Goal: Task Accomplishment & Management: Use online tool/utility

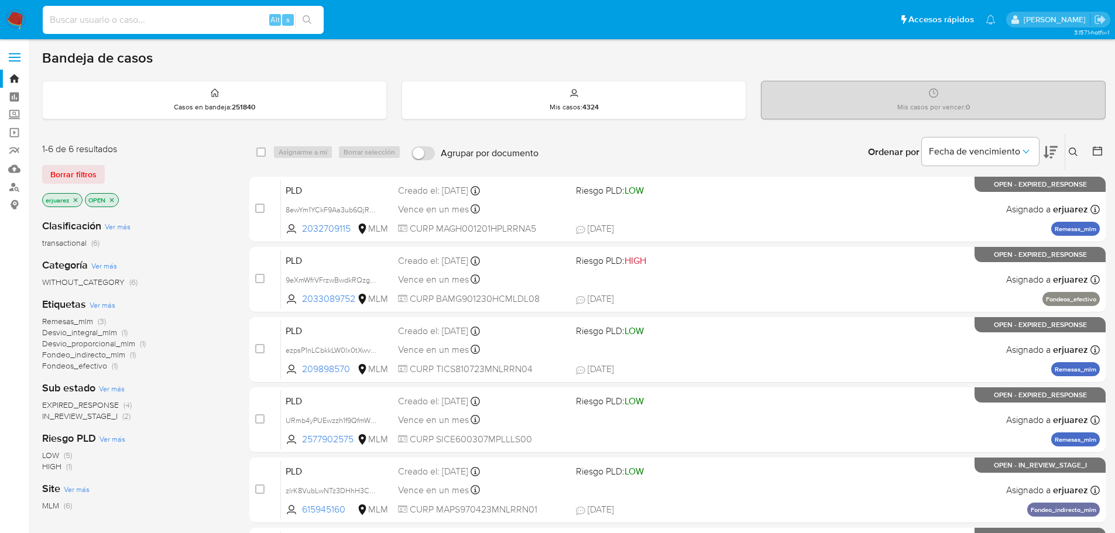
click at [142, 25] on input at bounding box center [183, 19] width 281 height 15
paste input "1635643897"
type input "1635643897"
click at [310, 20] on icon "search-icon" at bounding box center [307, 19] width 9 height 9
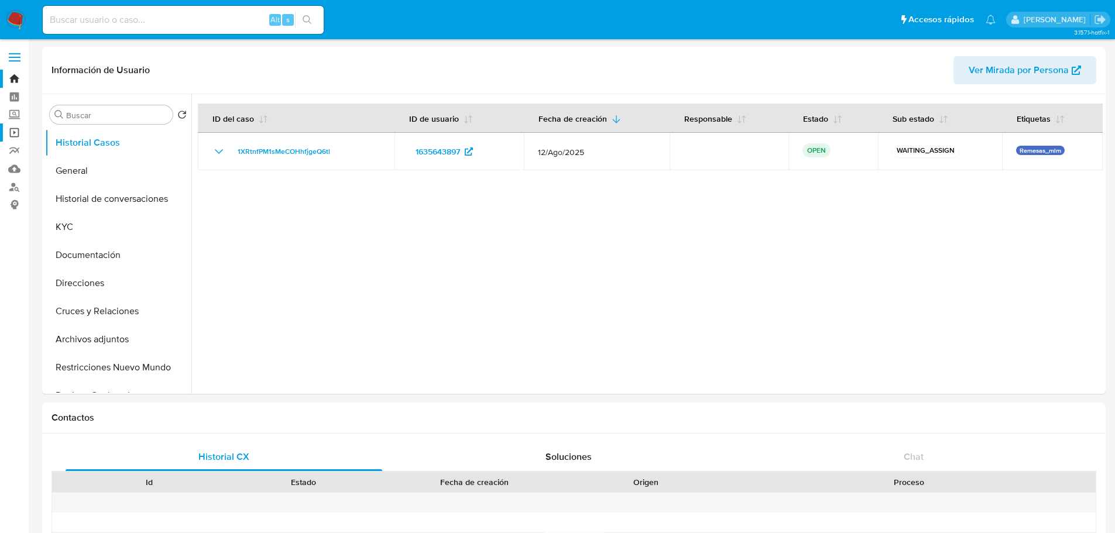
select select "10"
click at [107, 181] on button "General" at bounding box center [113, 171] width 137 height 28
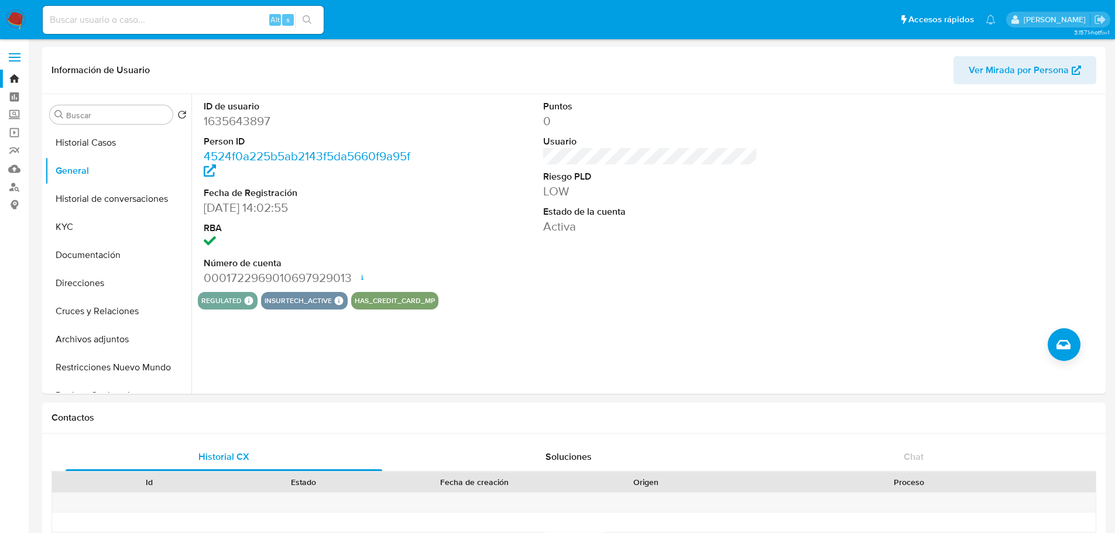
click at [146, 24] on input at bounding box center [183, 19] width 281 height 15
paste input "1555862554"
type input "1555862554"
click at [314, 17] on button "search-icon" at bounding box center [307, 20] width 24 height 16
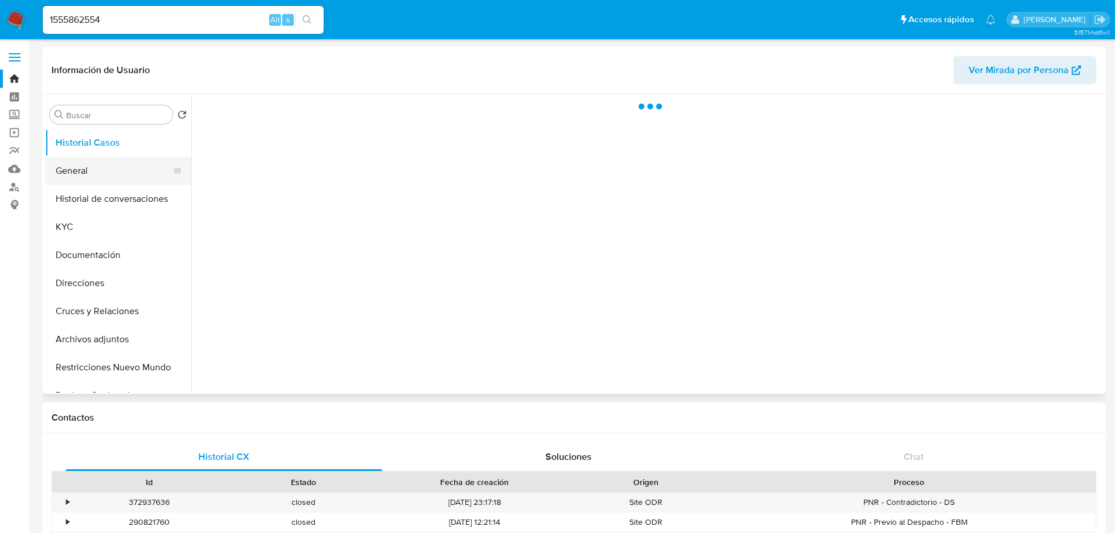
click at [90, 173] on button "General" at bounding box center [113, 171] width 137 height 28
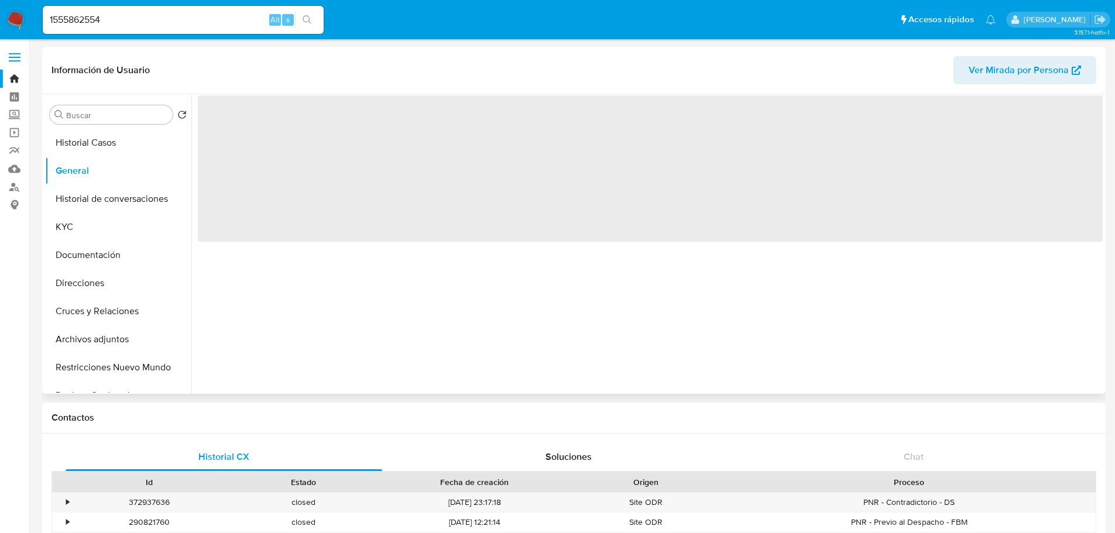
select select "10"
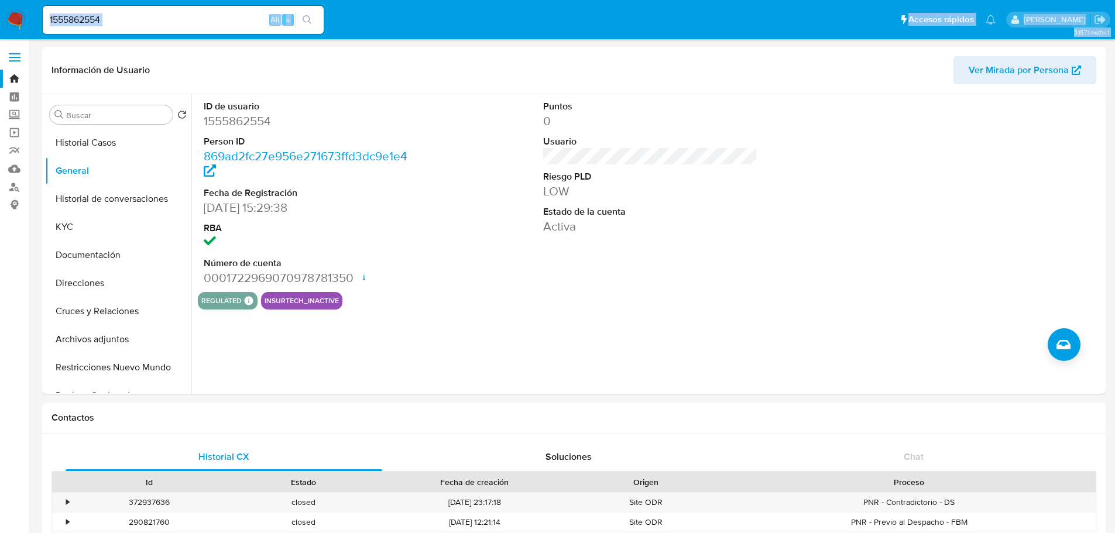
drag, startPoint x: 136, startPoint y: 29, endPoint x: 28, endPoint y: 26, distance: 107.7
click at [3, 27] on nav "Pausado Ver notificaciones 1555862554 Alt s Accesos rápidos Presiona las siguie…" at bounding box center [557, 19] width 1115 height 39
click at [134, 7] on div "1555862554 Alt s" at bounding box center [183, 20] width 281 height 28
drag, startPoint x: 138, startPoint y: 19, endPoint x: 43, endPoint y: 31, distance: 96.2
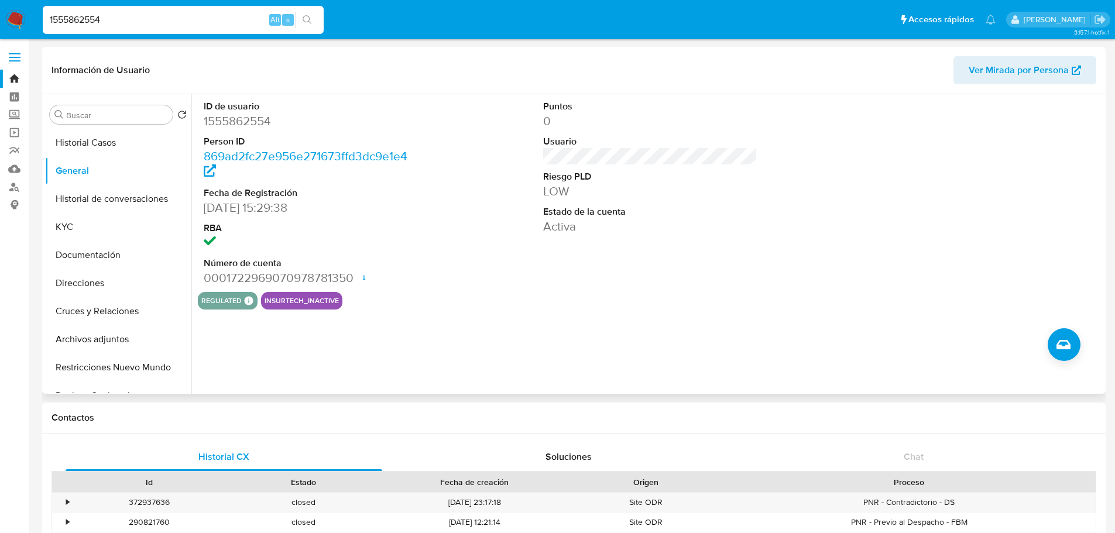
paste input "386358470"
type input "386358470"
click at [311, 19] on icon "search-icon" at bounding box center [307, 19] width 9 height 9
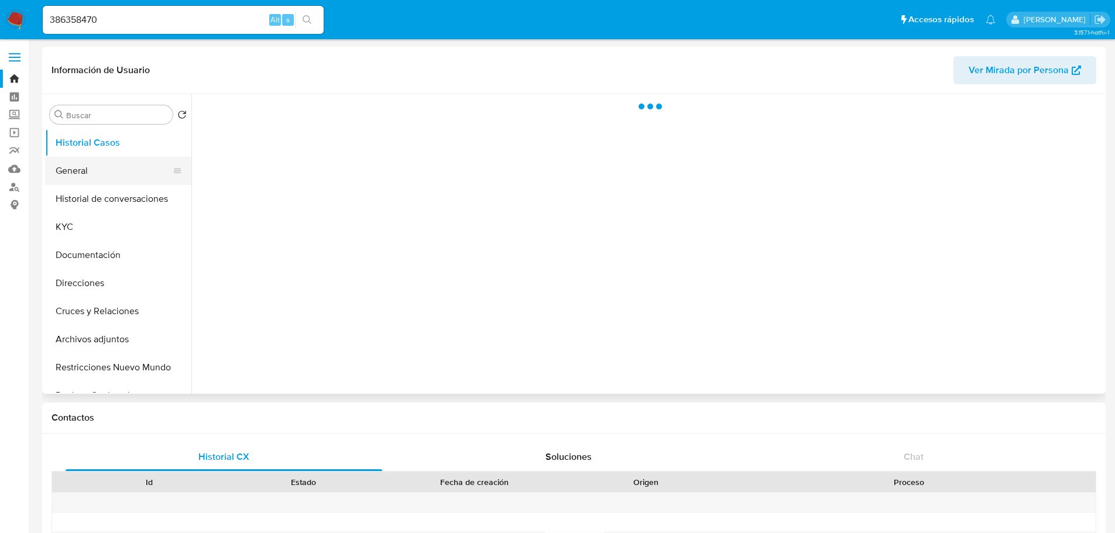
click at [87, 176] on button "General" at bounding box center [113, 171] width 137 height 28
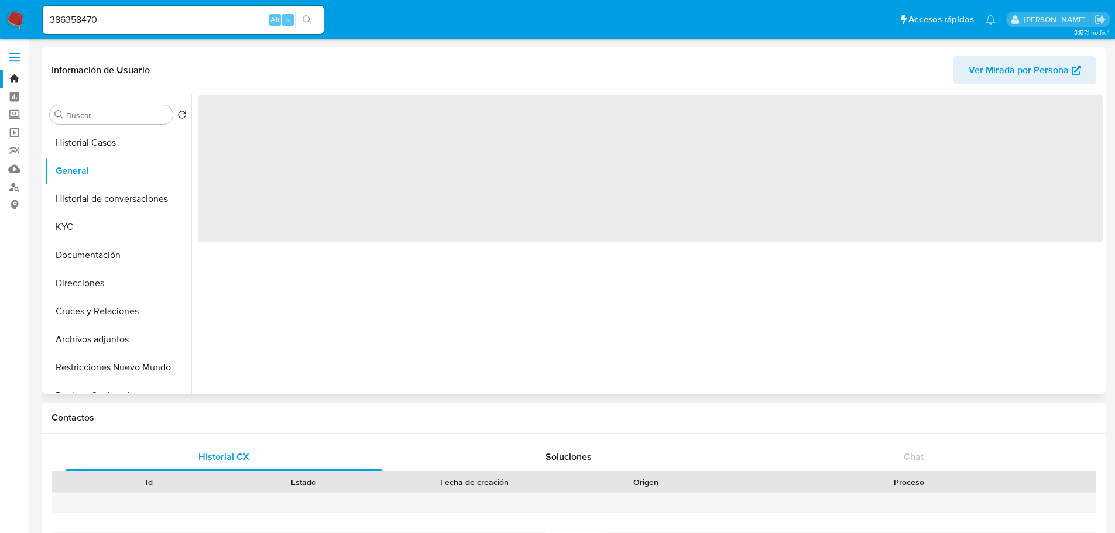
select select "10"
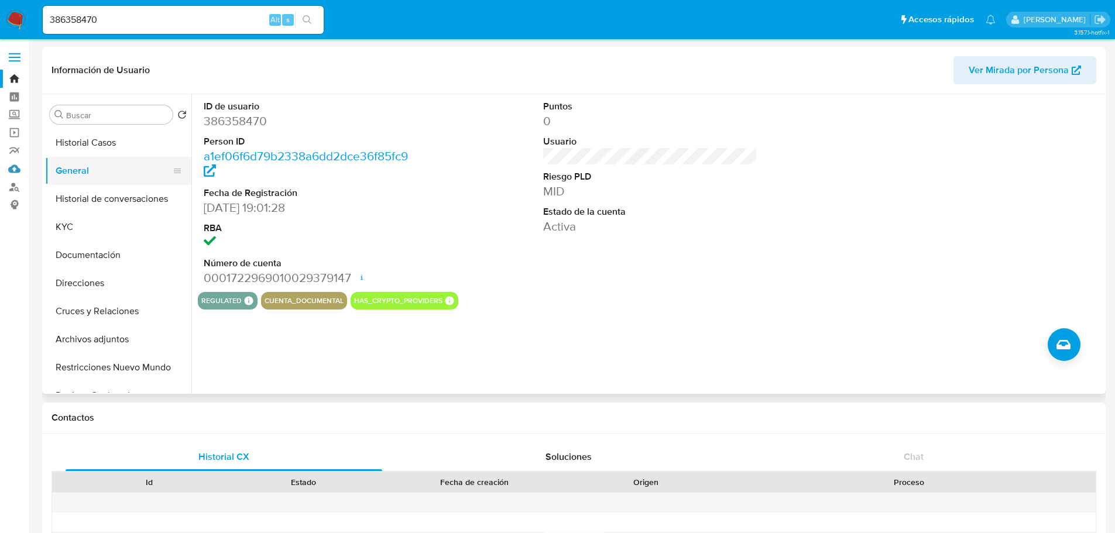
drag, startPoint x: 15, startPoint y: 173, endPoint x: 60, endPoint y: 183, distance: 46.1
click at [15, 173] on link "Mulan" at bounding box center [69, 169] width 139 height 18
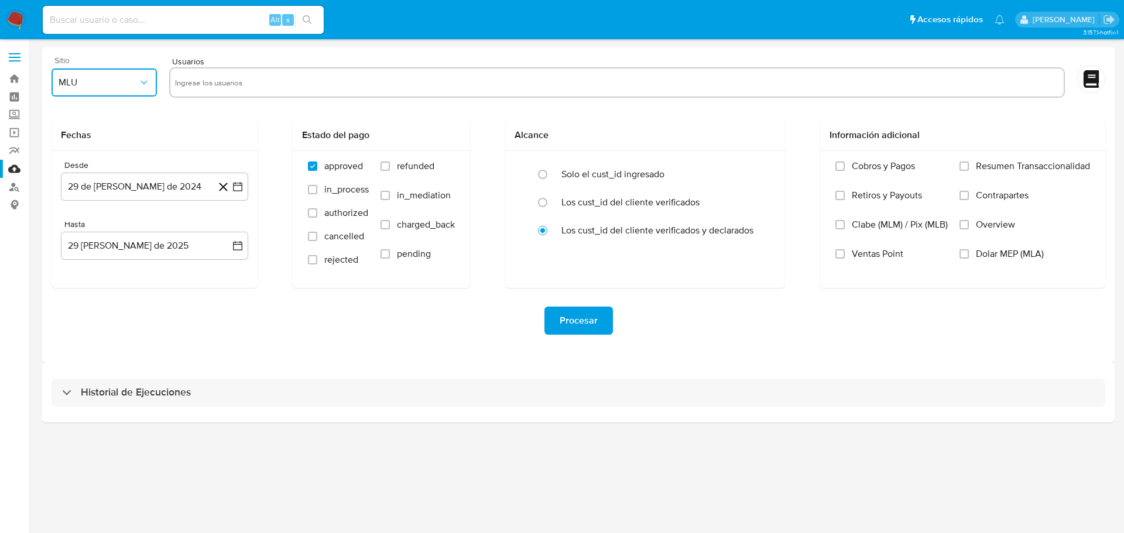
click at [98, 88] on button "MLU" at bounding box center [104, 82] width 105 height 28
click at [86, 255] on div "MLM" at bounding box center [101, 255] width 84 height 28
click at [214, 83] on input "text" at bounding box center [617, 82] width 884 height 19
type input "1635643897"
click at [265, 79] on input "text" at bounding box center [655, 82] width 808 height 19
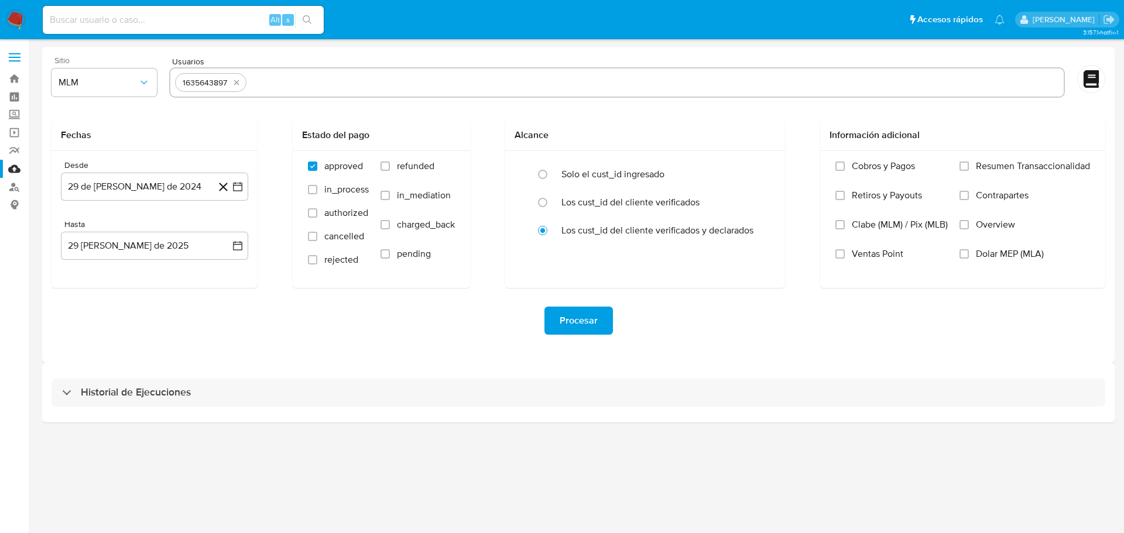
paste input "1555862554"
type input "1555862554"
click at [344, 83] on input "text" at bounding box center [693, 82] width 731 height 19
paste input "386358470"
type input "386358470"
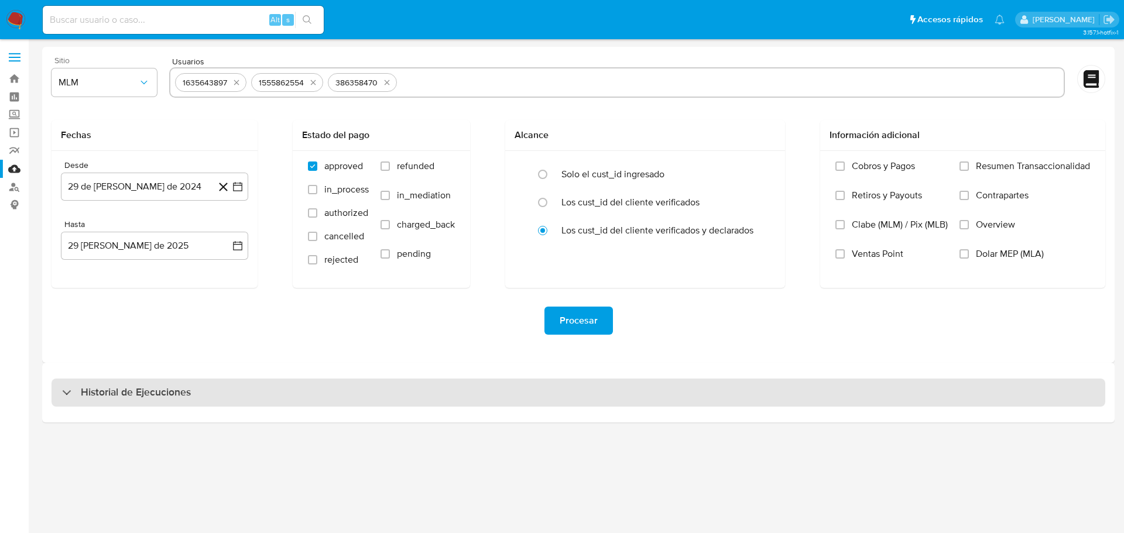
click at [223, 406] on div "Historial de Ejecuciones" at bounding box center [578, 393] width 1053 height 28
select select "10"
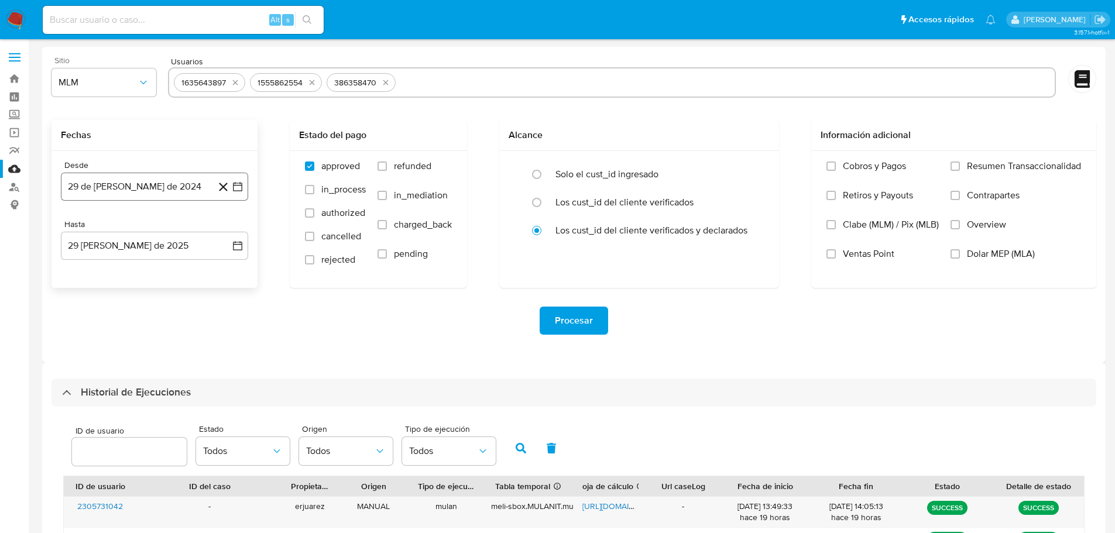
click at [235, 180] on button "29 de julio de 2024" at bounding box center [154, 187] width 187 height 28
click at [241, 225] on div "julio 2024 julio 2024 lun lunes mar martes mié miércoles jue jueves vie viernes…" at bounding box center [154, 296] width 187 height 185
click at [227, 224] on icon "Mes siguiente" at bounding box center [227, 229] width 14 height 14
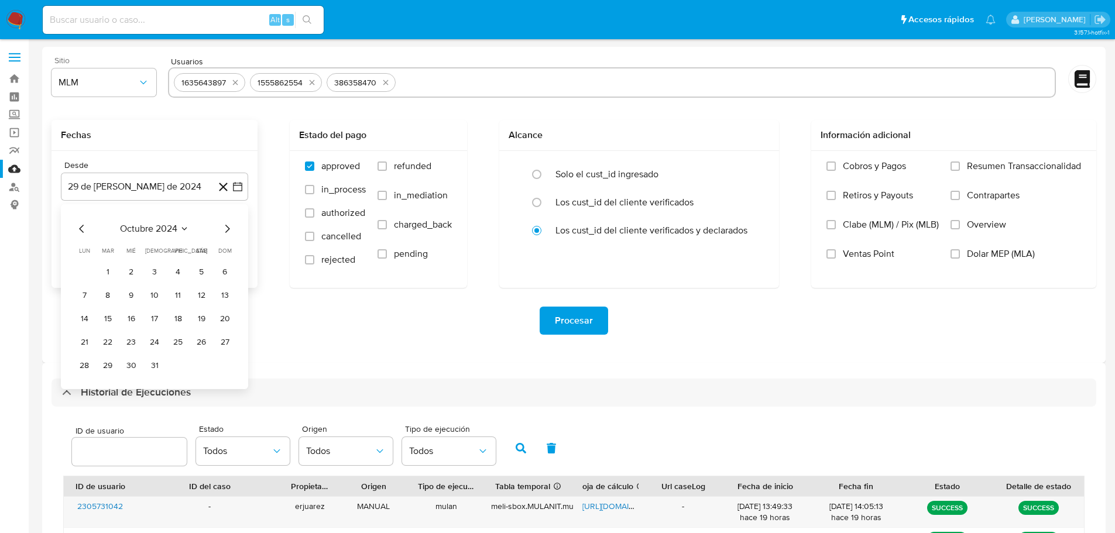
click at [227, 224] on icon "Mes siguiente" at bounding box center [227, 229] width 14 height 14
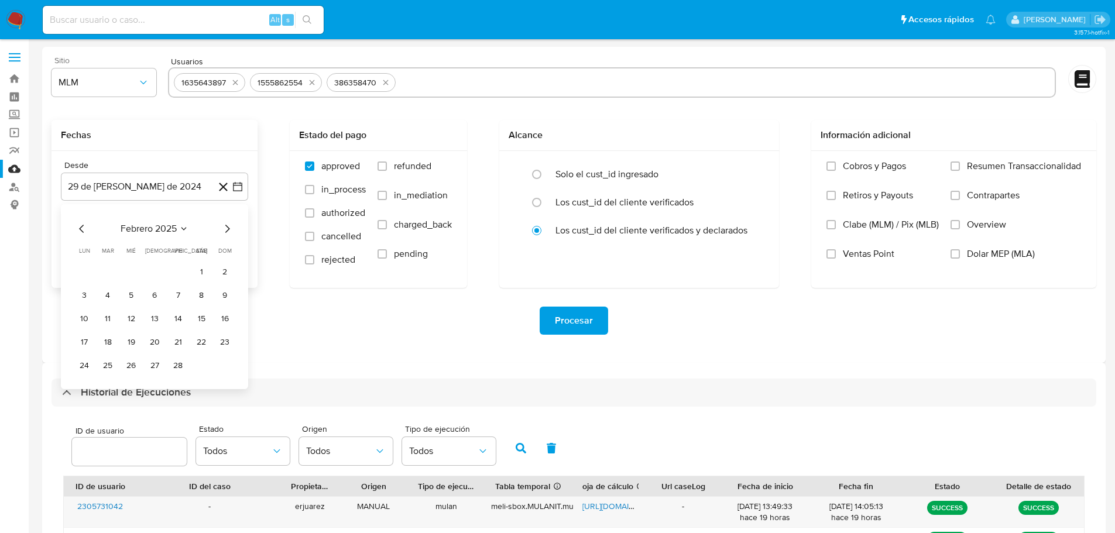
click at [227, 224] on icon "Mes siguiente" at bounding box center [227, 229] width 14 height 14
click at [109, 267] on button "1" at bounding box center [107, 272] width 19 height 19
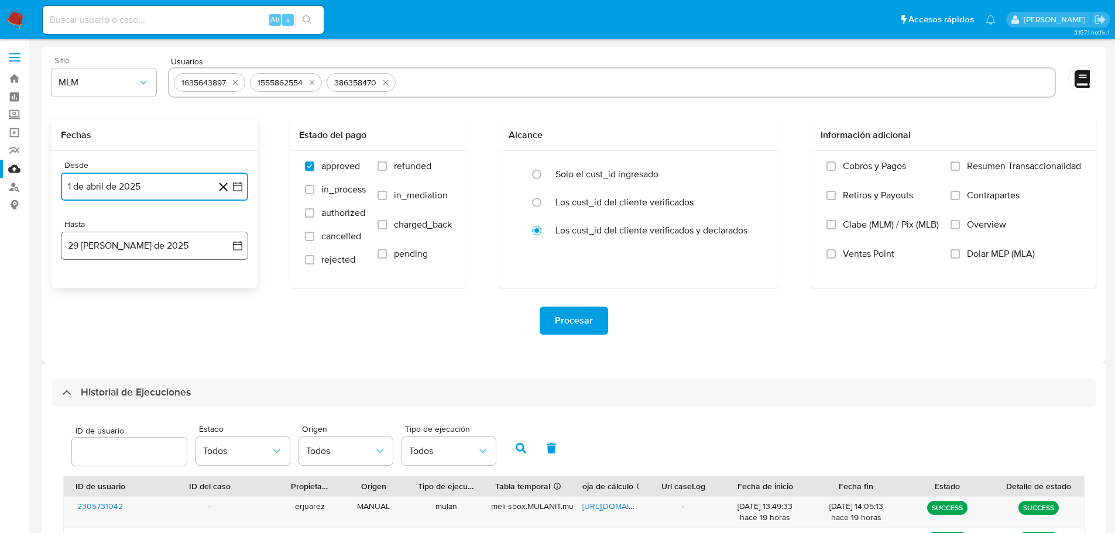
click at [236, 250] on icon "button" at bounding box center [237, 245] width 9 height 9
click at [77, 293] on icon "Mes anterior" at bounding box center [82, 288] width 14 height 14
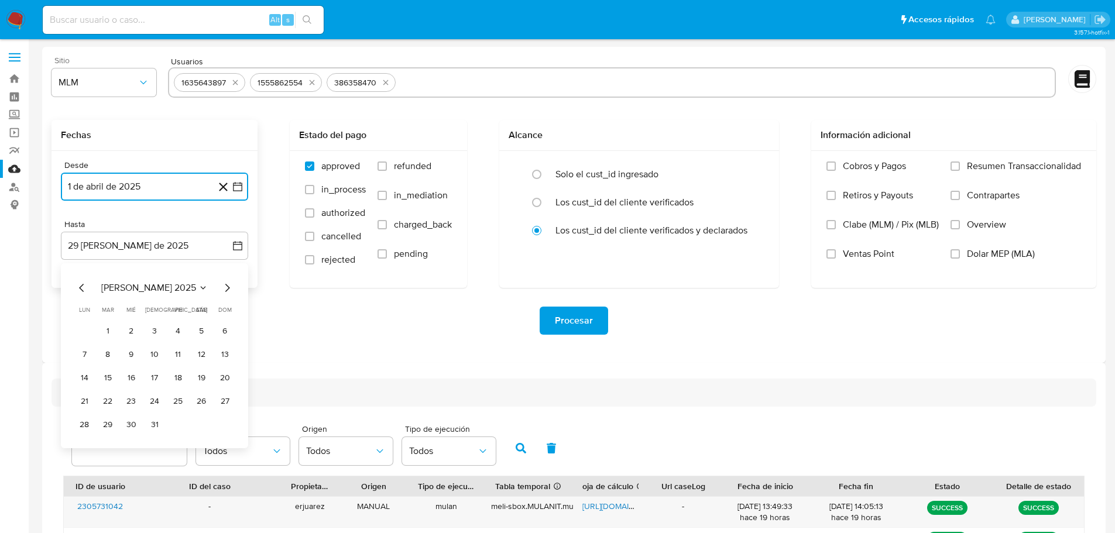
click at [77, 293] on icon "Mes anterior" at bounding box center [82, 288] width 14 height 14
click at [232, 286] on icon "Mes siguiente" at bounding box center [227, 288] width 14 height 14
click at [151, 421] on button "31" at bounding box center [154, 425] width 19 height 19
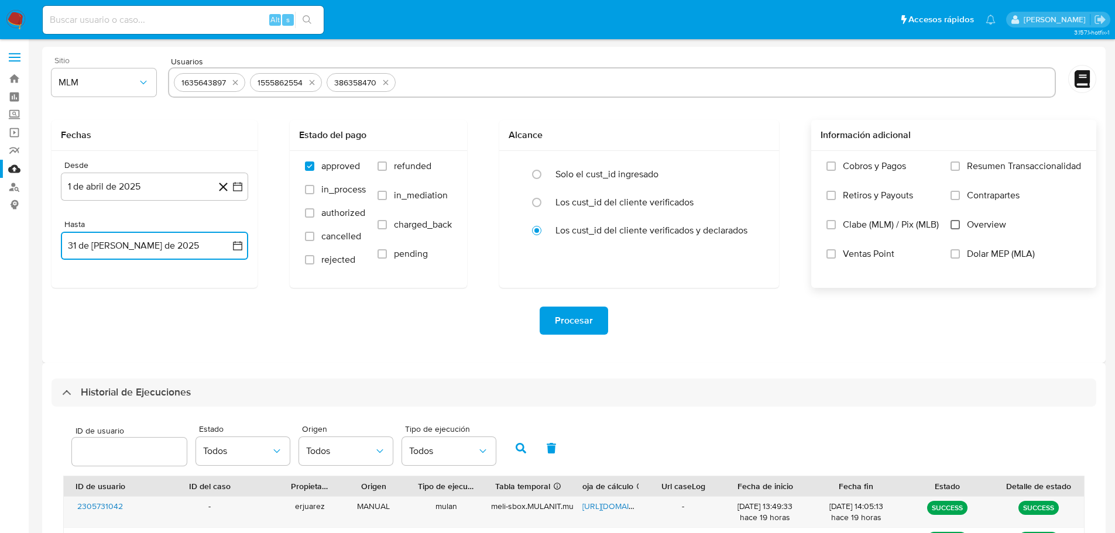
click at [956, 224] on input "Overview" at bounding box center [954, 224] width 9 height 9
click at [587, 322] on span "Procesar" at bounding box center [574, 321] width 38 height 26
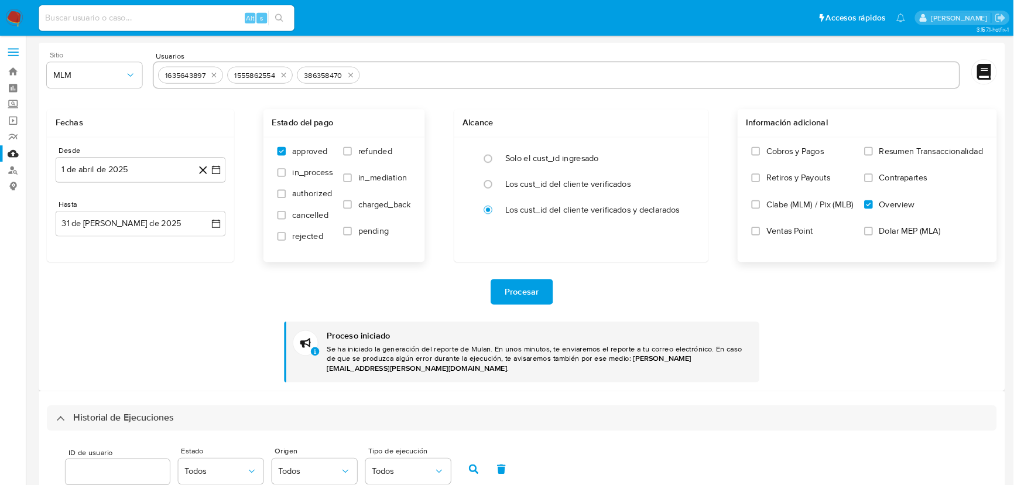
scroll to position [59, 0]
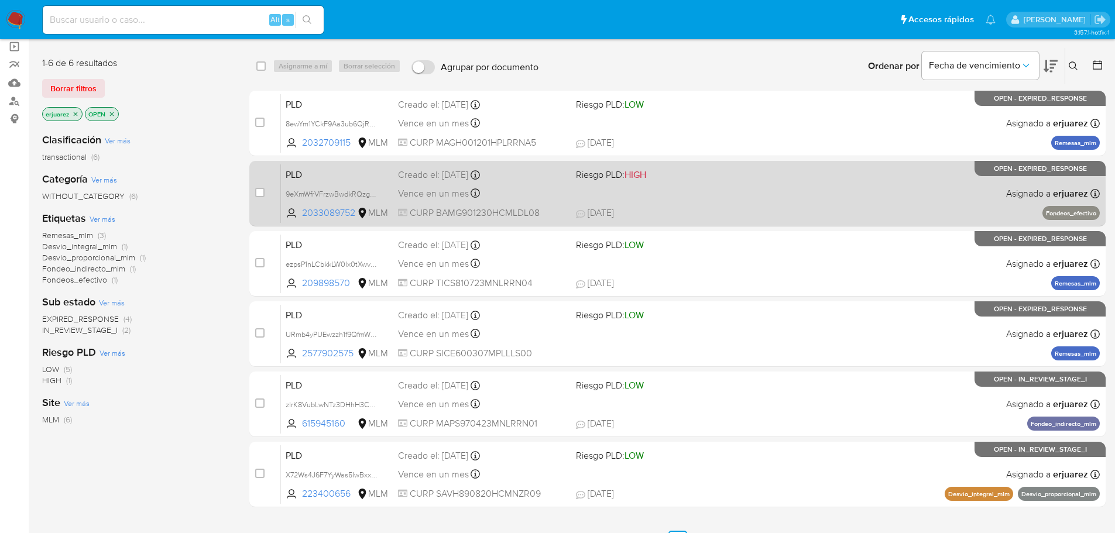
scroll to position [117, 0]
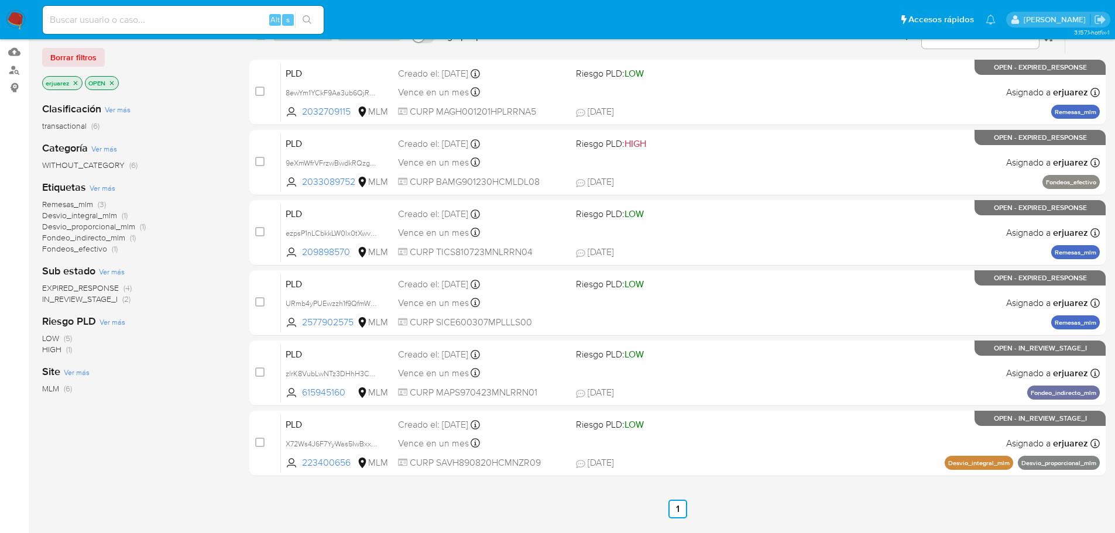
click at [101, 292] on span "EXPIRED_RESPONSE" at bounding box center [80, 288] width 77 height 12
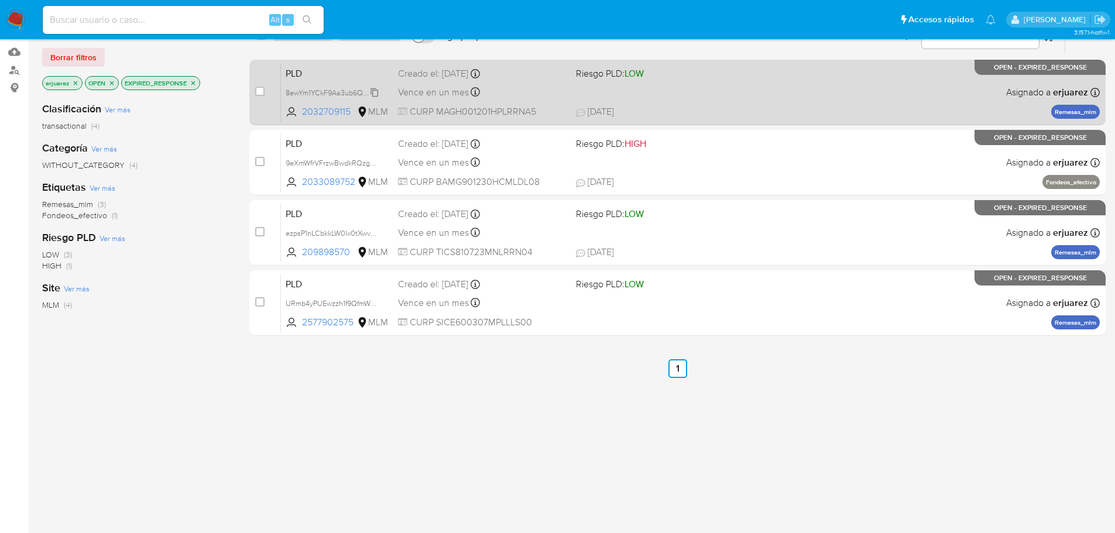
click at [321, 88] on span "8ewYm1YCkF9Aa3ub6QjRHXEp" at bounding box center [337, 91] width 102 height 13
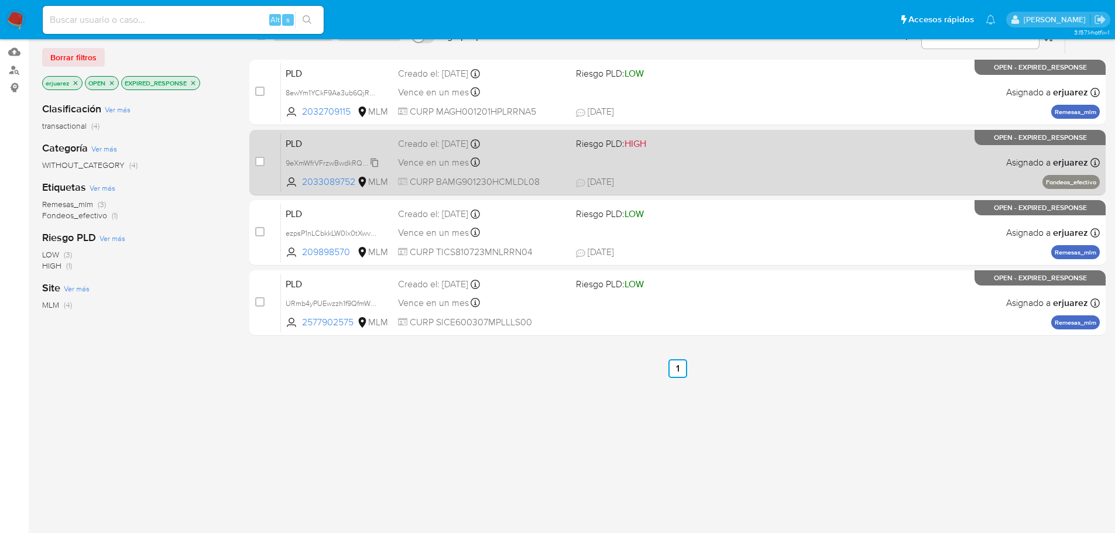
click at [335, 160] on span "9eXmWfrVFrzwBwdkRQzgNw79" at bounding box center [337, 162] width 102 height 13
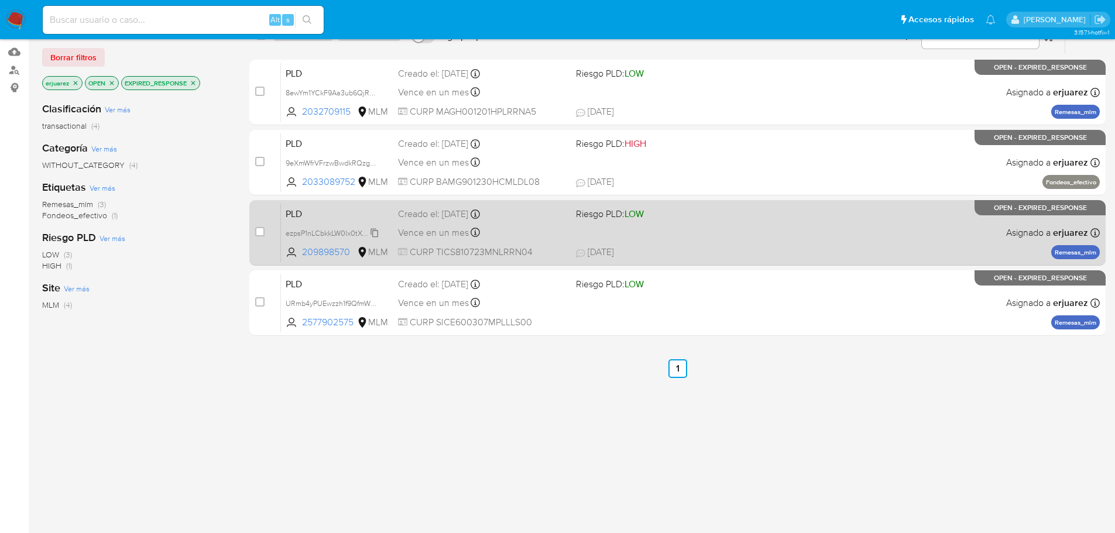
click at [313, 231] on span "ezpsP1nLCbkkLW0lx0tXwvC8" at bounding box center [333, 232] width 94 height 13
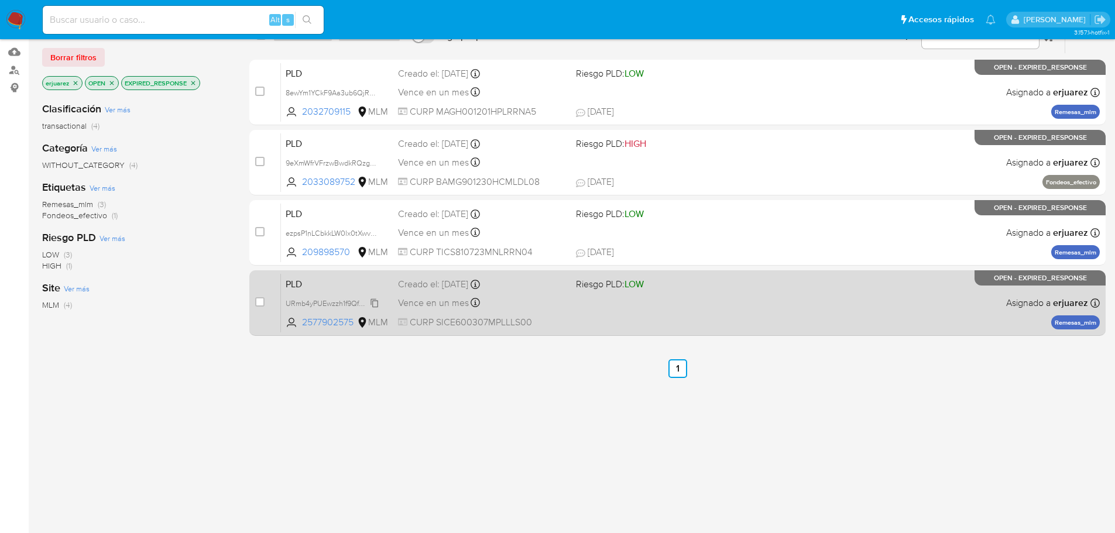
click at [341, 302] on span "URmb4yPUEwzzh1f9QfmWpHEG" at bounding box center [338, 302] width 104 height 13
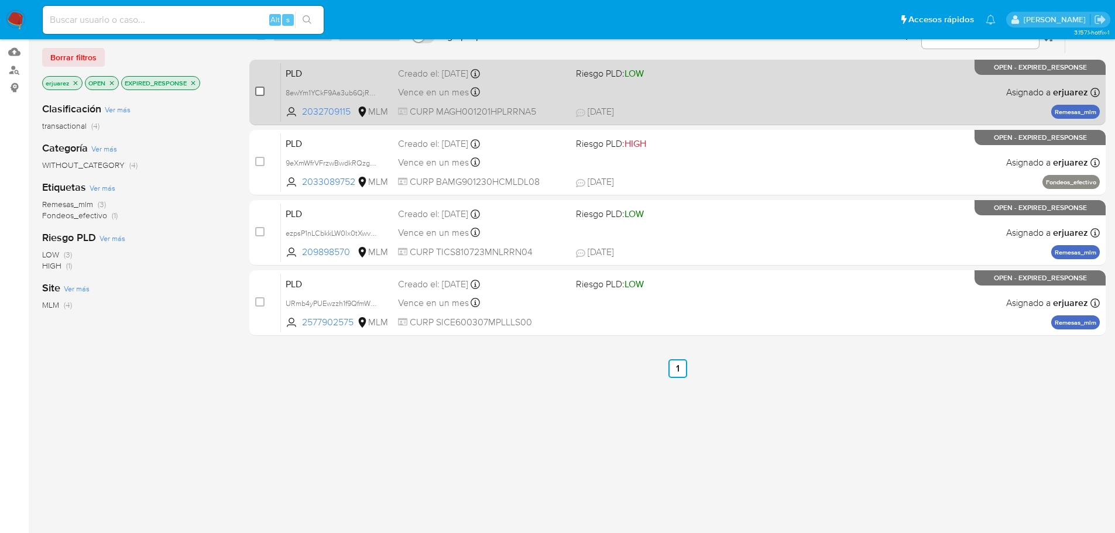
click at [263, 88] on input "checkbox" at bounding box center [259, 91] width 9 height 9
checkbox input "true"
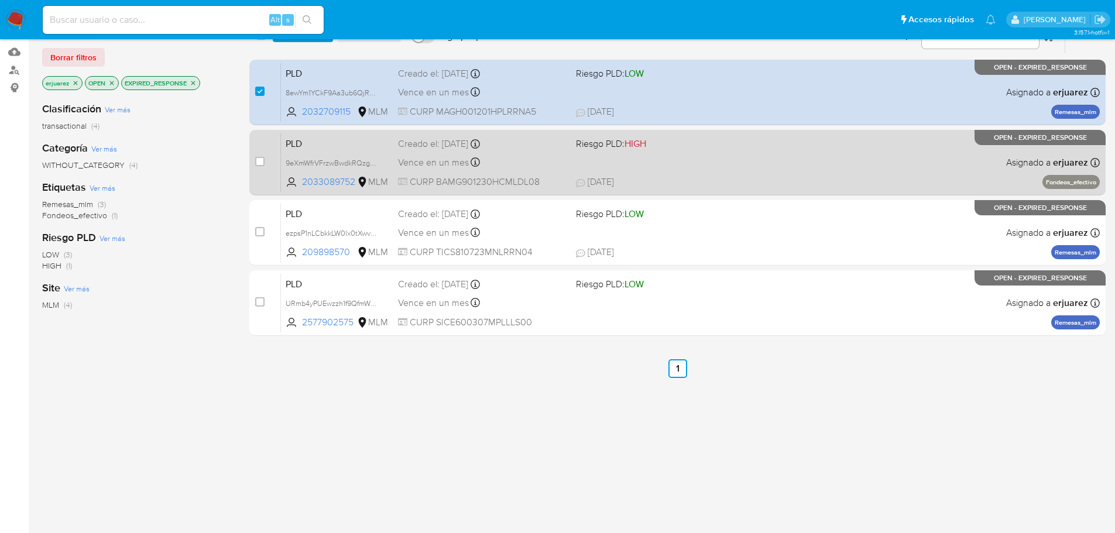
click at [265, 158] on div "case-item-checkbox No es posible asignar el caso" at bounding box center [268, 162] width 26 height 59
click at [253, 161] on div "case-item-checkbox No es posible asignar el caso PLD 9eXmWfrVFrzwBwdkRQzgNw79 2…" at bounding box center [677, 163] width 856 height 66
click at [259, 161] on input "checkbox" at bounding box center [259, 161] width 9 height 9
checkbox input "true"
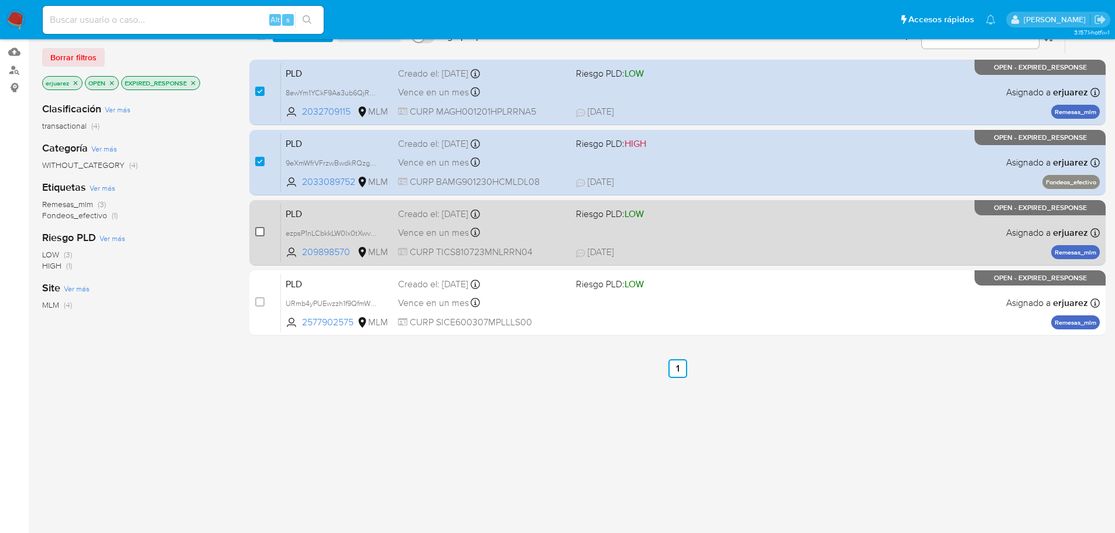
click at [258, 229] on input "checkbox" at bounding box center [259, 231] width 9 height 9
checkbox input "true"
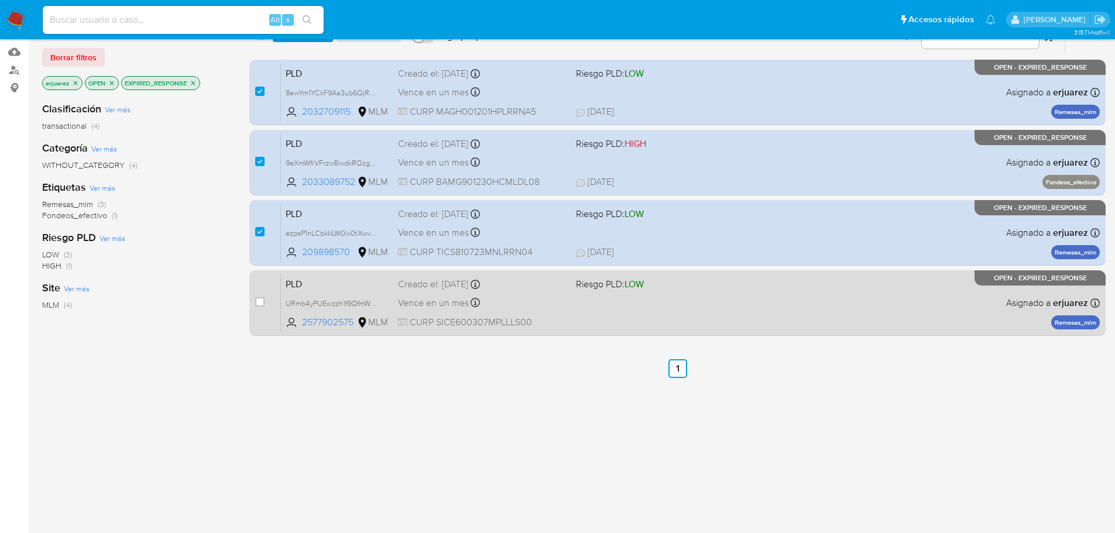
click at [257, 307] on div "case-item-checkbox" at bounding box center [259, 302] width 9 height 12
click at [262, 303] on input "checkbox" at bounding box center [259, 301] width 9 height 9
checkbox input "true"
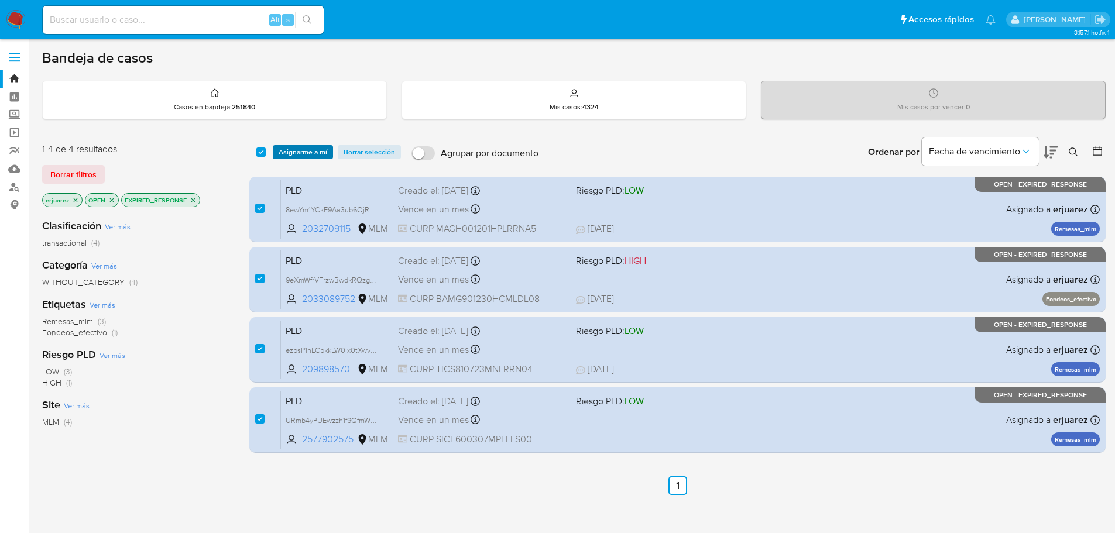
click at [331, 148] on button "Asignarme a mí" at bounding box center [303, 152] width 60 height 14
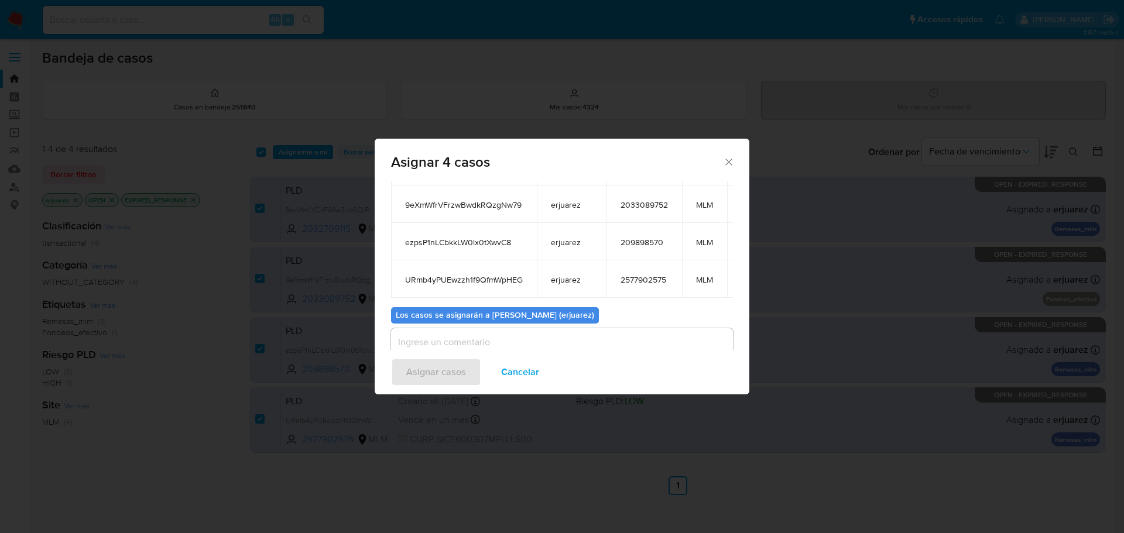
scroll to position [150, 0]
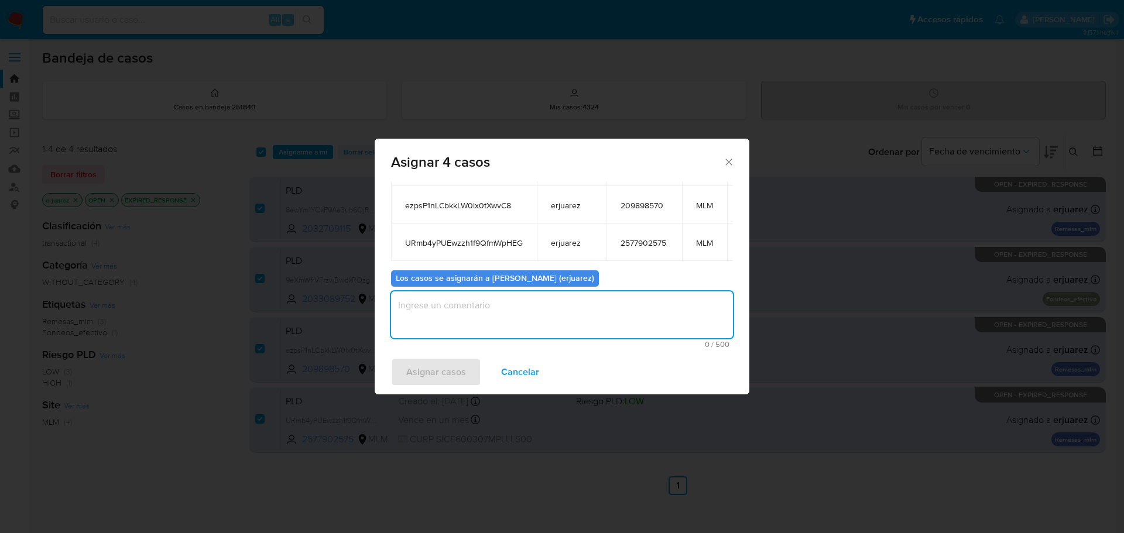
click at [483, 319] on textarea "assign-modal" at bounding box center [562, 314] width 342 height 47
type textarea "EPJU"
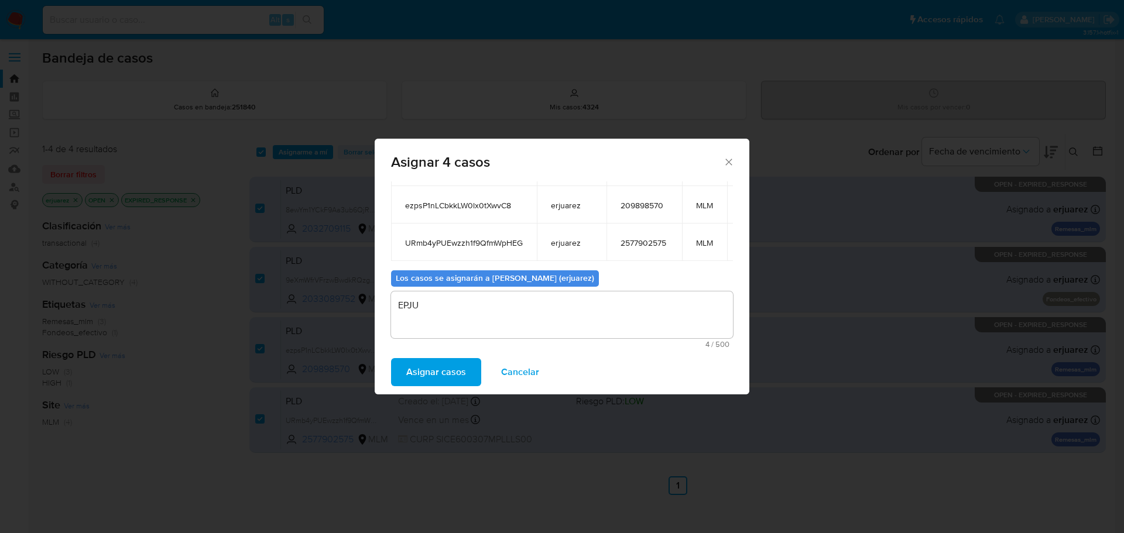
click at [430, 370] on span "Asignar casos" at bounding box center [436, 372] width 60 height 26
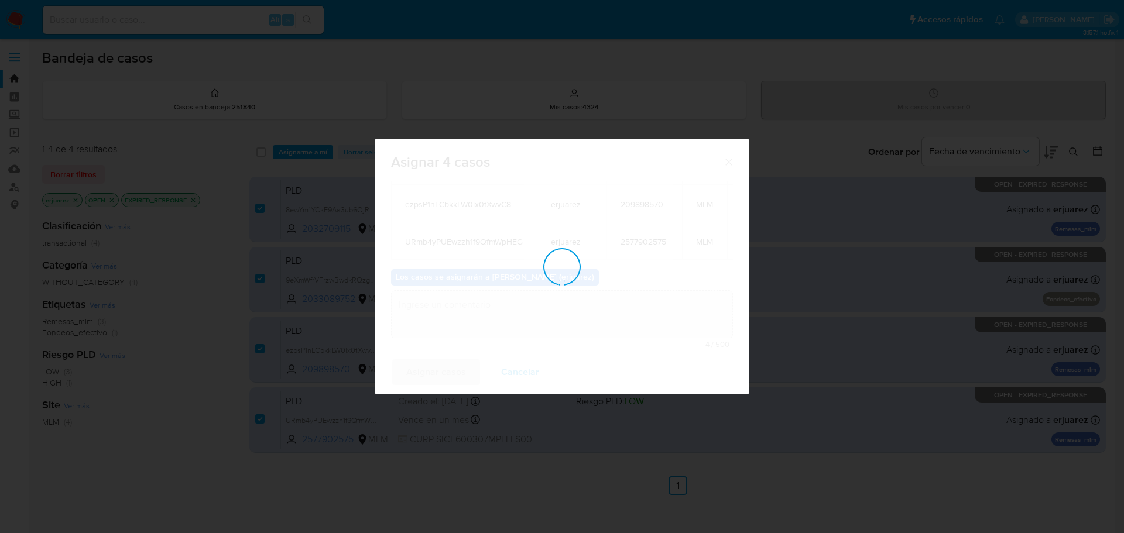
checkbox input "false"
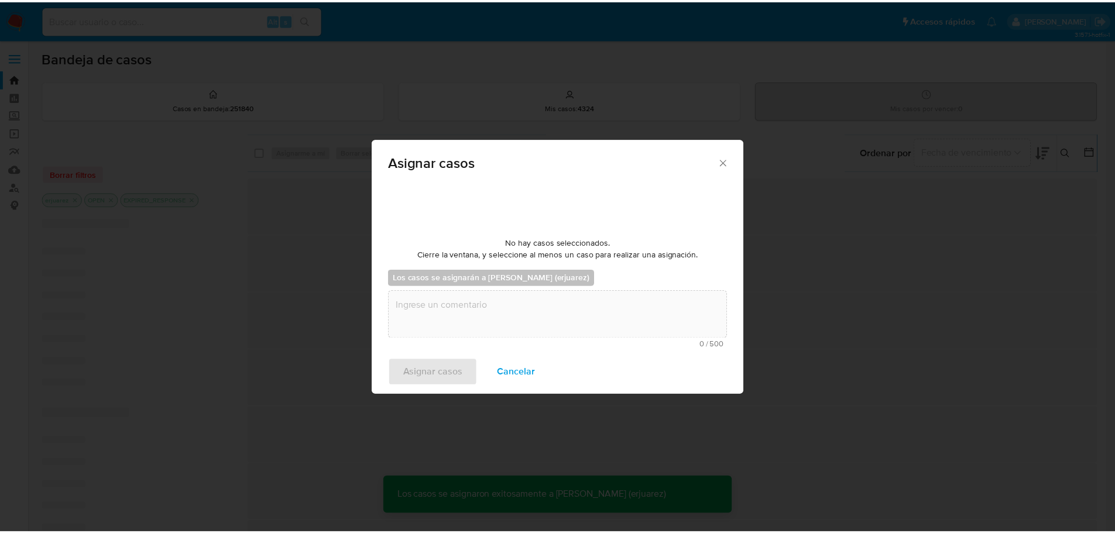
scroll to position [71, 0]
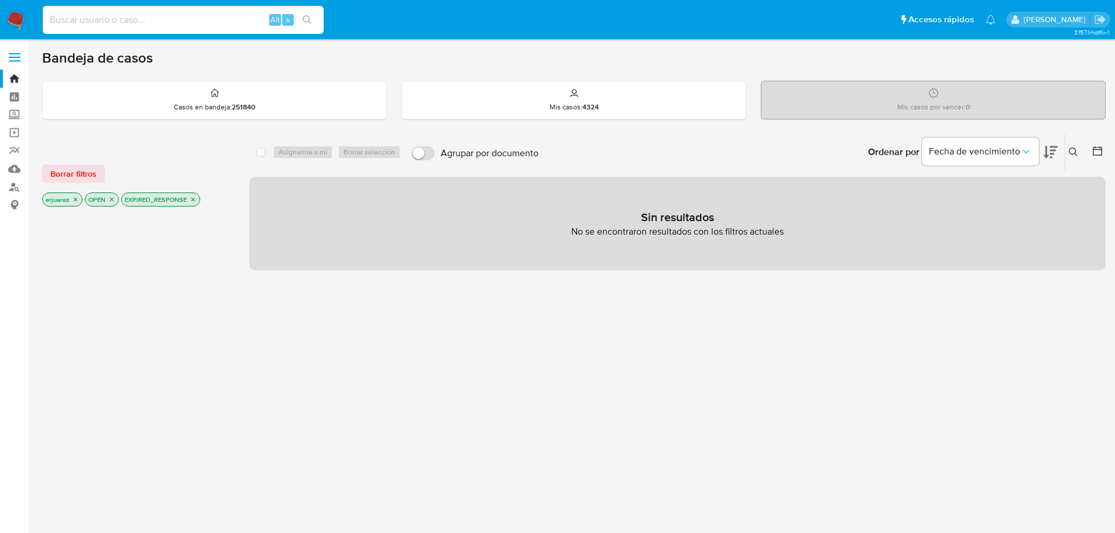
click at [116, 22] on input at bounding box center [183, 19] width 281 height 15
paste input "615945160"
type input "615945160"
click at [316, 19] on button "search-icon" at bounding box center [307, 20] width 24 height 16
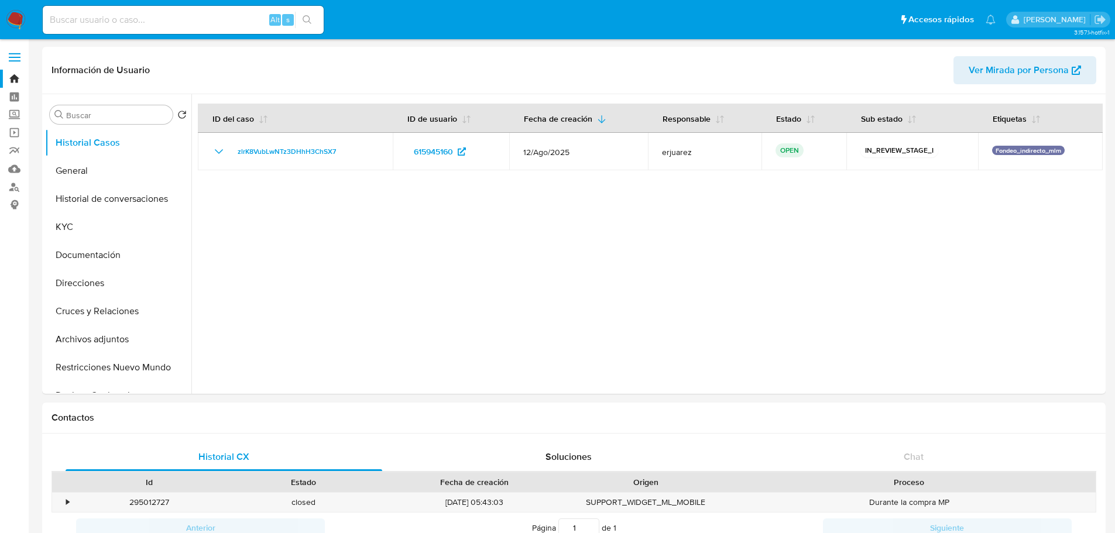
select select "10"
click at [8, 22] on img at bounding box center [16, 20] width 20 height 20
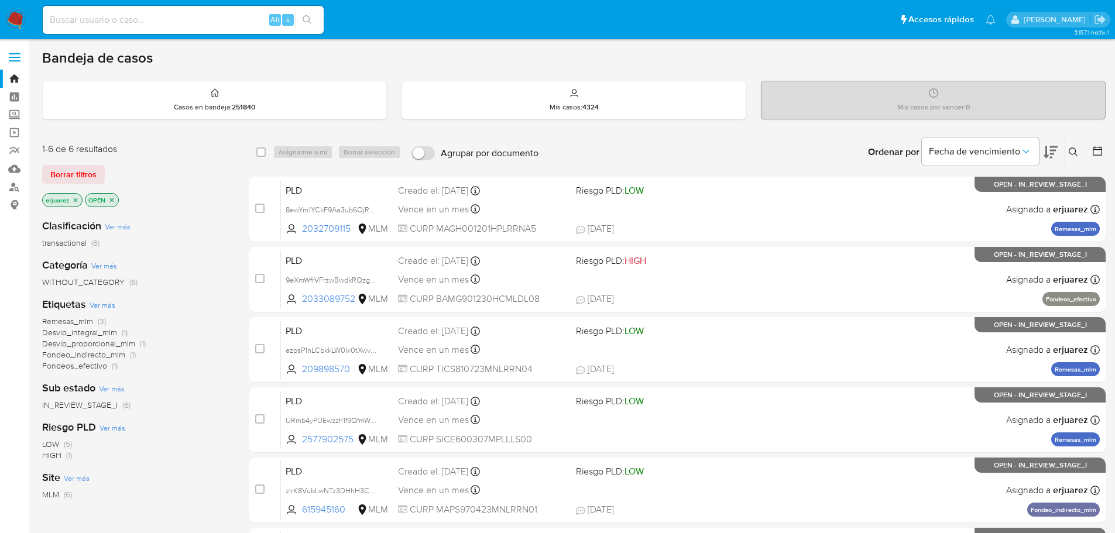
click at [97, 404] on span "IN_REVIEW_STAGE_I" at bounding box center [79, 405] width 75 height 12
click at [1074, 147] on icon at bounding box center [1073, 151] width 9 height 9
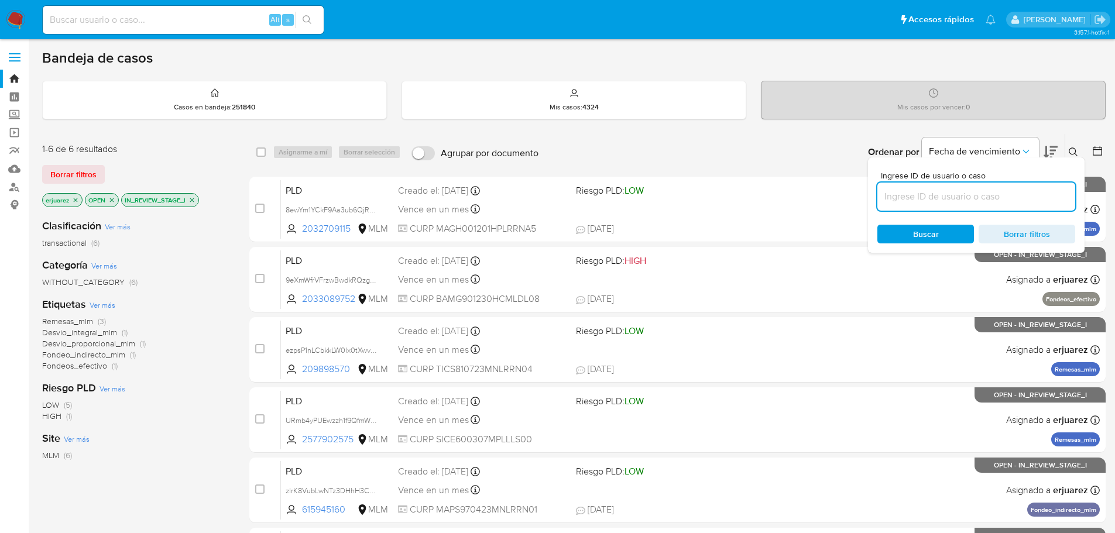
click at [952, 205] on div at bounding box center [976, 197] width 198 height 28
type input "8ewYm1YCkF9Aa3ub6QjRHXEp"
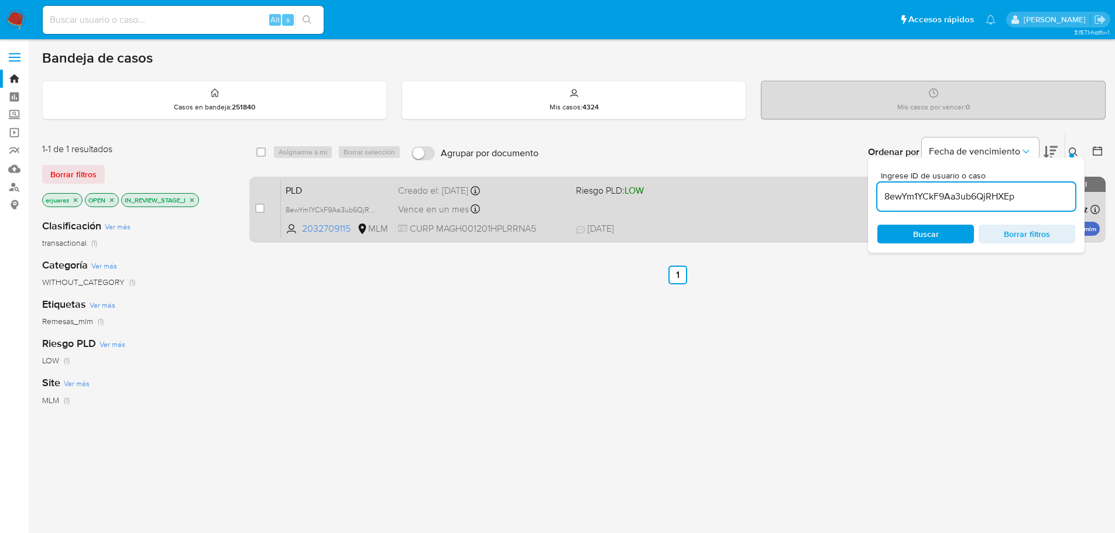
click at [726, 218] on div "PLD 8ewYm1YCkF9Aa3ub6QjRHXEp 2032709115 MLM Riesgo PLD: LOW Creado el: 12/08/20…" at bounding box center [690, 209] width 819 height 59
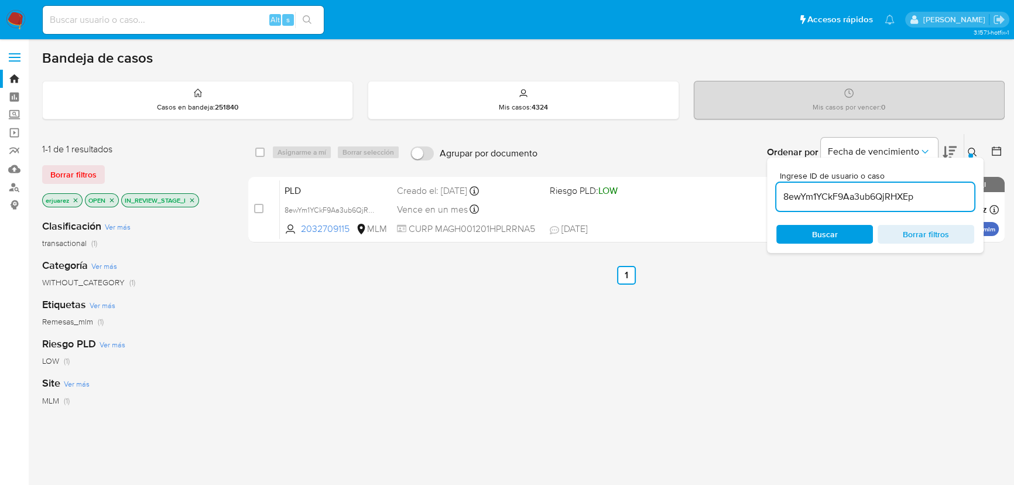
click at [12, 20] on img at bounding box center [16, 20] width 20 height 20
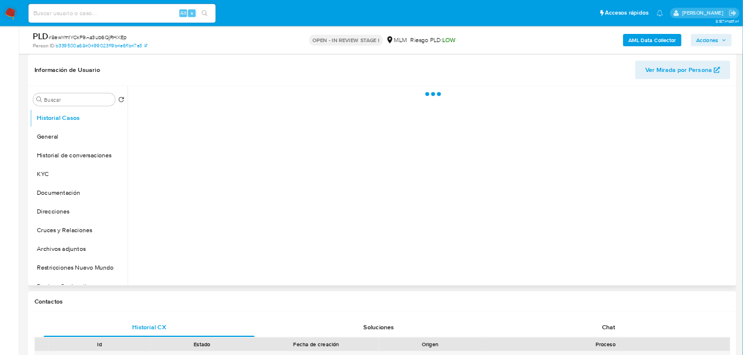
scroll to position [176, 0]
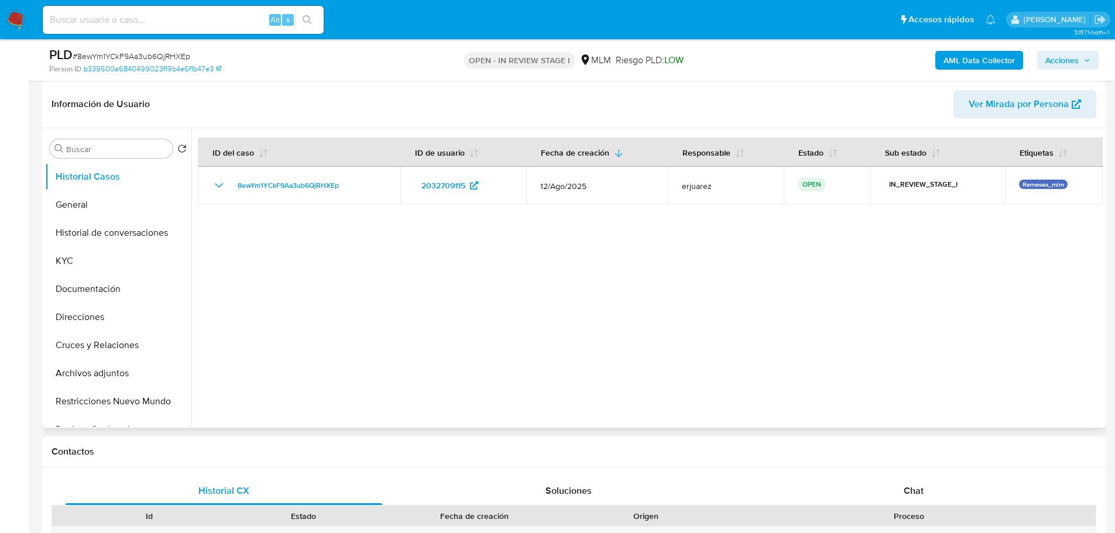
select select "10"
click at [72, 200] on button "General" at bounding box center [113, 205] width 137 height 28
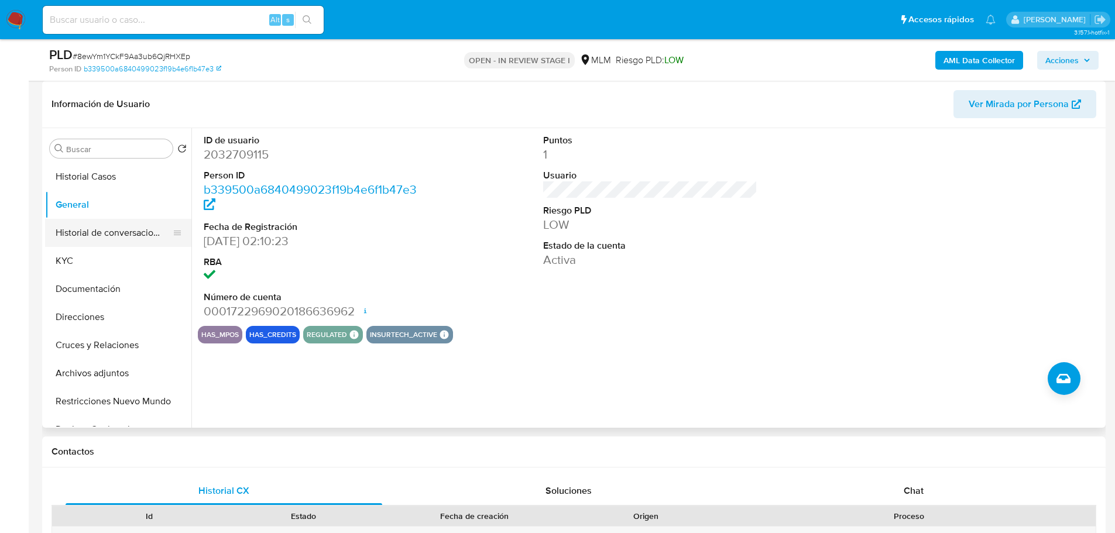
click at [50, 241] on button "Historial de conversaciones" at bounding box center [113, 233] width 137 height 28
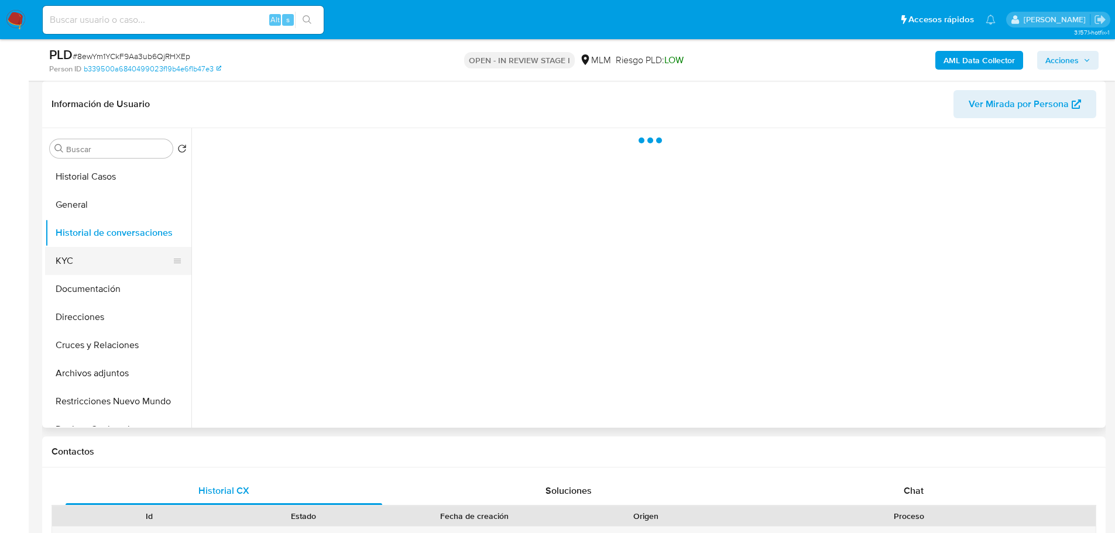
click at [63, 247] on button "KYC" at bounding box center [113, 261] width 137 height 28
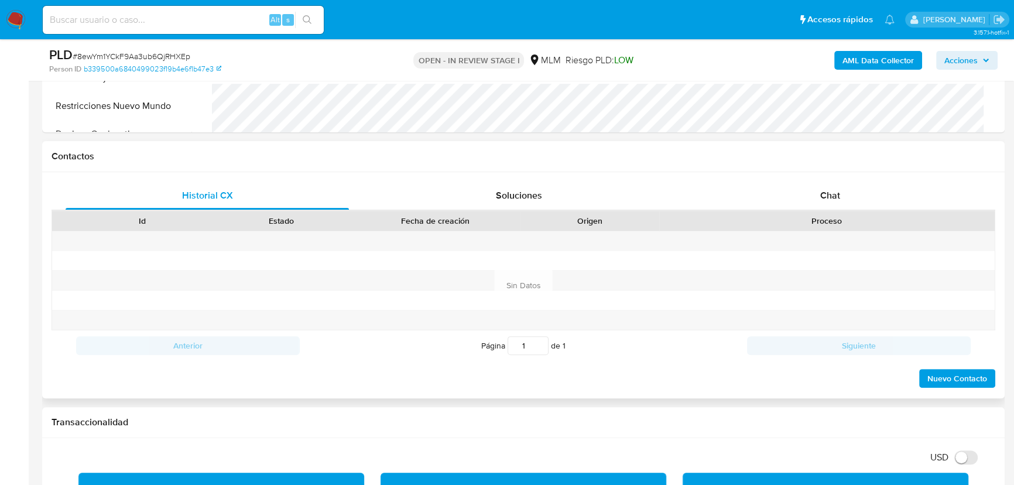
scroll to position [548, 0]
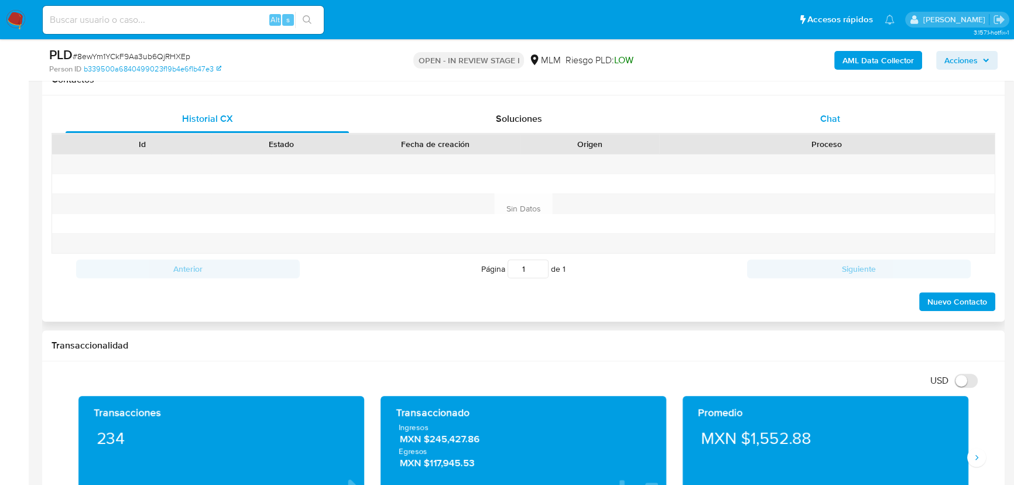
click at [826, 118] on span "Chat" at bounding box center [830, 118] width 20 height 13
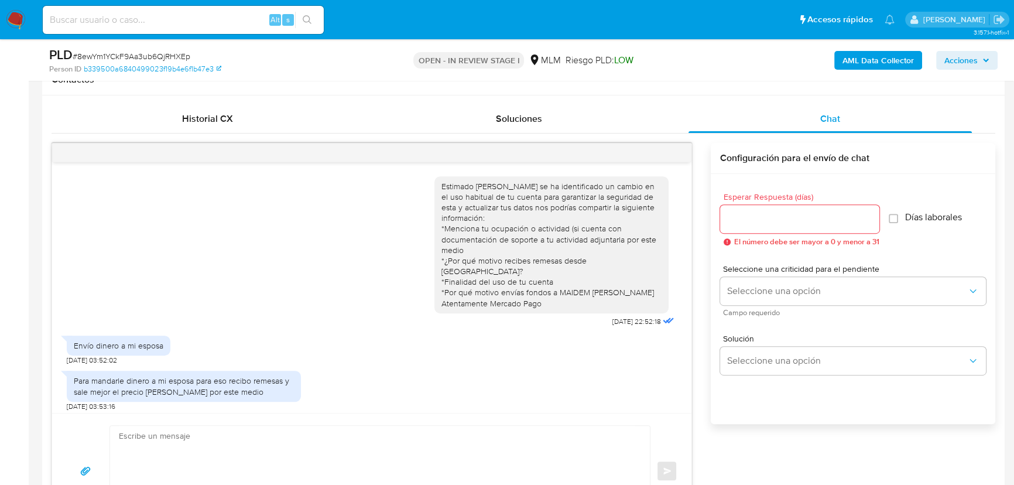
scroll to position [92, 0]
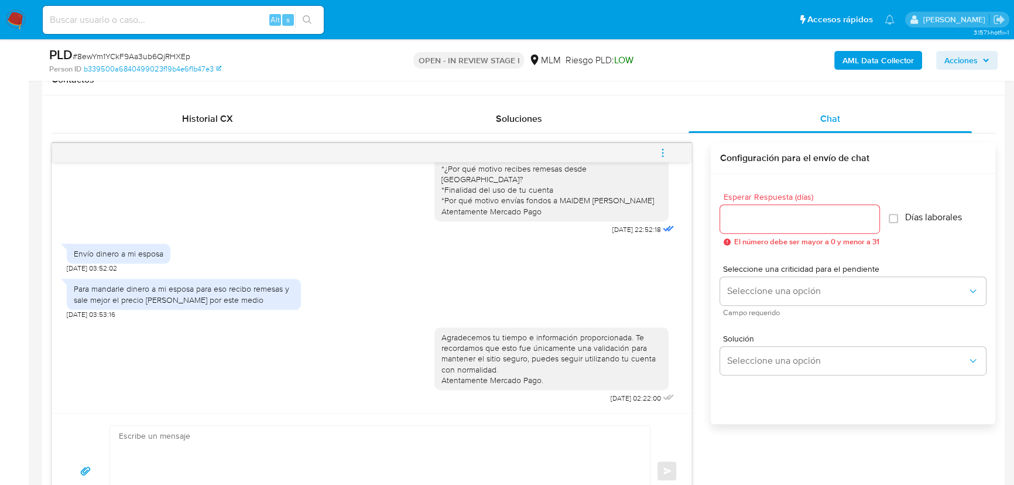
click at [660, 149] on icon "menu-action" at bounding box center [662, 152] width 11 height 11
click at [579, 131] on li "Cerrar conversación" at bounding box center [584, 129] width 120 height 21
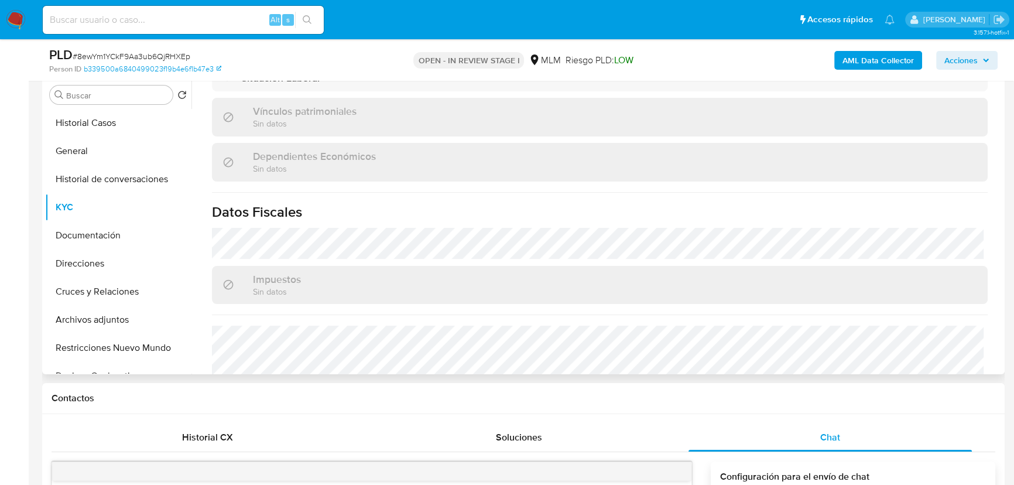
scroll to position [228, 0]
click at [88, 119] on button "Historial Casos" at bounding box center [113, 124] width 137 height 28
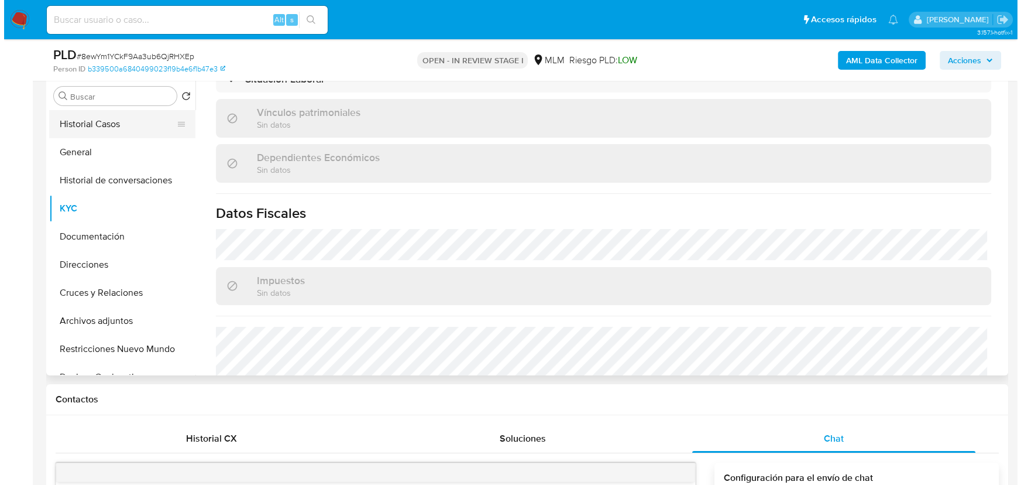
scroll to position [0, 0]
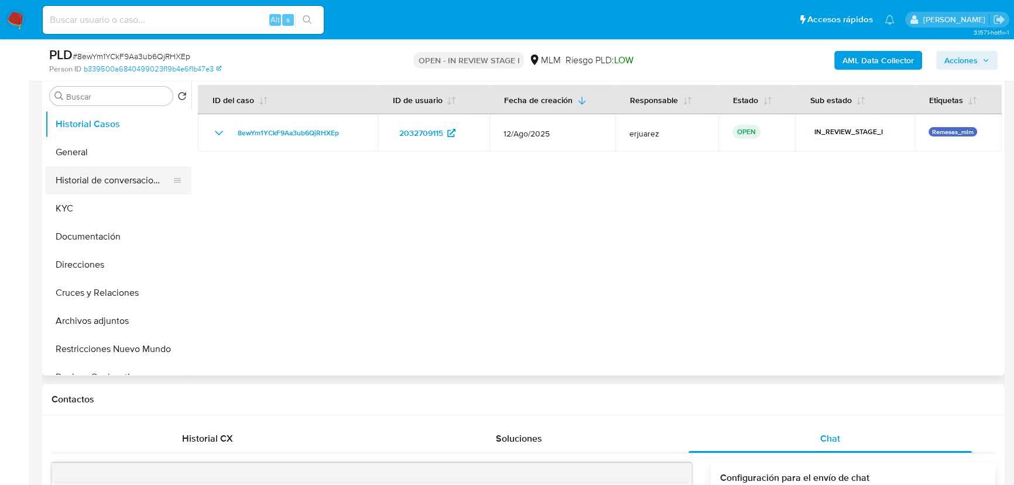
click at [111, 174] on button "Historial de conversaciones" at bounding box center [113, 180] width 137 height 28
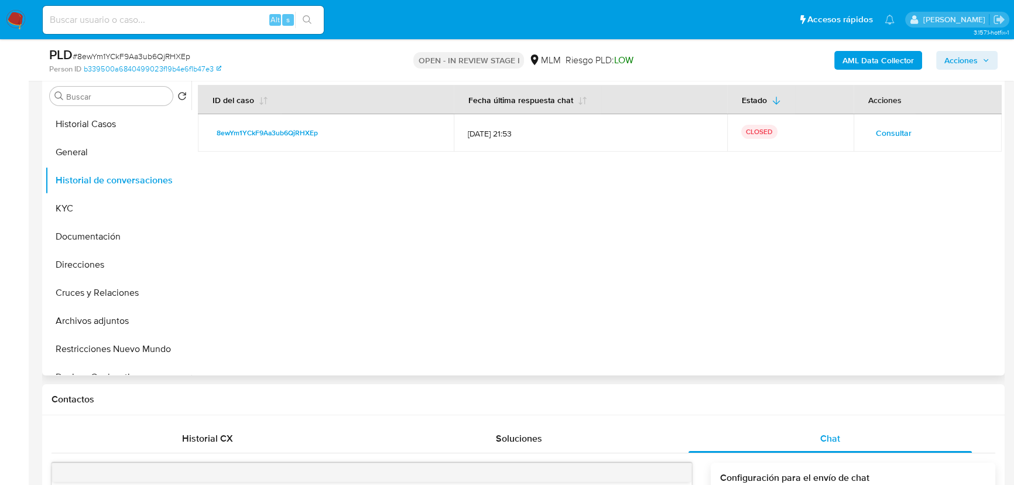
click at [888, 125] on span "Consultar" at bounding box center [894, 133] width 36 height 16
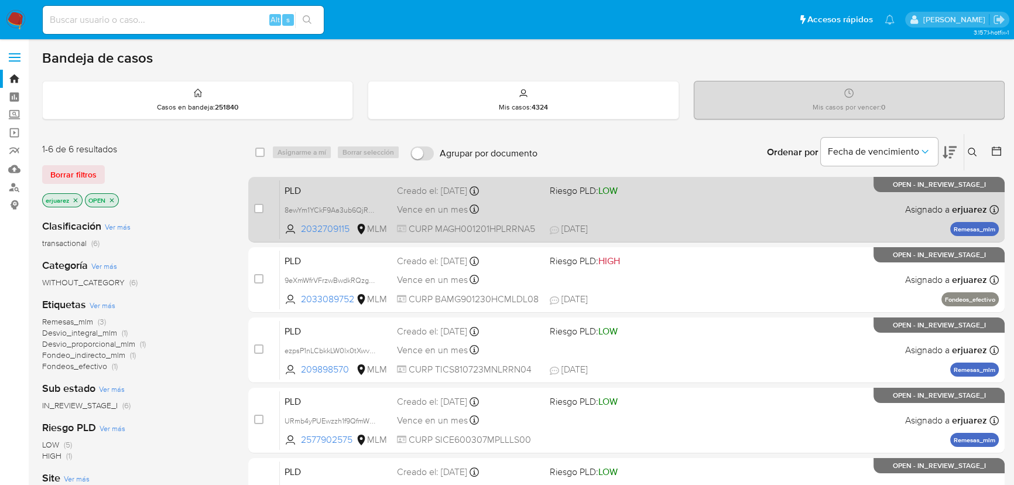
click at [728, 203] on div "PLD 8ewYm1YCkF9Aa3ub6QjRHXEp 2032709115 MLM Riesgo PLD: LOW Creado el: 12/08/20…" at bounding box center [639, 209] width 719 height 59
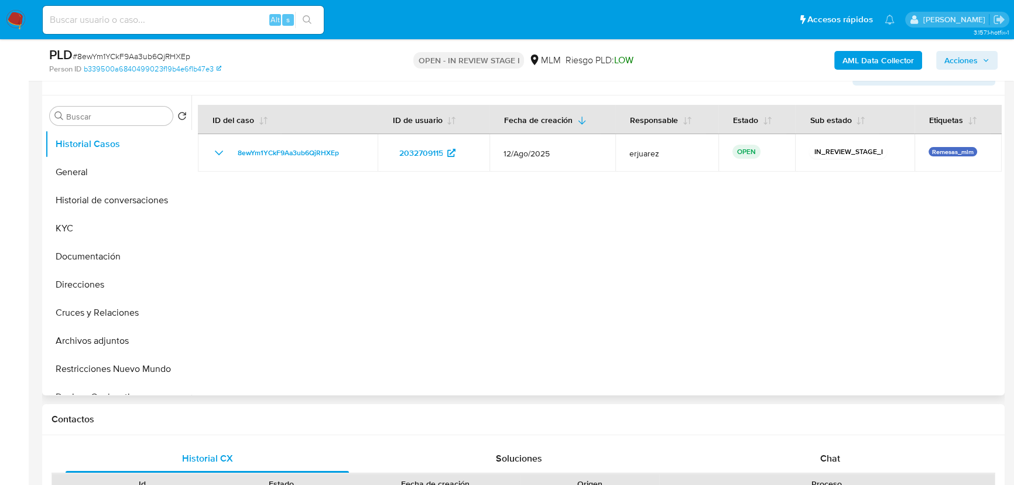
select select "10"
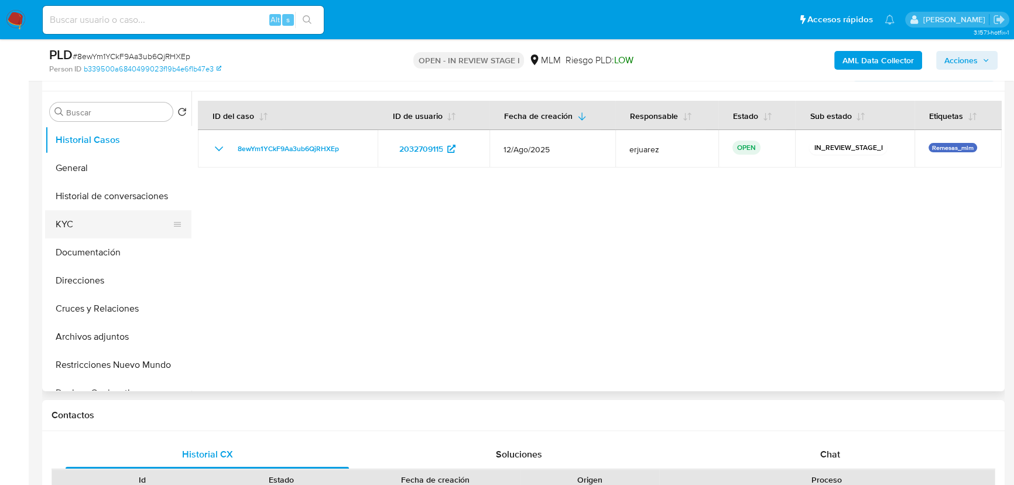
click at [85, 219] on button "KYC" at bounding box center [113, 224] width 137 height 28
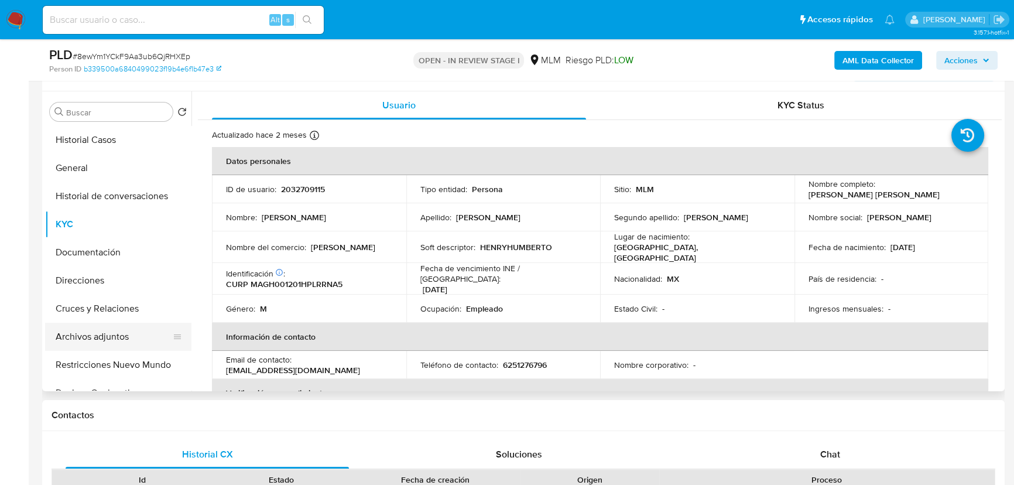
click at [104, 335] on button "Archivos adjuntos" at bounding box center [113, 336] width 137 height 28
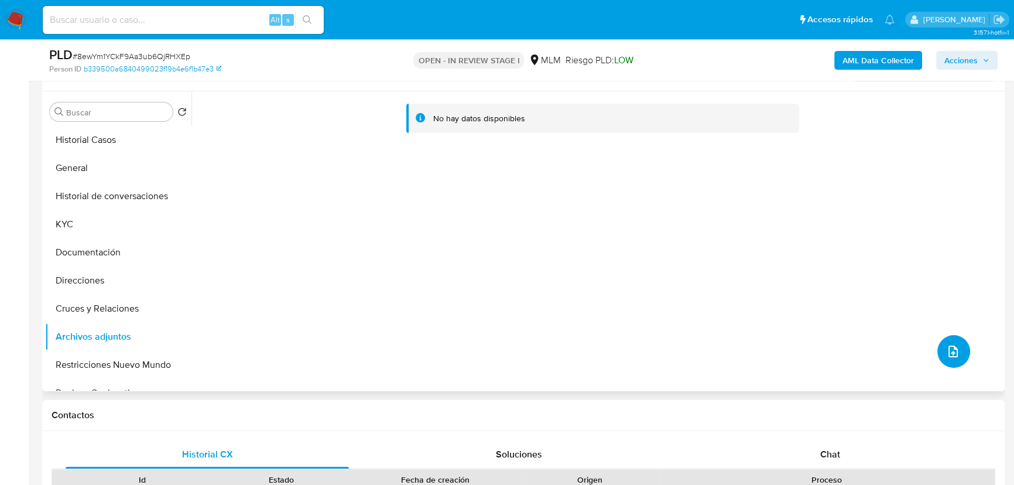
click at [938, 351] on button "upload-file" at bounding box center [953, 351] width 33 height 33
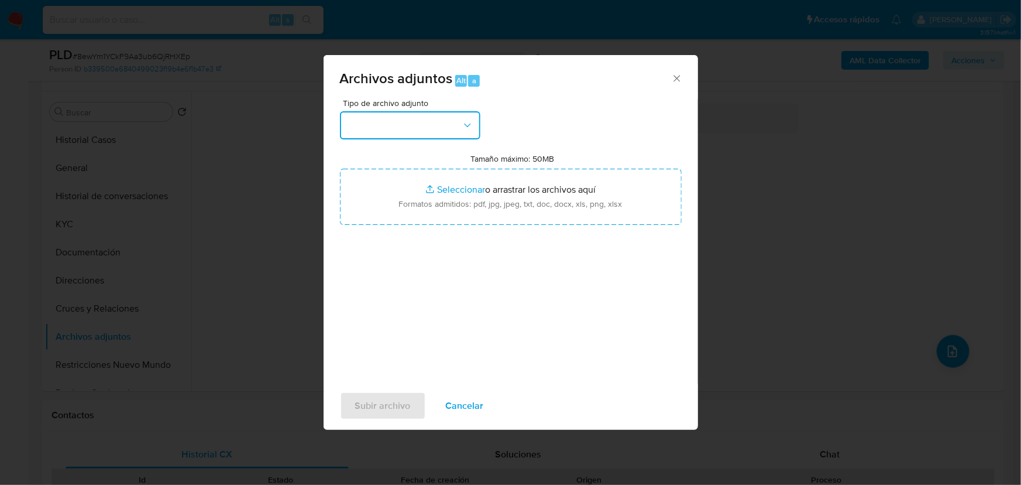
click at [409, 134] on button "button" at bounding box center [410, 125] width 140 height 28
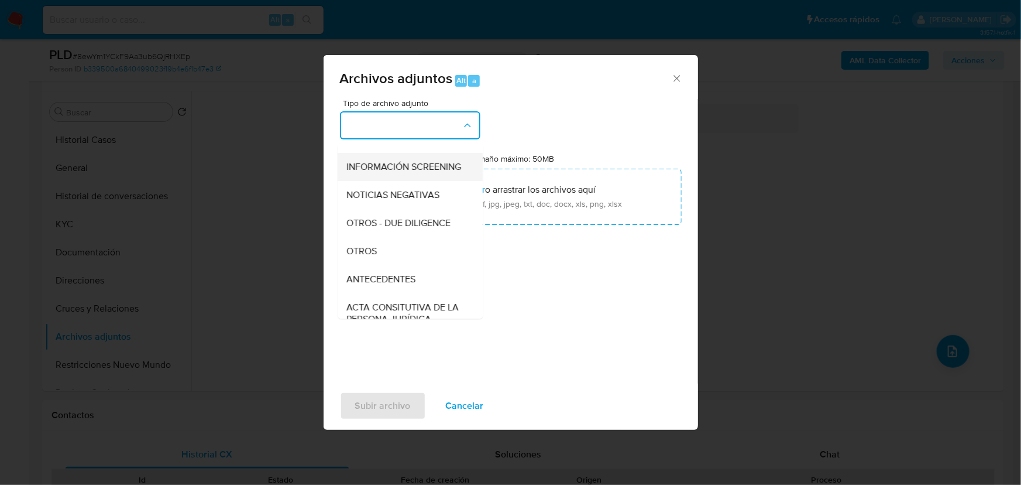
scroll to position [106, 0]
click at [357, 253] on span "OTROS" at bounding box center [362, 248] width 30 height 12
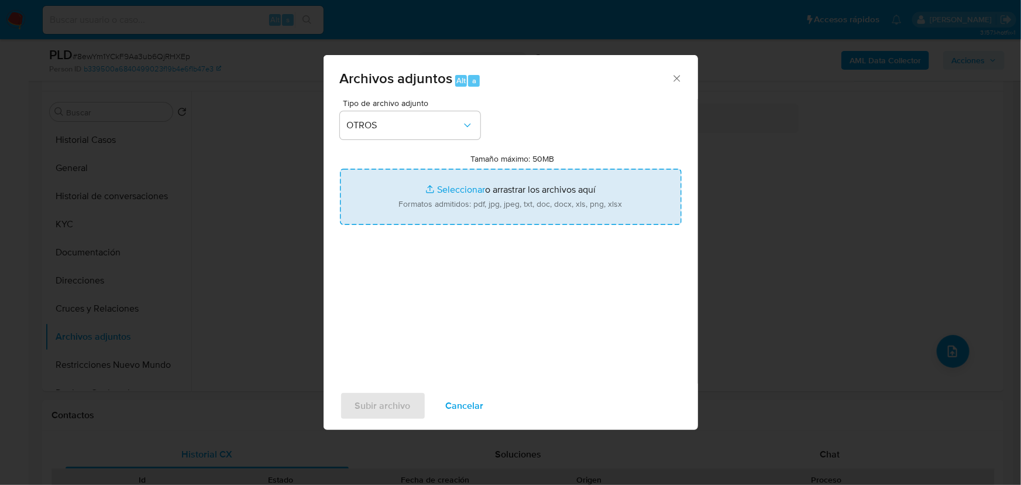
click at [437, 190] on input "Tamaño máximo: 50MB Seleccionar archivos" at bounding box center [511, 197] width 342 height 56
type input "C:\fakepath\2032709115_ Henry Humberto Marquez Garcia_Ago25.pdf"
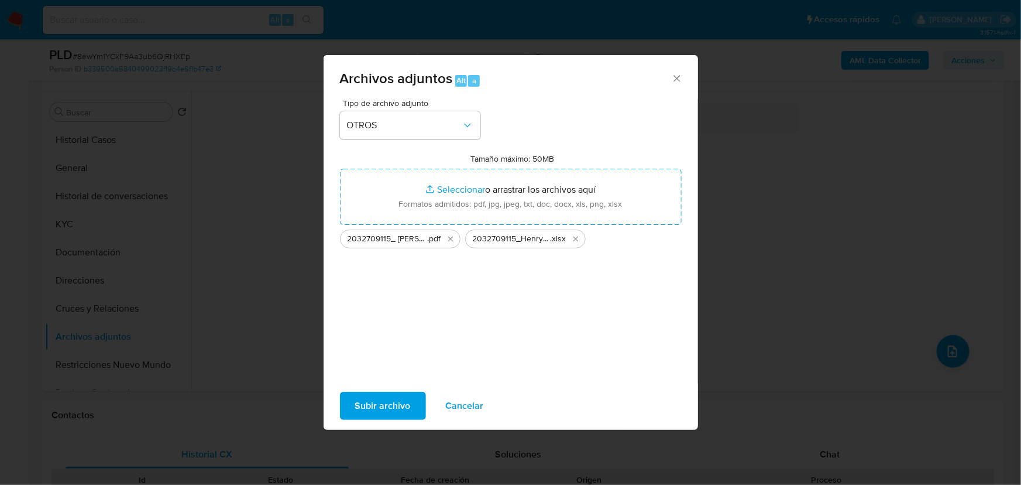
click at [389, 400] on span "Subir archivo" at bounding box center [383, 406] width 56 height 26
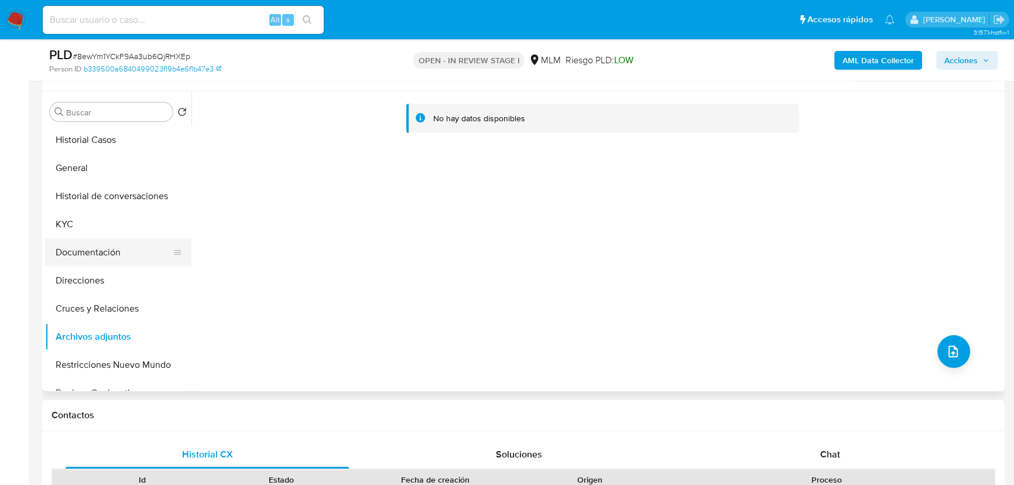
drag, startPoint x: 152, startPoint y: 208, endPoint x: 133, endPoint y: 252, distance: 47.7
click at [152, 210] on ul "Historial Casos General Historial de conversaciones KYC Documentación Direccion…" at bounding box center [118, 258] width 146 height 264
click at [122, 337] on button "Archivos adjuntos" at bounding box center [113, 336] width 137 height 28
click at [119, 309] on button "Cruces y Relaciones" at bounding box center [113, 308] width 137 height 28
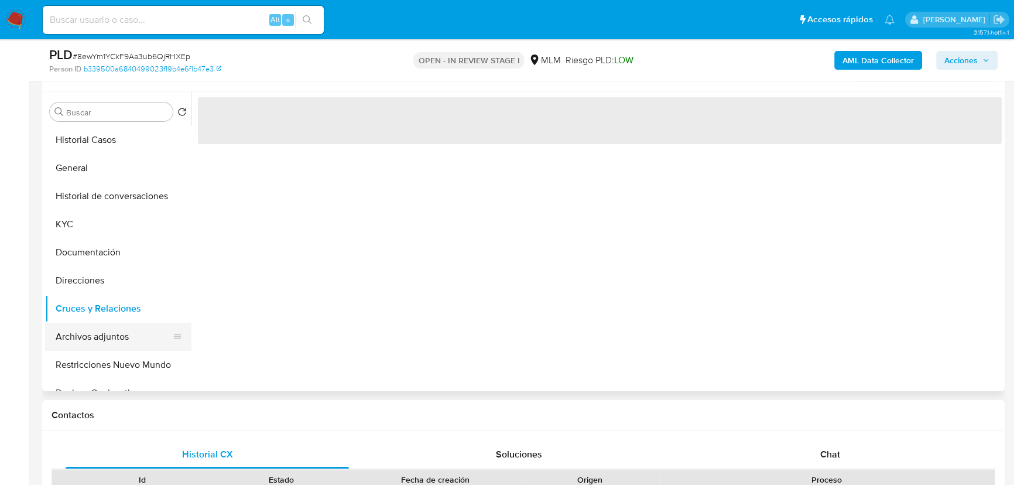
click at [116, 332] on button "Archivos adjuntos" at bounding box center [113, 336] width 137 height 28
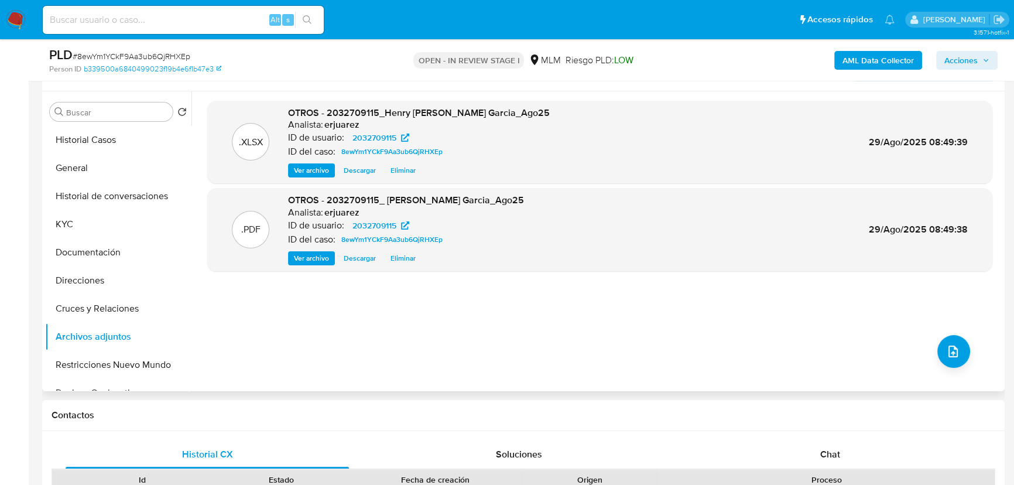
click at [321, 254] on span "Ver archivo" at bounding box center [311, 258] width 35 height 12
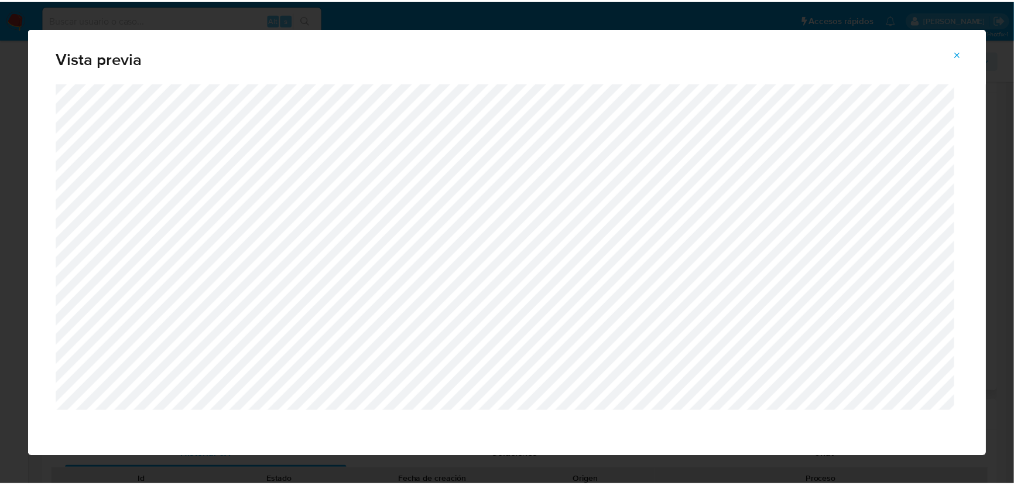
scroll to position [6, 0]
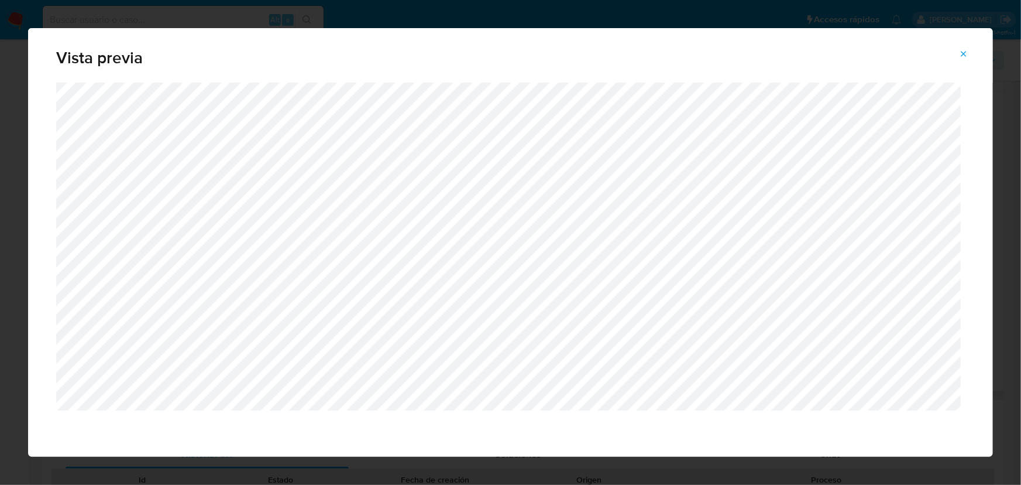
click at [966, 53] on icon "Attachment preview" at bounding box center [963, 53] width 9 height 9
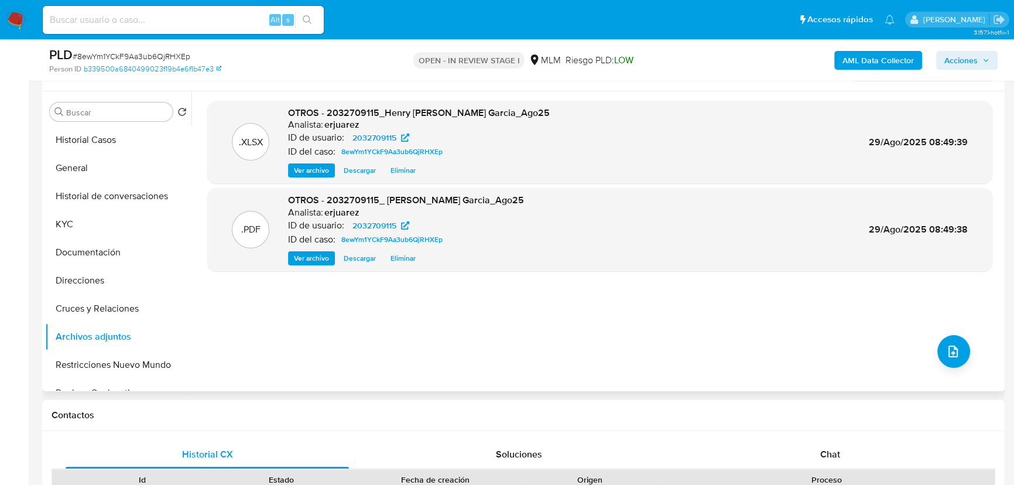
drag, startPoint x: 963, startPoint y: 56, endPoint x: 942, endPoint y: 55, distance: 21.1
click at [964, 55] on span "Acciones" at bounding box center [960, 60] width 33 height 19
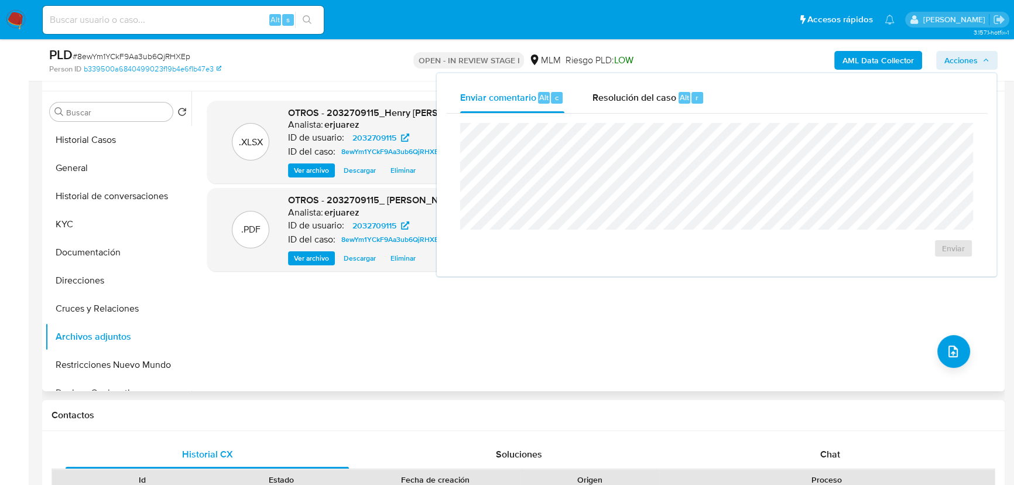
drag, startPoint x: 665, startPoint y: 100, endPoint x: 624, endPoint y: 117, distance: 44.3
click at [661, 103] on span "Resolución del caso" at bounding box center [634, 96] width 84 height 13
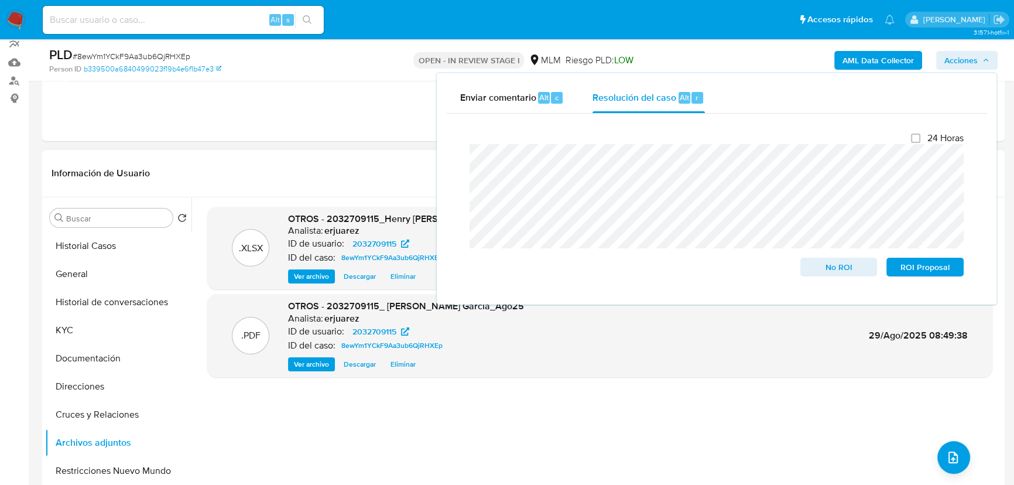
scroll to position [106, 0]
click at [825, 267] on span "No ROI" at bounding box center [838, 267] width 61 height 16
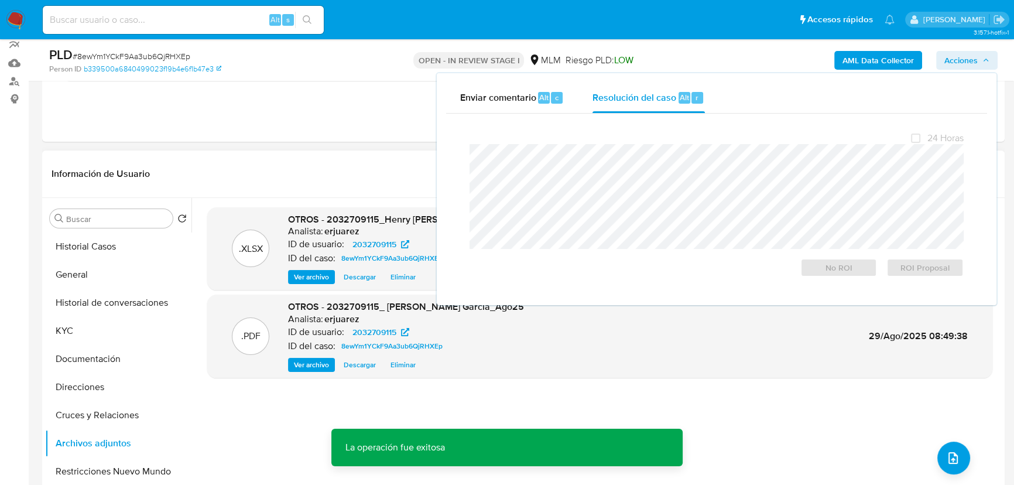
click at [209, 399] on div ".XLSX OTROS - 2032709115_Henry Humberto Marquez Garcia_Ago25 Analista: erjuarez…" at bounding box center [599, 347] width 785 height 281
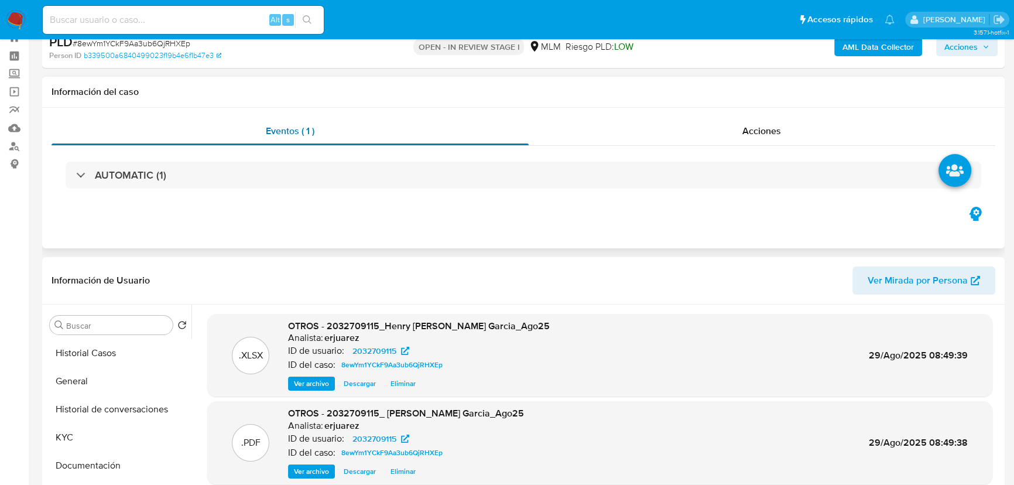
scroll to position [0, 0]
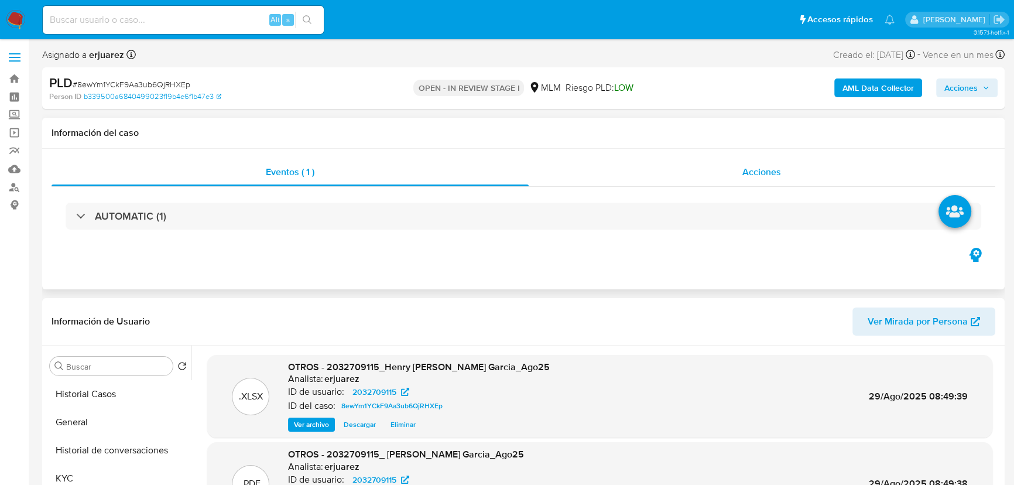
click at [708, 177] on div "Acciones" at bounding box center [761, 172] width 467 height 28
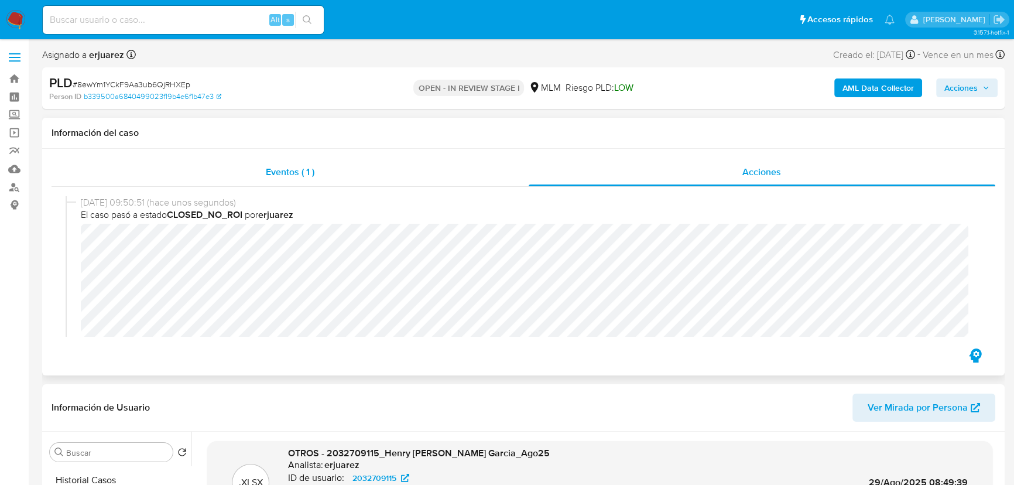
click at [305, 176] on span "Eventos ( 1 )" at bounding box center [290, 171] width 49 height 13
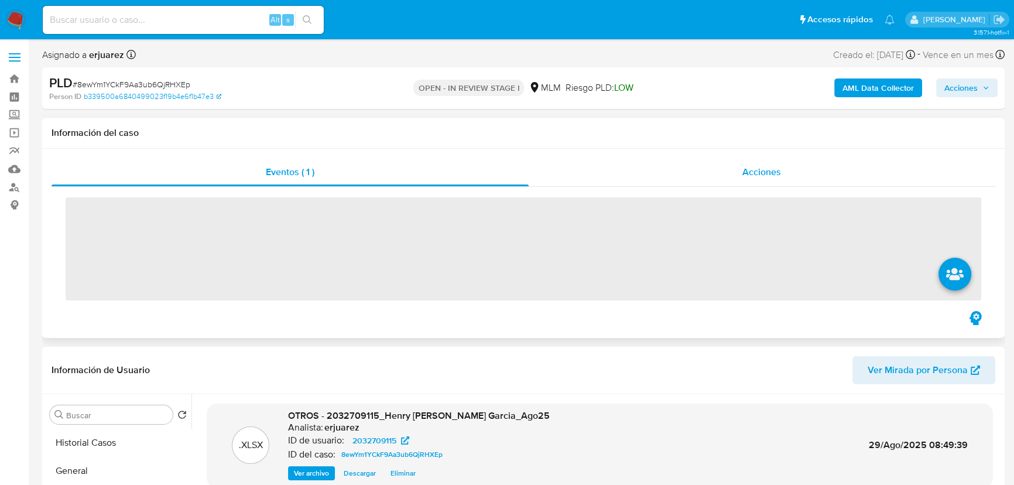
click at [679, 178] on div "Acciones" at bounding box center [761, 172] width 467 height 28
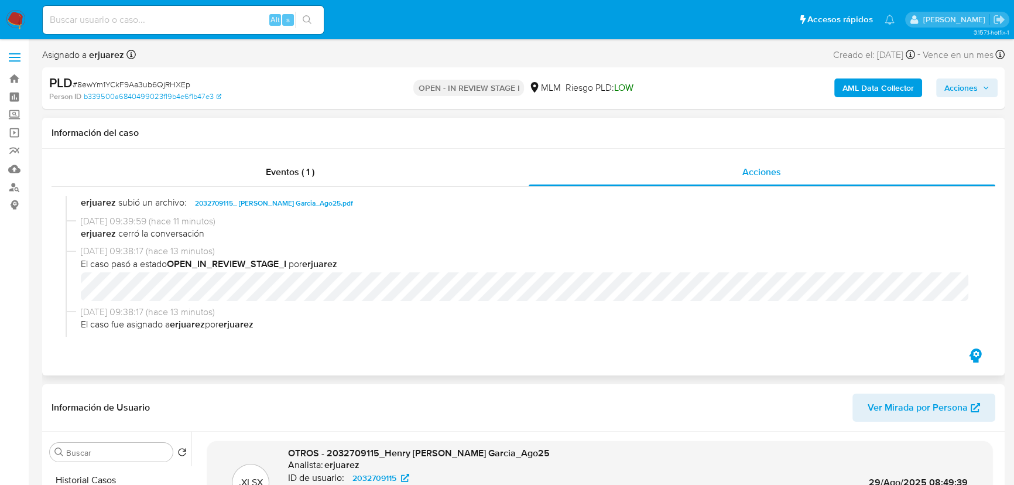
scroll to position [212, 0]
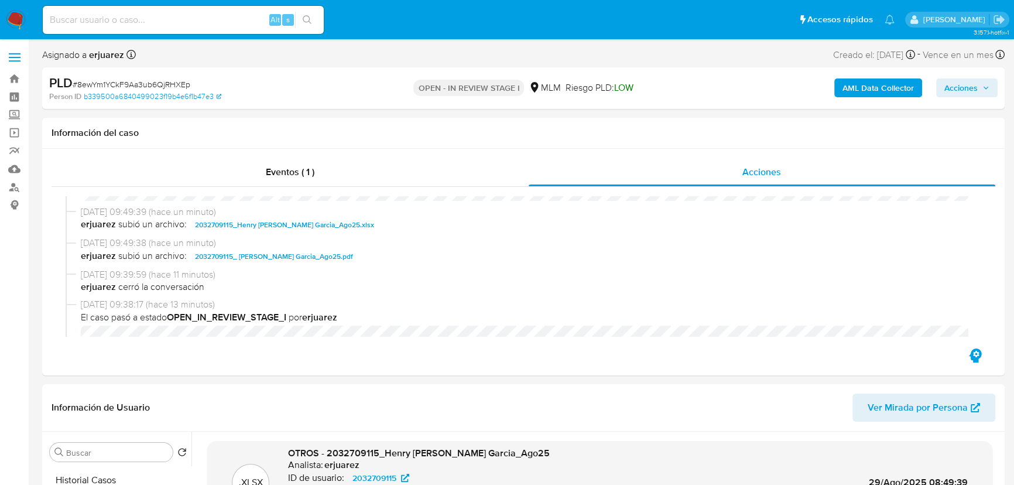
click at [15, 14] on img at bounding box center [16, 20] width 20 height 20
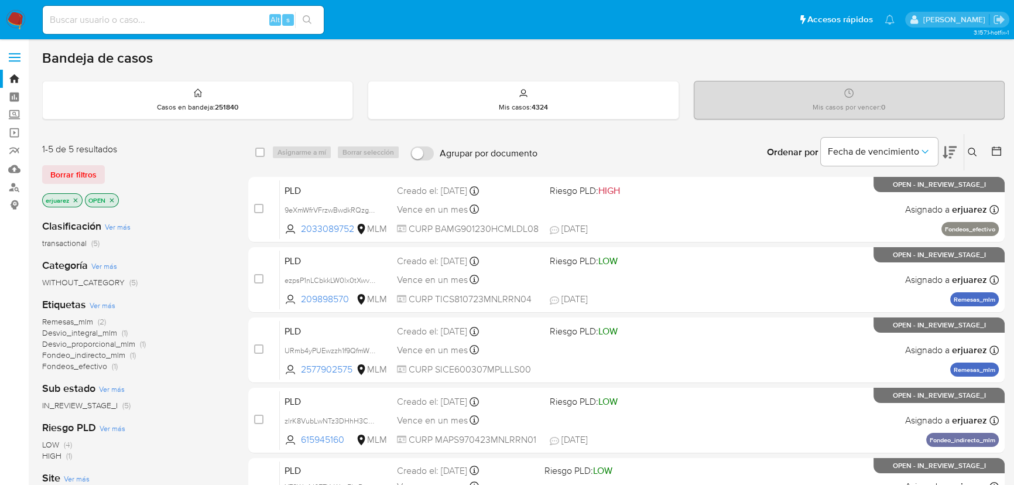
click at [974, 145] on button at bounding box center [973, 152] width 19 height 14
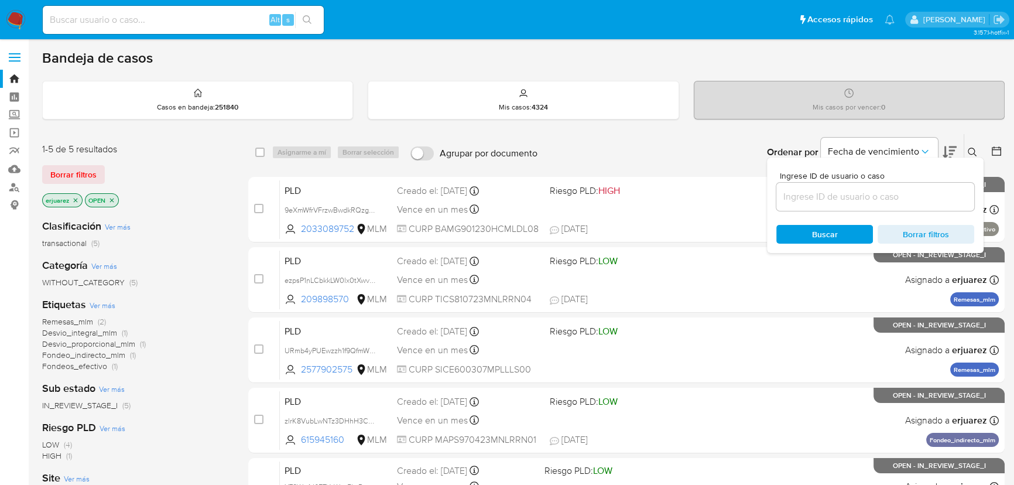
click at [833, 214] on div "Ingrese ID de usuario o caso Buscar Borrar filtros" at bounding box center [875, 204] width 217 height 95
click at [829, 198] on input at bounding box center [875, 196] width 198 height 15
paste input "9eXmWfrVFrzwBwdkRQzgNw79"
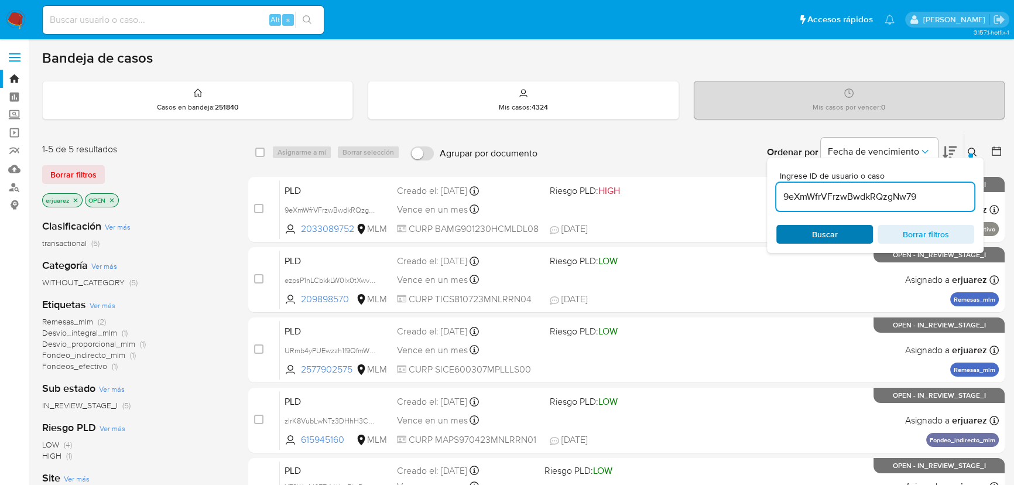
type input "9eXmWfrVFrzwBwdkRQzgNw79"
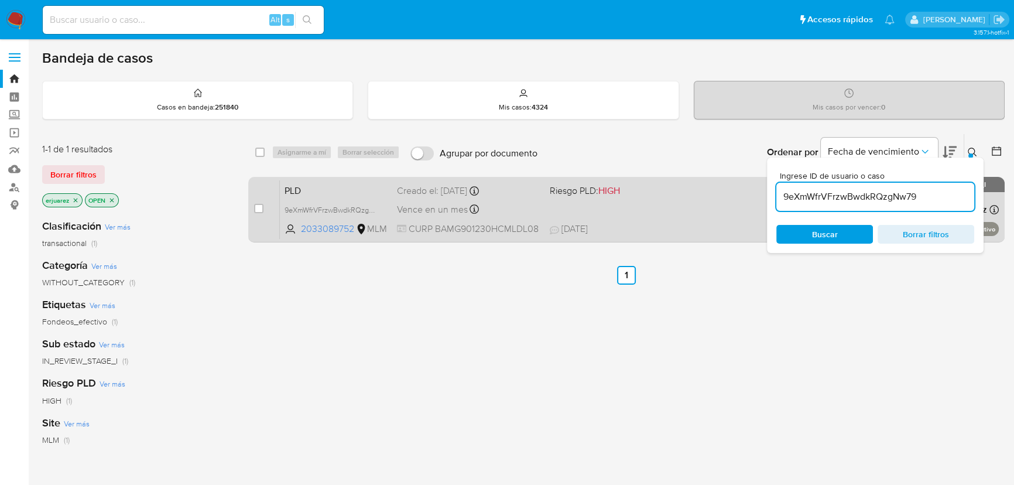
click at [579, 208] on div "PLD 9eXmWfrVFrzwBwdkRQzgNw79 2033089752 MLM Riesgo PLD: HIGH Creado el: 12/08/2…" at bounding box center [639, 209] width 719 height 59
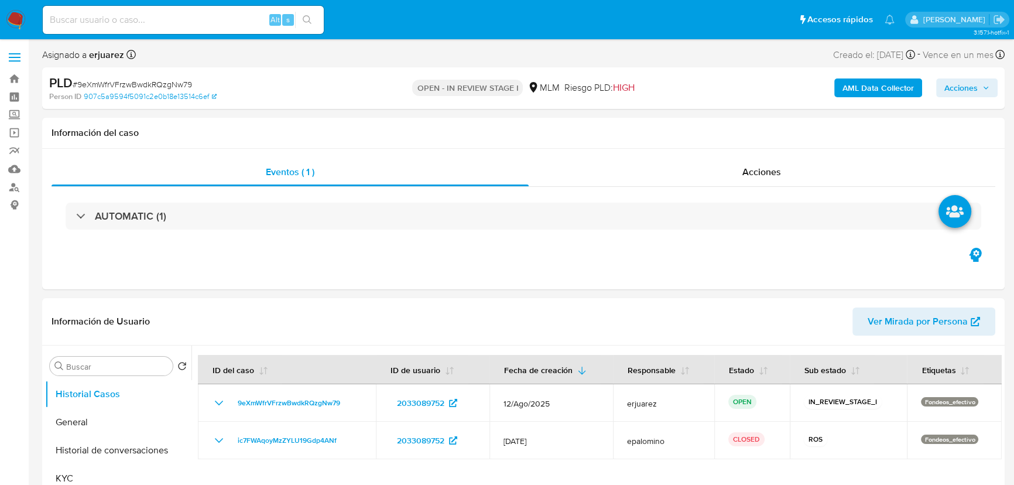
select select "10"
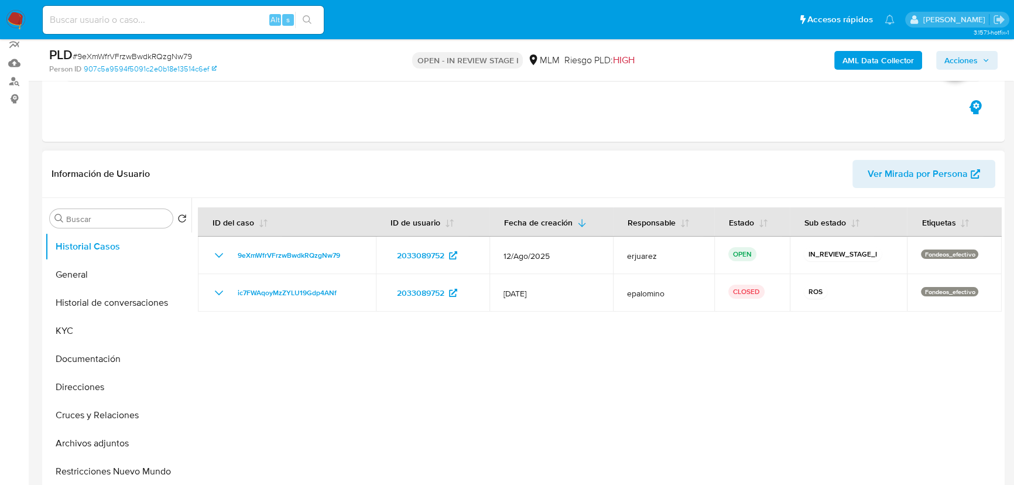
scroll to position [266, 0]
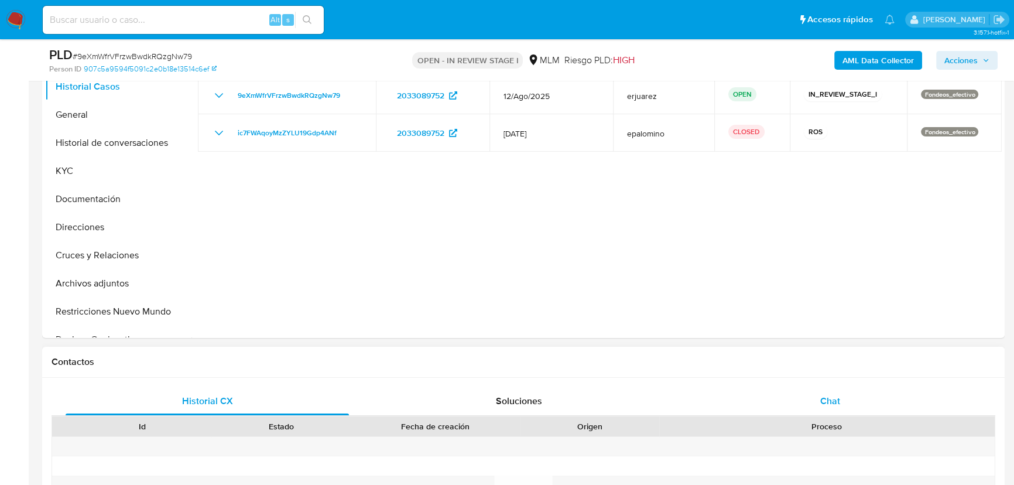
click at [828, 394] on span "Chat" at bounding box center [830, 400] width 20 height 13
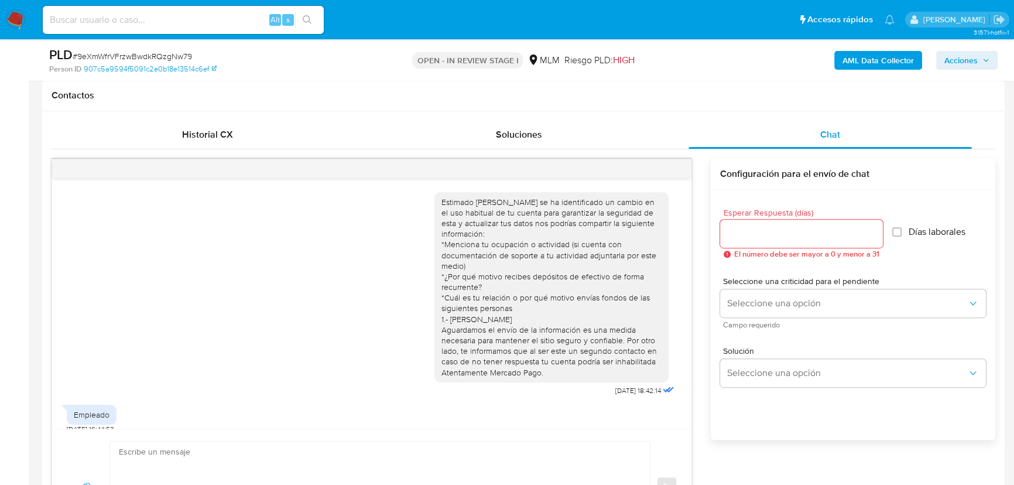
scroll to position [180, 0]
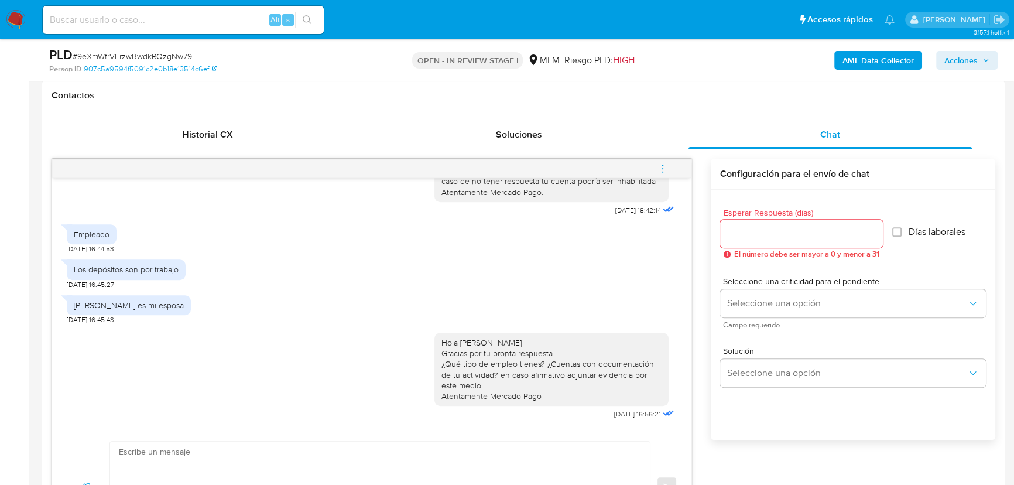
click at [659, 169] on icon "menu-action" at bounding box center [662, 168] width 11 height 11
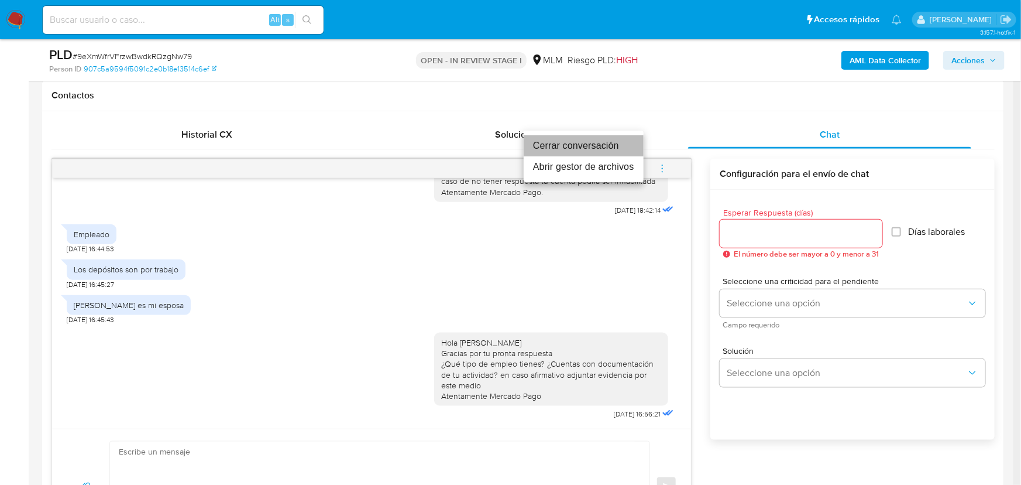
click at [578, 146] on li "Cerrar conversación" at bounding box center [584, 145] width 120 height 21
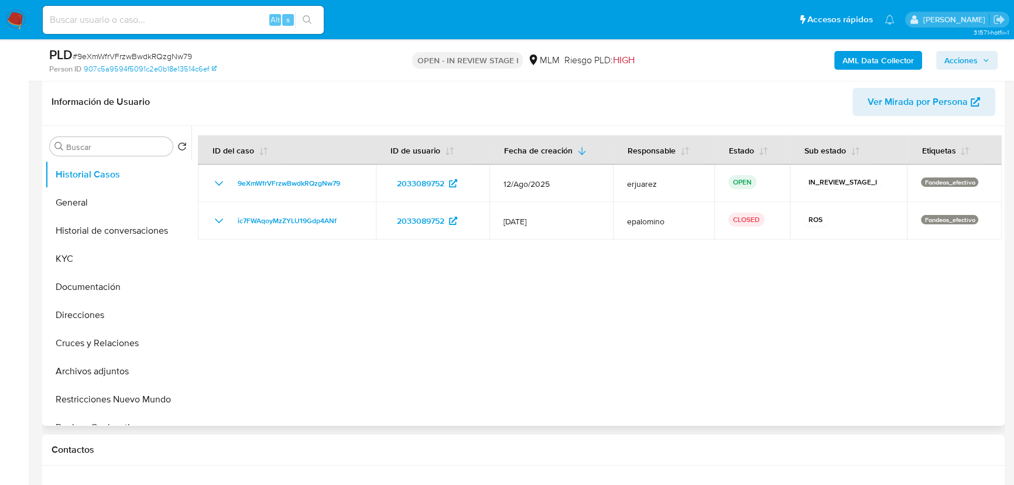
scroll to position [159, 0]
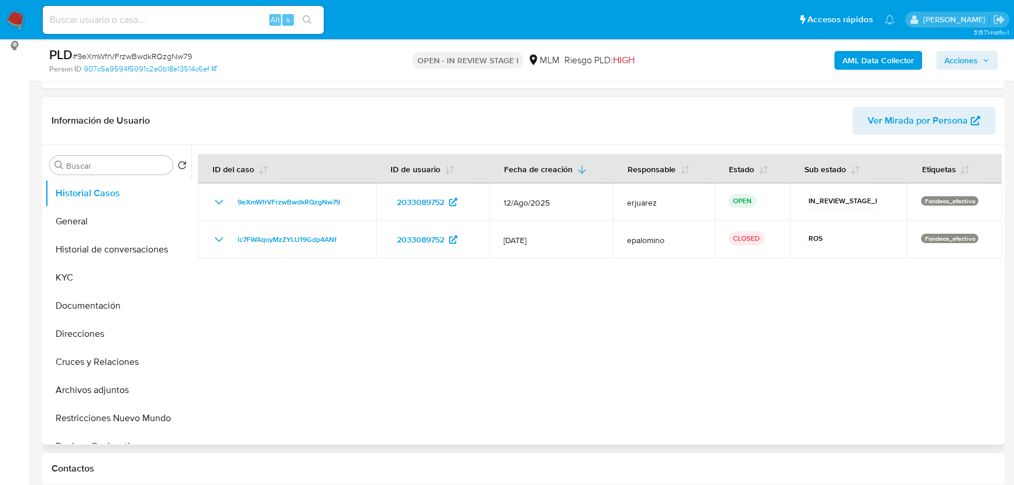
click at [43, 226] on div "Buscar Volver al orden por defecto Historial Casos General Historial de convers…" at bounding box center [523, 295] width 962 height 300
click at [75, 219] on button "General" at bounding box center [113, 221] width 137 height 28
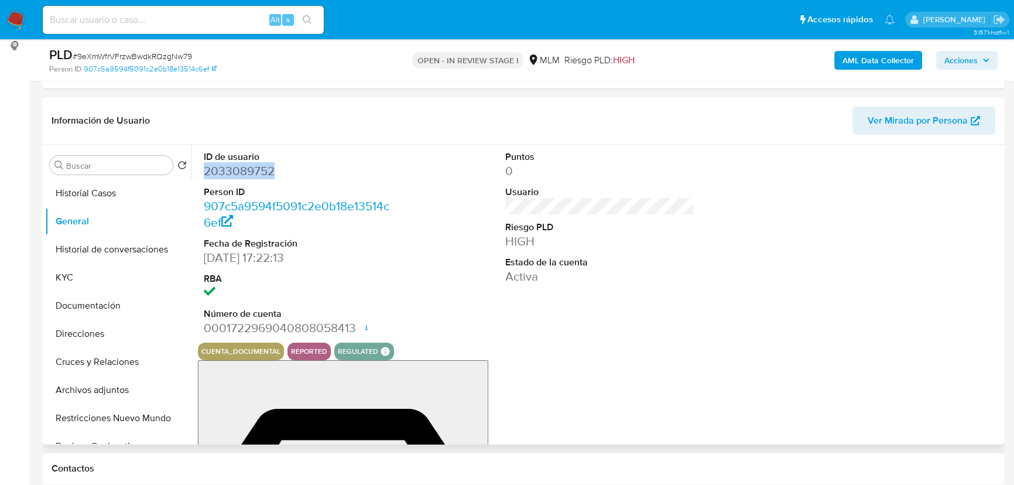
drag, startPoint x: 284, startPoint y: 166, endPoint x: 193, endPoint y: 167, distance: 91.9
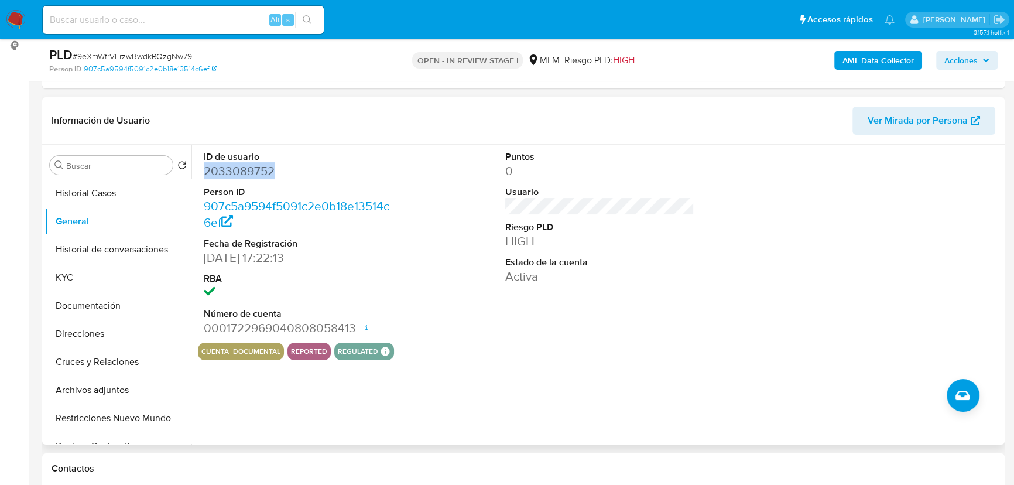
click at [193, 167] on div "ID de usuario 2033089752 Person ID 907c5a9594f5091c2e0b18e13514c6ef Fecha de Re…" at bounding box center [596, 295] width 810 height 300
copy dd "2033089752"
click at [317, 144] on div "Información de Usuario Ver Mirada por Persona Buscar Volver al orden por defect…" at bounding box center [523, 270] width 962 height 347
drag, startPoint x: 274, startPoint y: 166, endPoint x: 205, endPoint y: 170, distance: 69.2
click at [205, 170] on dd "2033089752" at bounding box center [298, 171] width 189 height 16
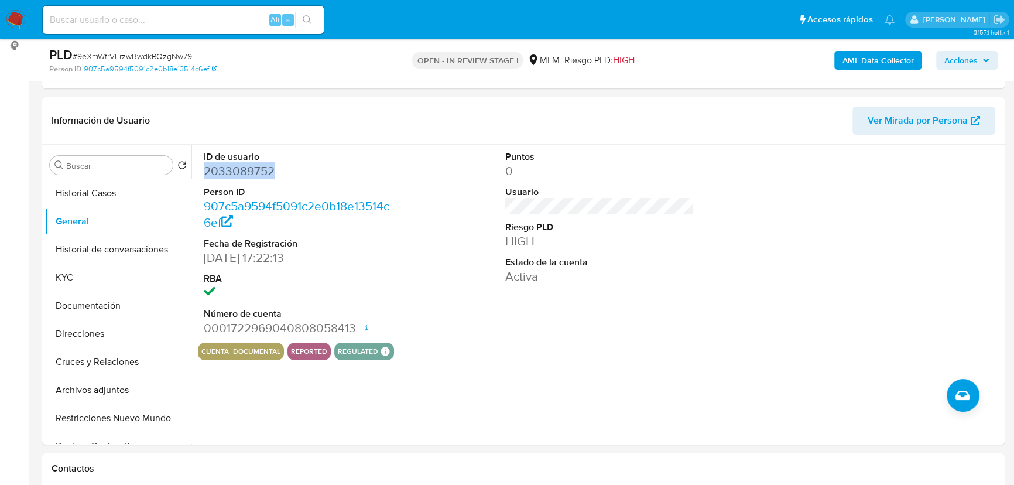
copy dd "2033089752"
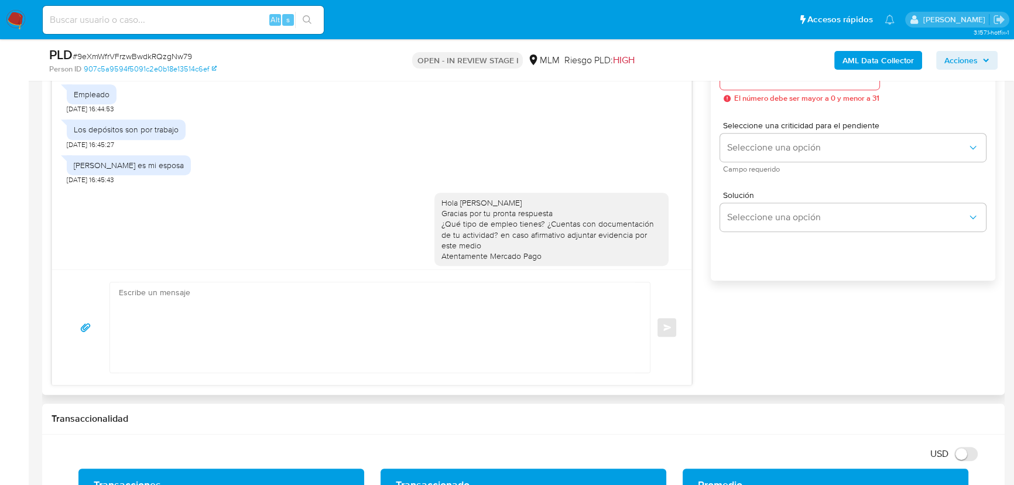
scroll to position [180, 0]
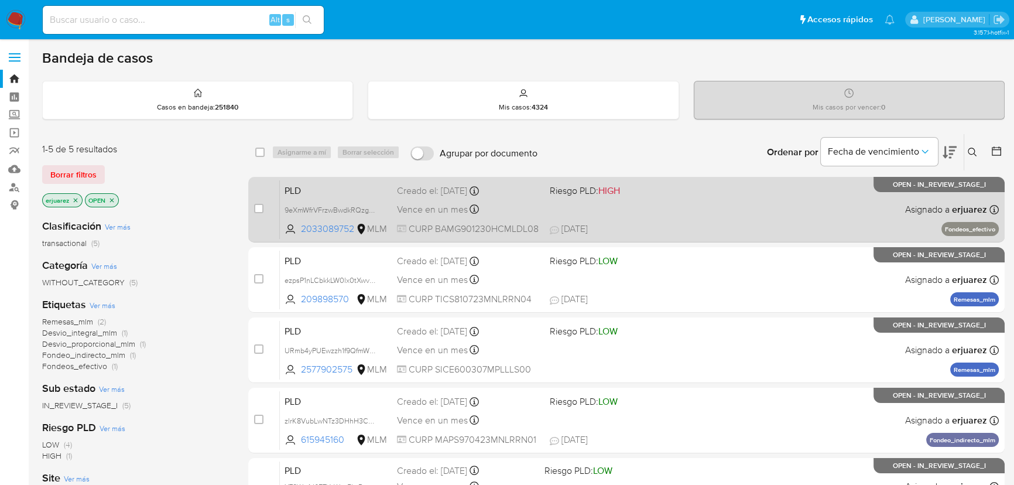
click at [631, 214] on div "PLD 9eXmWfrVFrzwBwdkRQzgNw79 2033089752 MLM Riesgo PLD: HIGH Creado el: 12/08/2…" at bounding box center [639, 209] width 719 height 59
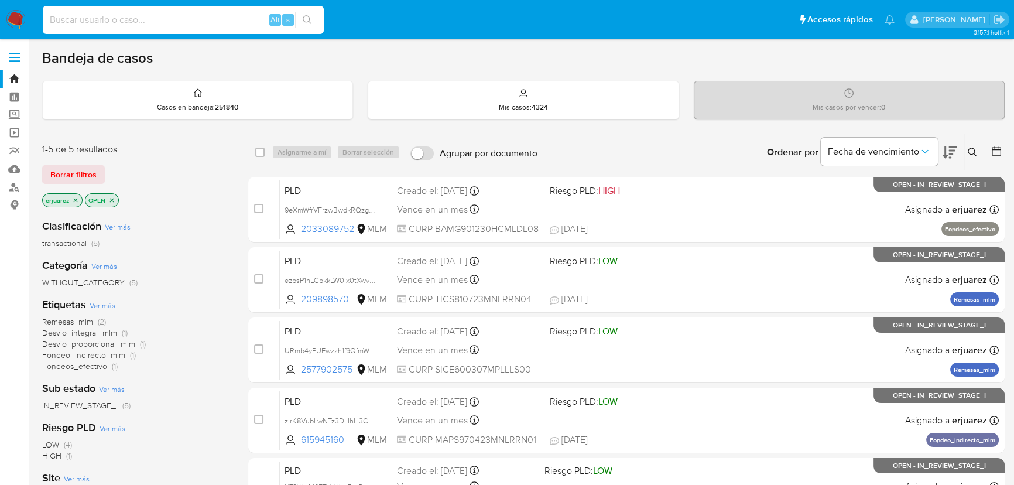
click at [111, 24] on input at bounding box center [183, 19] width 281 height 15
paste input "2544439576"
click at [47, 23] on input "2544439576" at bounding box center [183, 19] width 281 height 15
drag, startPoint x: 106, startPoint y: 25, endPoint x: 178, endPoint y: 28, distance: 72.0
click at [108, 26] on input "2544439576" at bounding box center [183, 19] width 281 height 15
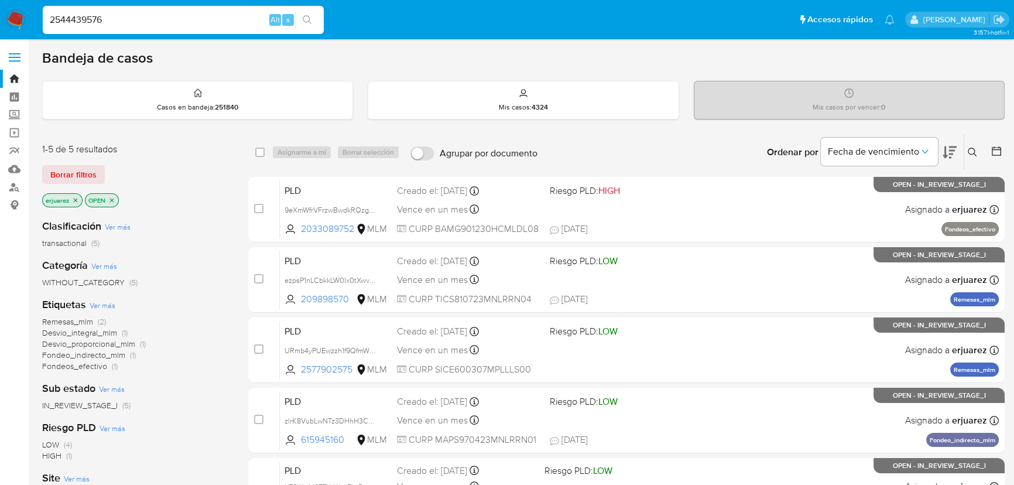
type input "2544439576"
click at [310, 19] on icon "search-icon" at bounding box center [307, 19] width 9 height 9
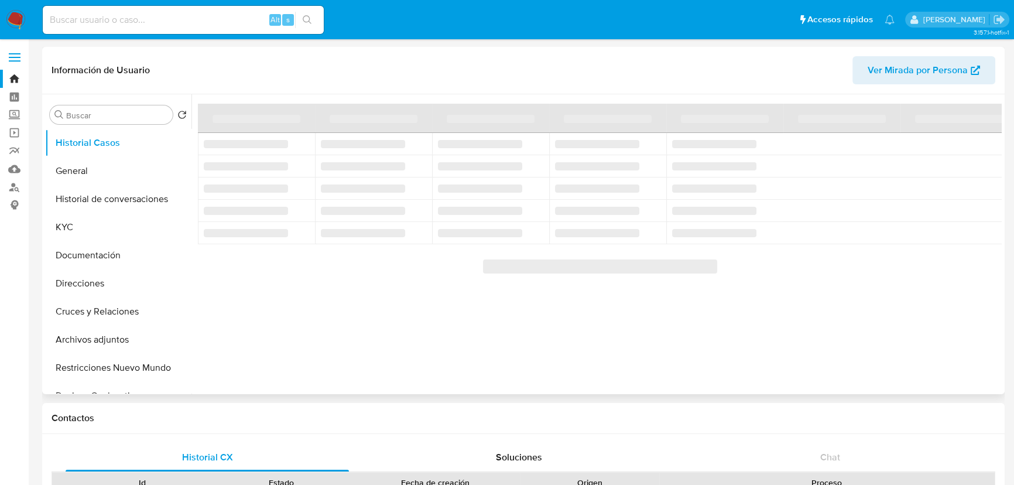
select select "10"
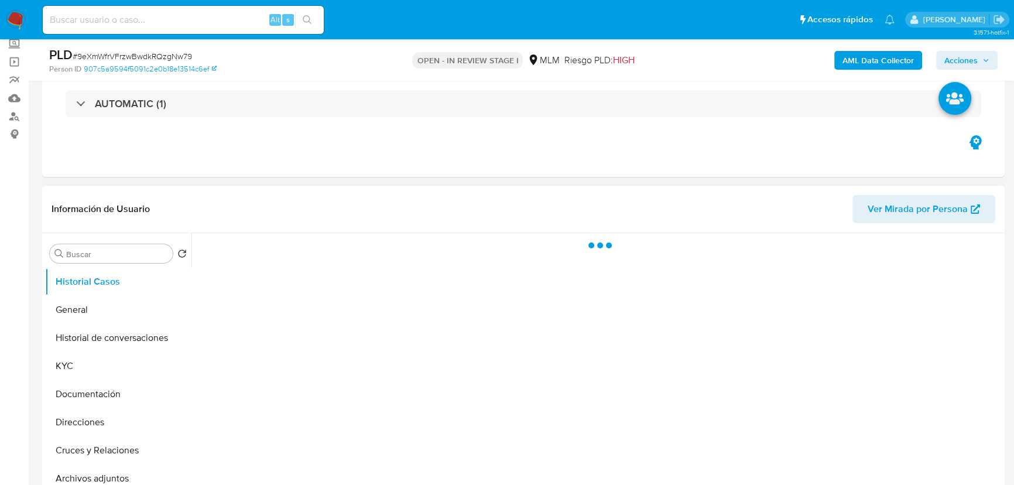
scroll to position [159, 0]
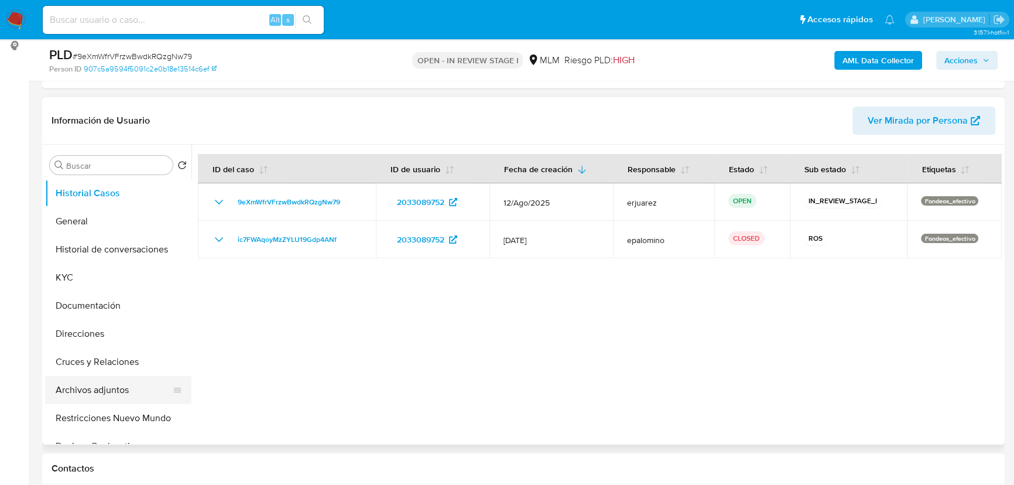
select select "10"
click at [113, 393] on button "Archivos adjuntos" at bounding box center [113, 390] width 137 height 28
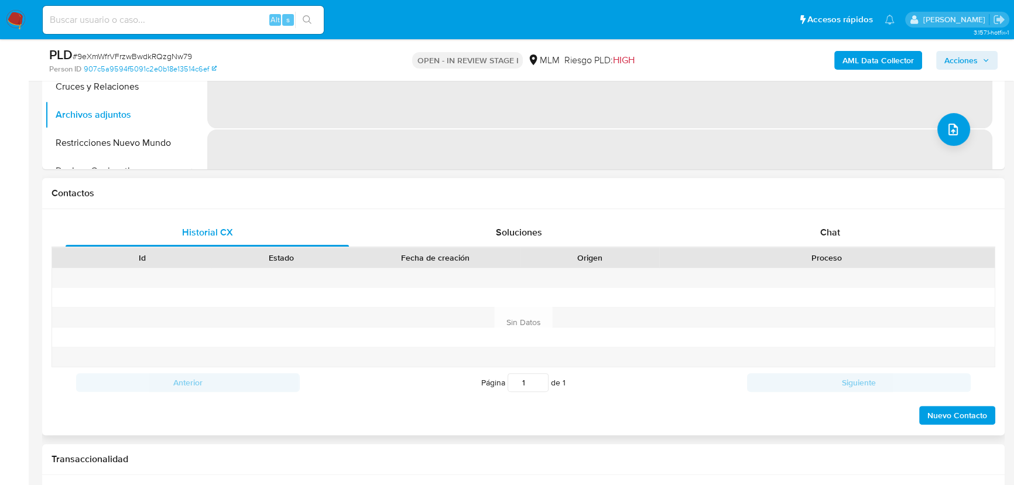
scroll to position [479, 0]
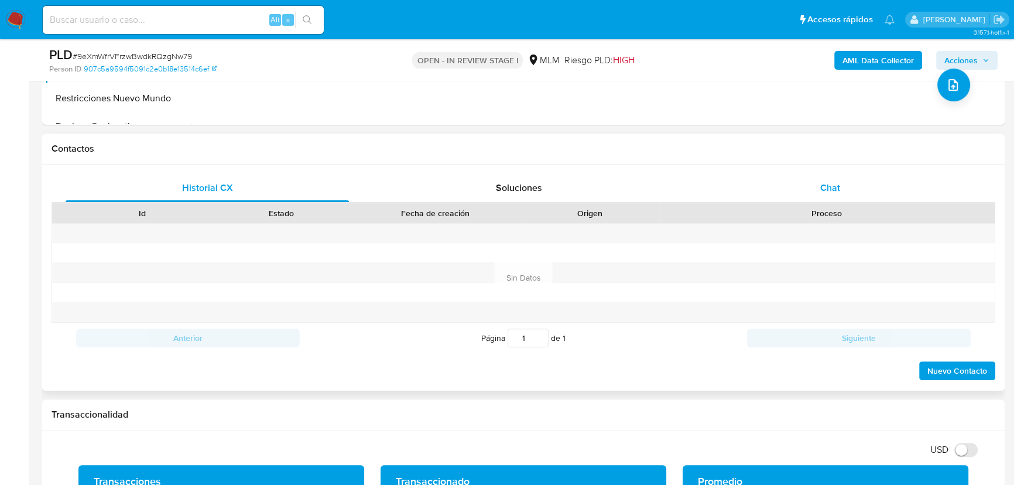
click at [829, 184] on span "Chat" at bounding box center [830, 187] width 20 height 13
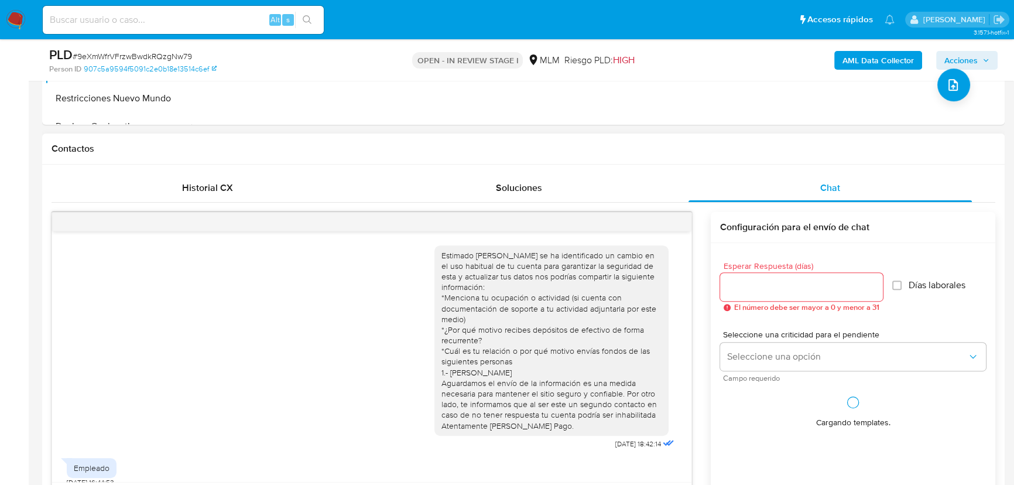
scroll to position [180, 0]
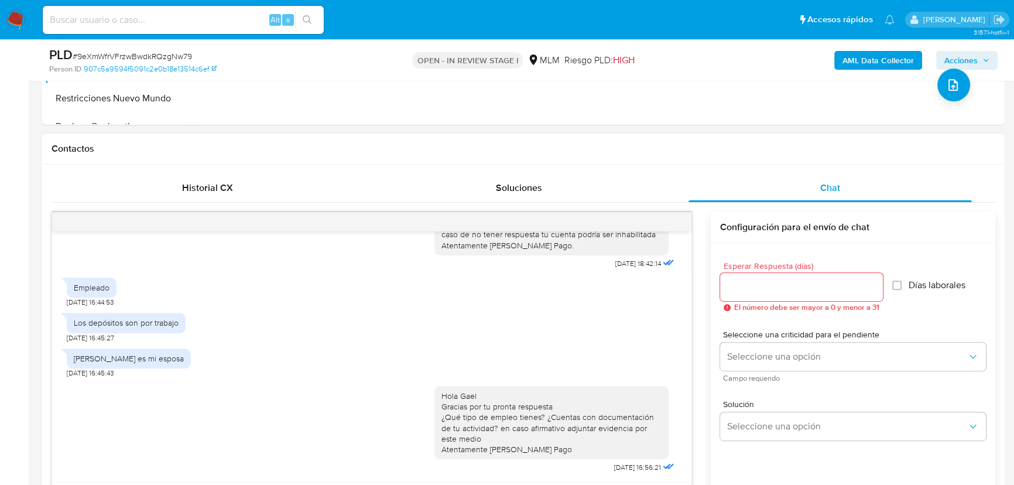
click at [673, 218] on div at bounding box center [371, 221] width 639 height 19
click at [675, 217] on div at bounding box center [371, 221] width 639 height 19
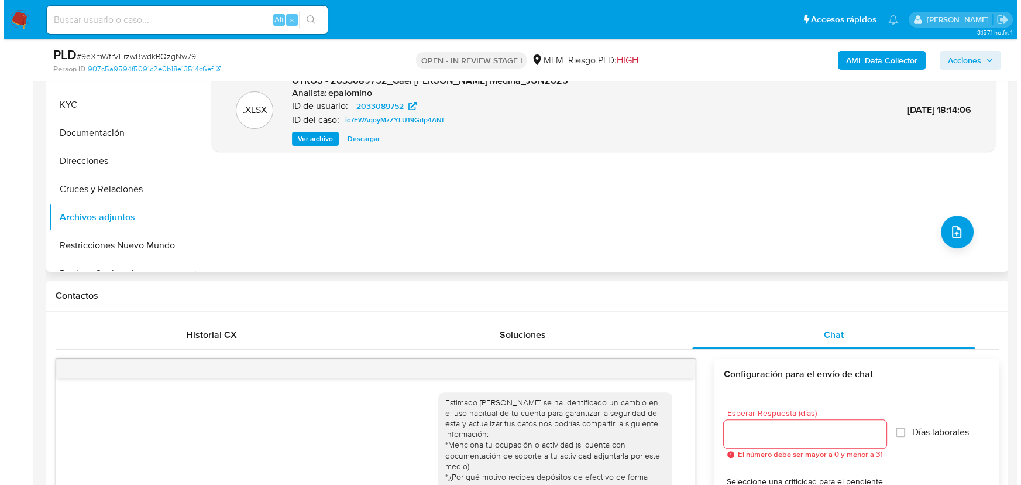
scroll to position [212, 0]
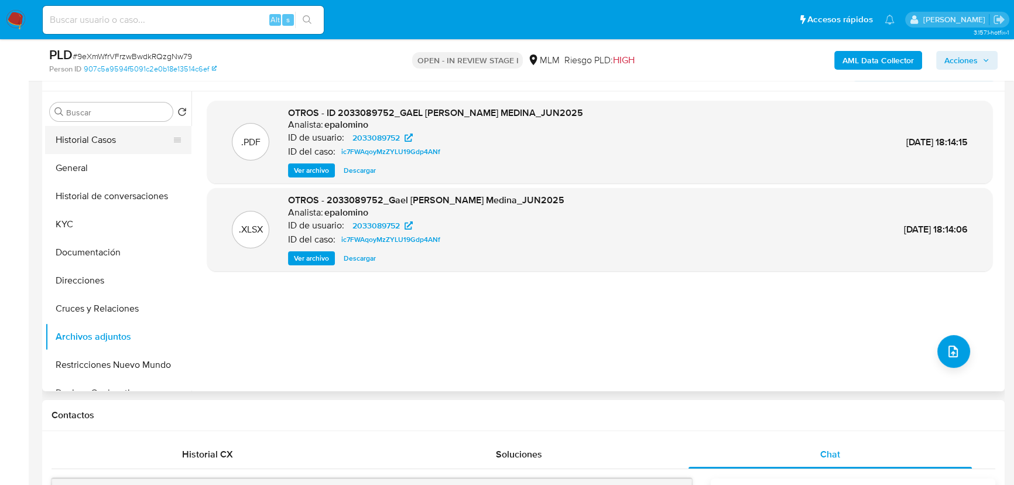
click at [112, 131] on button "Historial Casos" at bounding box center [113, 140] width 137 height 28
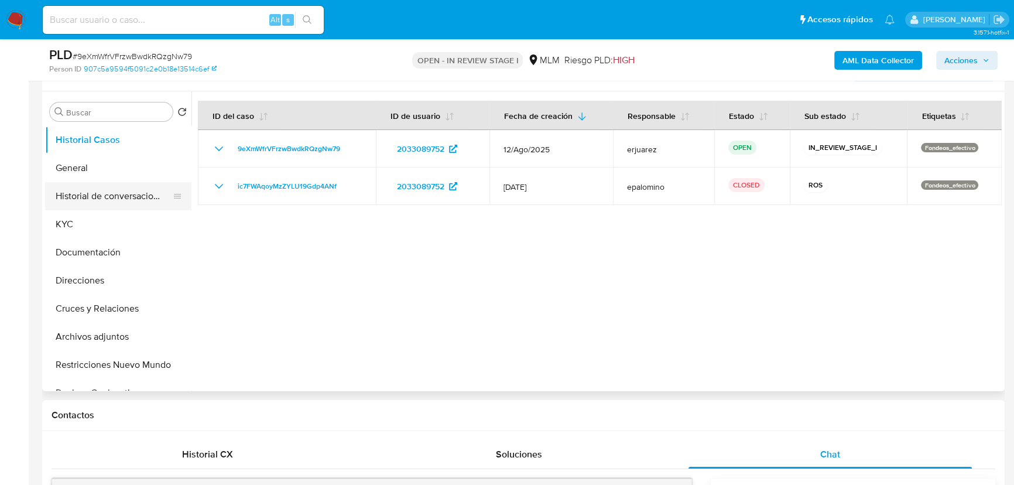
click at [125, 197] on button "Historial de conversaciones" at bounding box center [113, 196] width 137 height 28
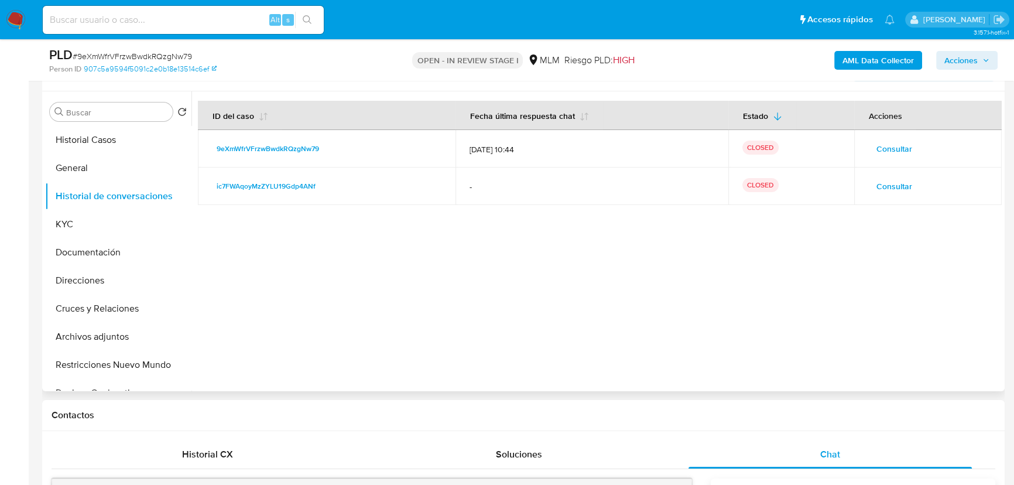
drag, startPoint x: 112, startPoint y: 337, endPoint x: 248, endPoint y: 351, distance: 136.6
click at [113, 338] on button "Archivos adjuntos" at bounding box center [118, 336] width 146 height 28
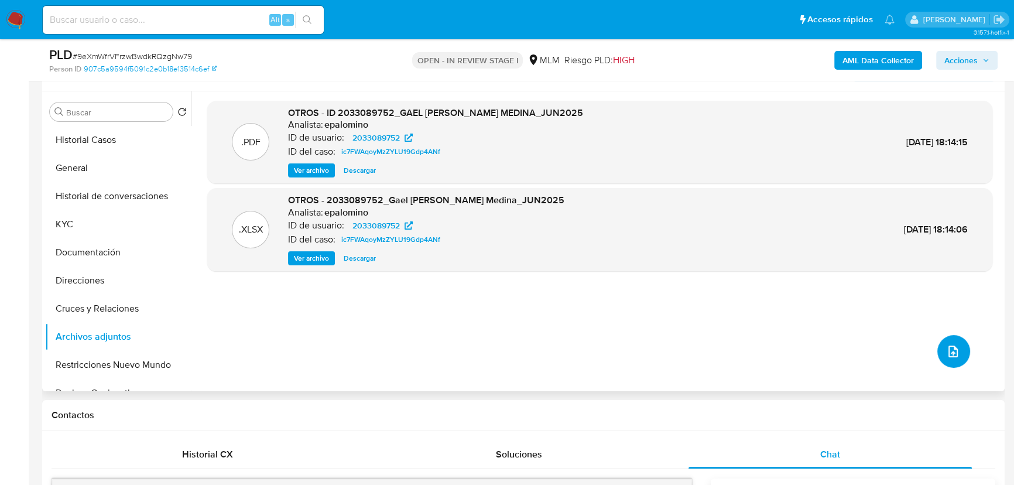
click at [948, 347] on icon "upload-file" at bounding box center [953, 351] width 14 height 14
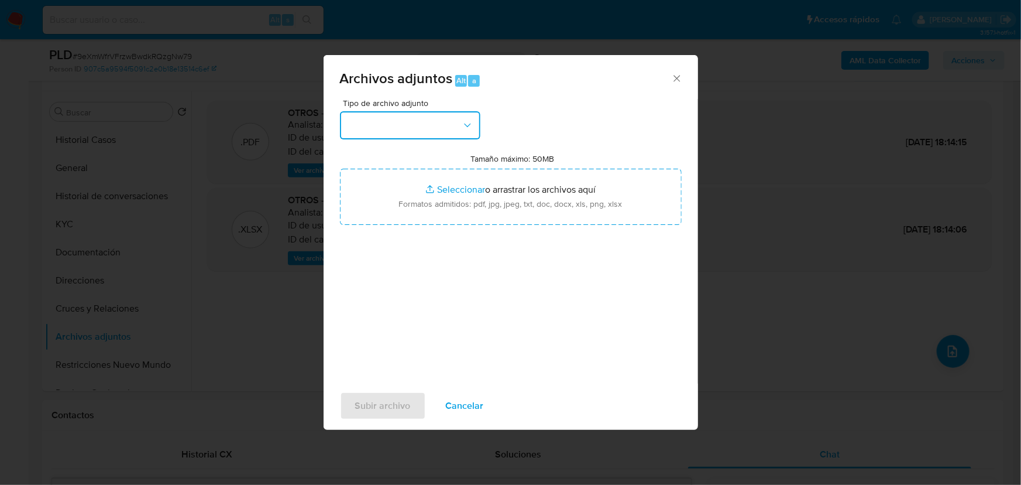
click at [420, 137] on button "button" at bounding box center [410, 125] width 140 height 28
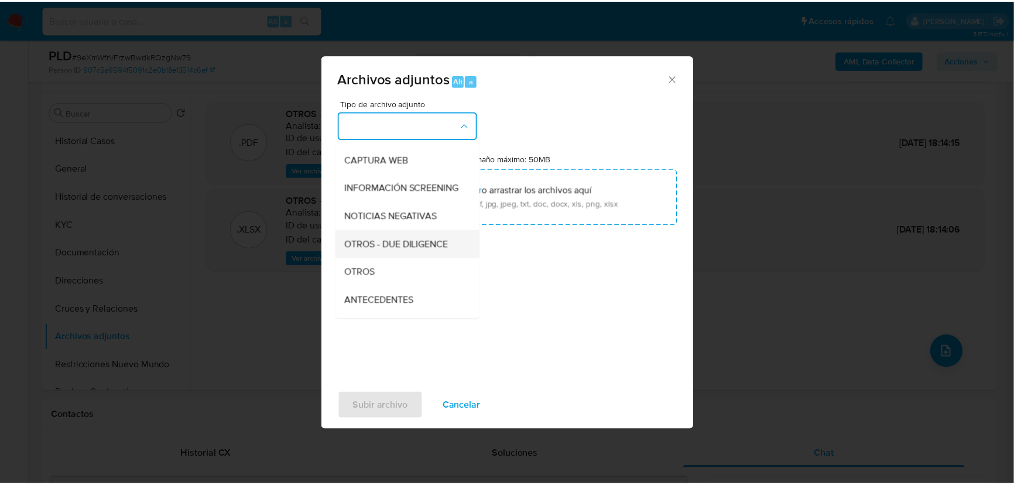
scroll to position [159, 0]
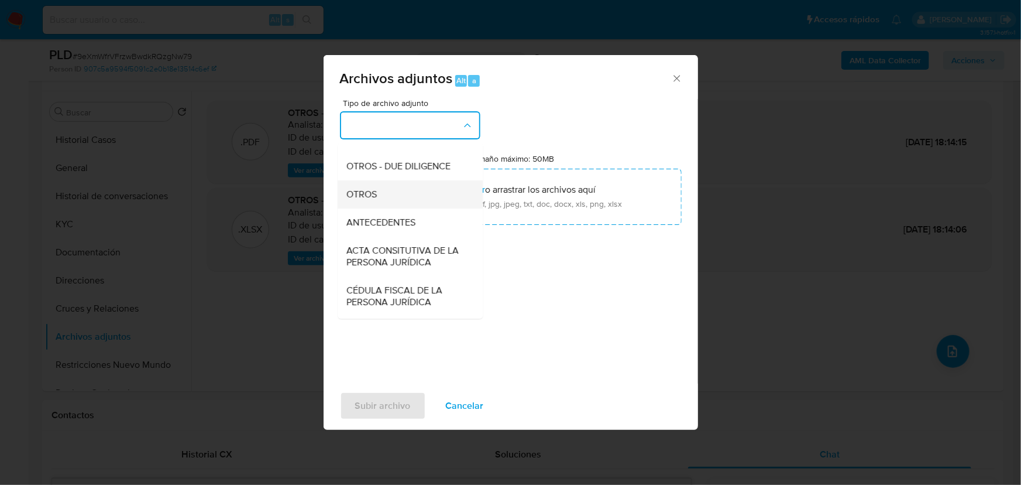
click at [365, 200] on span "OTROS" at bounding box center [362, 194] width 30 height 12
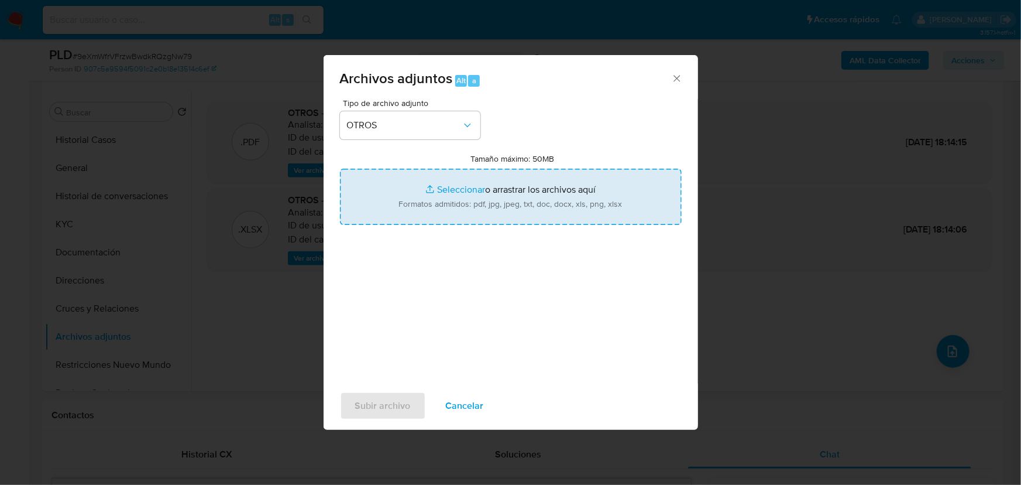
click at [428, 185] on input "Tamaño máximo: 50MB Seleccionar archivos" at bounding box center [511, 197] width 342 height 56
type input "C:\fakepath\2033089752_Gael Eduardo Blanco Medina_Ago25.pdf"
click at [456, 188] on input "Tamaño máximo: 50MB Seleccionar archivos" at bounding box center [511, 197] width 342 height 56
type input "C:\fakepath\2033089752_Gael Eduardo Blanco Medina_Ago25.xlsx"
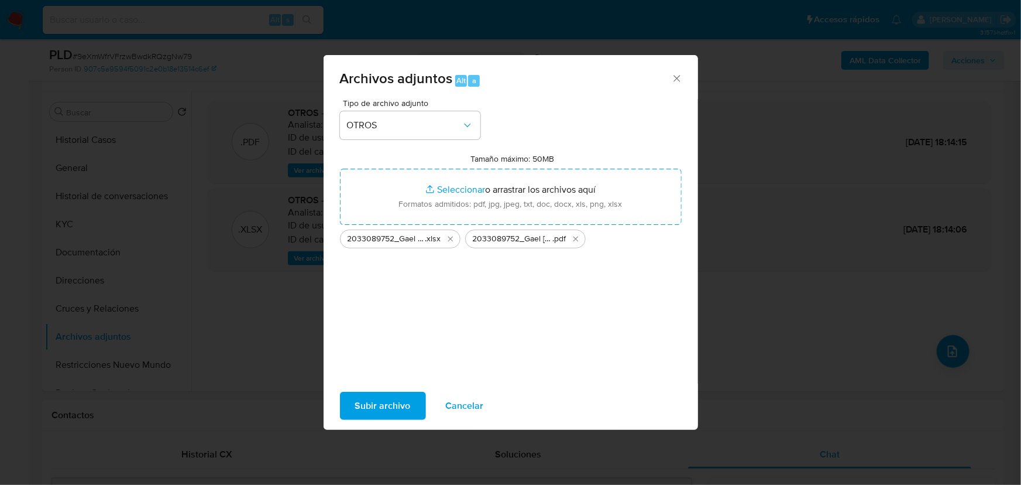
click at [396, 410] on span "Subir archivo" at bounding box center [383, 406] width 56 height 26
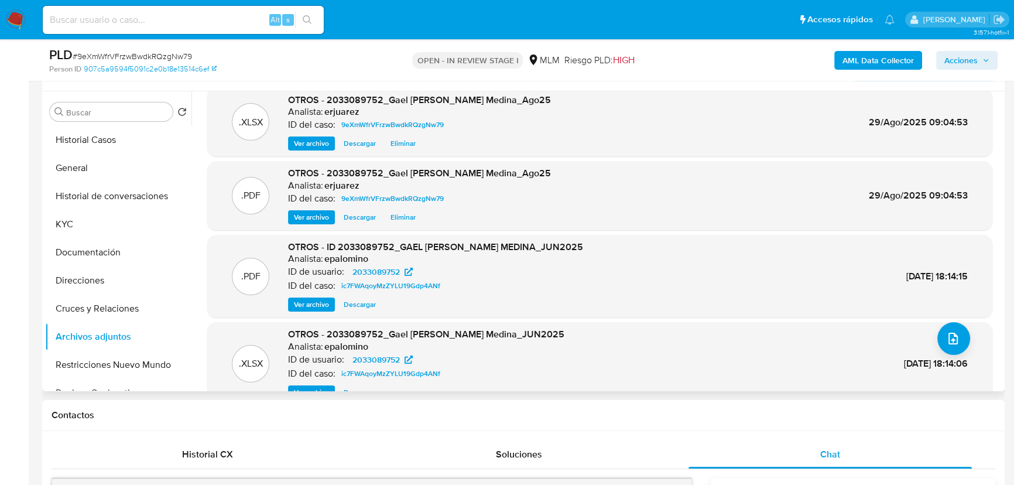
scroll to position [0, 0]
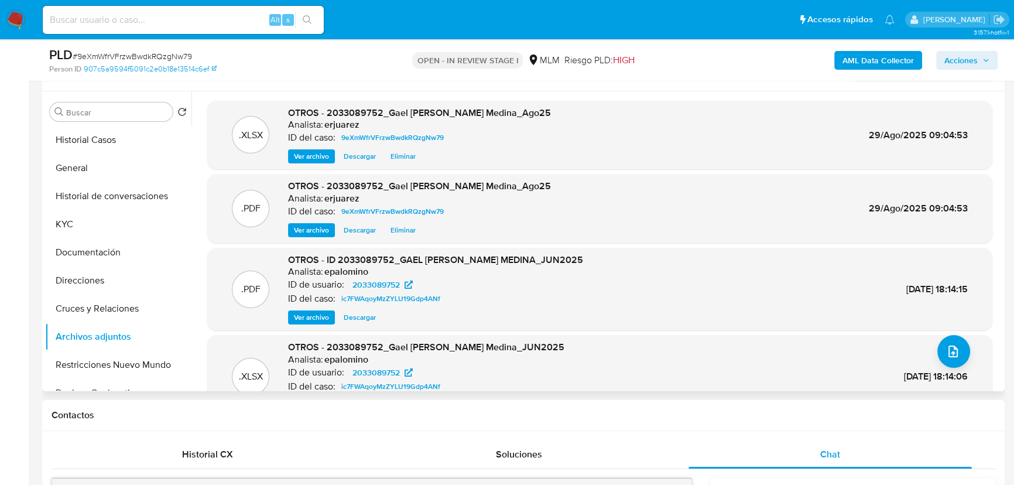
click at [303, 236] on span "Ver archivo" at bounding box center [311, 230] width 35 height 12
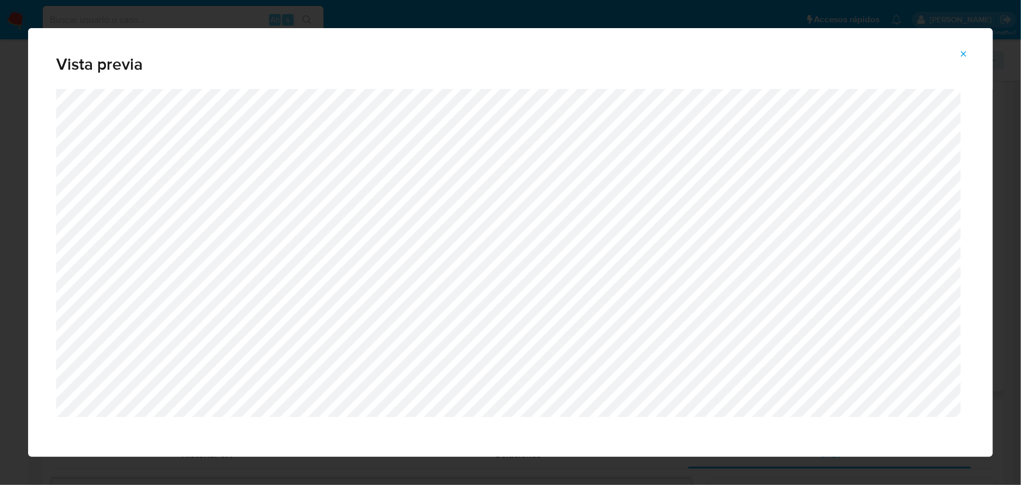
click at [962, 46] on span "Attachment preview" at bounding box center [963, 54] width 9 height 16
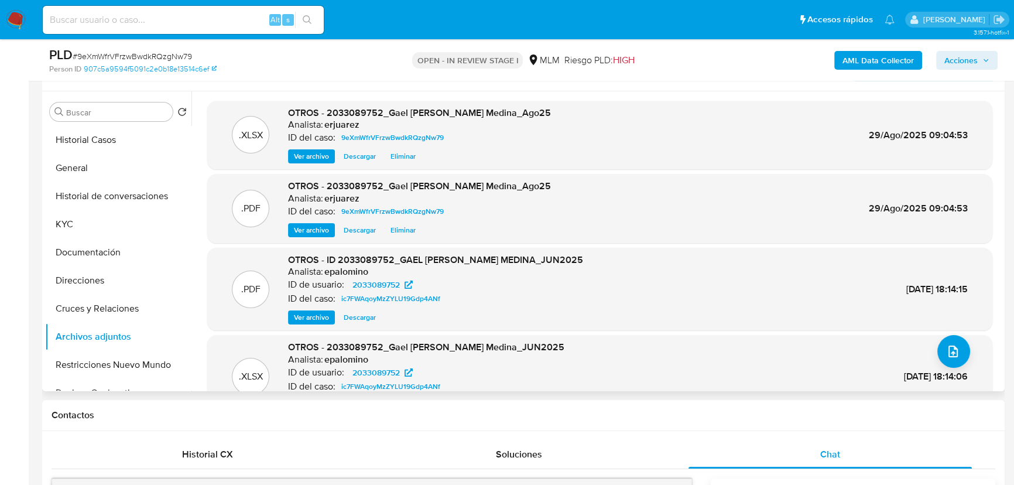
click at [955, 59] on span "Acciones" at bounding box center [960, 60] width 33 height 19
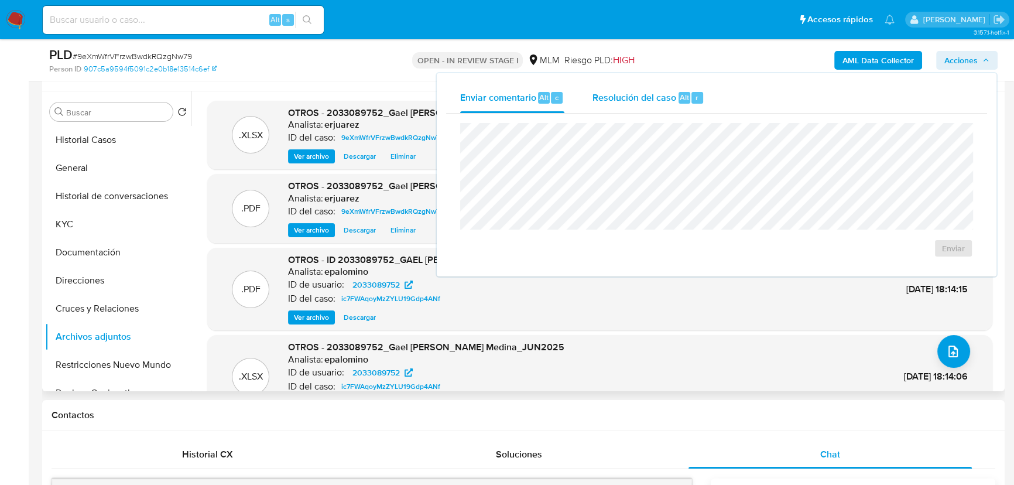
click at [636, 97] on span "Resolución del caso" at bounding box center [634, 96] width 84 height 13
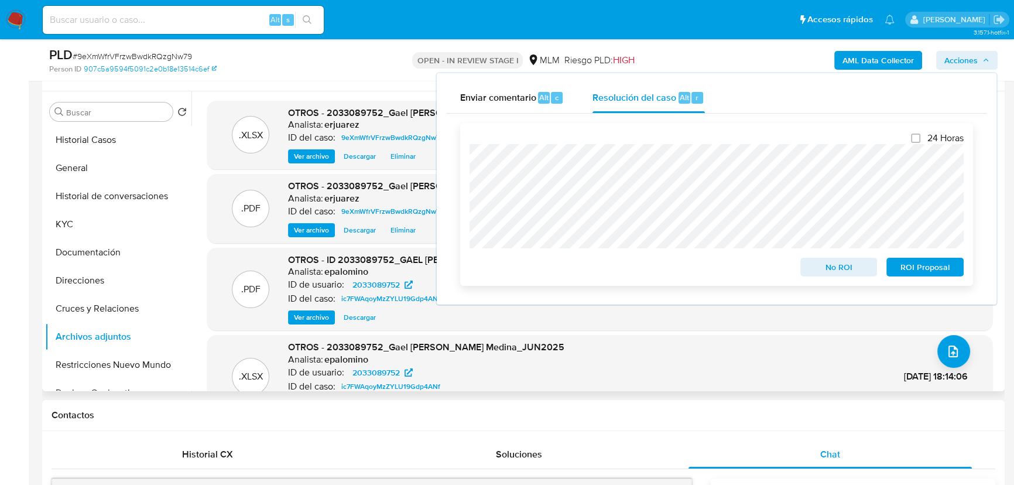
click at [468, 190] on div "24 Horas No ROI ROI Proposal" at bounding box center [716, 204] width 513 height 163
click at [903, 271] on span "ROI Proposal" at bounding box center [924, 267] width 61 height 16
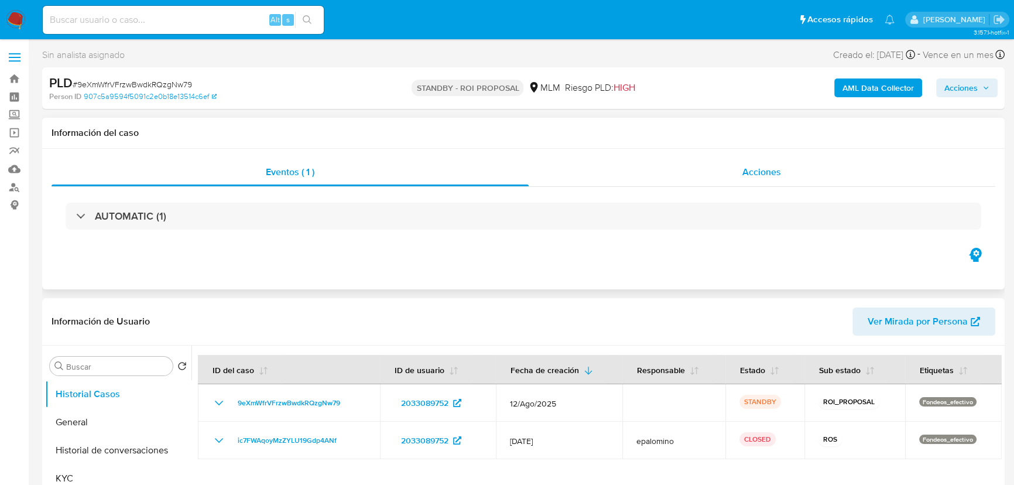
click at [751, 178] on span "Acciones" at bounding box center [761, 171] width 39 height 13
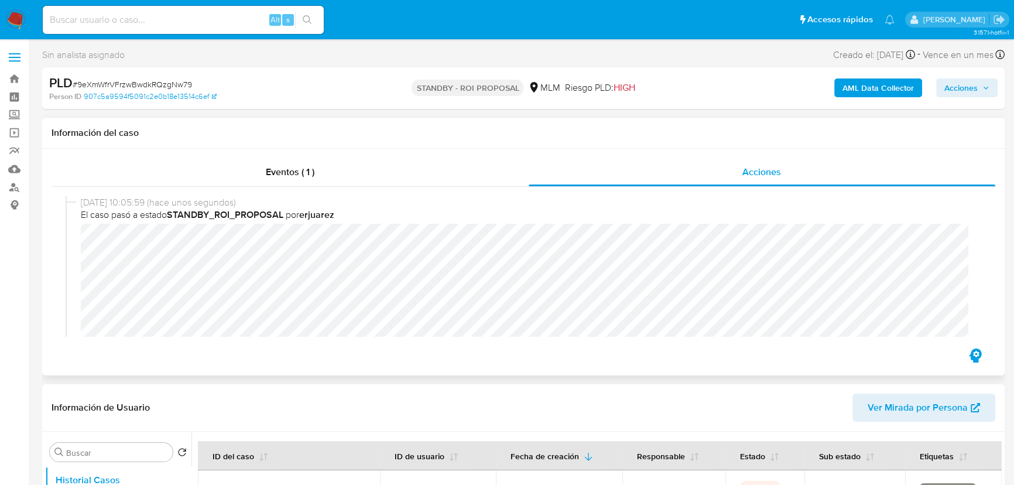
select select "10"
click at [13, 18] on img at bounding box center [16, 20] width 20 height 20
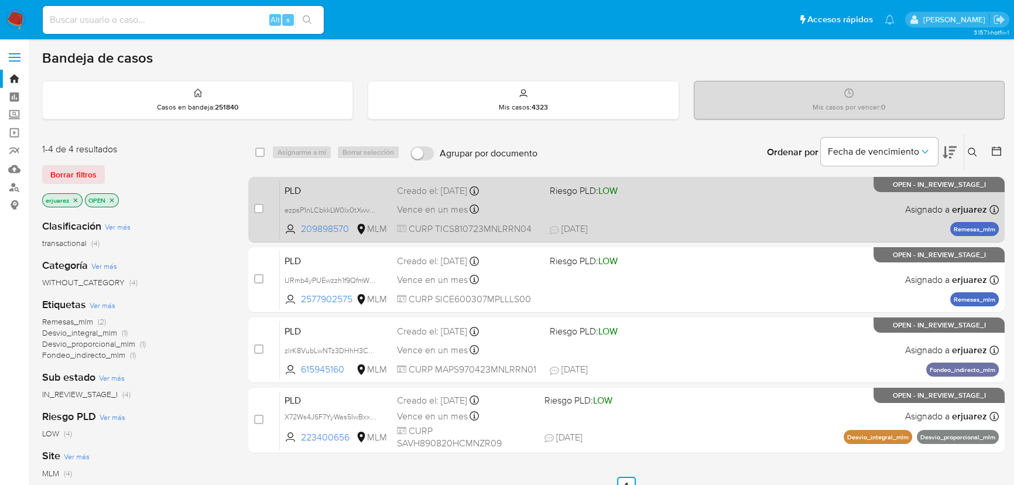
click at [554, 207] on div "PLD ezpsP1nLCbkkLW0lx0tXwvC8 209898570 MLM Riesgo PLD: LOW Creado el: 12/08/202…" at bounding box center [639, 209] width 719 height 59
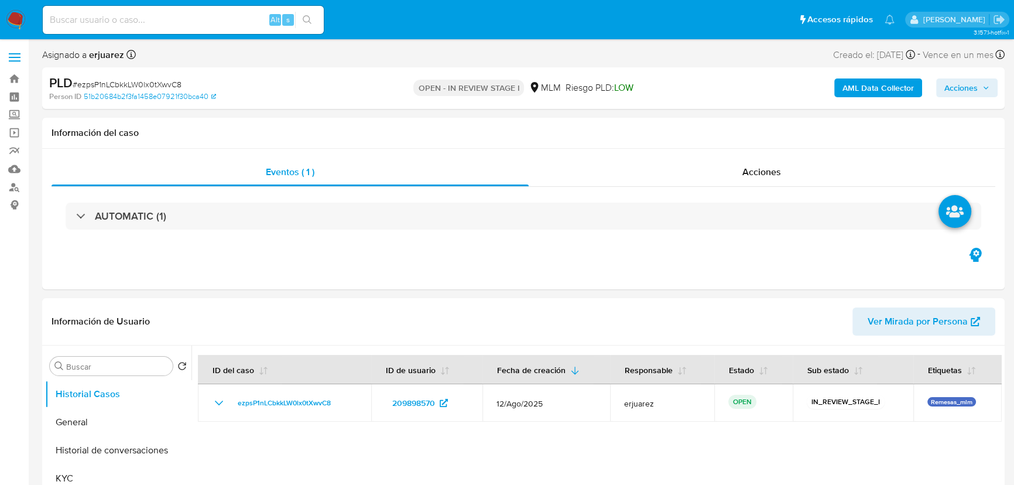
select select "10"
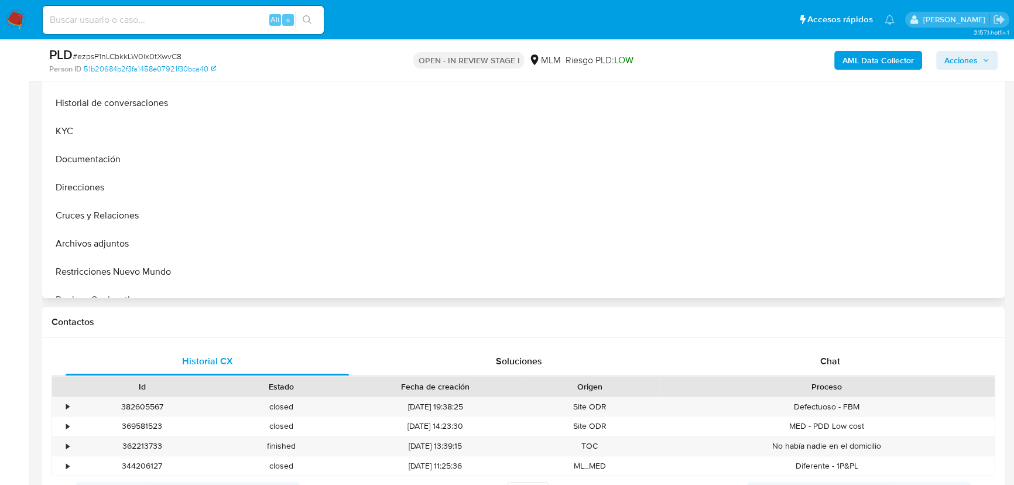
scroll to position [319, 0]
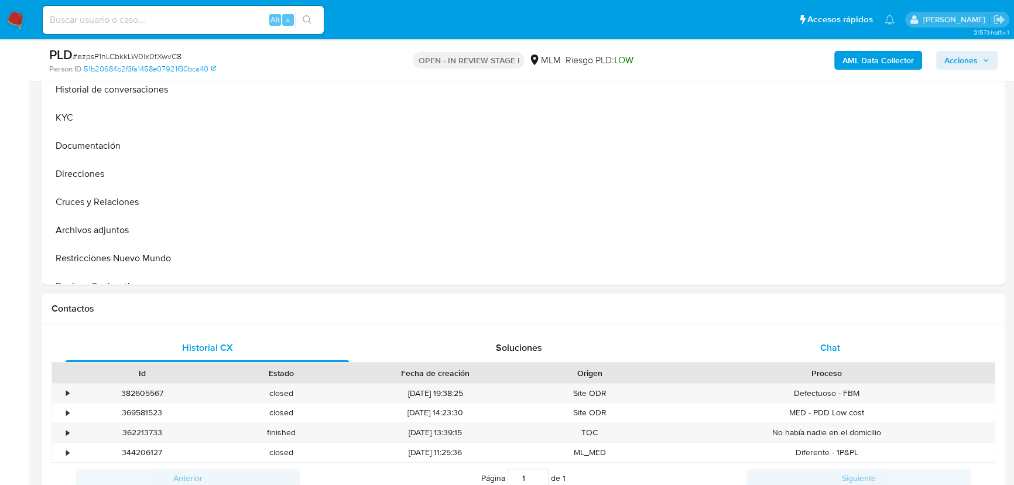
click at [823, 345] on span "Chat" at bounding box center [830, 347] width 20 height 13
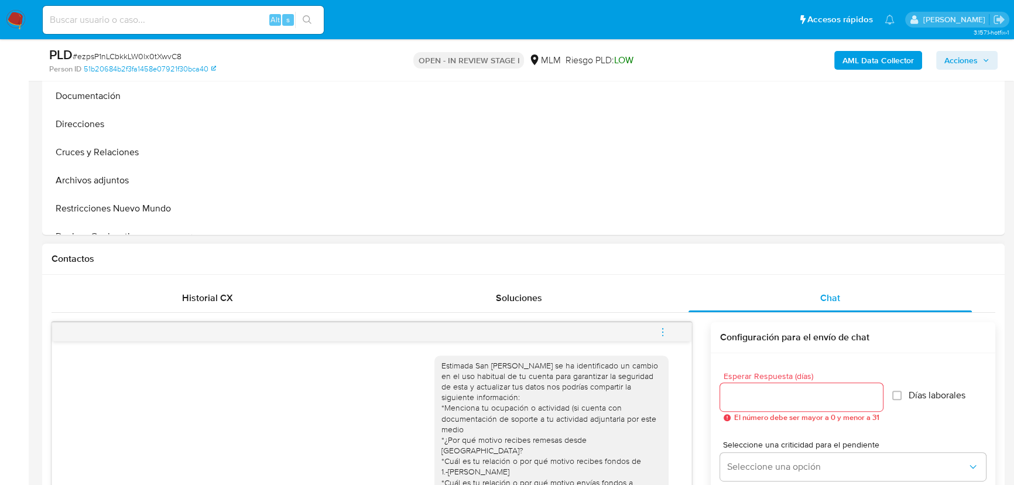
scroll to position [532, 0]
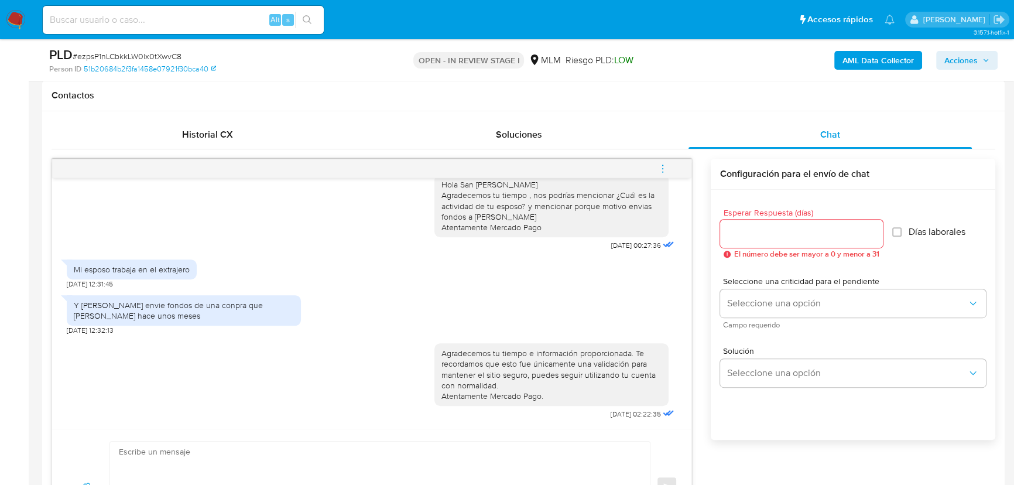
click at [662, 166] on icon "menu-action" at bounding box center [662, 168] width 11 height 11
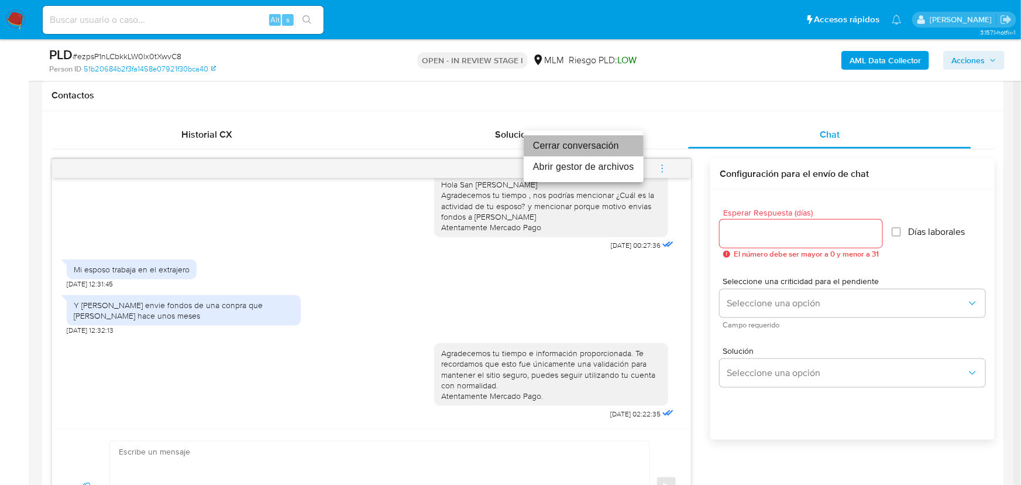
click at [554, 145] on li "Cerrar conversación" at bounding box center [584, 145] width 120 height 21
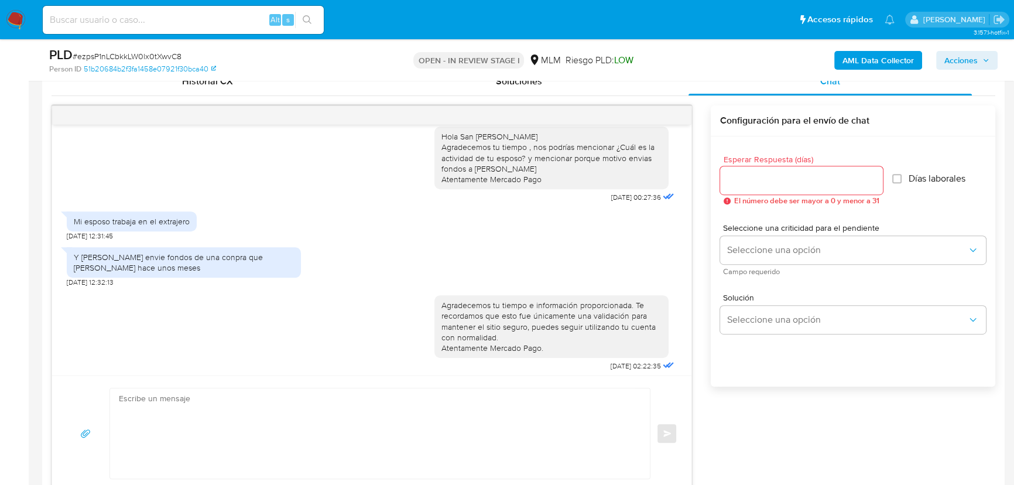
scroll to position [257, 0]
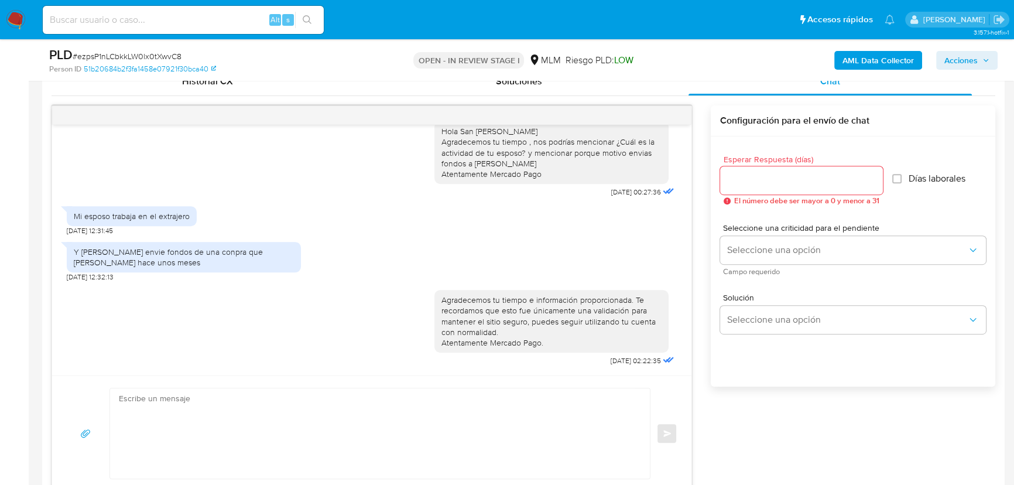
drag, startPoint x: 104, startPoint y: 334, endPoint x: 112, endPoint y: 343, distance: 12.1
click at [107, 335] on div "Agradecemos tu tiempo e información proporcionada. Te recordamos que esto fue ú…" at bounding box center [372, 324] width 610 height 87
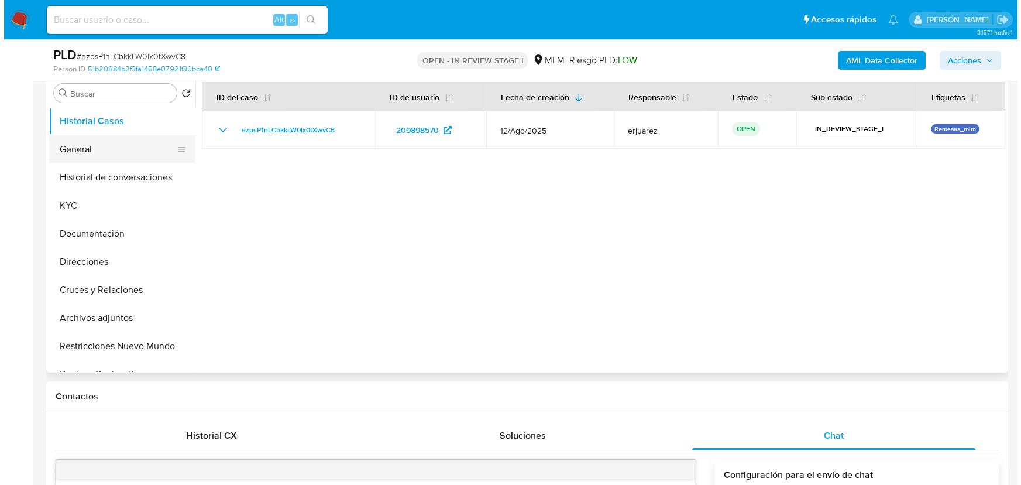
scroll to position [212, 0]
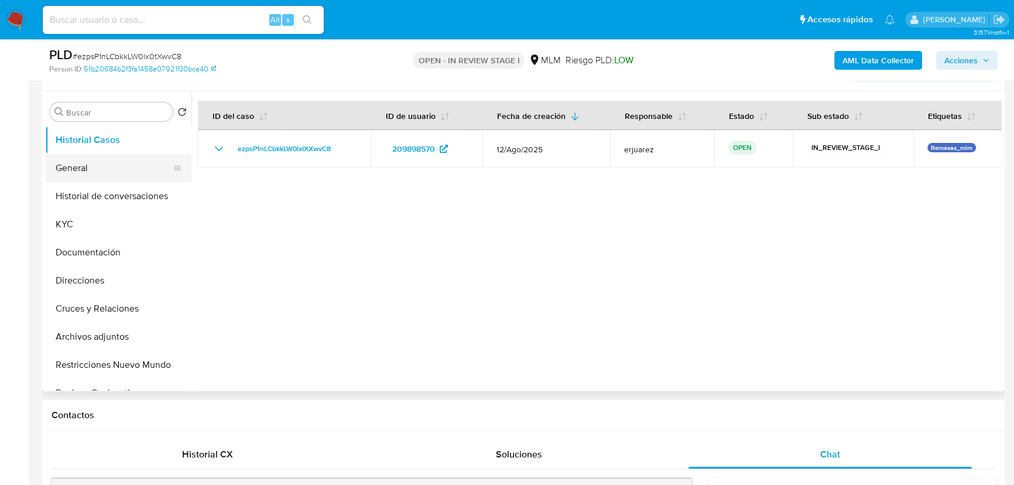
click at [95, 173] on button "General" at bounding box center [113, 168] width 137 height 28
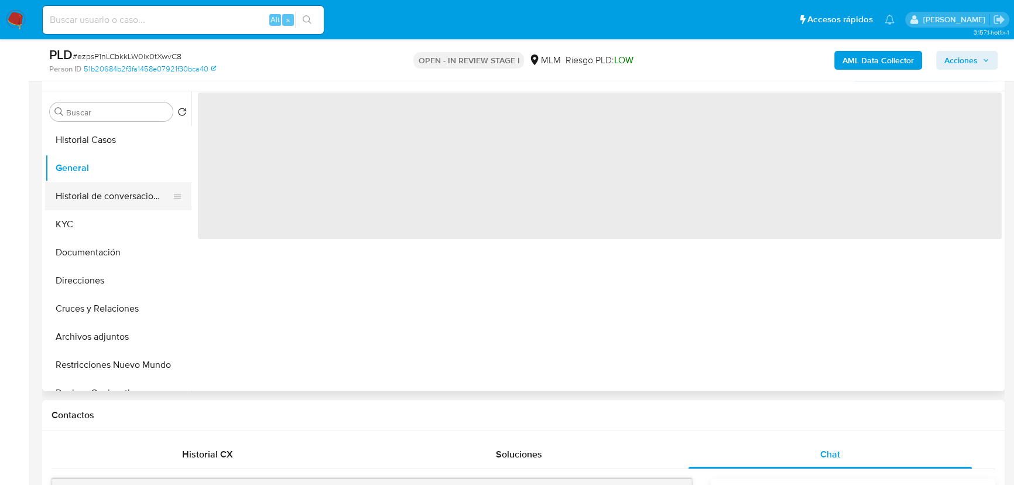
click at [113, 205] on button "Historial de conversaciones" at bounding box center [113, 196] width 137 height 28
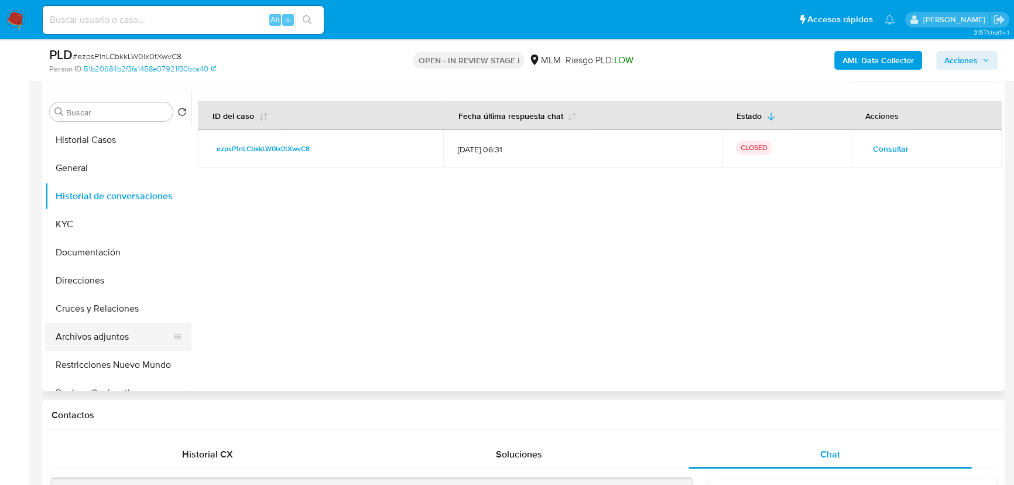
click at [91, 327] on button "Archivos adjuntos" at bounding box center [113, 336] width 137 height 28
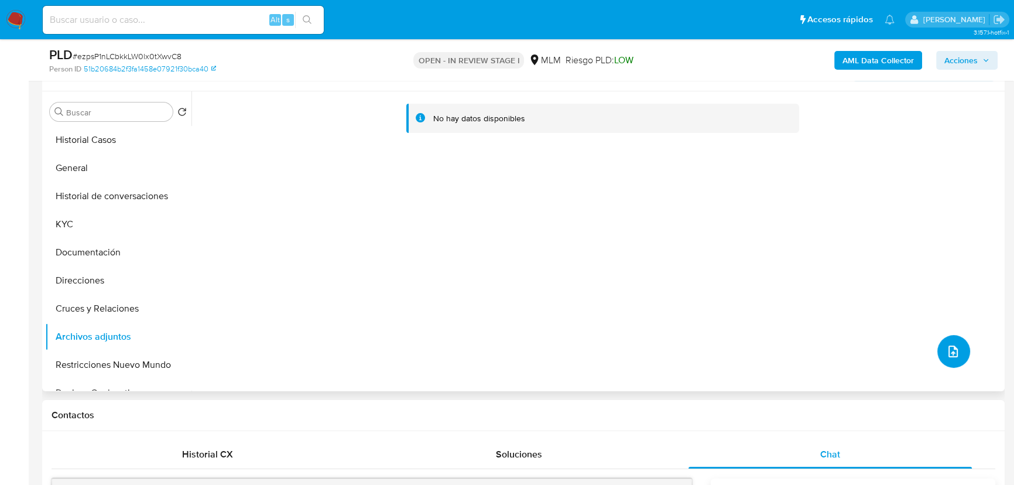
click at [949, 350] on icon "upload-file" at bounding box center [953, 351] width 14 height 14
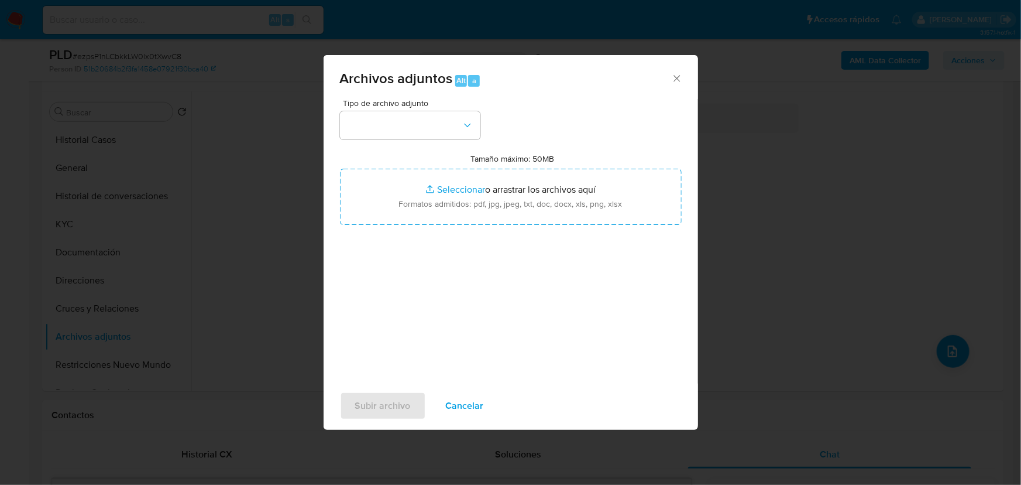
click at [441, 142] on div "Tipo de archivo adjunto Tamaño máximo: 50MB Seleccionar archivos Seleccionar o …" at bounding box center [511, 237] width 342 height 276
click at [420, 120] on button "button" at bounding box center [410, 125] width 140 height 28
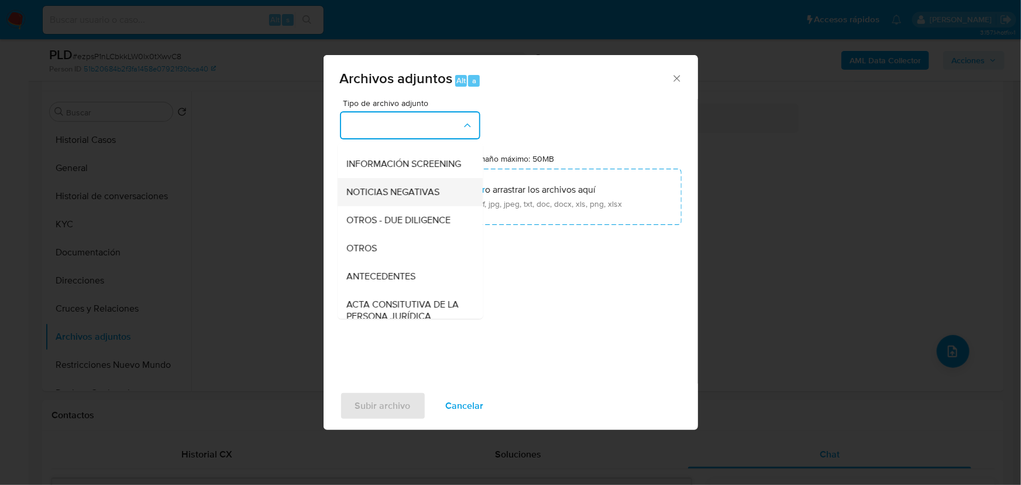
scroll to position [106, 0]
click at [369, 253] on span "OTROS" at bounding box center [362, 248] width 30 height 12
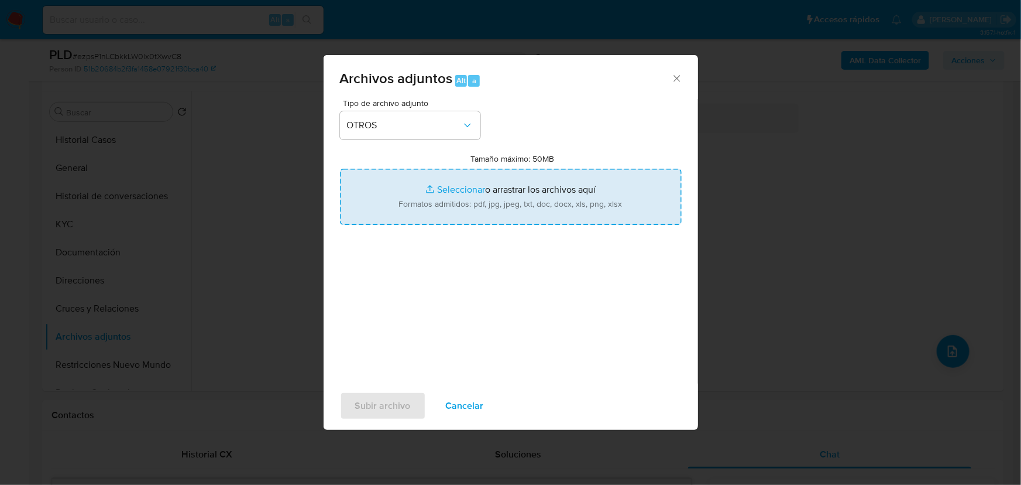
click at [472, 194] on input "Tamaño máximo: 50MB Seleccionar archivos" at bounding box center [511, 197] width 342 height 56
type input "C:\fakepath\209898570_Sanjuana Maribel Tristan Cortes_Ago25.pdf"
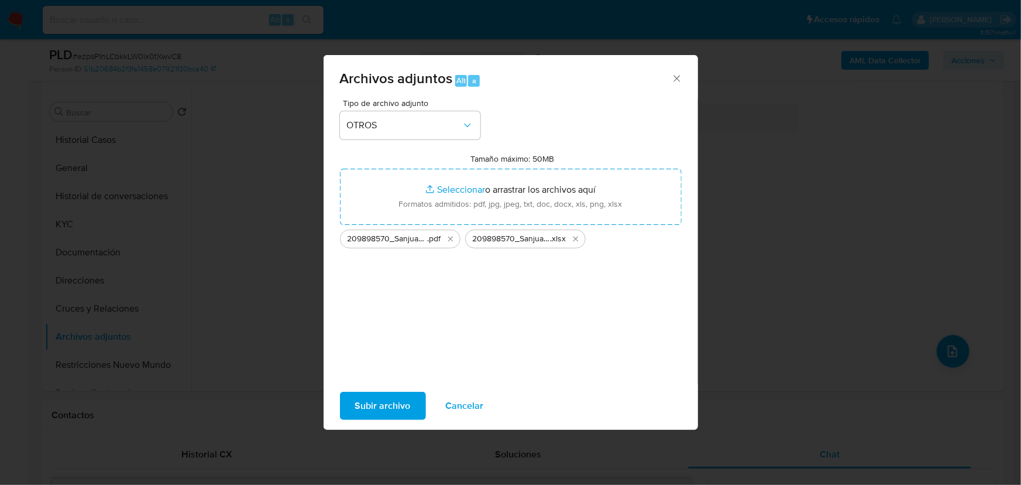
click at [383, 411] on span "Subir archivo" at bounding box center [383, 406] width 56 height 26
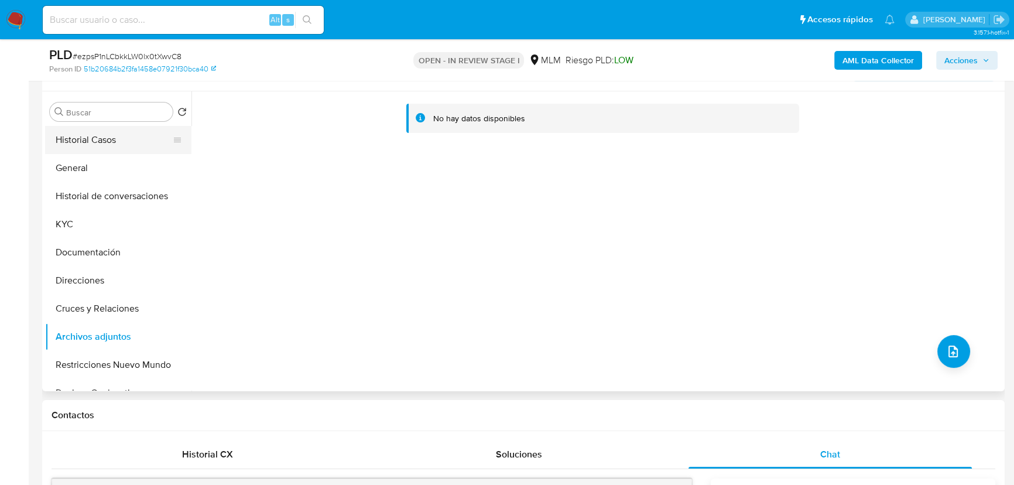
click at [117, 148] on button "Historial Casos" at bounding box center [113, 140] width 137 height 28
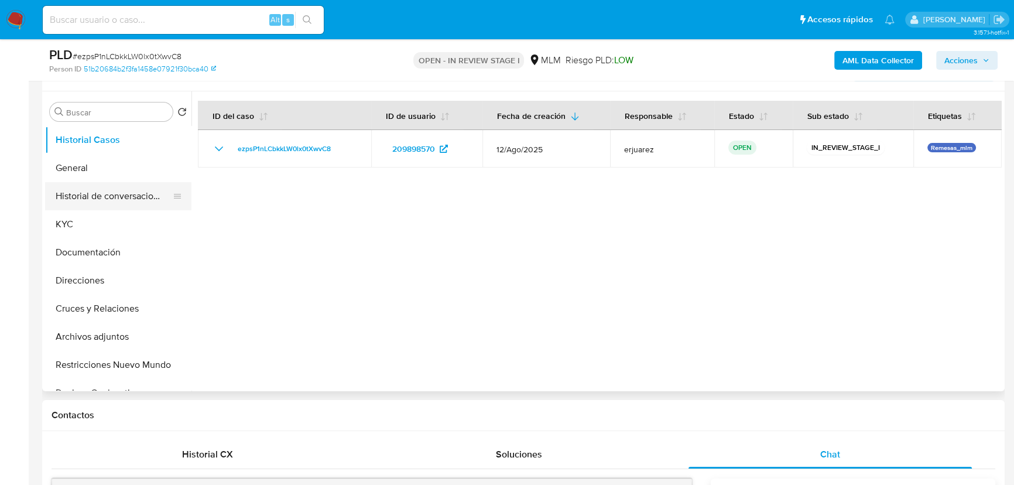
click at [122, 187] on button "Historial de conversaciones" at bounding box center [113, 196] width 137 height 28
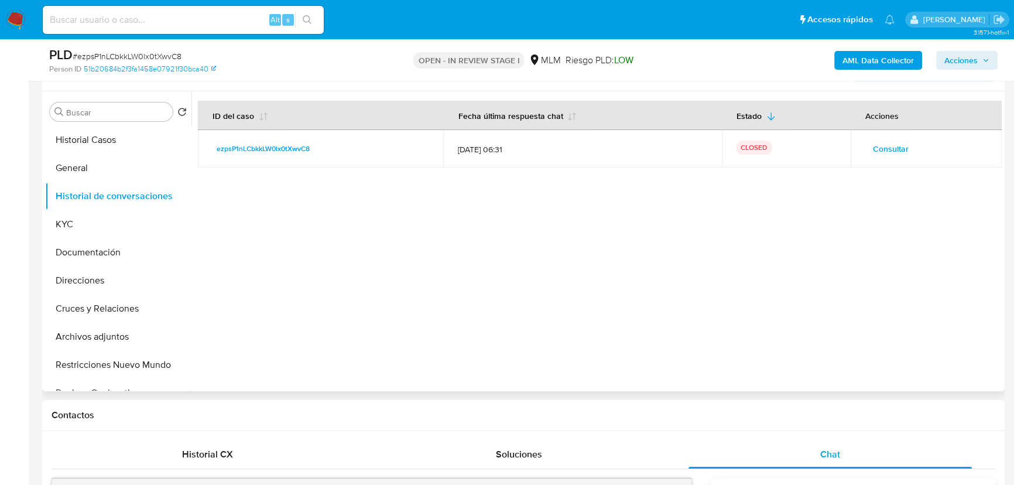
click at [877, 149] on span "Consultar" at bounding box center [891, 148] width 36 height 16
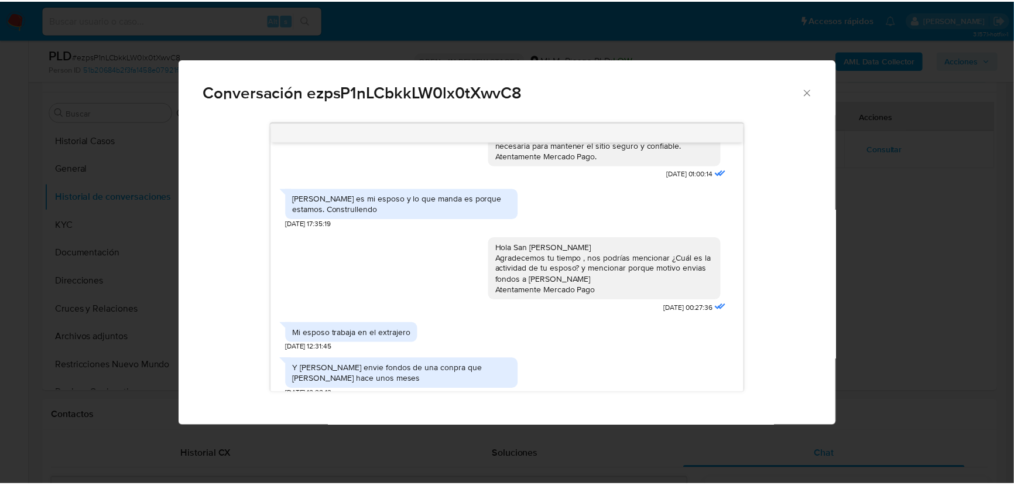
scroll to position [259, 0]
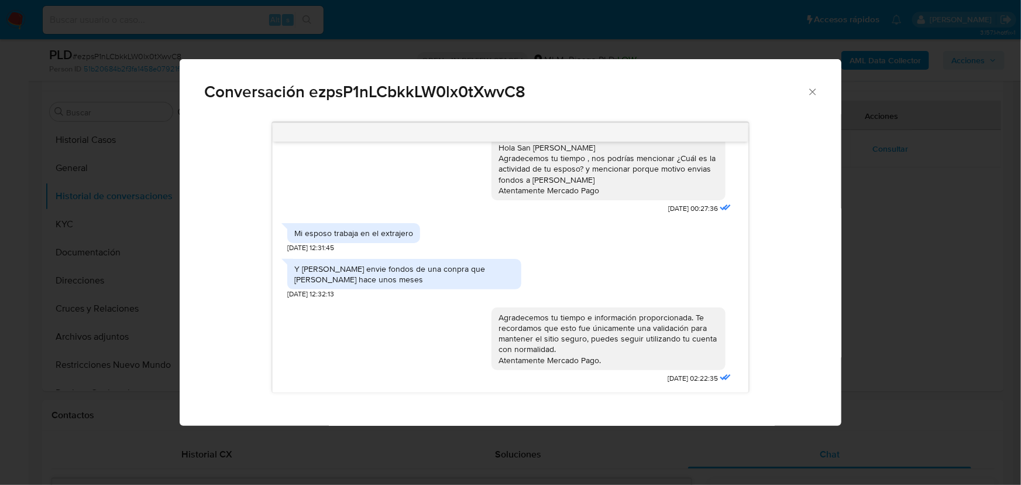
click at [923, 259] on div "Conversación ezpsP1nLCbkkLW0lx0tXwvC8 Estimada San Juana se ha identificado un …" at bounding box center [510, 242] width 1021 height 485
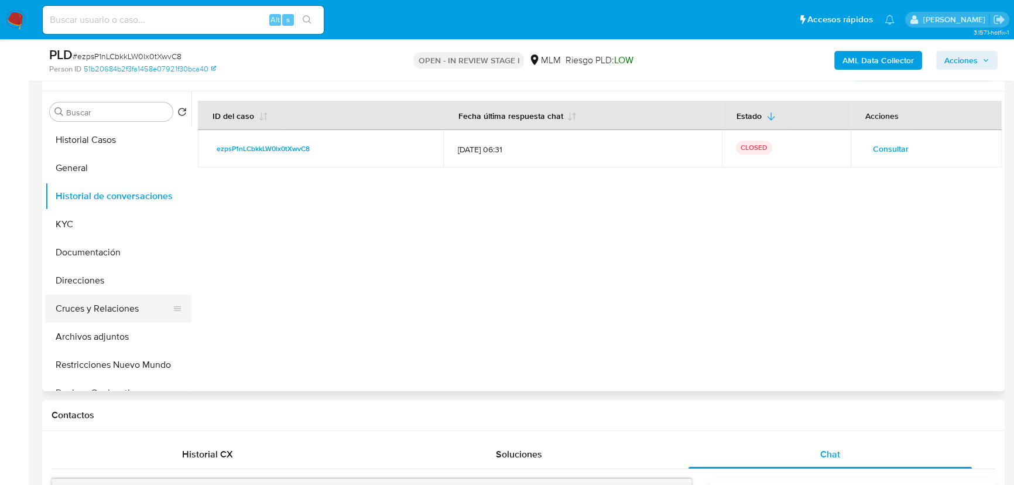
click at [94, 309] on button "Cruces y Relaciones" at bounding box center [113, 308] width 137 height 28
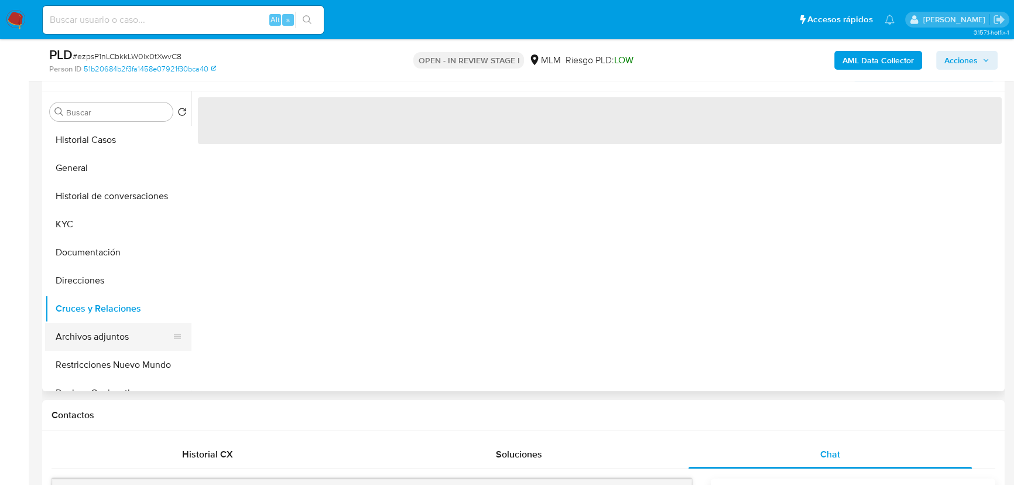
click at [111, 336] on button "Archivos adjuntos" at bounding box center [113, 336] width 137 height 28
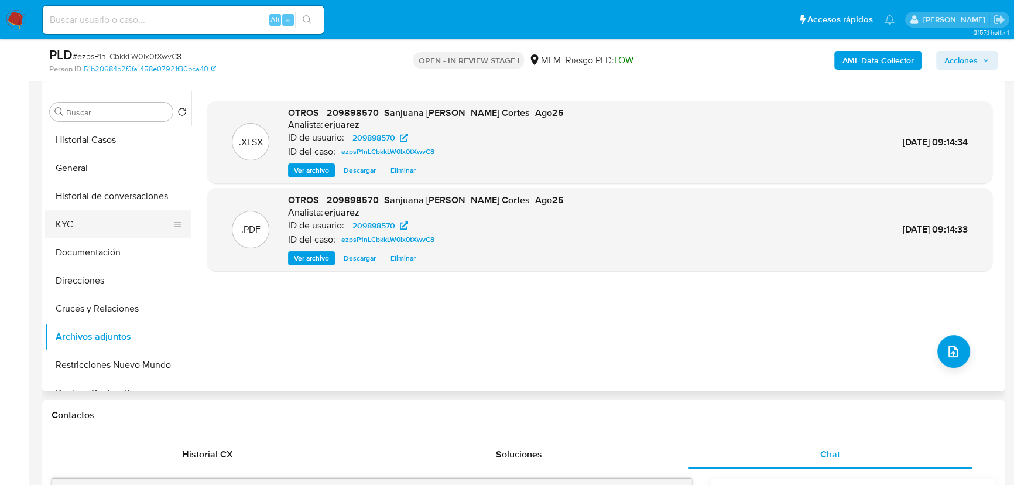
click at [70, 228] on button "KYC" at bounding box center [113, 224] width 137 height 28
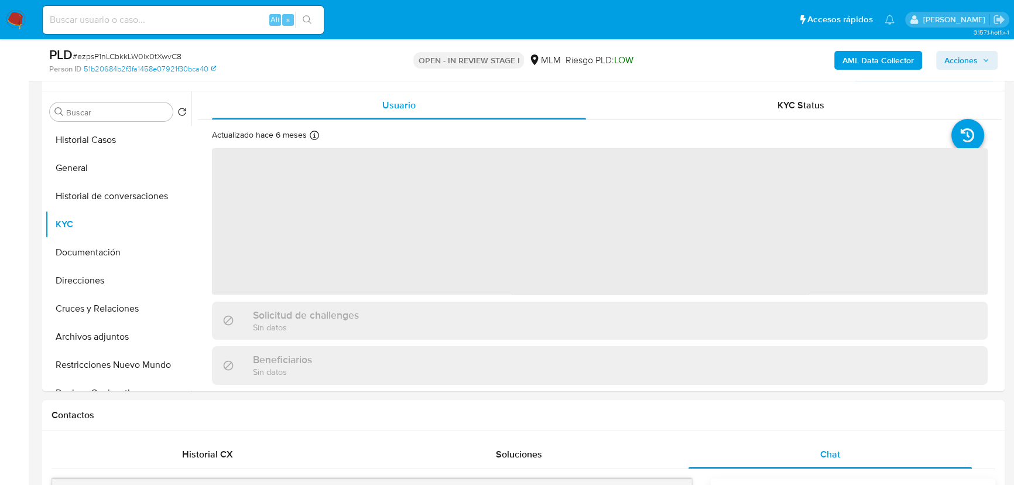
click at [973, 59] on span "Acciones" at bounding box center [960, 60] width 33 height 19
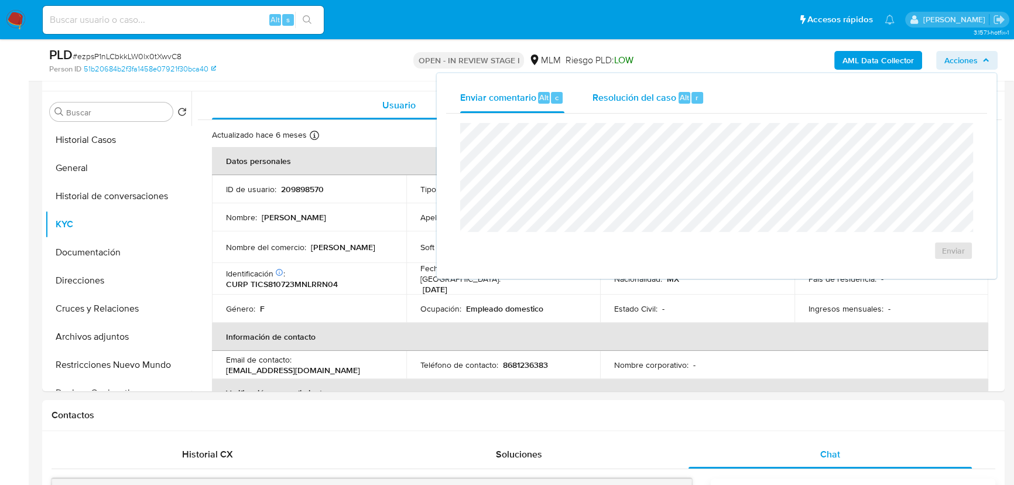
click at [621, 101] on span "Resolución del caso" at bounding box center [634, 96] width 84 height 13
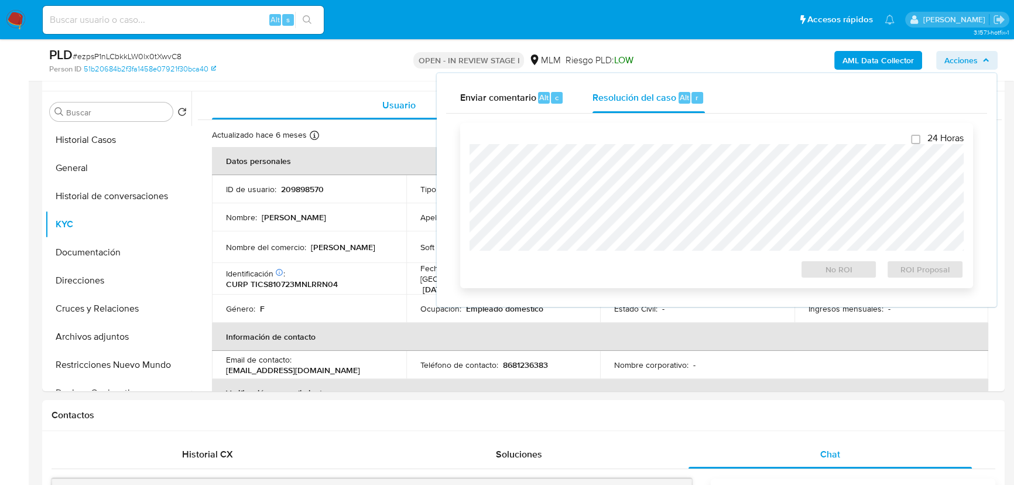
click at [538, 143] on div "24 Horas No ROI ROI Proposal" at bounding box center [716, 205] width 494 height 146
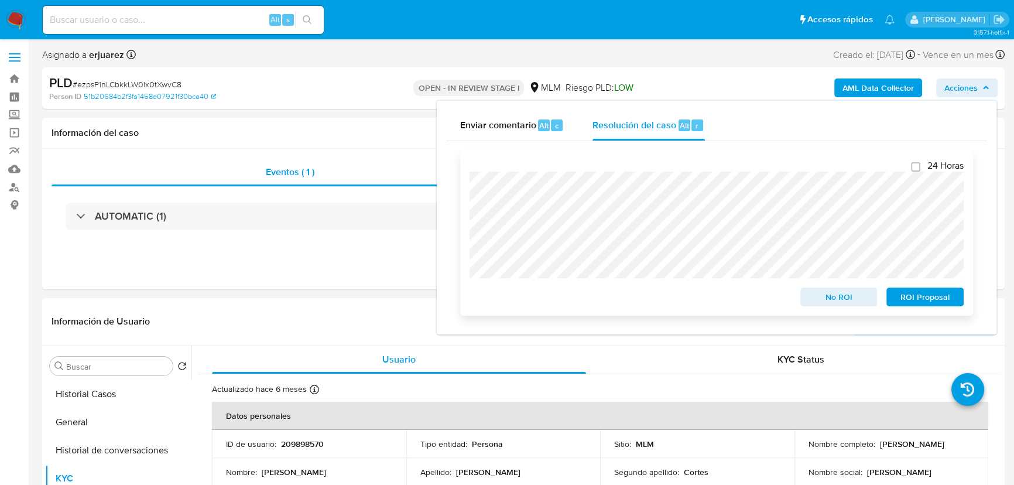
click at [466, 186] on div "24 Horas No ROI ROI Proposal" at bounding box center [716, 232] width 513 height 165
click at [832, 303] on span "No ROI" at bounding box center [838, 297] width 61 height 16
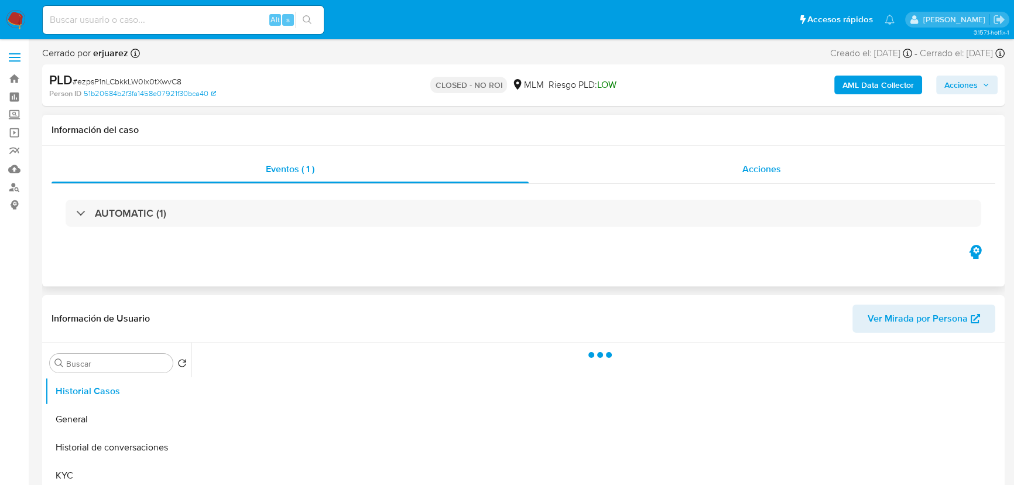
click at [707, 171] on div "Acciones" at bounding box center [761, 169] width 467 height 28
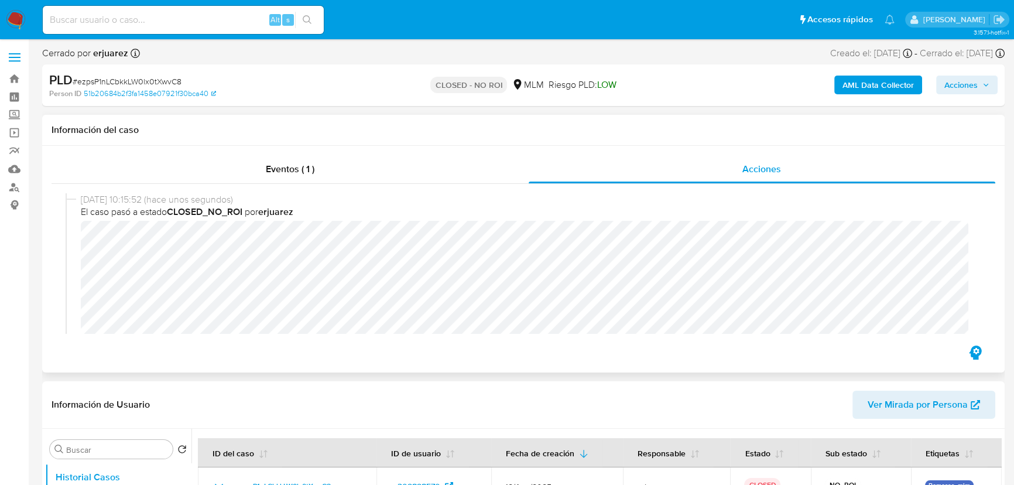
select select "10"
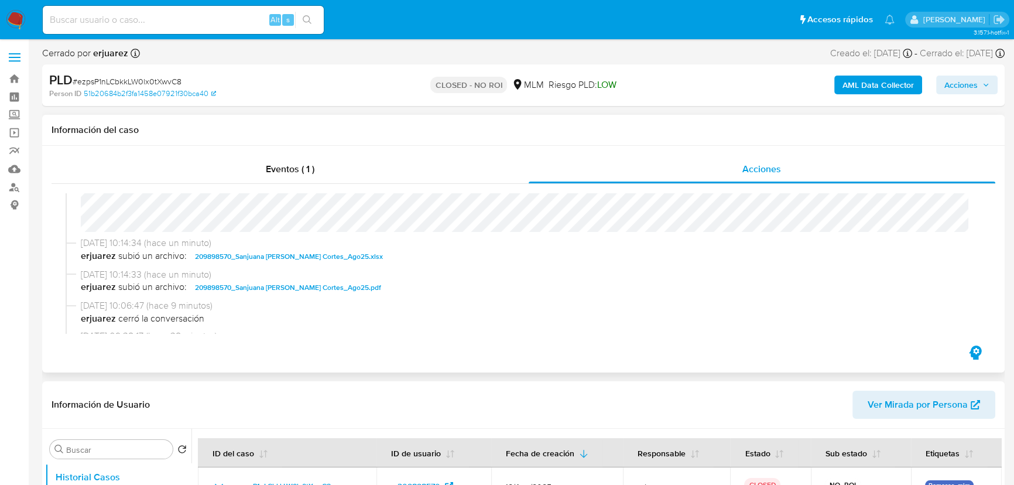
scroll to position [212, 0]
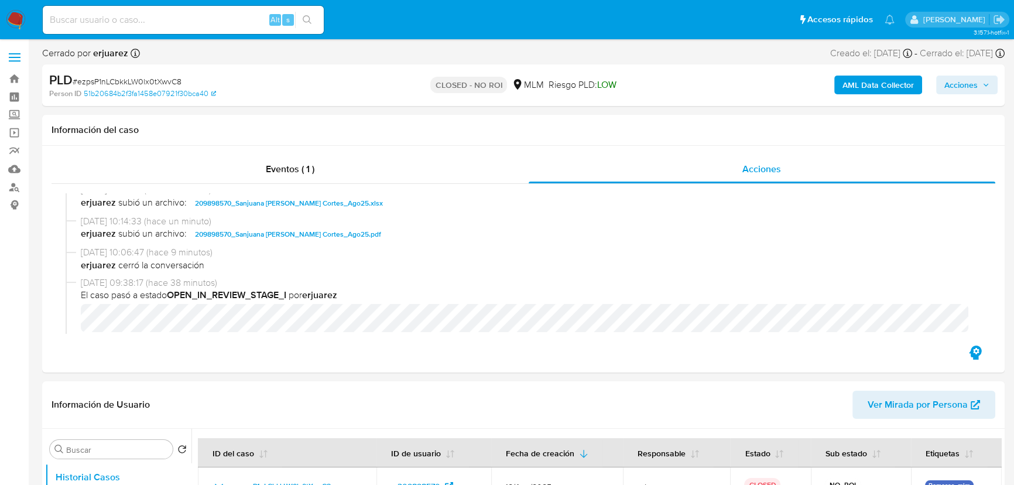
click at [16, 18] on img at bounding box center [16, 20] width 20 height 20
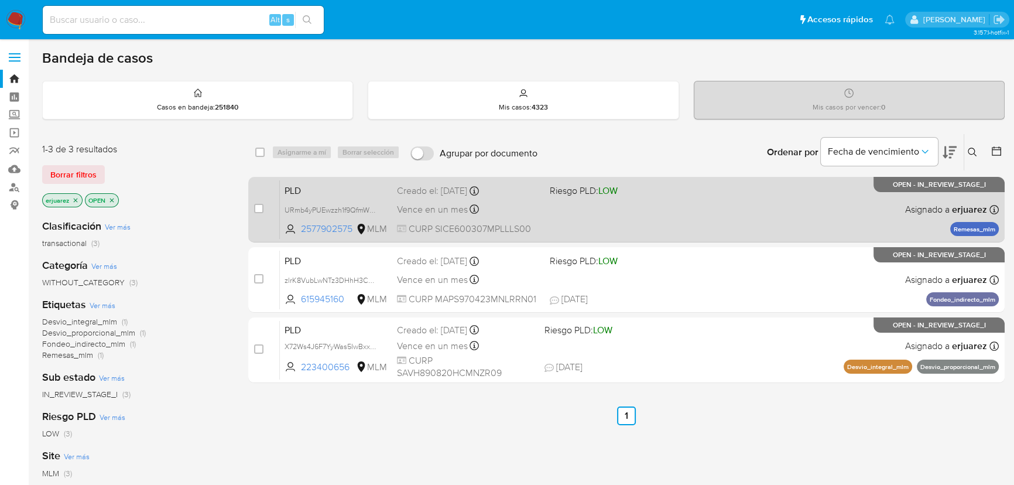
click at [524, 219] on div "PLD URmb4yPUEwzzh1f9QfmWpHEG 2577902575 MLM Riesgo PLD: LOW Creado el: [DATE] C…" at bounding box center [639, 209] width 719 height 59
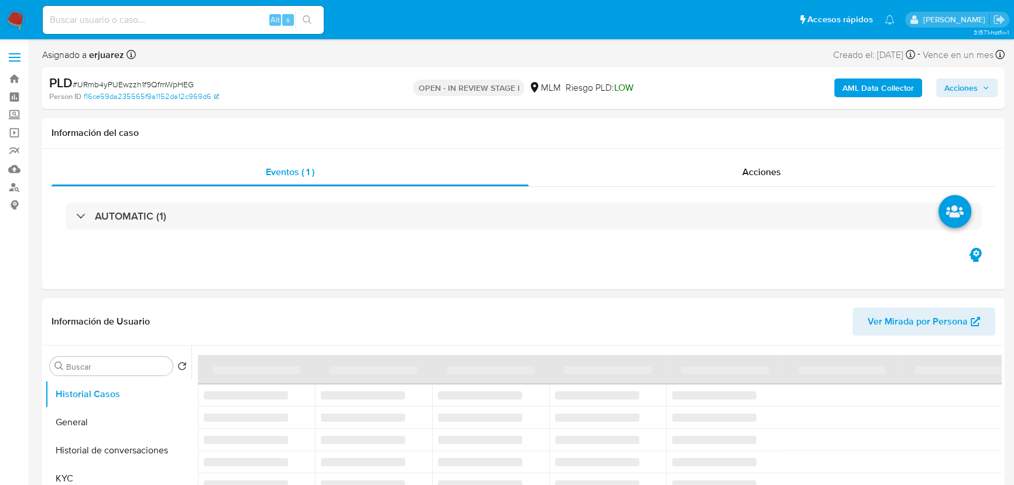
select select "10"
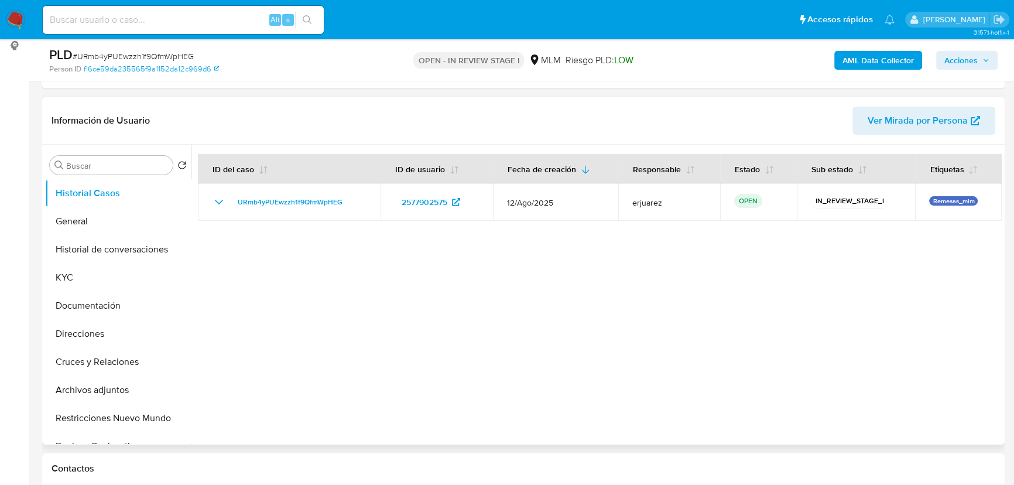
scroll to position [319, 0]
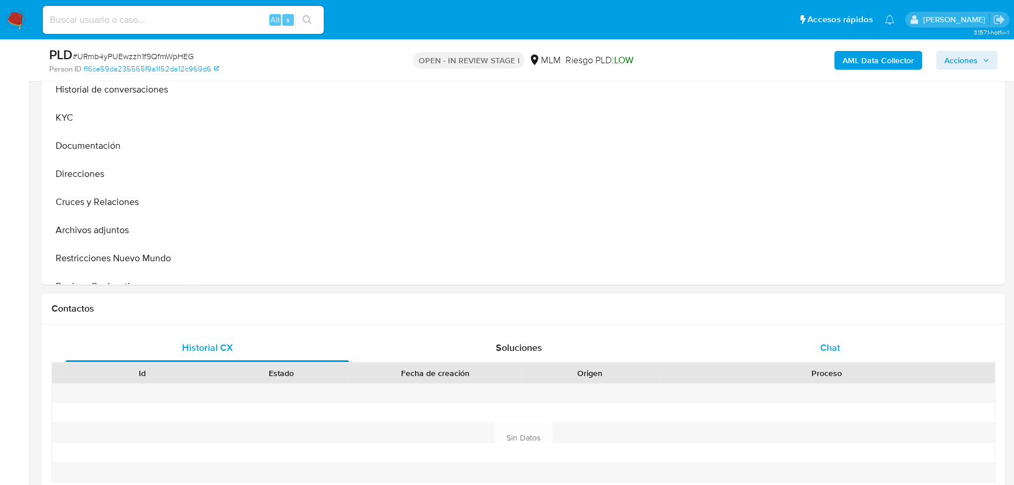
click at [818, 342] on div "Chat" at bounding box center [829, 348] width 283 height 28
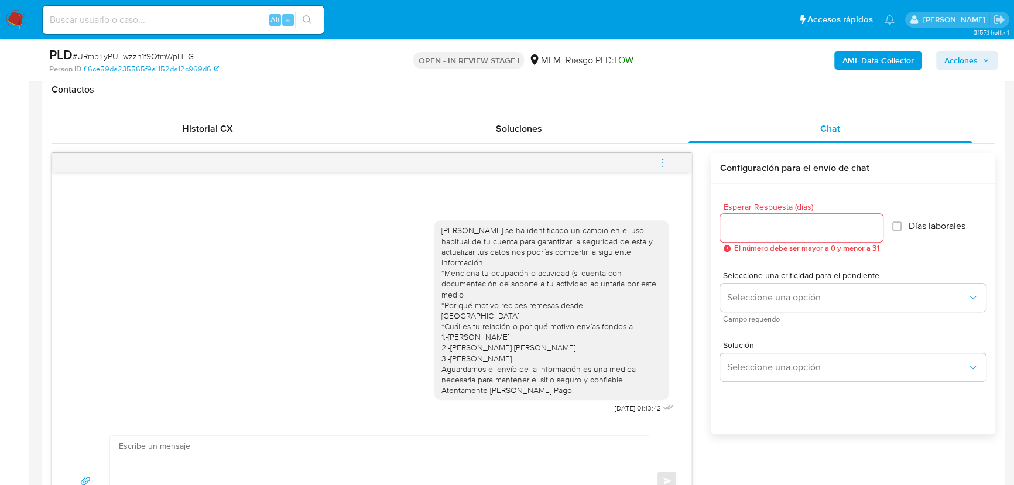
scroll to position [532, 0]
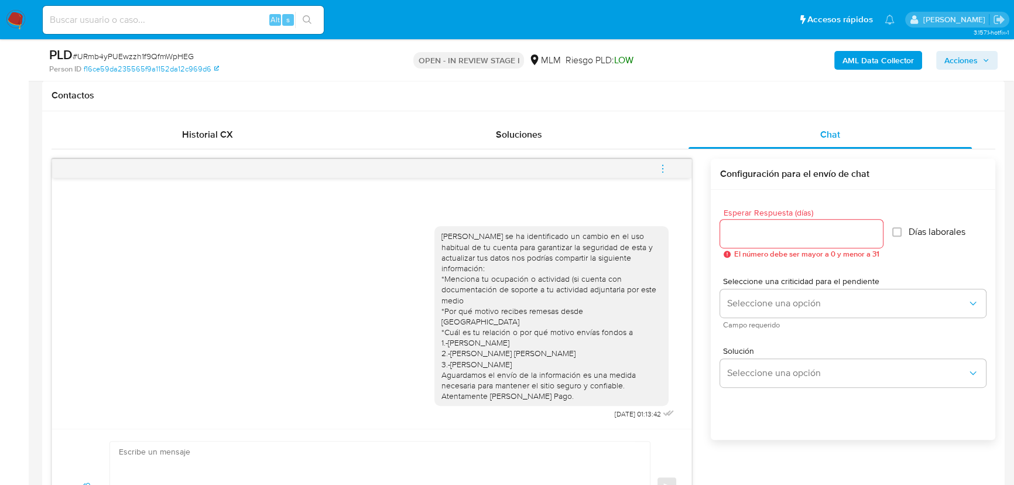
click at [665, 168] on icon "menu-action" at bounding box center [662, 168] width 11 height 11
click at [575, 146] on li "Cerrar conversación" at bounding box center [584, 145] width 120 height 21
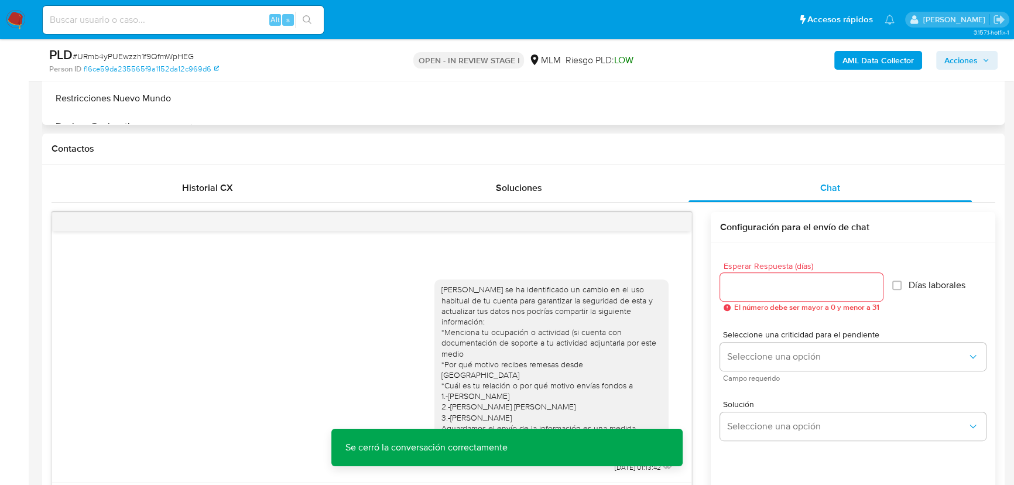
scroll to position [212, 0]
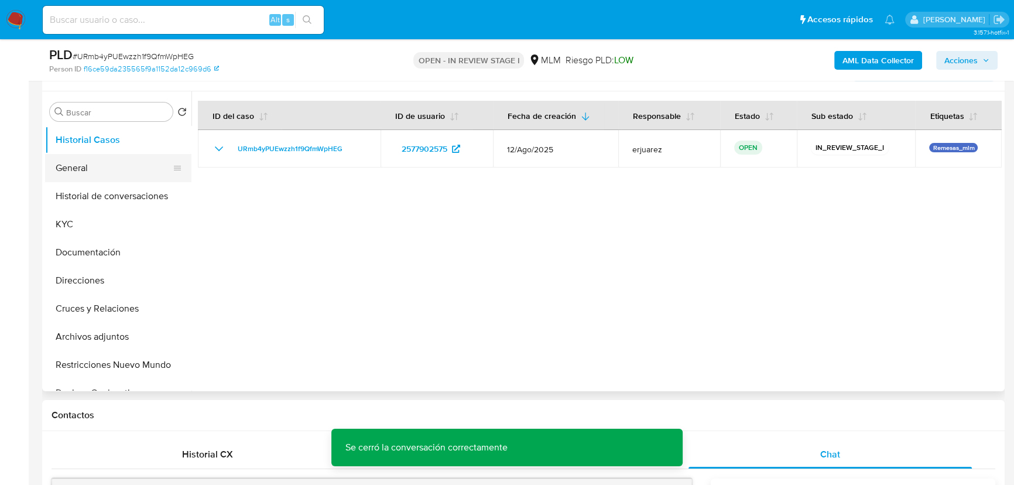
click at [80, 164] on button "General" at bounding box center [113, 168] width 137 height 28
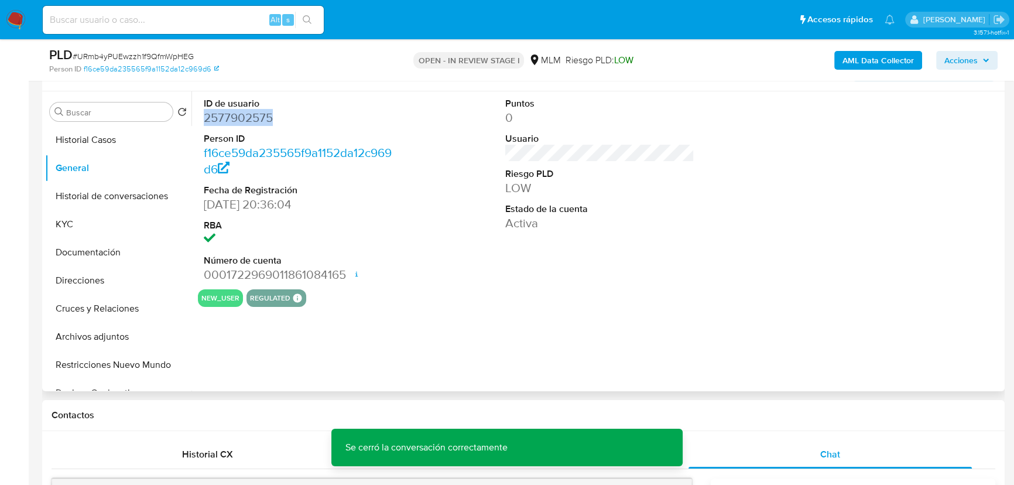
drag, startPoint x: 256, startPoint y: 118, endPoint x: 193, endPoint y: 119, distance: 62.6
click at [193, 119] on div "ID de usuario 2577902575 Person ID f16ce59da235565f9a1152da12c969d6 Fecha de Re…" at bounding box center [596, 241] width 810 height 300
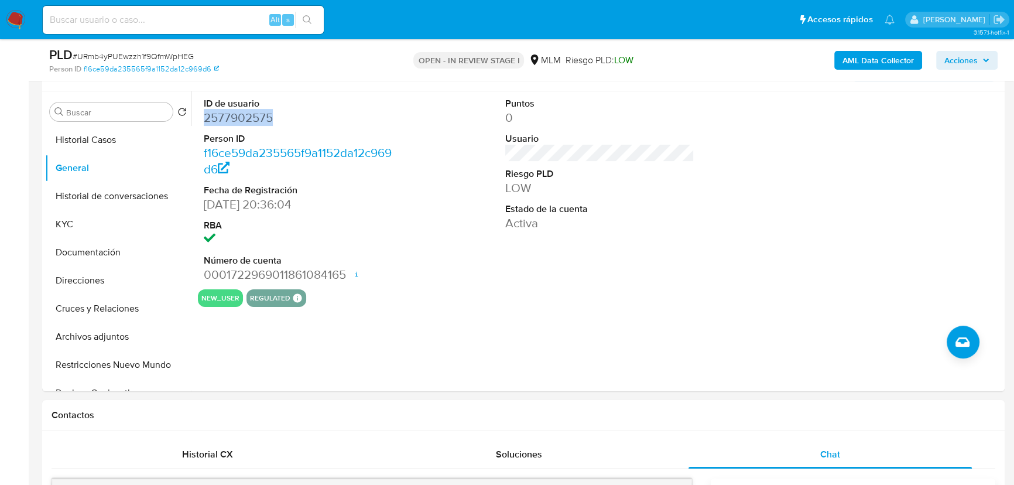
copy dd "2577902575"
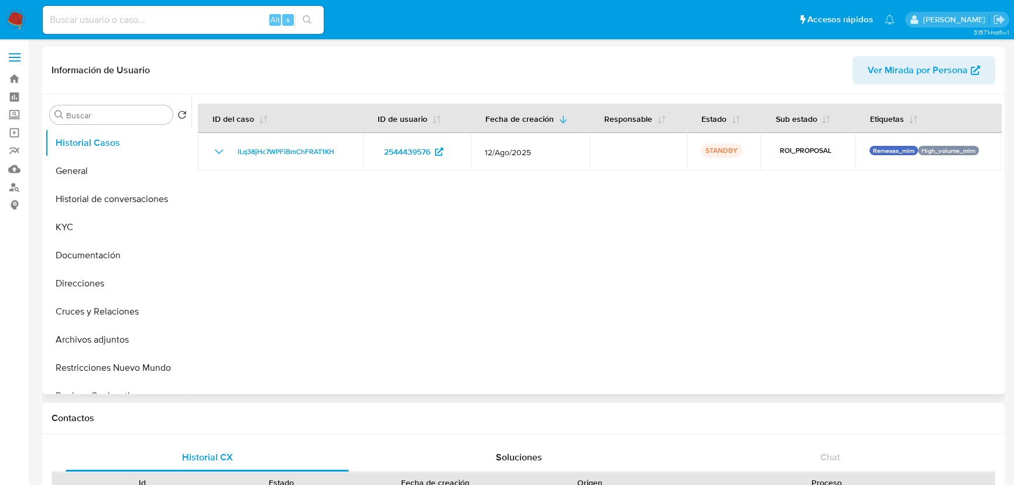
select select "10"
click at [6, 15] on img at bounding box center [16, 20] width 20 height 20
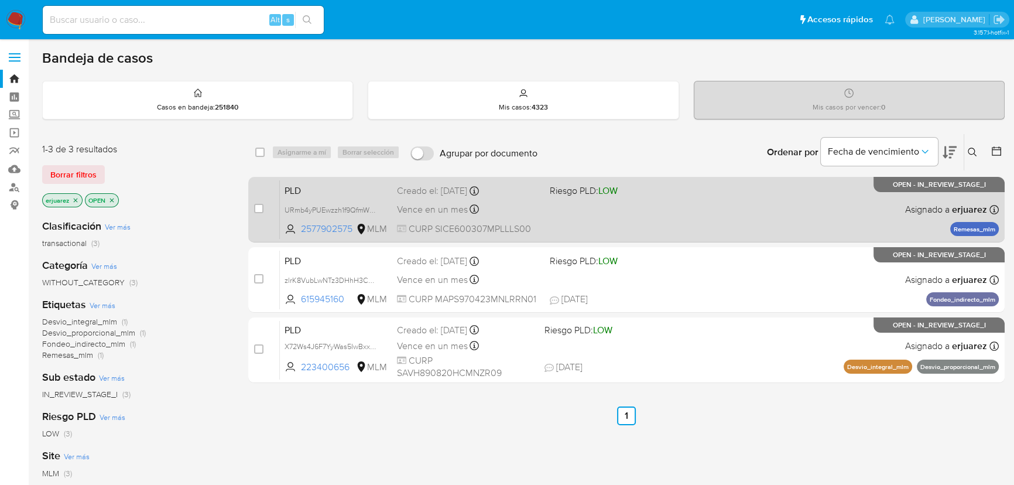
click at [462, 201] on div "Vence en un mes Vence el [DATE] 02:05:53" at bounding box center [468, 209] width 143 height 16
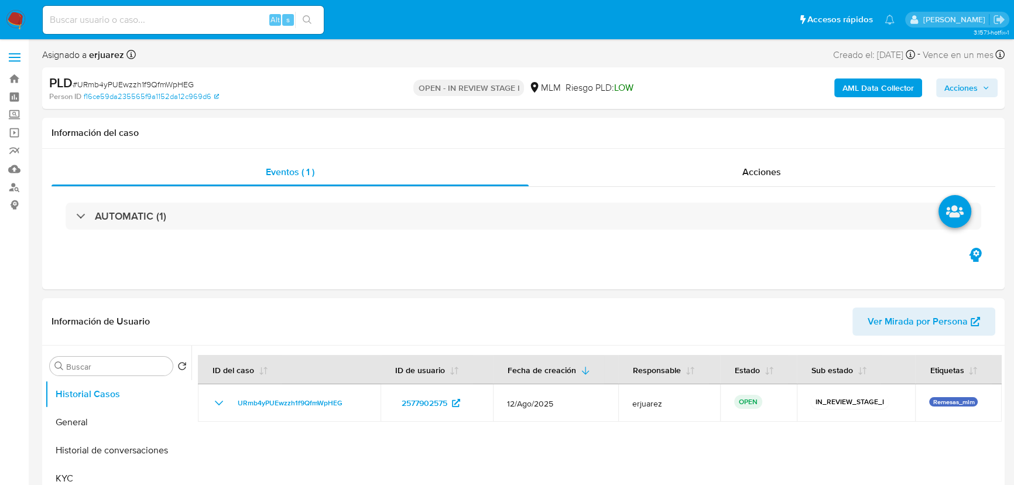
select select "10"
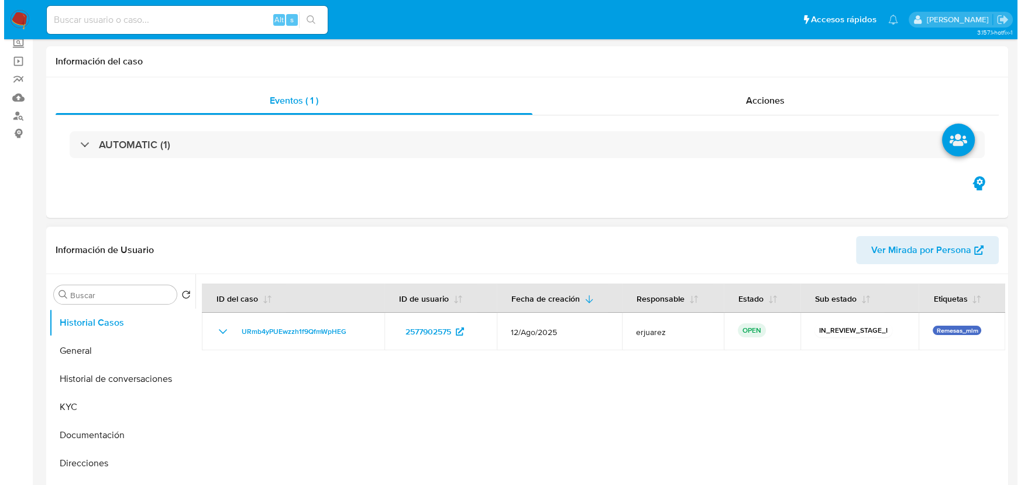
scroll to position [212, 0]
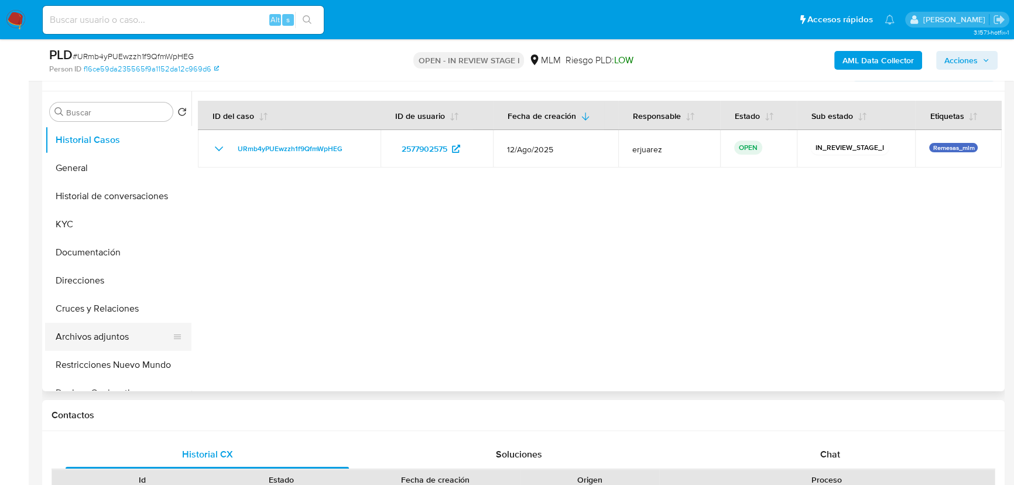
click at [101, 336] on button "Archivos adjuntos" at bounding box center [113, 336] width 137 height 28
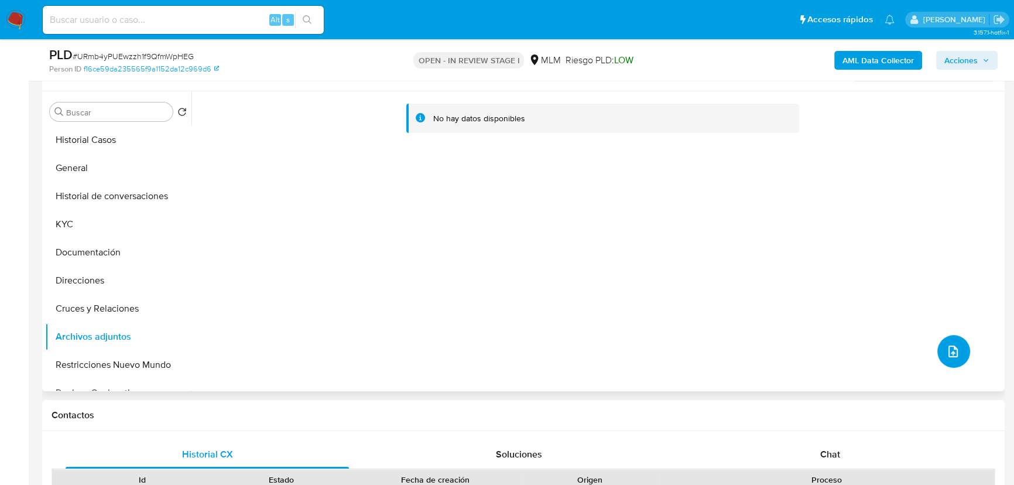
click at [946, 345] on icon "upload-file" at bounding box center [953, 351] width 14 height 14
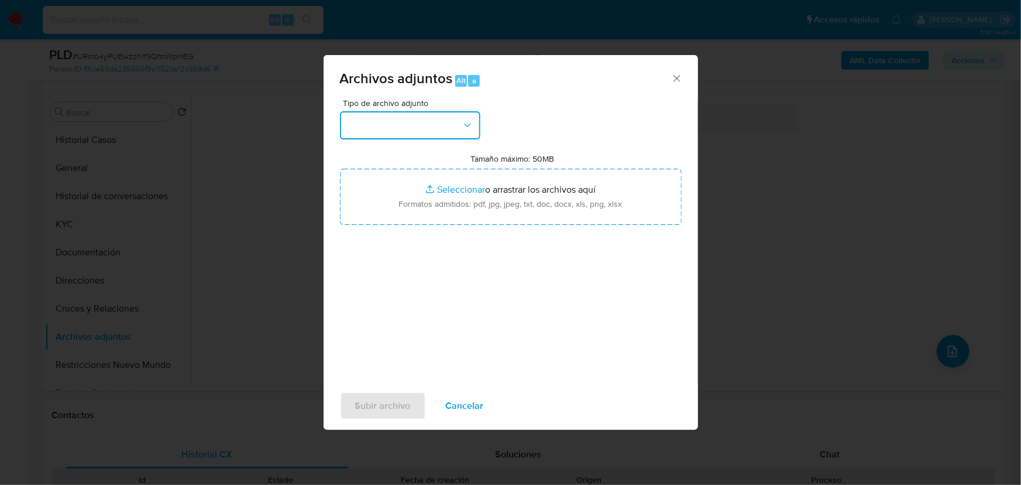
click at [392, 127] on button "button" at bounding box center [410, 125] width 140 height 28
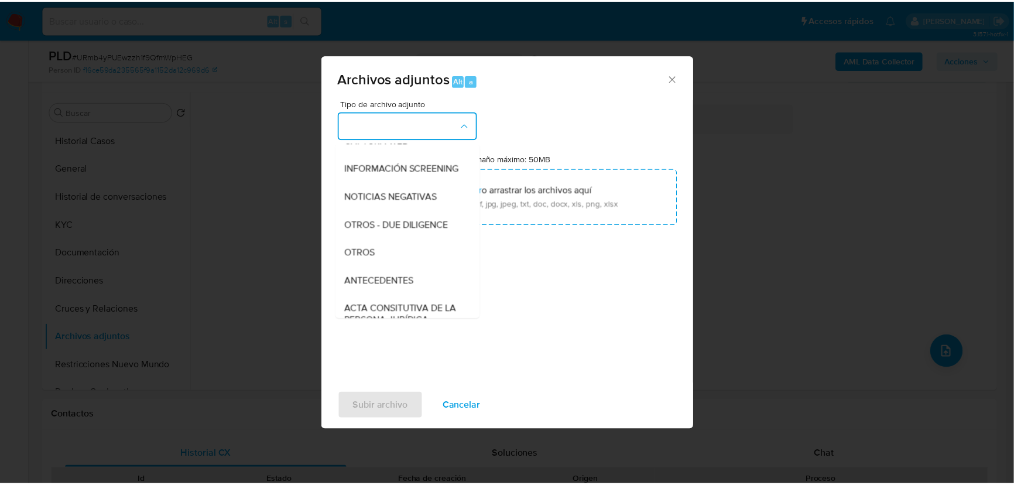
scroll to position [106, 0]
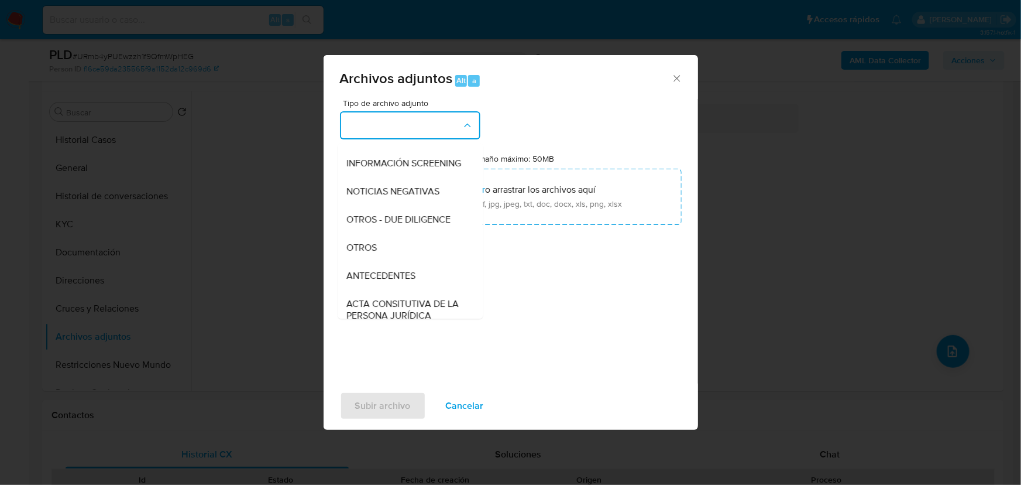
click at [382, 246] on div "OTROS" at bounding box center [406, 248] width 119 height 28
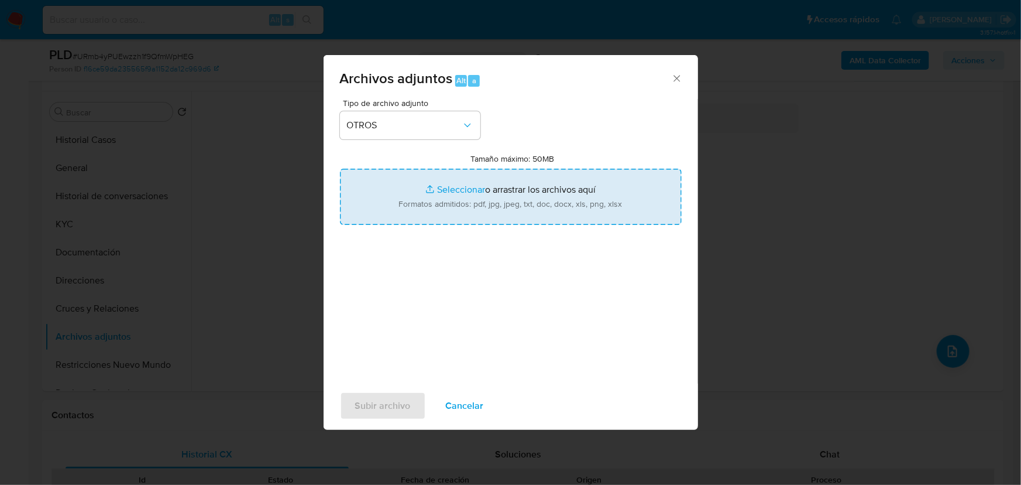
click at [463, 193] on input "Tamaño máximo: 50MB Seleccionar archivos" at bounding box center [511, 197] width 342 height 56
type input "C:\fakepath\2577902575_ Esperanza Silva Calderon_Ago25.pdf"
drag, startPoint x: 463, startPoint y: 193, endPoint x: 456, endPoint y: 193, distance: 6.4
click at [456, 193] on input "Tamaño máximo: 50MB Seleccionar archivos" at bounding box center [511, 197] width 342 height 56
type input "C:\fakepath\2577902575_Esperanza Silva Calderon_Ago25.xlsx"
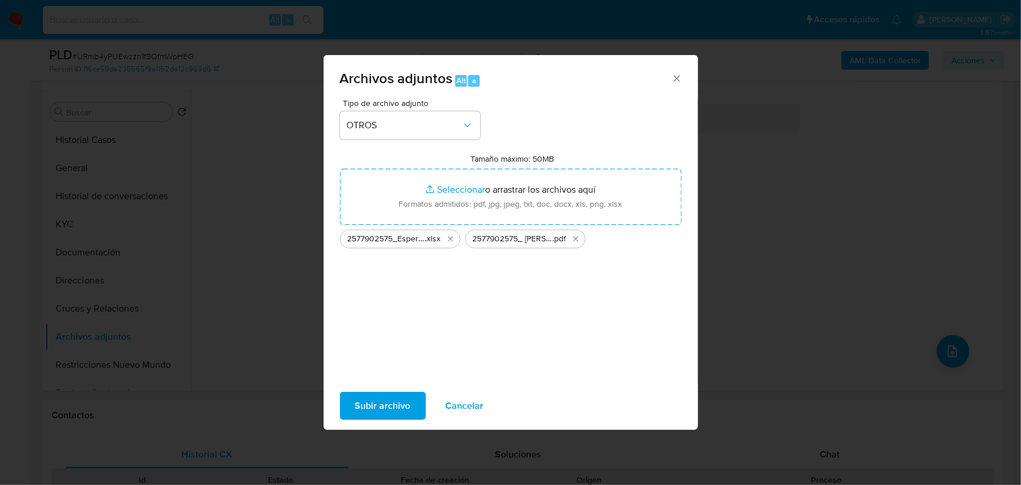
click at [382, 401] on span "Subir archivo" at bounding box center [383, 406] width 56 height 26
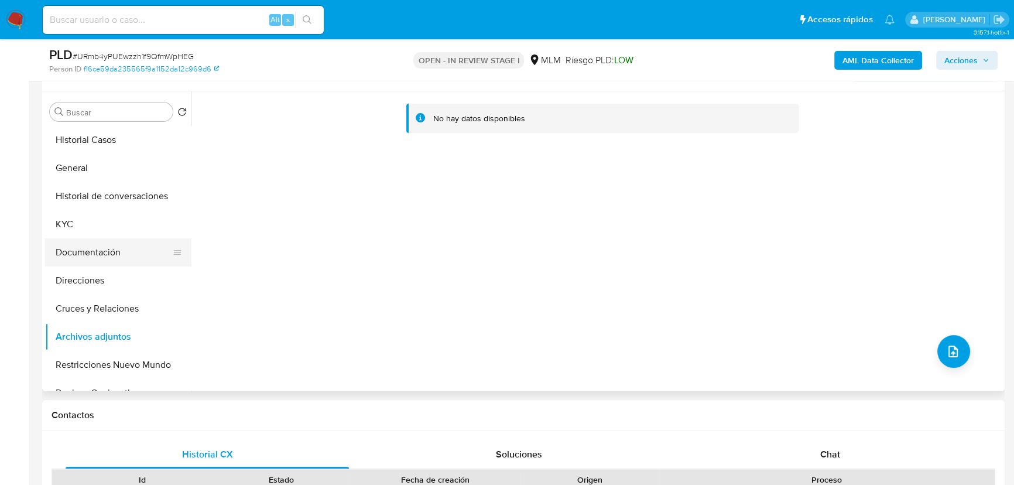
click at [119, 260] on button "Documentación" at bounding box center [113, 252] width 137 height 28
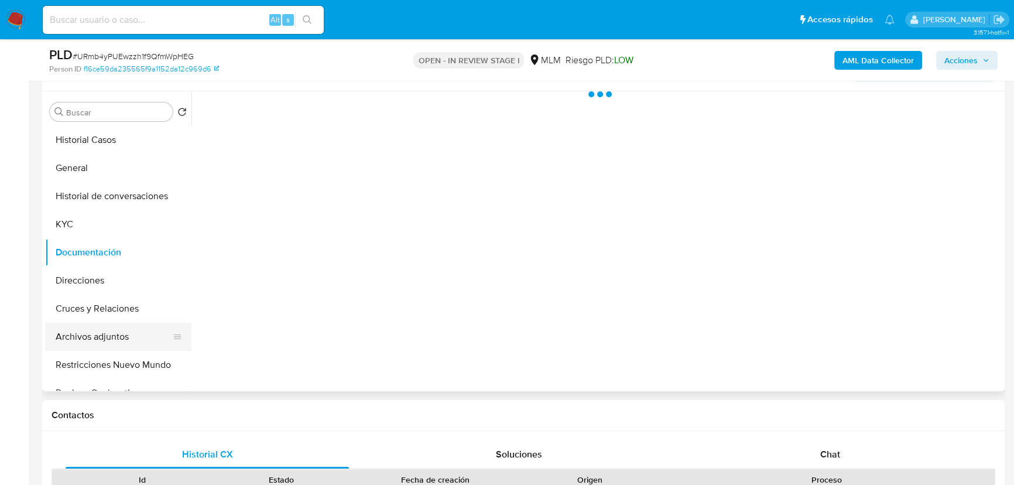
click at [90, 324] on button "Archivos adjuntos" at bounding box center [113, 336] width 137 height 28
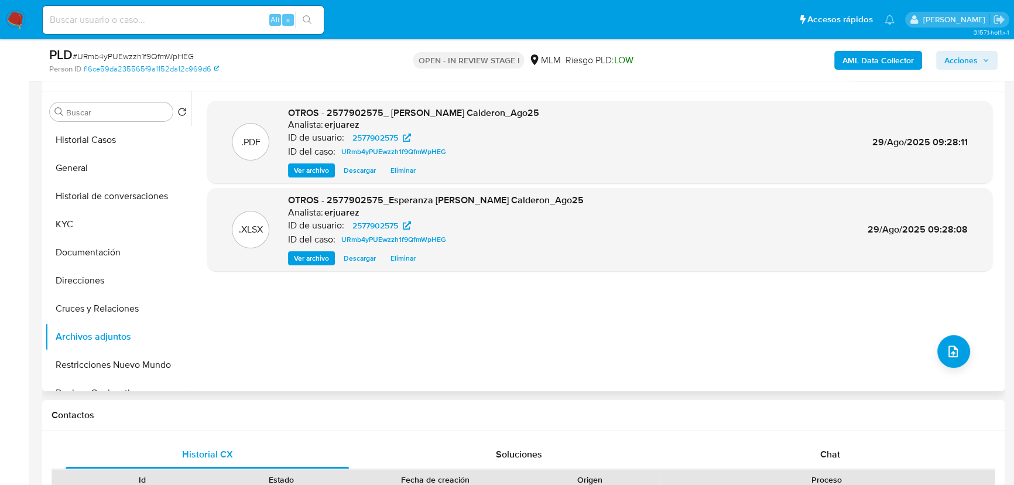
click at [324, 172] on span "Ver archivo" at bounding box center [311, 170] width 35 height 12
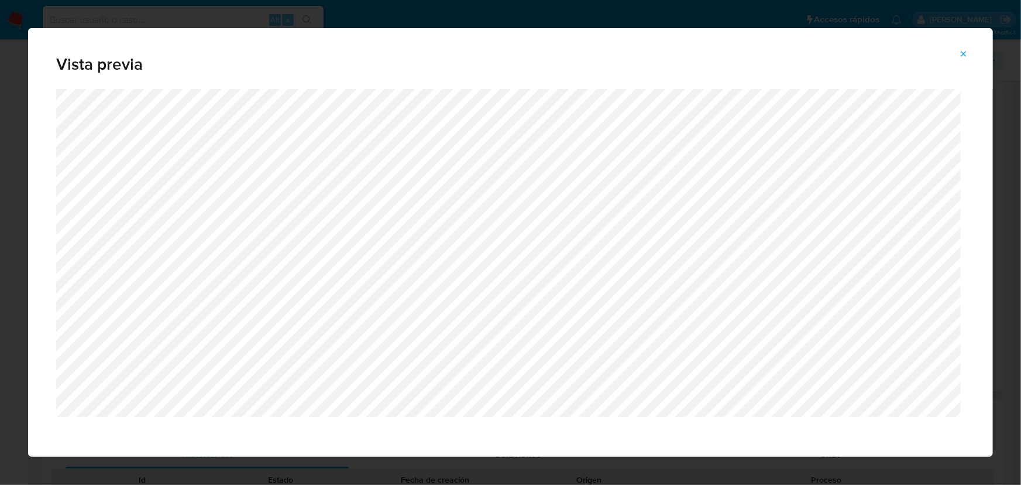
click at [965, 53] on icon "Attachment preview" at bounding box center [964, 53] width 5 height 5
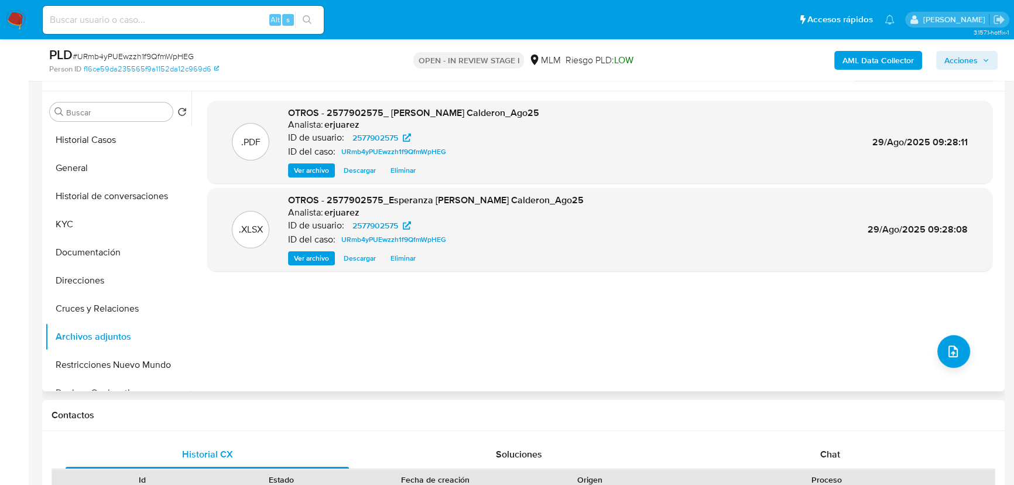
click at [955, 61] on span "Acciones" at bounding box center [960, 60] width 33 height 19
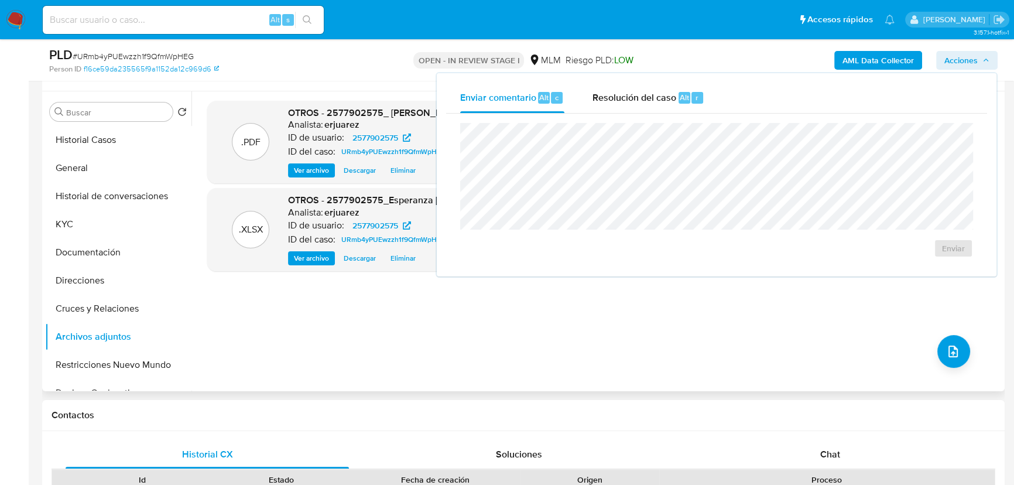
drag, startPoint x: 646, startPoint y: 94, endPoint x: 638, endPoint y: 114, distance: 21.0
click at [645, 95] on span "Resolución del caso" at bounding box center [634, 96] width 84 height 13
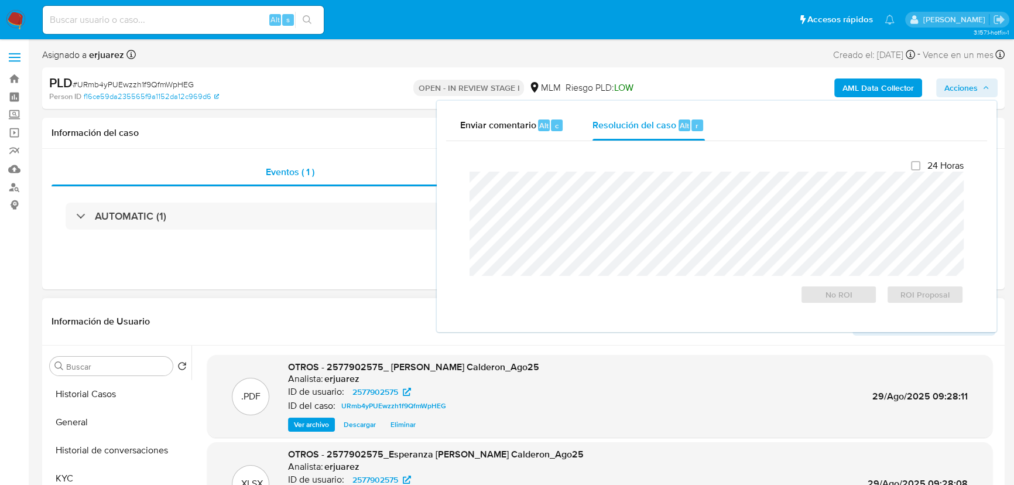
scroll to position [0, 0]
click at [905, 295] on span "ROI Proposal" at bounding box center [924, 294] width 61 height 16
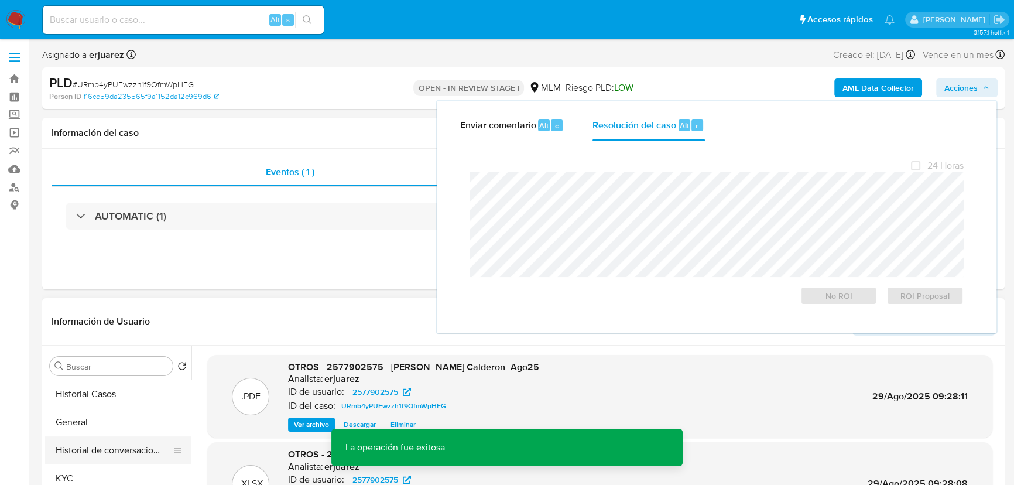
click at [140, 445] on button "Historial de conversaciones" at bounding box center [113, 450] width 137 height 28
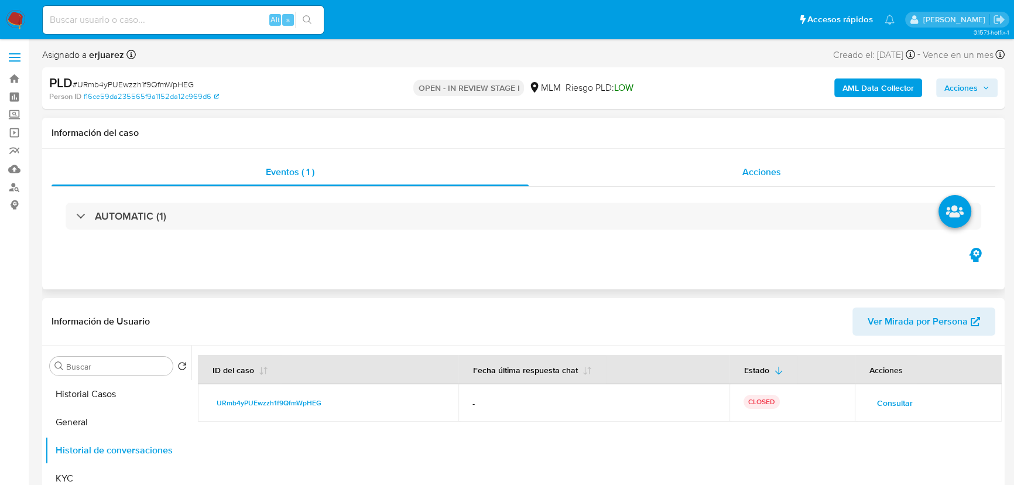
click at [737, 184] on div "Acciones" at bounding box center [761, 172] width 467 height 28
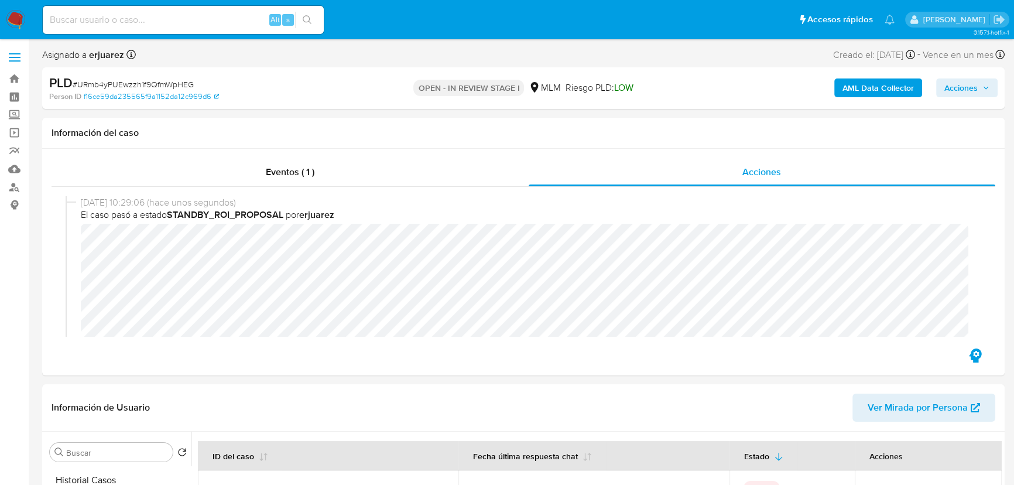
click at [6, 17] on img at bounding box center [16, 20] width 20 height 20
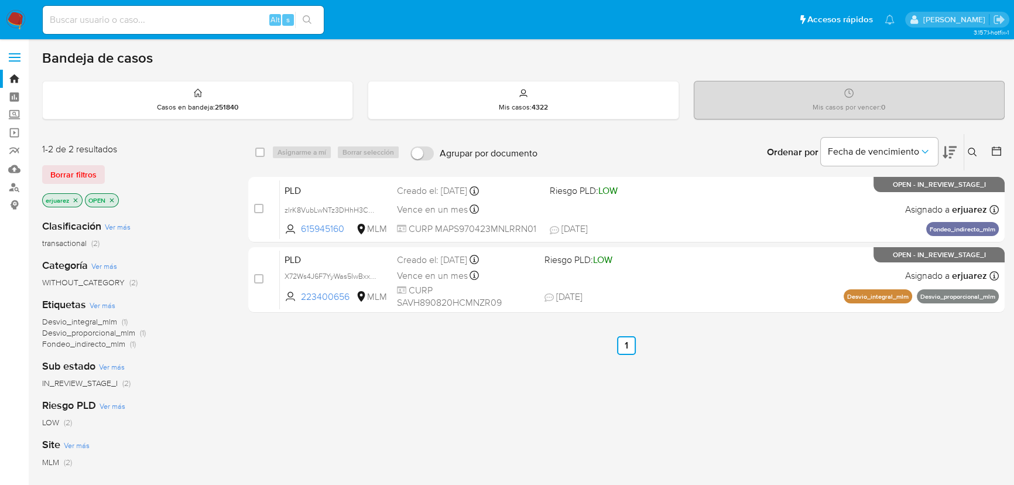
click at [72, 199] on icon "close-filter" at bounding box center [75, 200] width 7 height 7
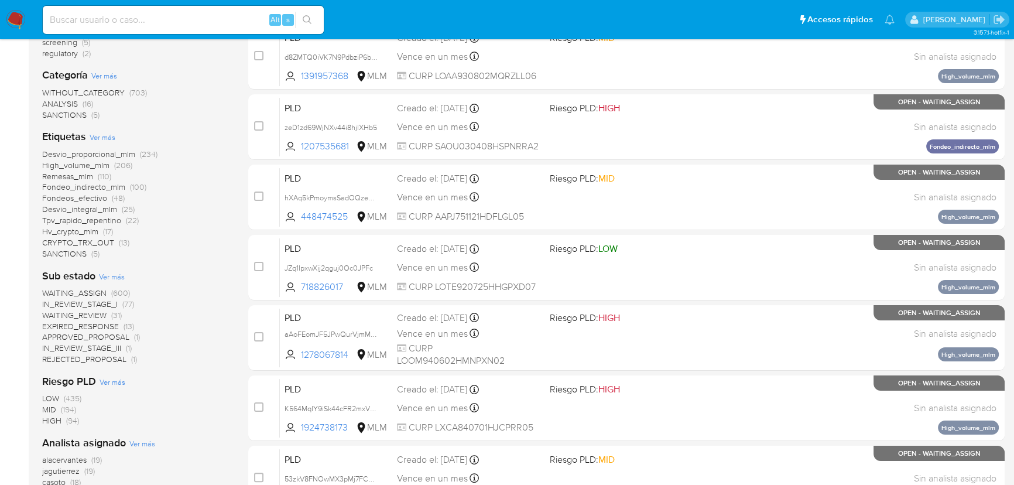
scroll to position [266, 0]
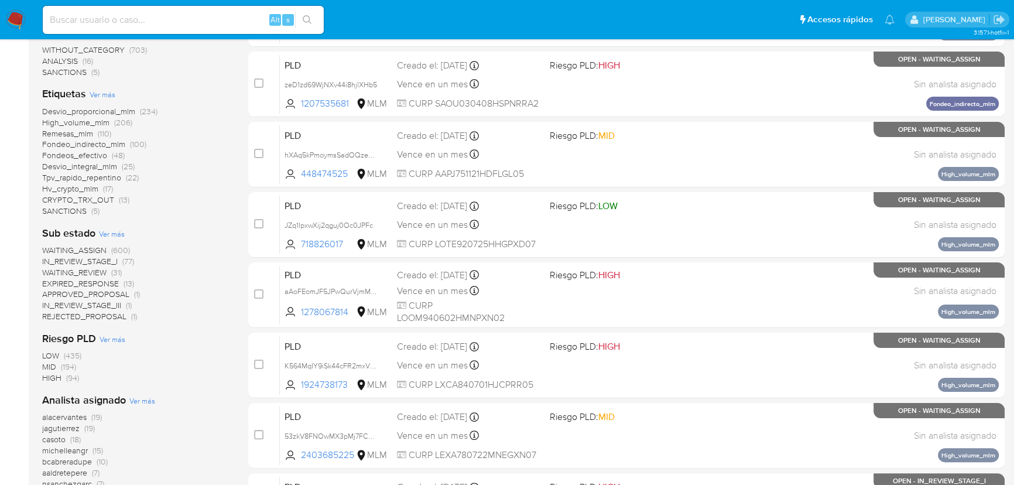
click at [73, 271] on span "WAITING_REVIEW" at bounding box center [74, 272] width 64 height 12
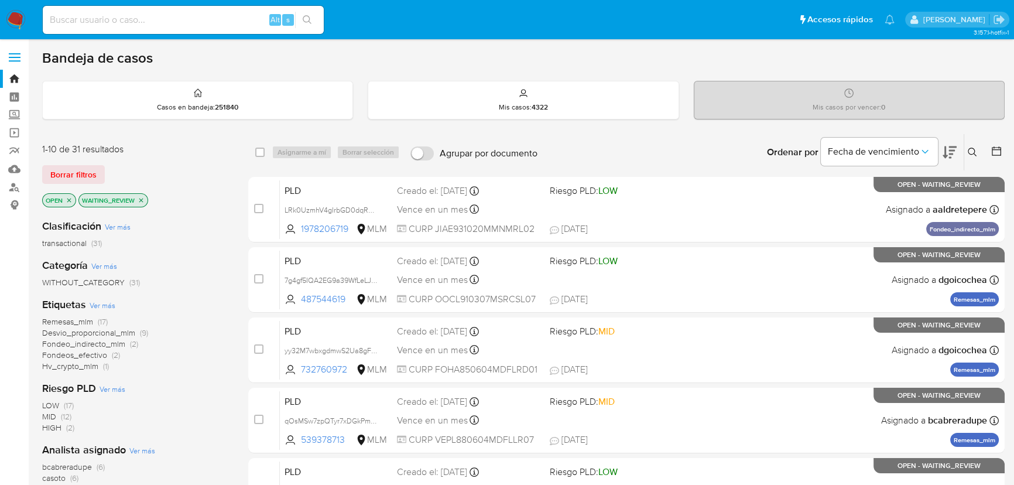
click at [139, 199] on icon "close-filter" at bounding box center [141, 200] width 7 height 7
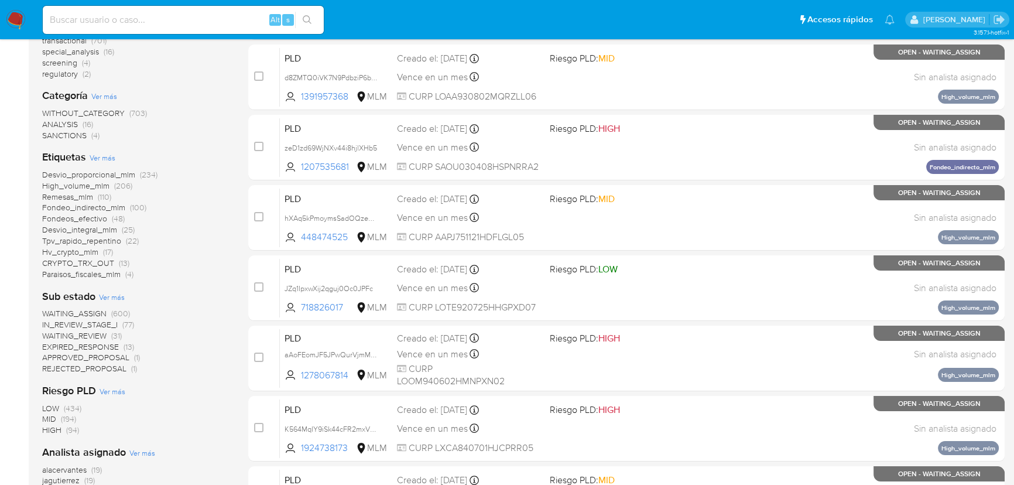
scroll to position [266, 0]
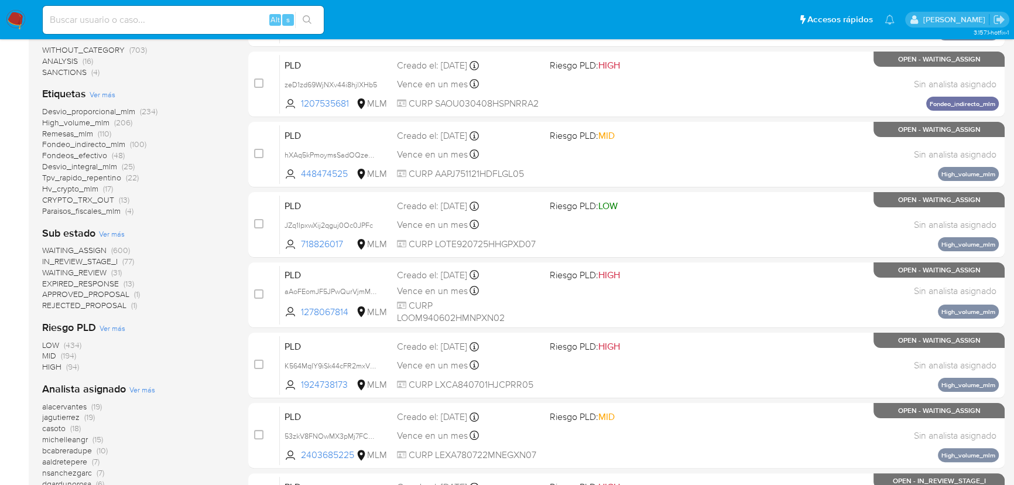
click at [82, 280] on span "EXPIRED_RESPONSE" at bounding box center [80, 283] width 77 height 12
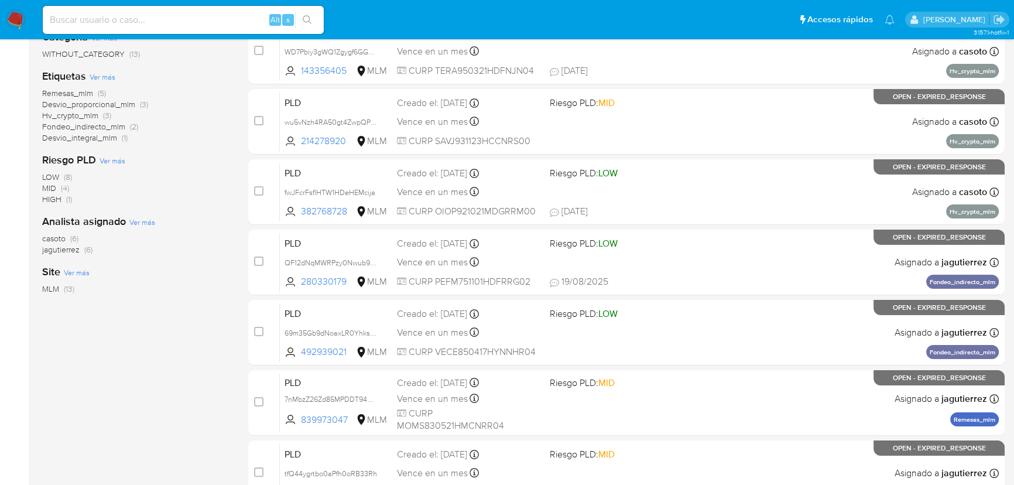
scroll to position [212, 0]
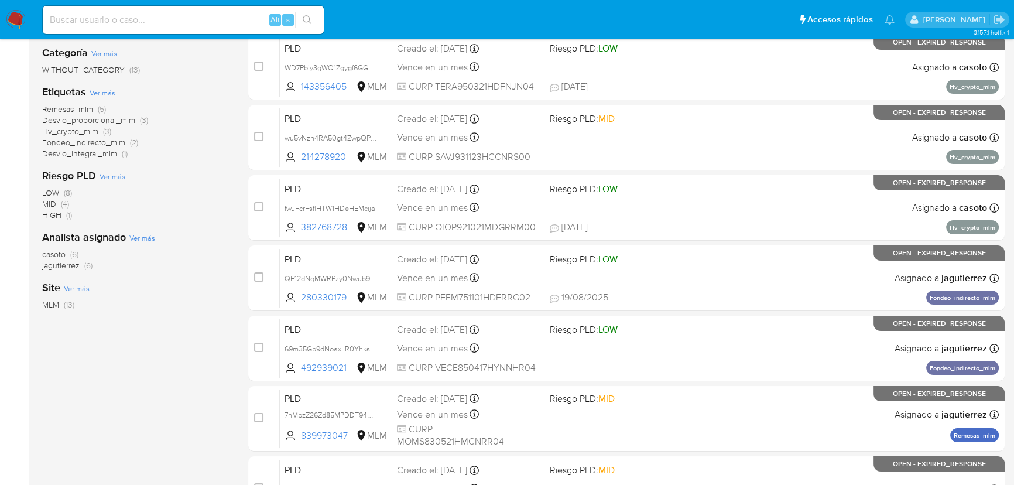
click at [16, 17] on img at bounding box center [16, 20] width 20 height 20
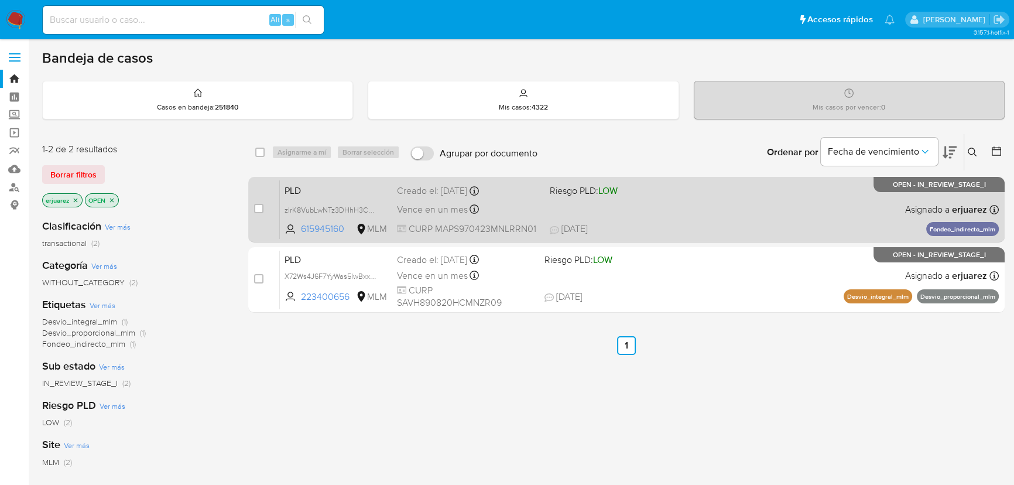
click at [626, 219] on div "PLD zlrK8VubLwNTz3DHhH3ChSX7 615945160 MLM Riesgo PLD: LOW Creado el: [DATE] Cr…" at bounding box center [639, 209] width 719 height 59
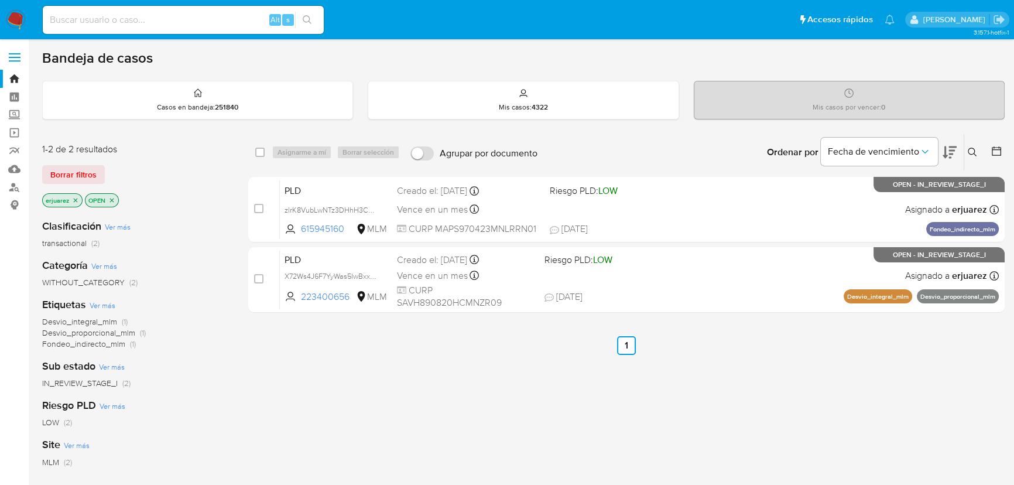
click at [19, 14] on img at bounding box center [16, 20] width 20 height 20
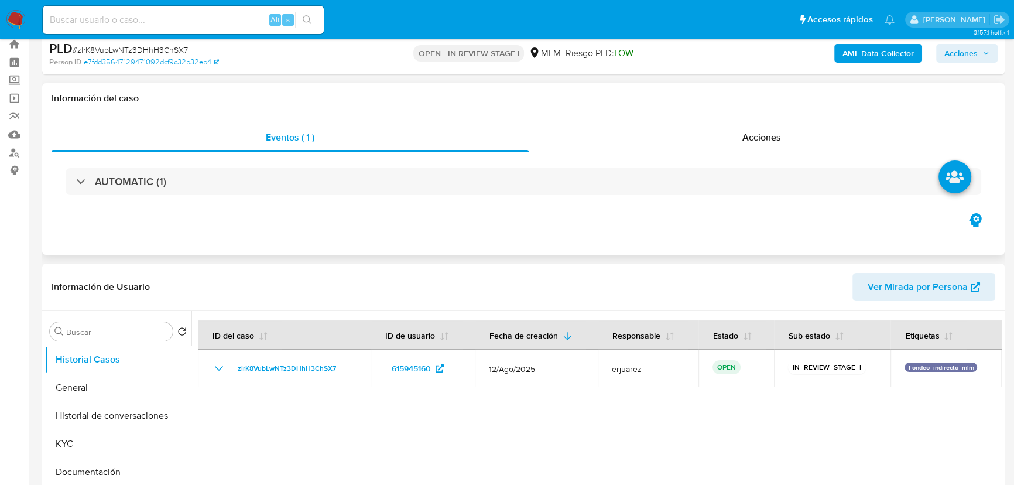
select select "10"
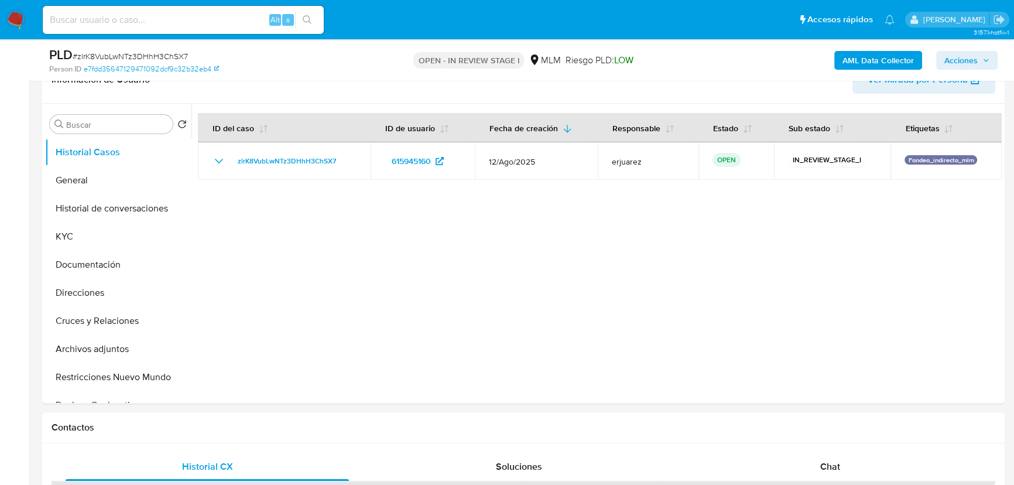
scroll to position [212, 0]
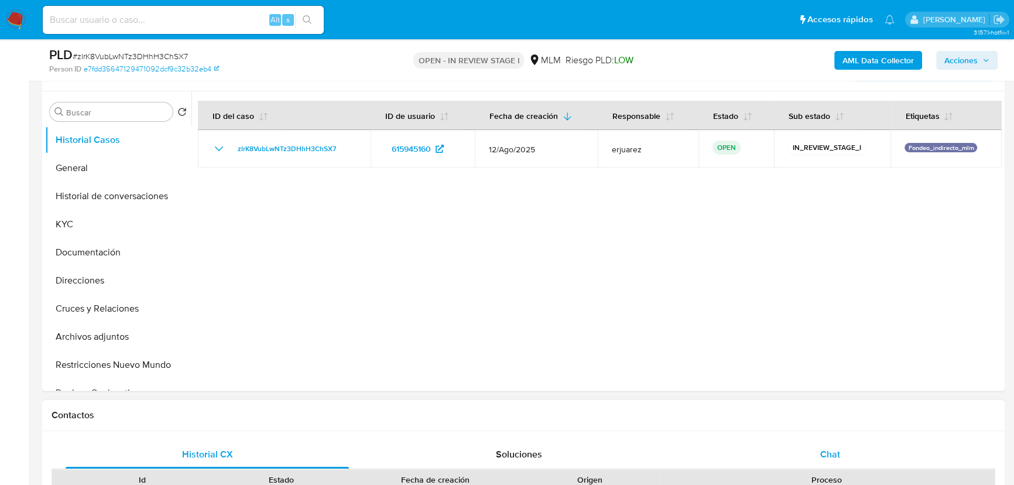
click at [847, 446] on div "Chat" at bounding box center [829, 454] width 283 height 28
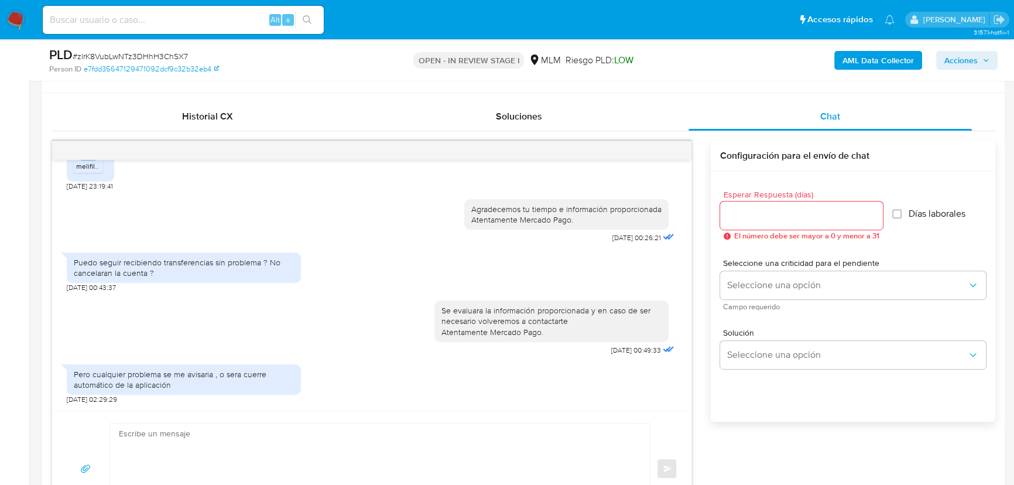
scroll to position [638, 0]
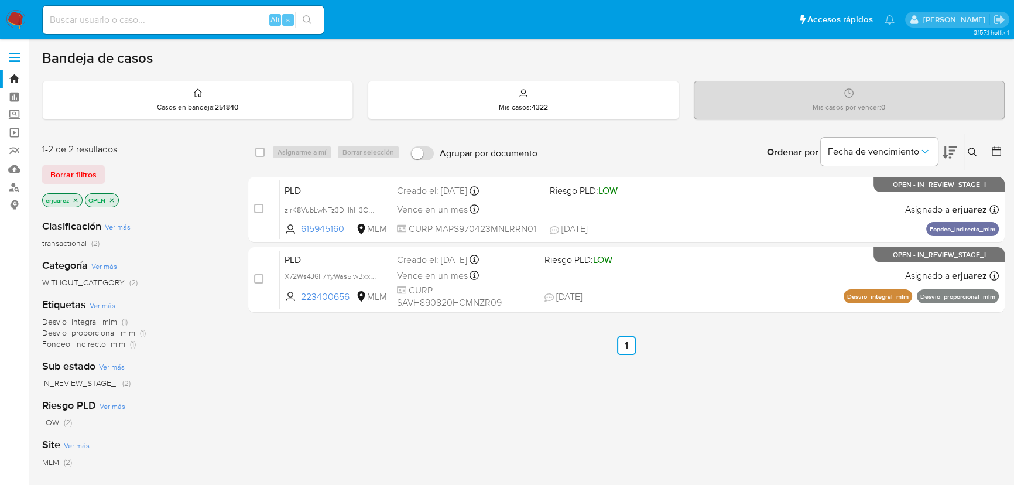
drag, startPoint x: 177, startPoint y: 9, endPoint x: 176, endPoint y: 16, distance: 7.7
click at [176, 9] on div "Alt s" at bounding box center [183, 20] width 281 height 28
click at [176, 16] on input at bounding box center [183, 19] width 281 height 15
paste input "564864584"
type input "564864584"
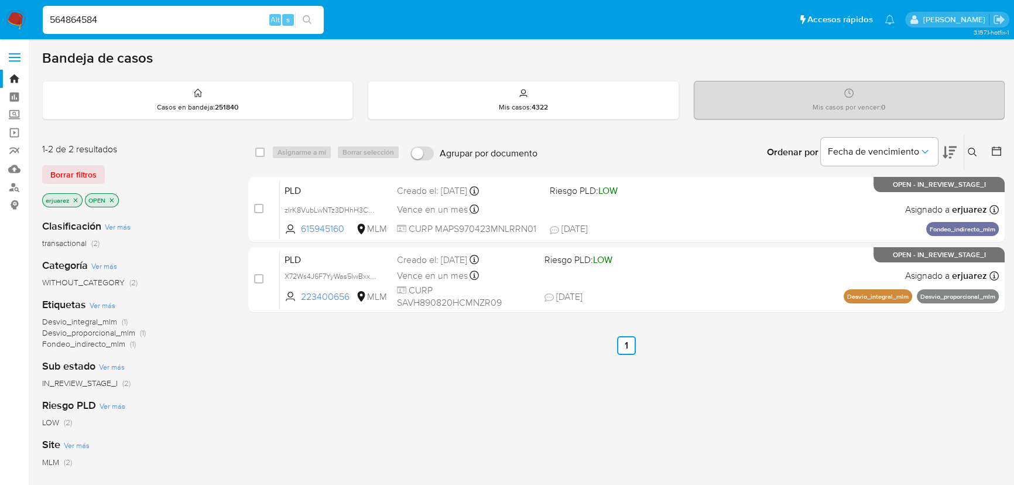
click at [303, 12] on button "search-icon" at bounding box center [307, 20] width 24 height 16
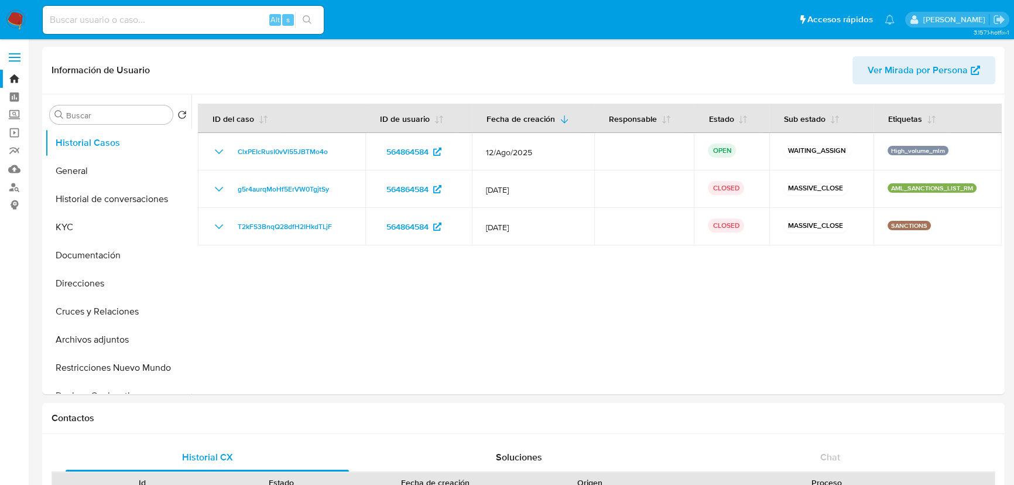
select select "10"
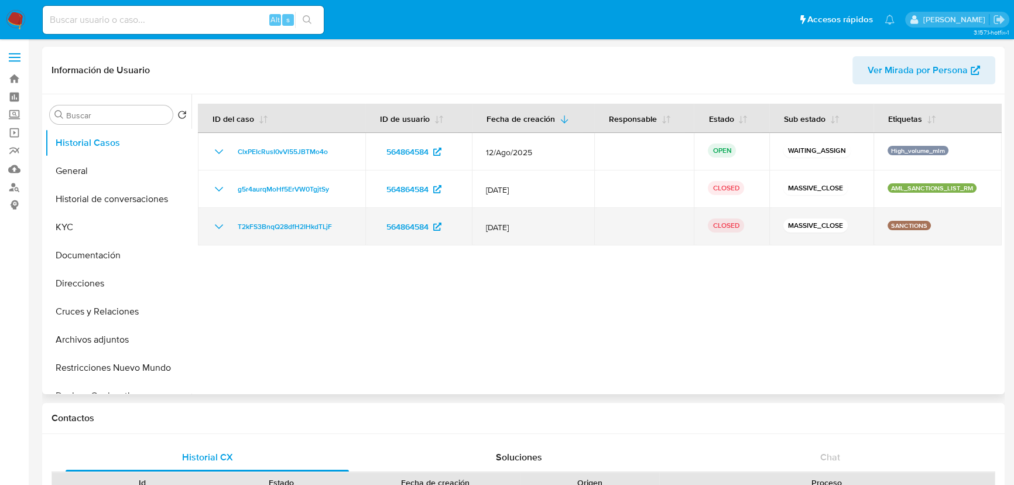
click at [221, 229] on icon "Mostrar/Ocultar" at bounding box center [219, 226] width 14 height 14
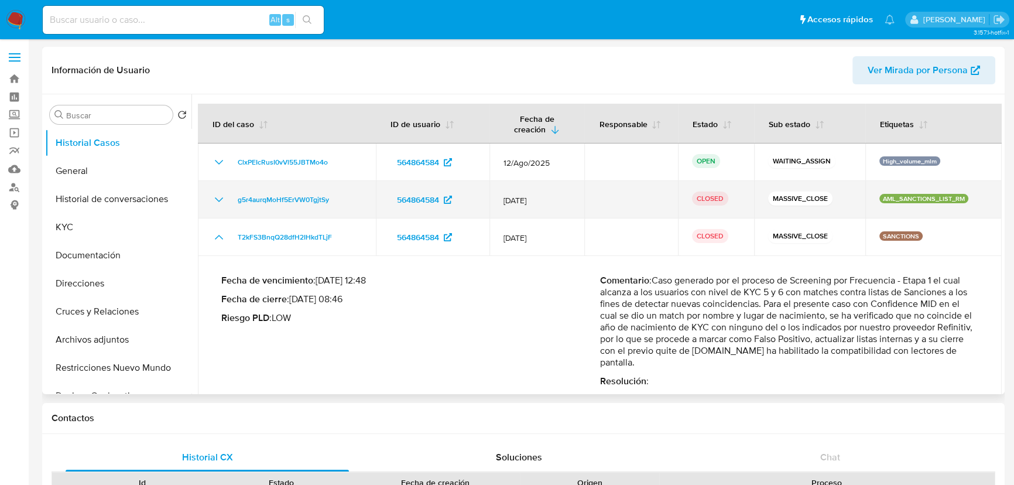
click at [217, 201] on icon "Mostrar/Ocultar" at bounding box center [219, 200] width 14 height 14
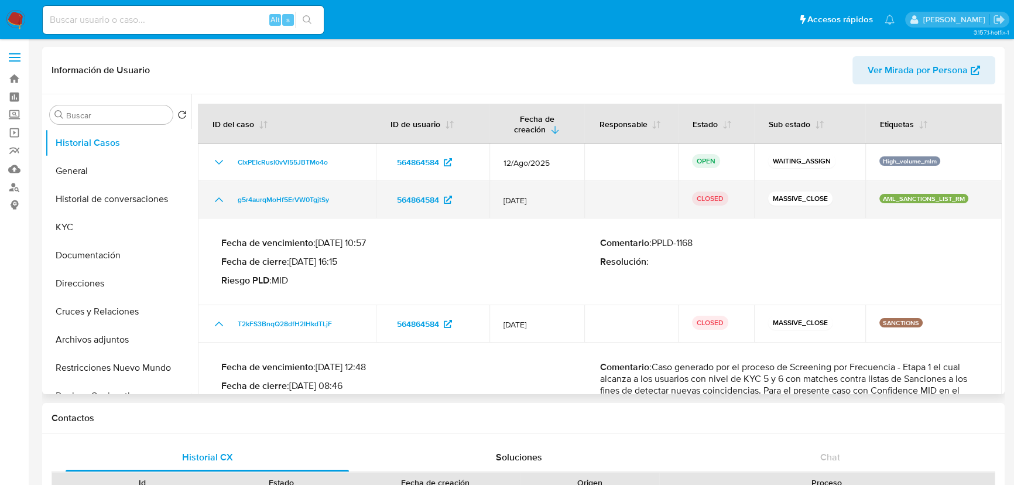
click at [217, 201] on icon "Mostrar/Ocultar" at bounding box center [219, 200] width 14 height 14
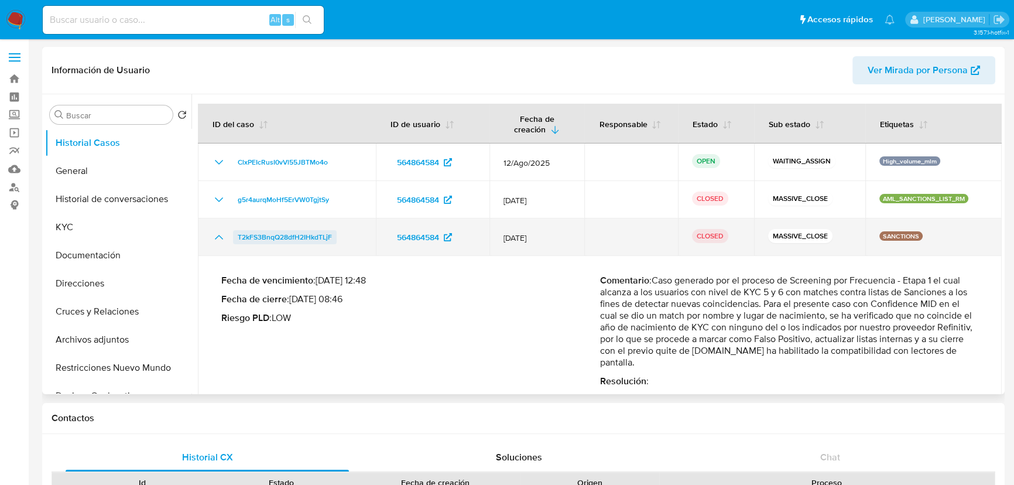
click at [276, 235] on span "T2kFS3BnqQ28dfH2IHkdTLjF" at bounding box center [285, 237] width 94 height 14
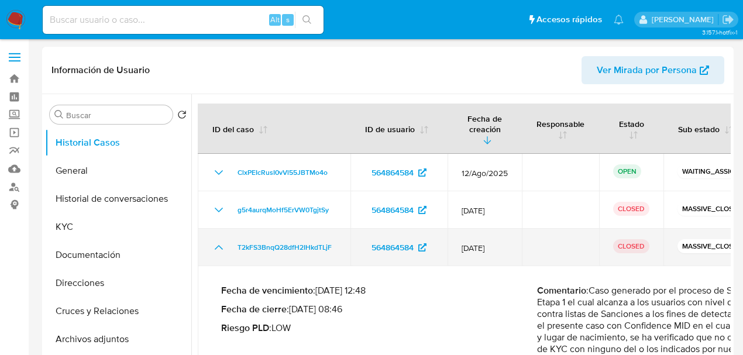
scroll to position [29, 0]
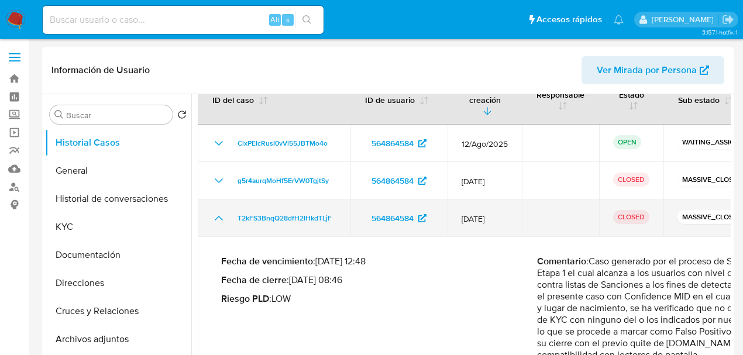
click at [213, 211] on icon "Mostrar/Ocultar" at bounding box center [219, 218] width 14 height 14
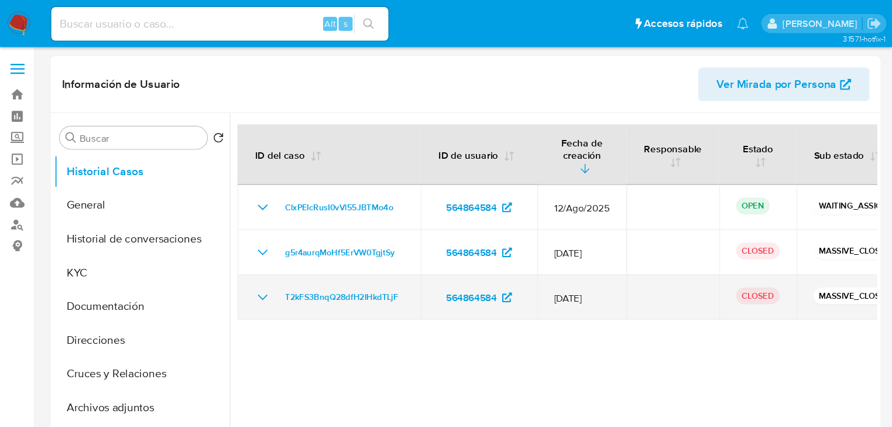
scroll to position [0, 0]
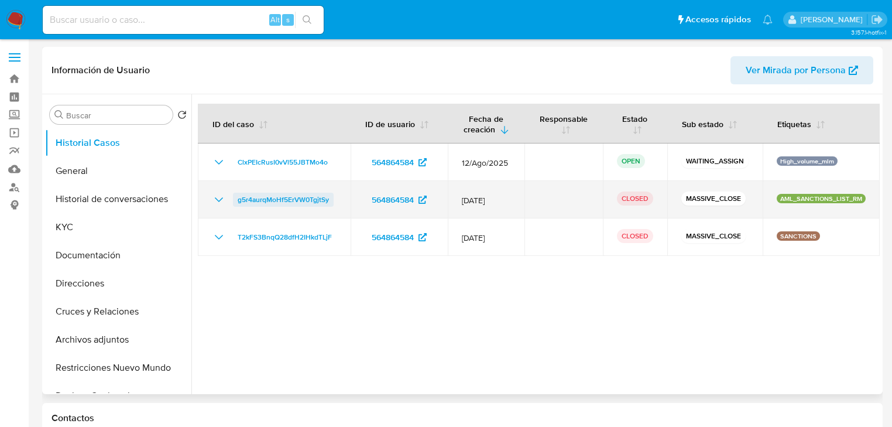
click at [296, 202] on span "g5r4aurqMoHf5ErVW0TgjtSy" at bounding box center [283, 200] width 91 height 14
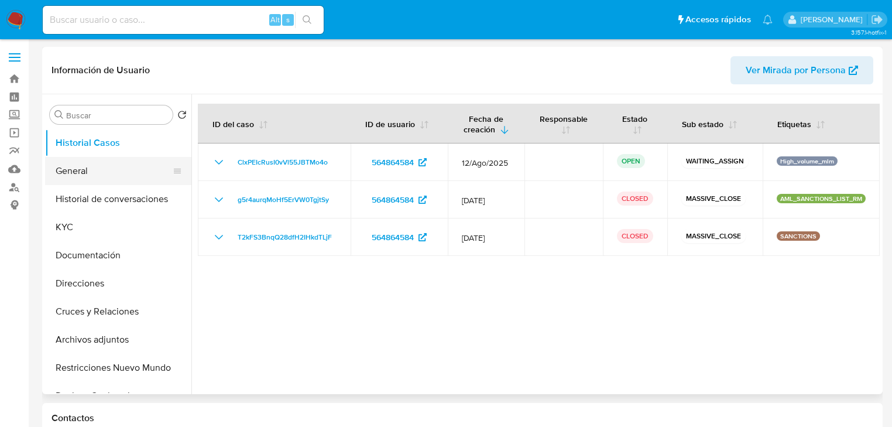
click at [89, 180] on button "General" at bounding box center [113, 171] width 137 height 28
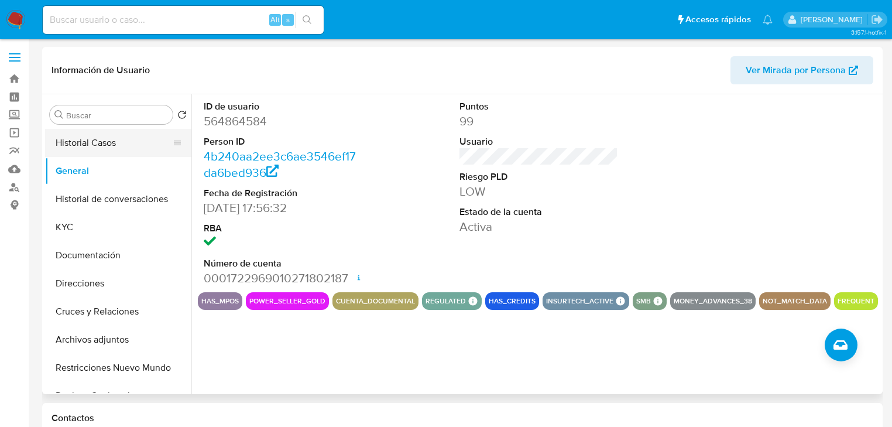
click at [131, 147] on button "Historial Casos" at bounding box center [113, 143] width 137 height 28
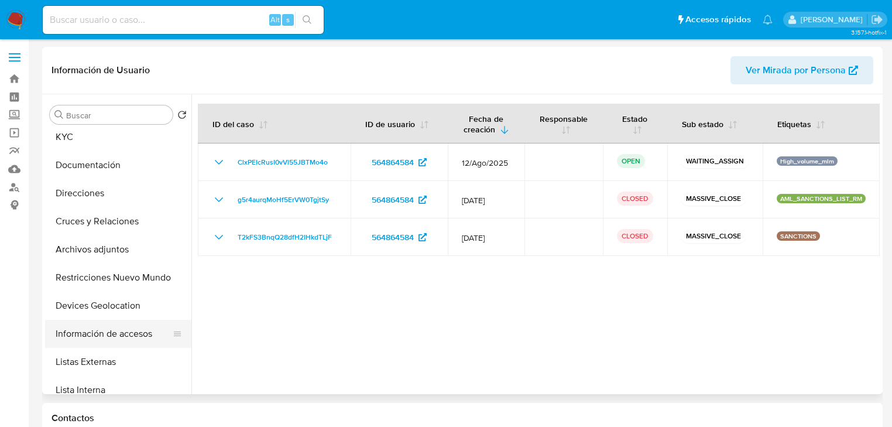
scroll to position [94, 0]
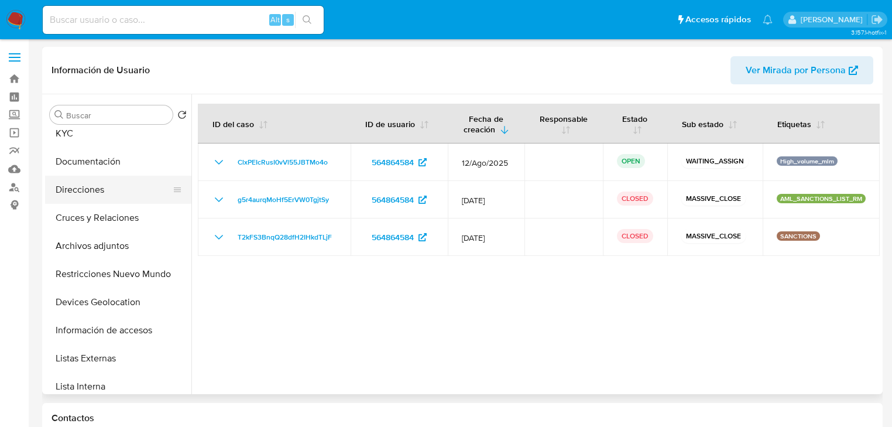
click at [84, 194] on button "Direcciones" at bounding box center [113, 190] width 137 height 28
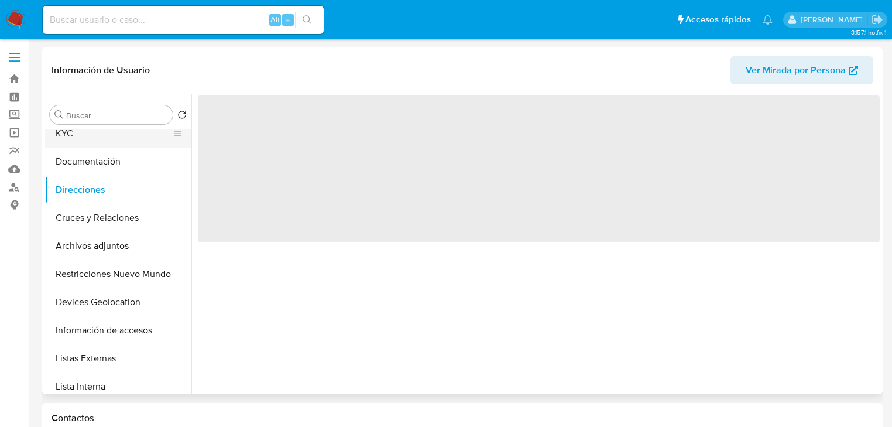
click at [70, 143] on button "KYC" at bounding box center [113, 133] width 137 height 28
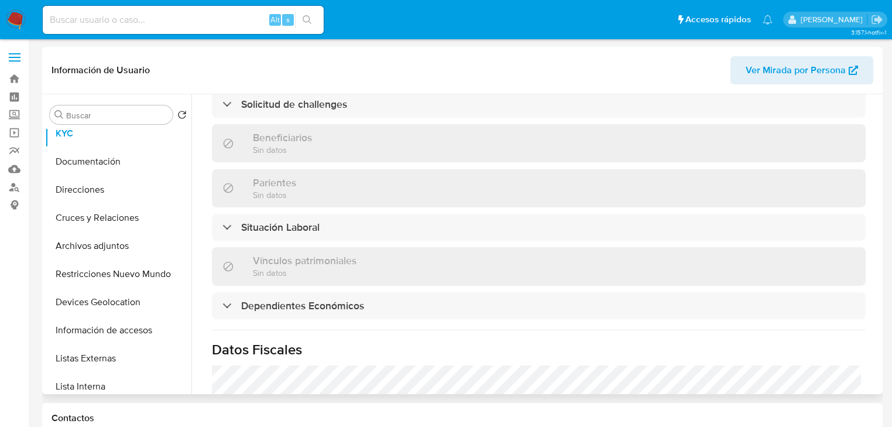
scroll to position [468, 0]
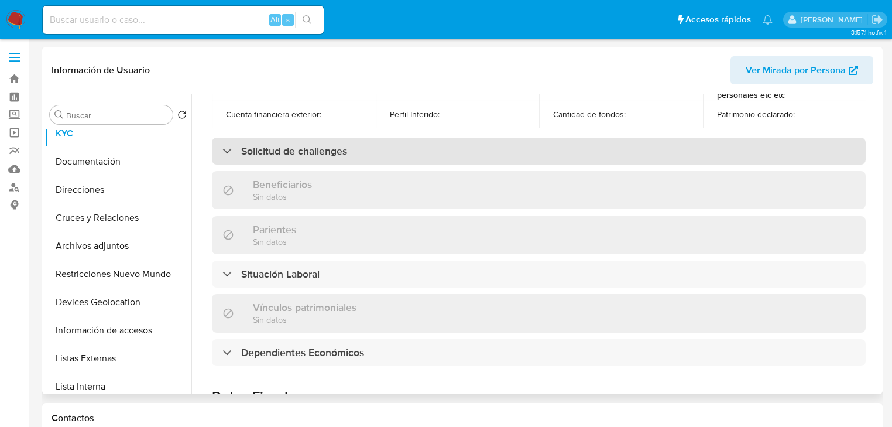
click at [353, 149] on div "Solicitud de challenges" at bounding box center [539, 151] width 654 height 27
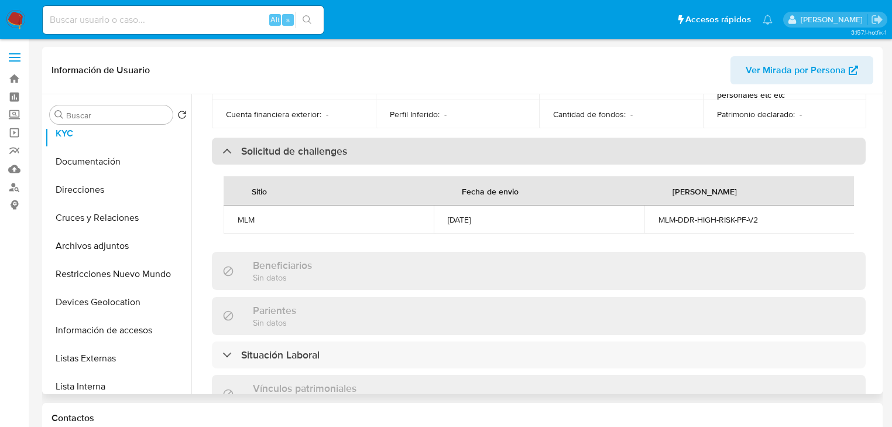
click at [353, 149] on div "Solicitud de challenges" at bounding box center [539, 151] width 654 height 27
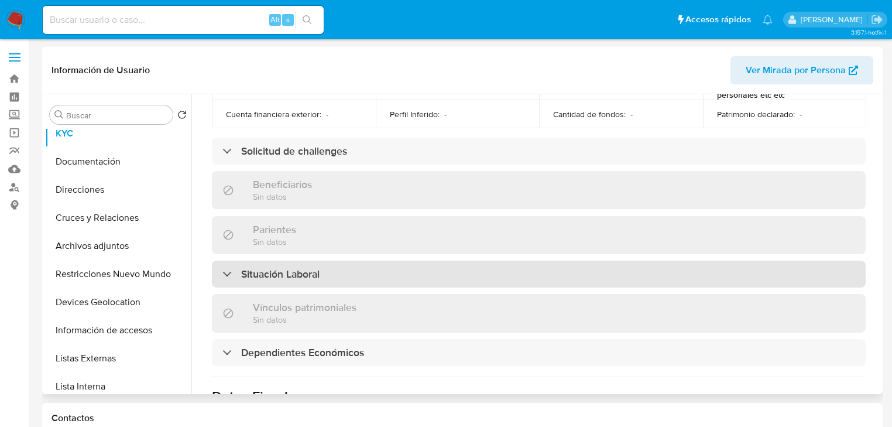
click at [279, 274] on h3 "Situación Laboral" at bounding box center [280, 273] width 78 height 13
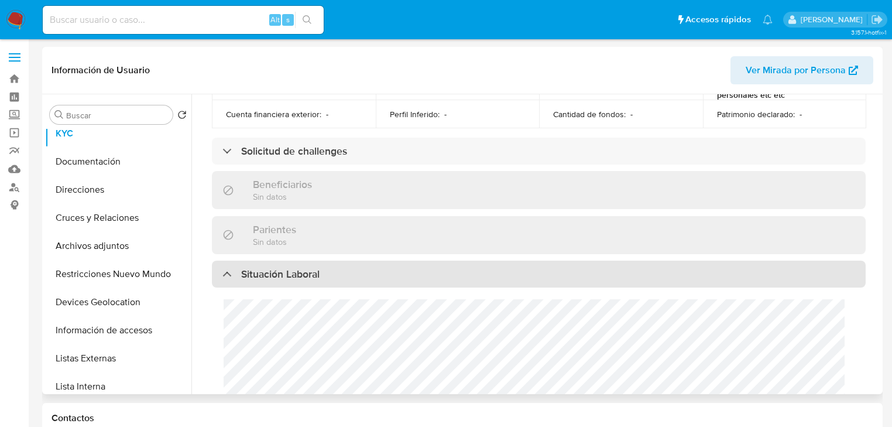
click at [280, 274] on h3 "Situación Laboral" at bounding box center [280, 273] width 78 height 13
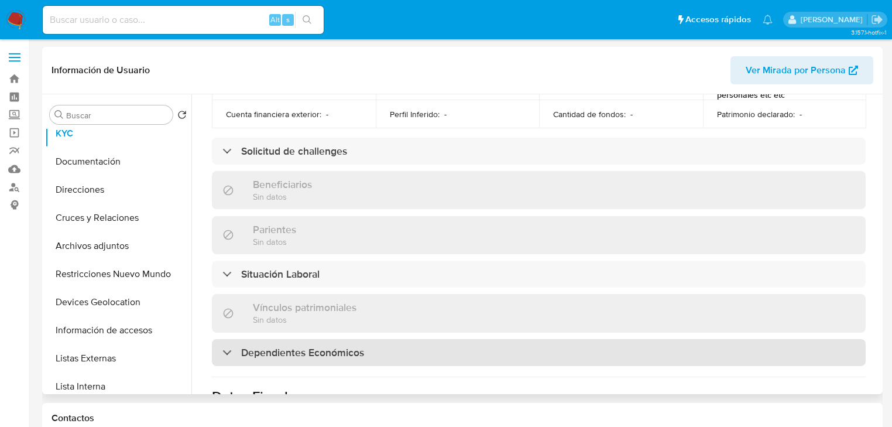
drag, startPoint x: 279, startPoint y: 352, endPoint x: 288, endPoint y: 354, distance: 9.7
click at [279, 353] on h3 "Dependientes Económicos" at bounding box center [302, 352] width 123 height 13
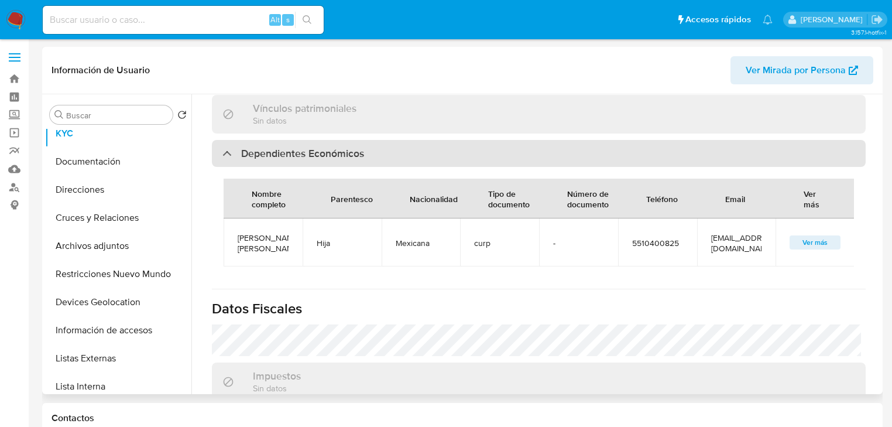
scroll to position [702, 0]
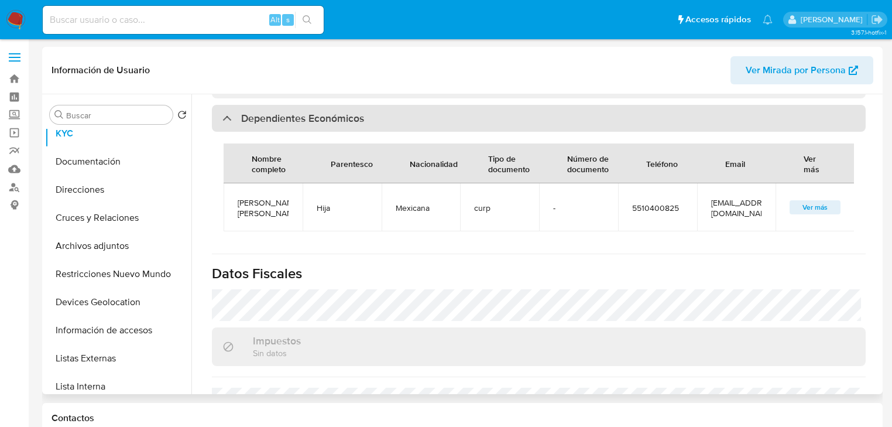
click at [222, 118] on div at bounding box center [222, 118] width 0 height 0
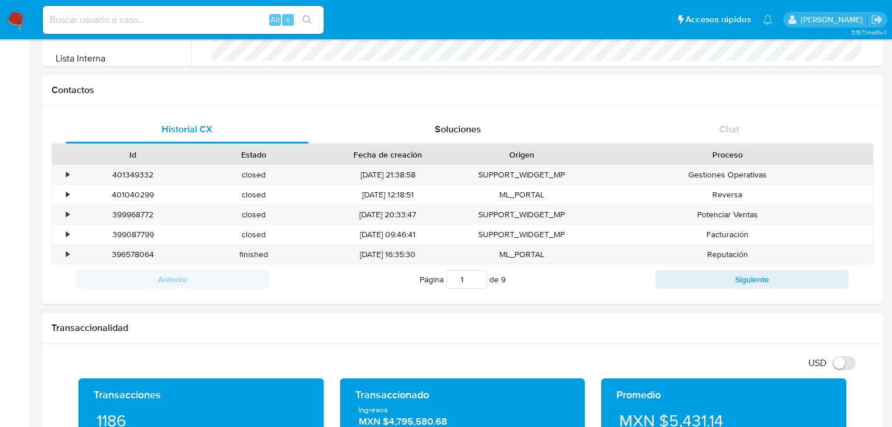
scroll to position [515, 0]
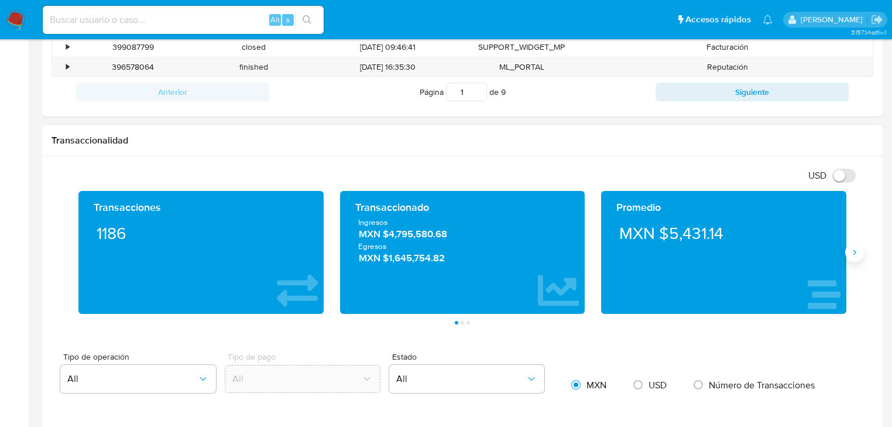
click at [851, 253] on icon "Siguiente" at bounding box center [854, 252] width 9 height 9
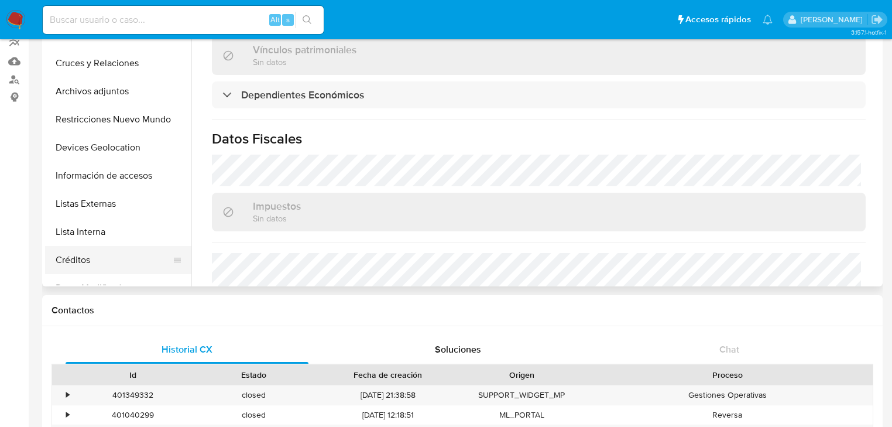
scroll to position [593, 0]
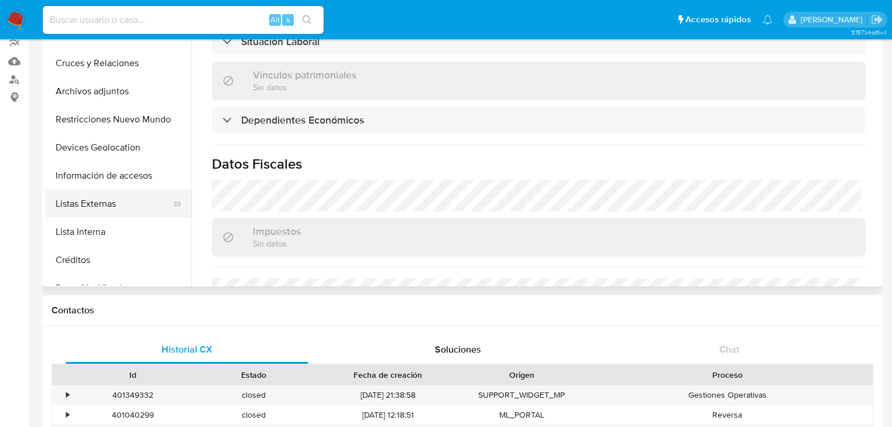
click at [128, 208] on button "Listas Externas" at bounding box center [113, 204] width 137 height 28
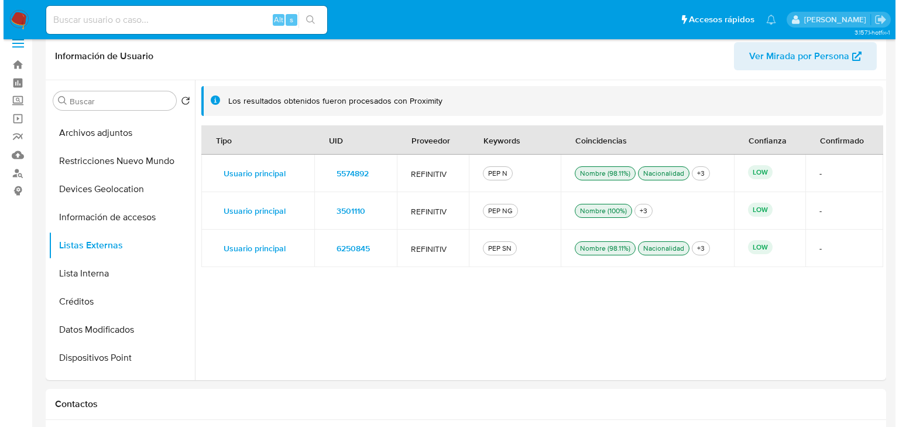
scroll to position [328, 0]
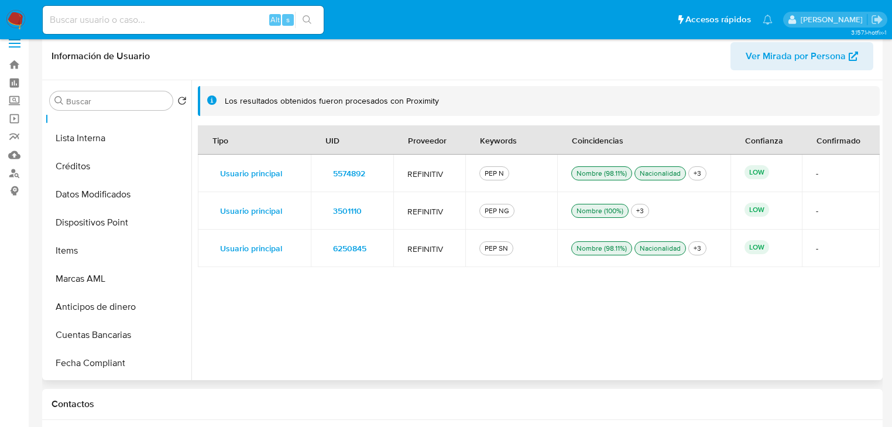
click at [343, 173] on span "5574892" at bounding box center [349, 173] width 32 height 16
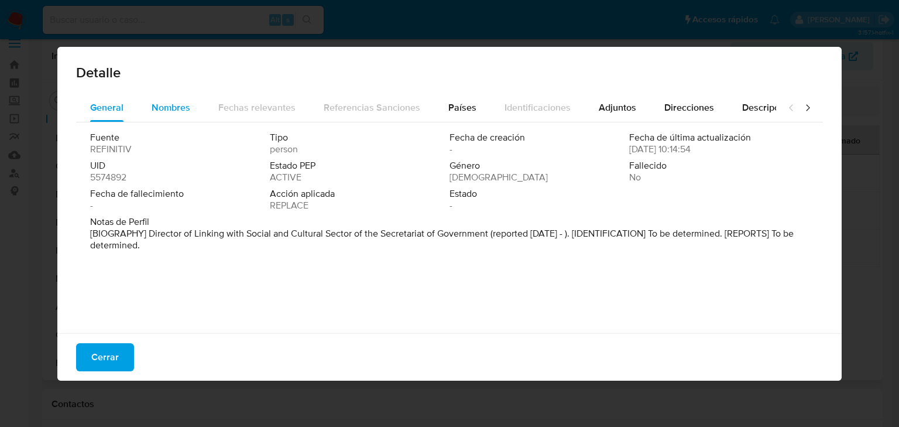
click at [166, 112] on span "Nombres" at bounding box center [171, 107] width 39 height 13
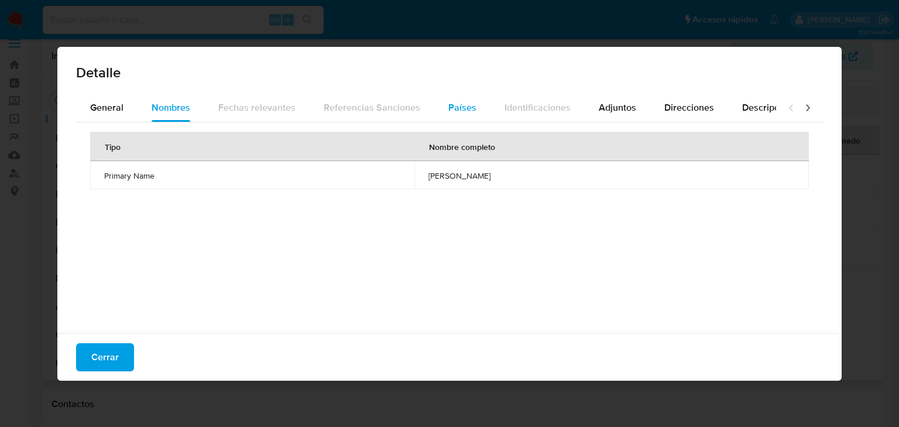
click at [459, 102] on span "Países" at bounding box center [462, 107] width 28 height 13
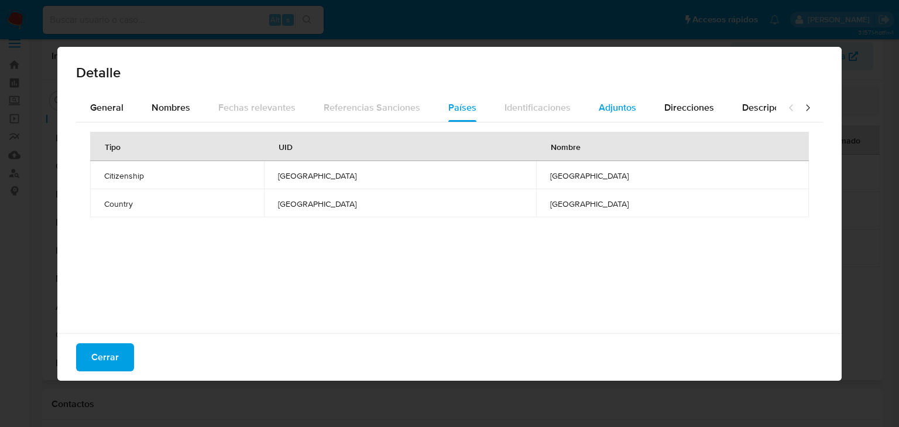
click at [601, 108] on span "Adjuntos" at bounding box center [617, 107] width 37 height 13
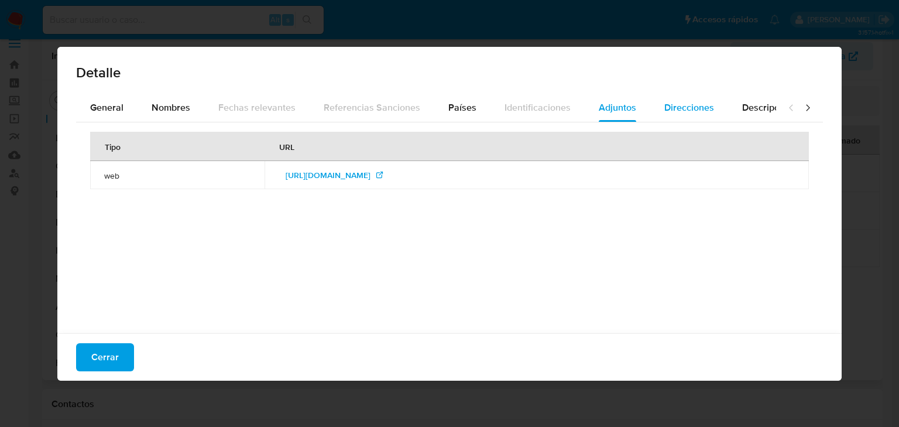
click at [672, 116] on div "Direcciones" at bounding box center [689, 108] width 50 height 28
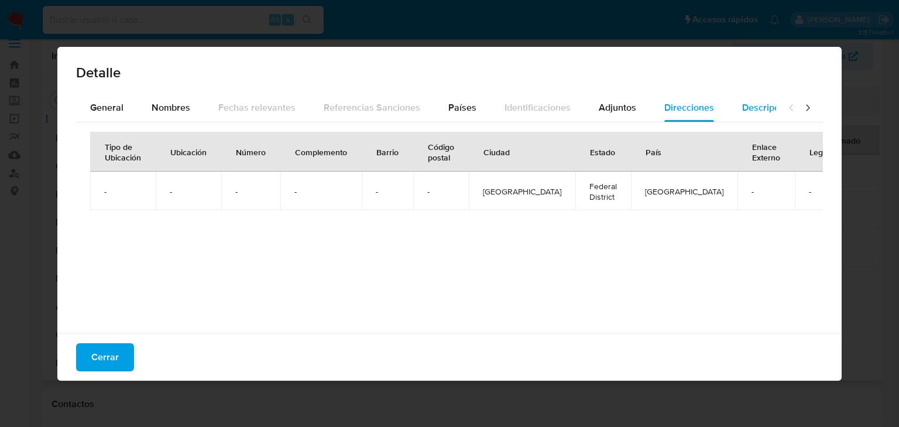
click at [742, 105] on span "Descripciones" at bounding box center [772, 107] width 60 height 13
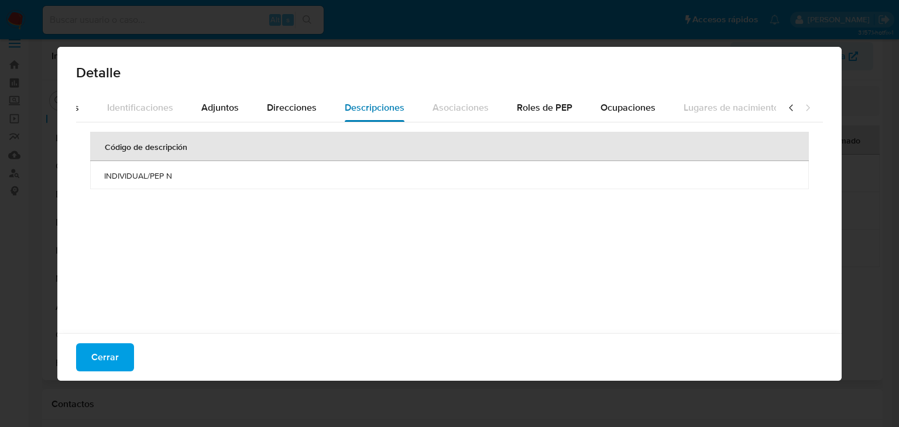
scroll to position [0, 412]
drag, startPoint x: 510, startPoint y: 107, endPoint x: 534, endPoint y: 108, distance: 24.0
click at [511, 108] on span "Roles de PEP" at bounding box center [530, 107] width 56 height 13
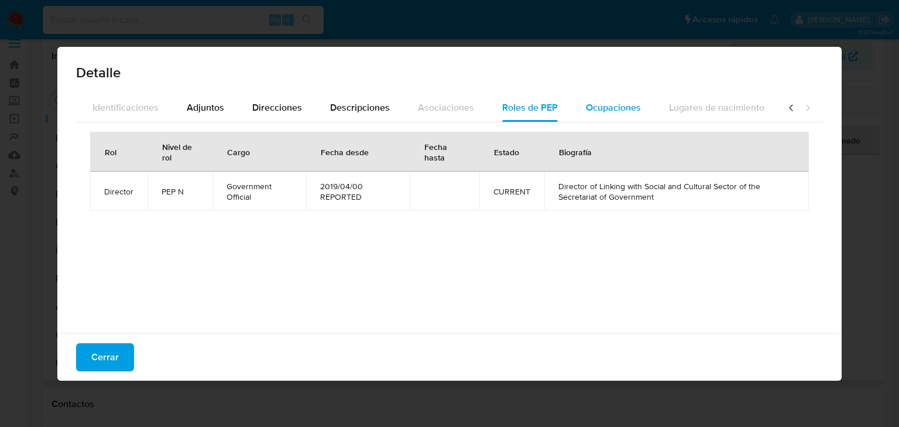
click at [586, 103] on span "Ocupaciones" at bounding box center [613, 107] width 55 height 13
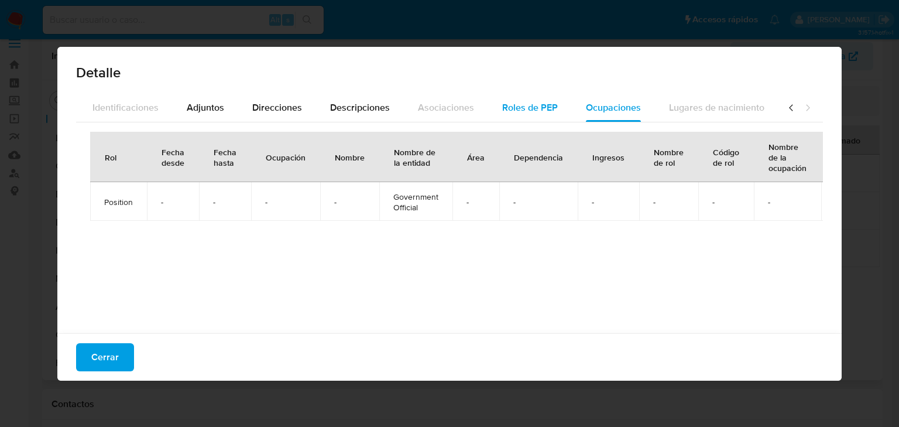
click at [521, 105] on span "Roles de PEP" at bounding box center [530, 107] width 56 height 13
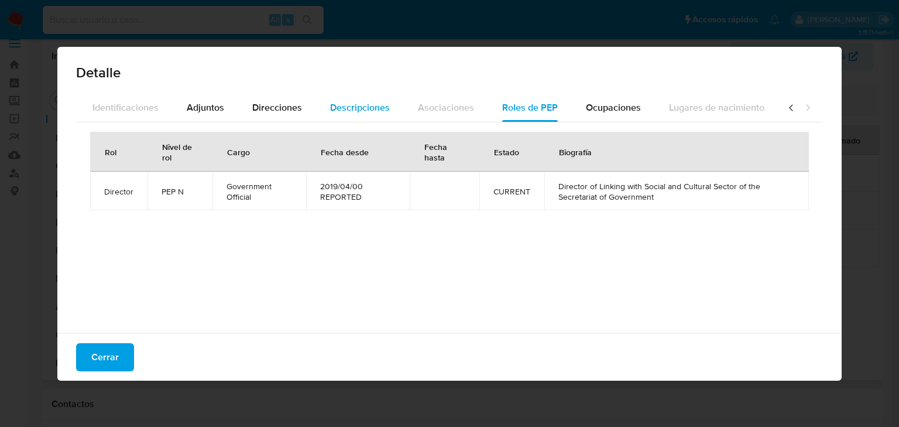
click at [351, 109] on span "Descripciones" at bounding box center [360, 107] width 60 height 13
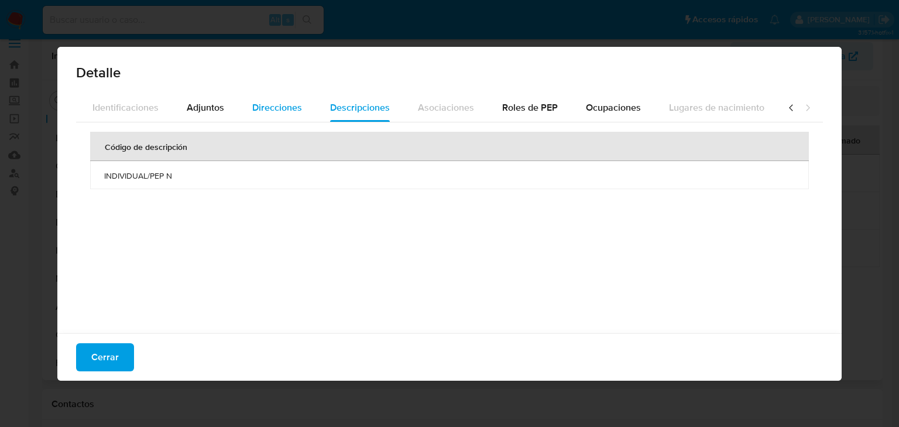
click at [277, 115] on div "Direcciones" at bounding box center [277, 108] width 50 height 28
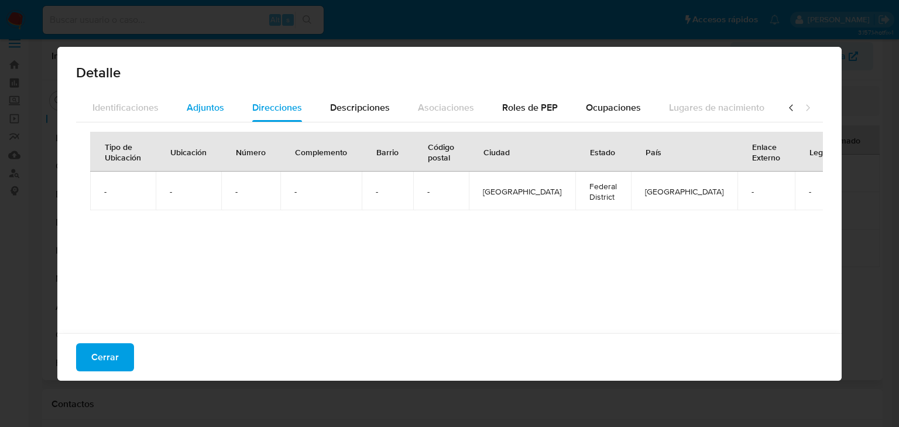
click at [187, 109] on span "Adjuntos" at bounding box center [205, 107] width 37 height 13
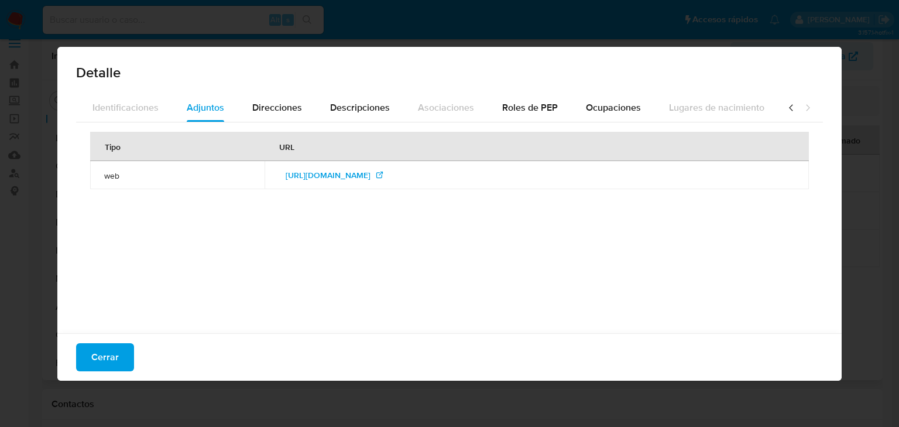
click at [787, 105] on icon at bounding box center [791, 108] width 12 height 12
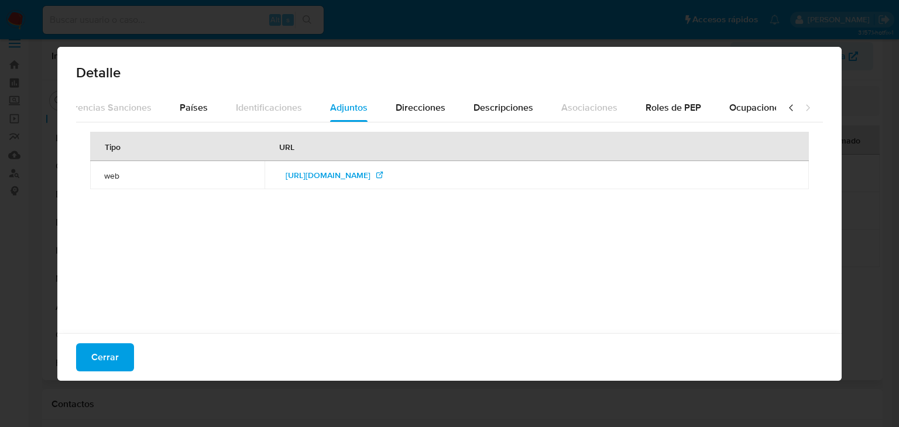
click at [787, 105] on icon at bounding box center [791, 108] width 12 height 12
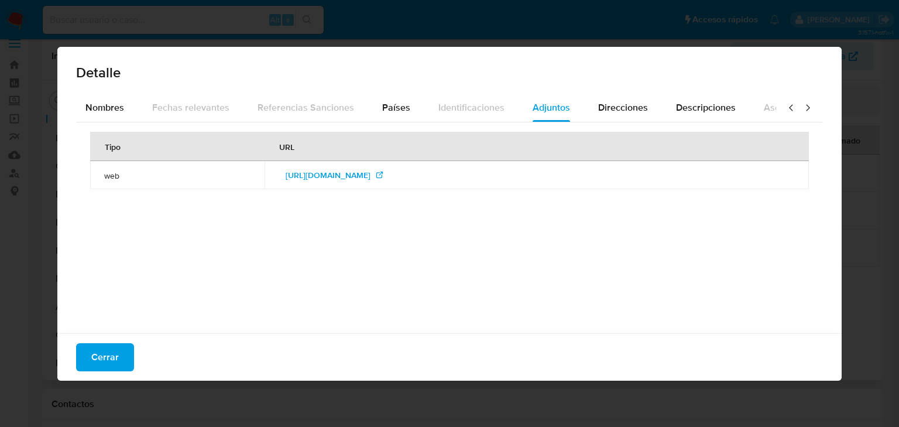
scroll to position [0, 2]
click at [787, 105] on icon at bounding box center [791, 108] width 12 height 12
drag, startPoint x: 459, startPoint y: 108, endPoint x: 250, endPoint y: 78, distance: 210.6
click at [458, 109] on span "Países" at bounding box center [462, 107] width 28 height 13
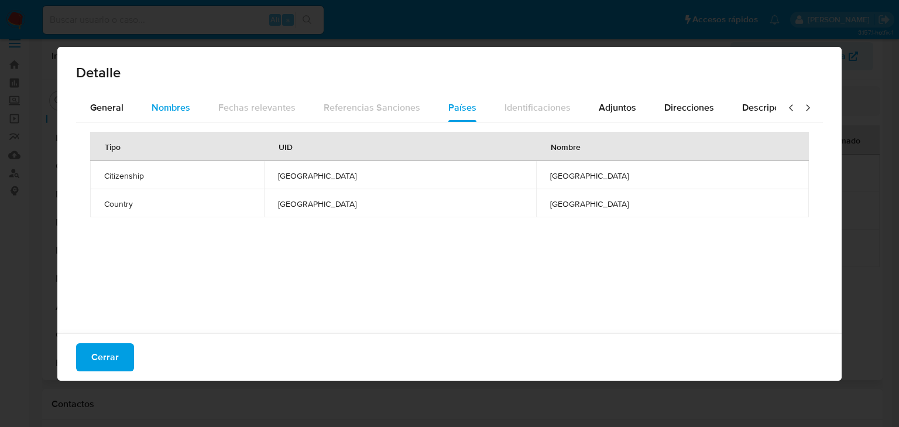
click at [179, 108] on span "Nombres" at bounding box center [171, 107] width 39 height 13
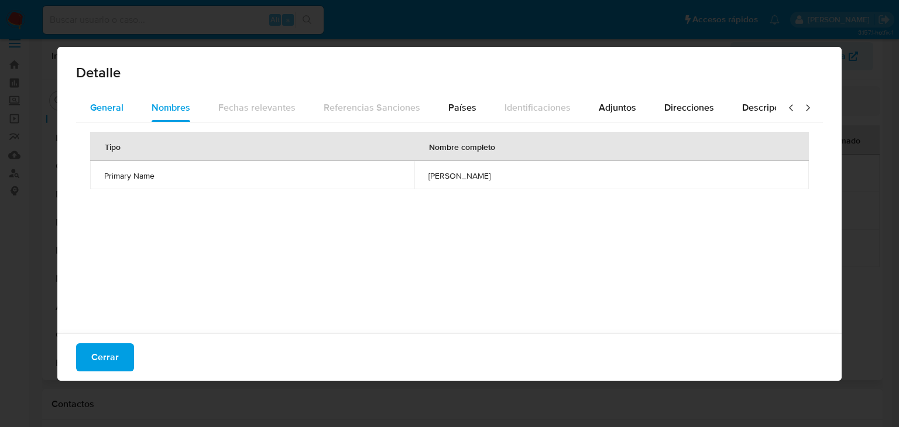
click at [95, 116] on div "General" at bounding box center [106, 108] width 33 height 28
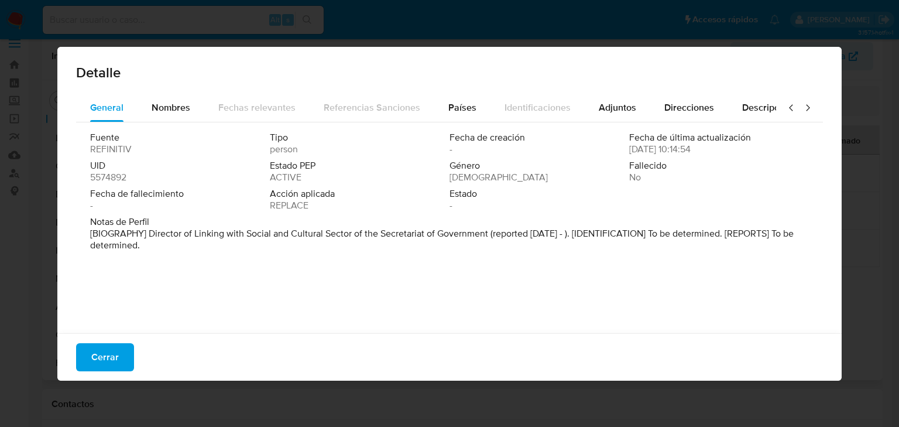
click at [338, 406] on div "Detalle General Nombres Fechas relevantes Referencias Sanciones Países Identifi…" at bounding box center [449, 213] width 899 height 427
click at [101, 356] on span "Cerrar" at bounding box center [105, 357] width 28 height 26
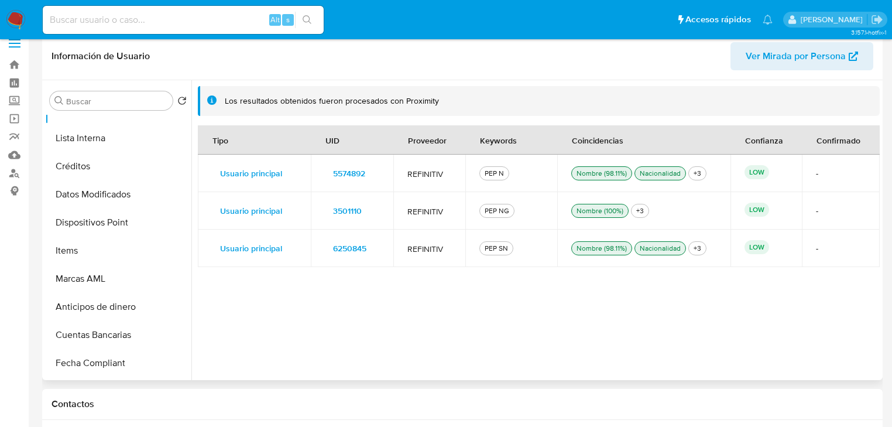
click at [349, 214] on span "3501110" at bounding box center [347, 210] width 29 height 16
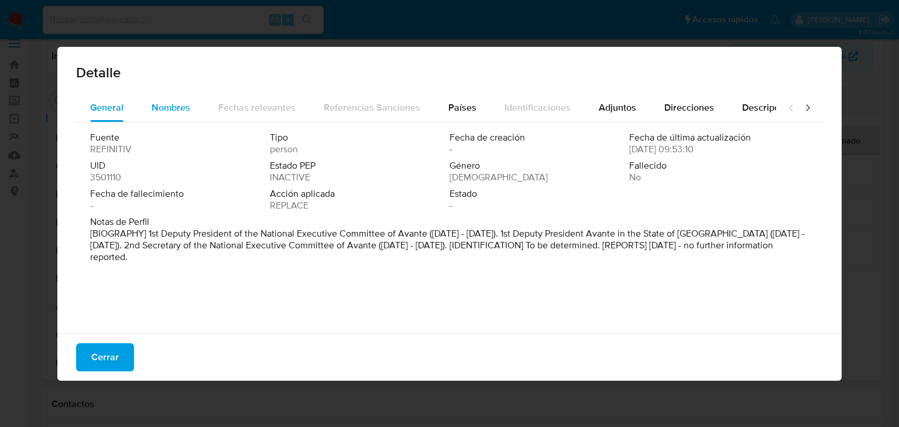
click at [170, 108] on span "Nombres" at bounding box center [171, 107] width 39 height 13
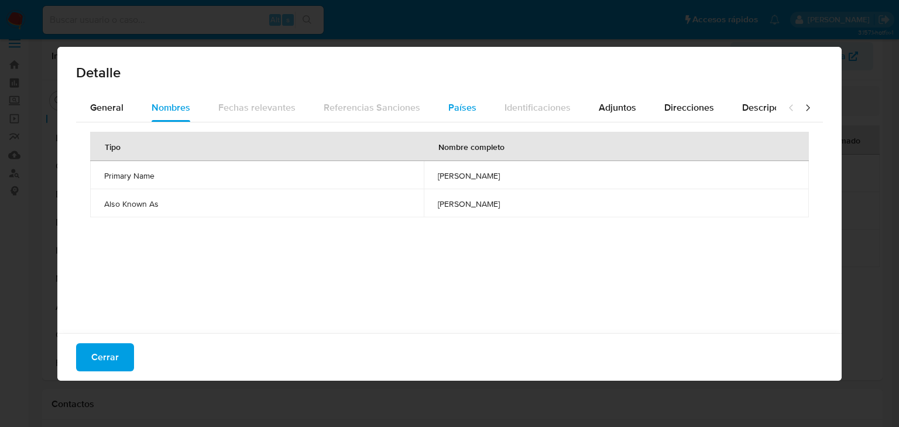
click at [467, 104] on span "Países" at bounding box center [462, 107] width 28 height 13
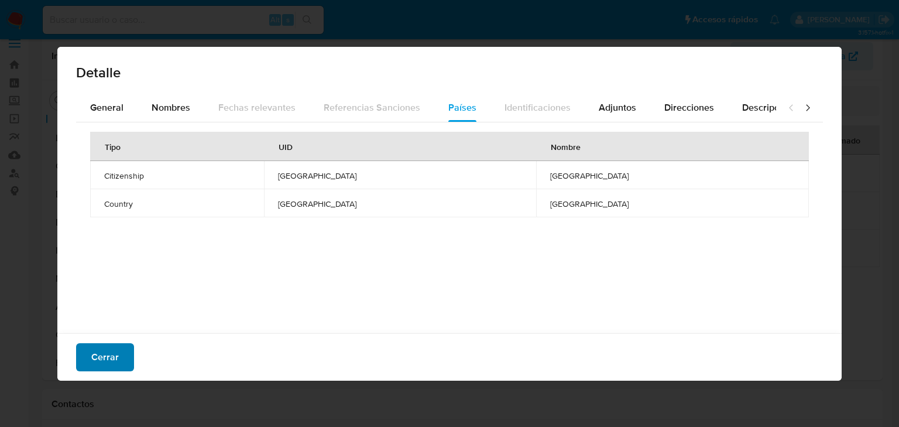
drag, startPoint x: 105, startPoint y: 357, endPoint x: 116, endPoint y: 353, distance: 11.9
click at [107, 357] on span "Cerrar" at bounding box center [105, 357] width 28 height 26
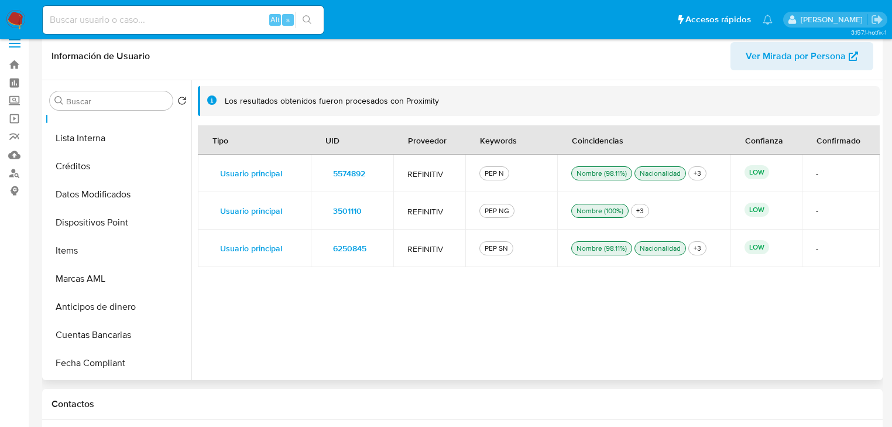
click at [335, 248] on span "6250845" at bounding box center [349, 248] width 33 height 16
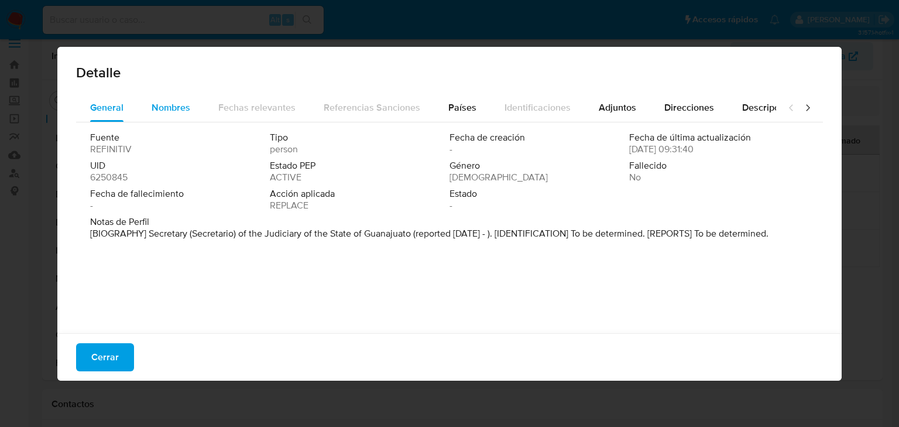
click at [164, 109] on span "Nombres" at bounding box center [171, 107] width 39 height 13
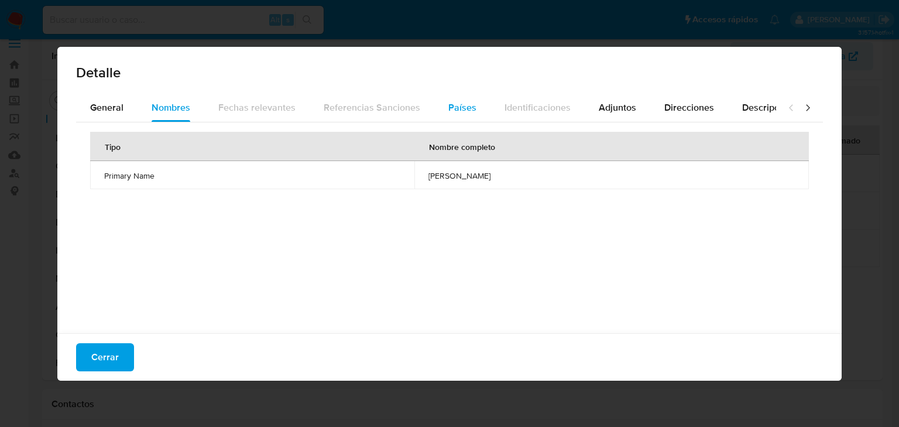
click at [462, 105] on span "Países" at bounding box center [462, 107] width 28 height 13
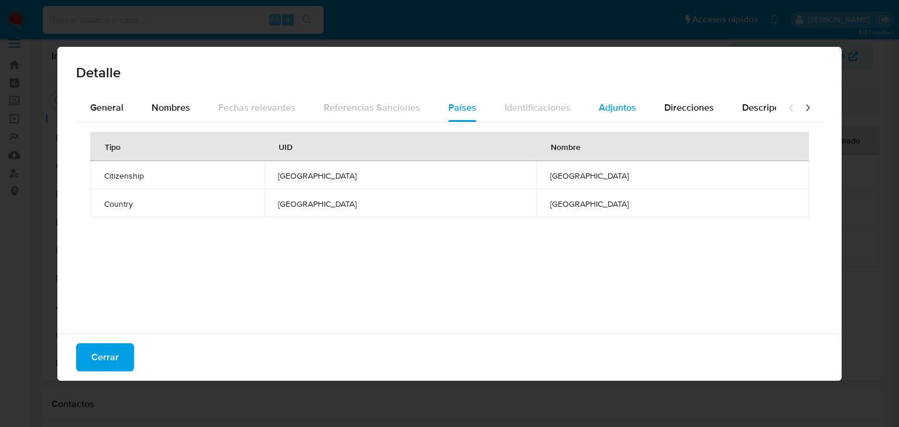
click at [622, 105] on span "Adjuntos" at bounding box center [617, 107] width 37 height 13
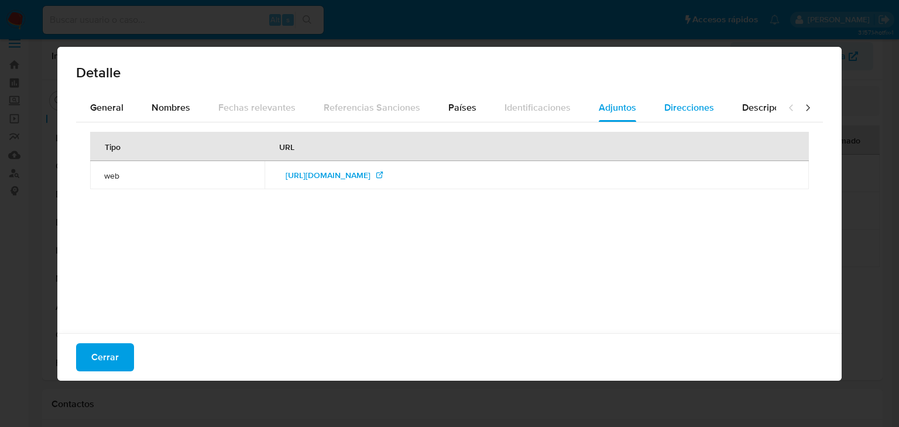
click at [674, 99] on div "Direcciones" at bounding box center [689, 108] width 50 height 28
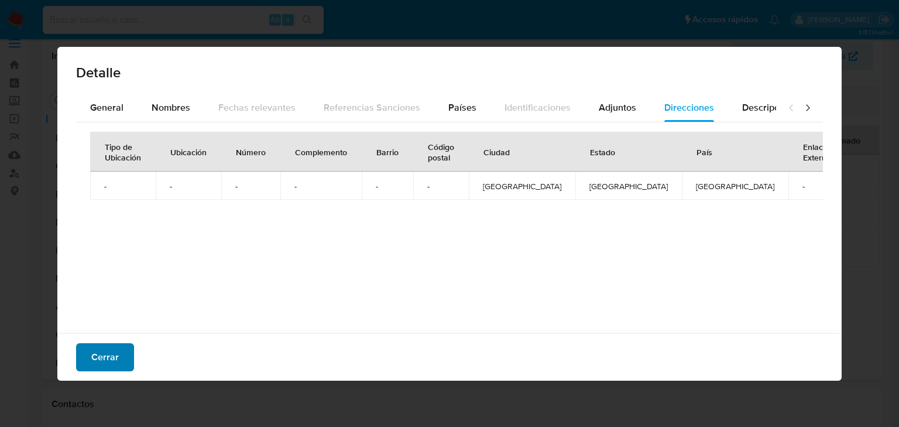
click at [95, 356] on button "Cerrar" at bounding box center [105, 357] width 58 height 28
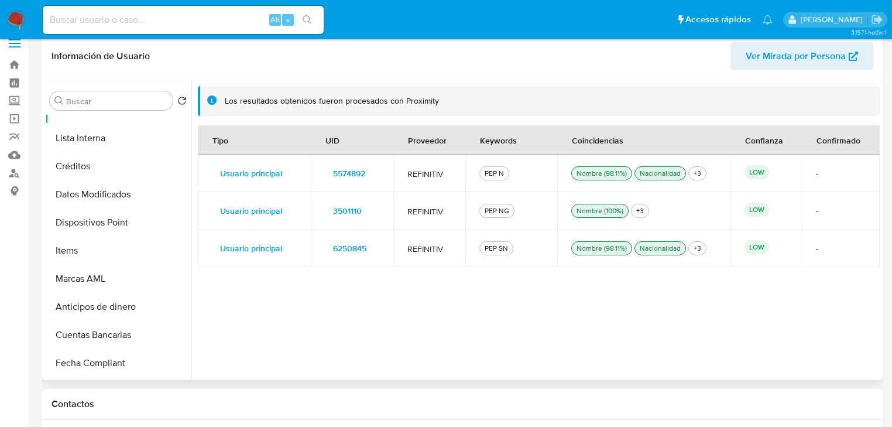
click at [351, 173] on span "5574892" at bounding box center [349, 173] width 32 height 16
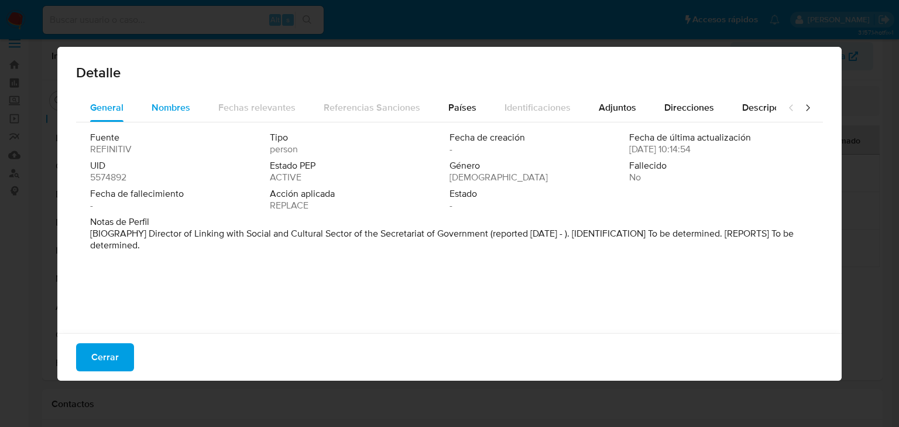
click at [178, 104] on span "Nombres" at bounding box center [171, 107] width 39 height 13
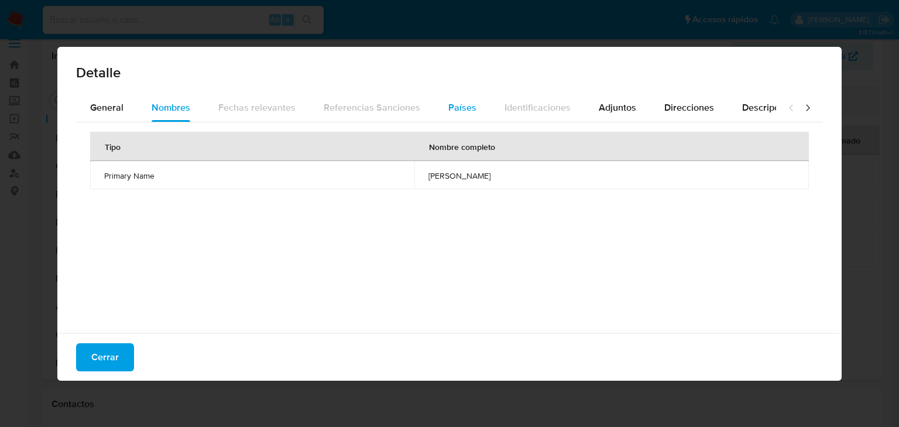
click at [456, 107] on span "Países" at bounding box center [462, 107] width 28 height 13
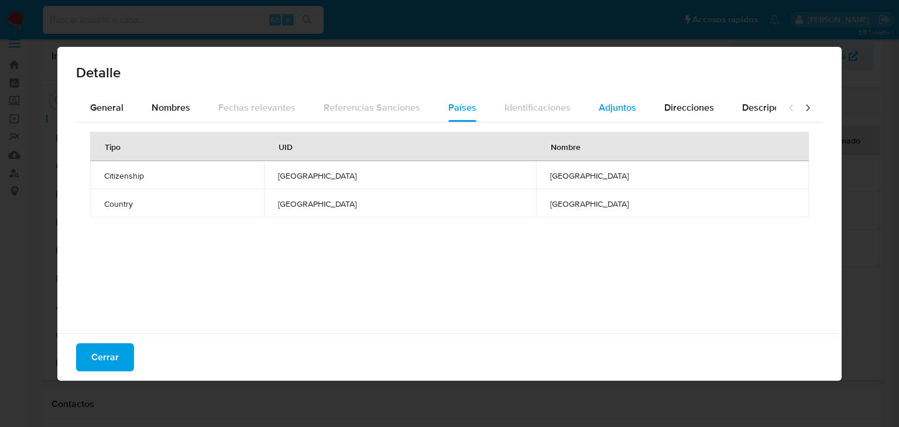
click at [585, 112] on button "Adjuntos" at bounding box center [618, 108] width 66 height 28
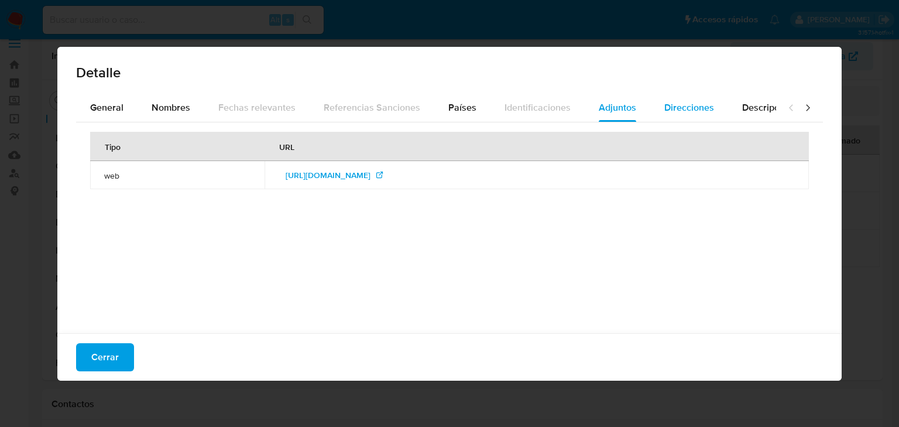
click at [692, 116] on div "Direcciones" at bounding box center [689, 108] width 50 height 28
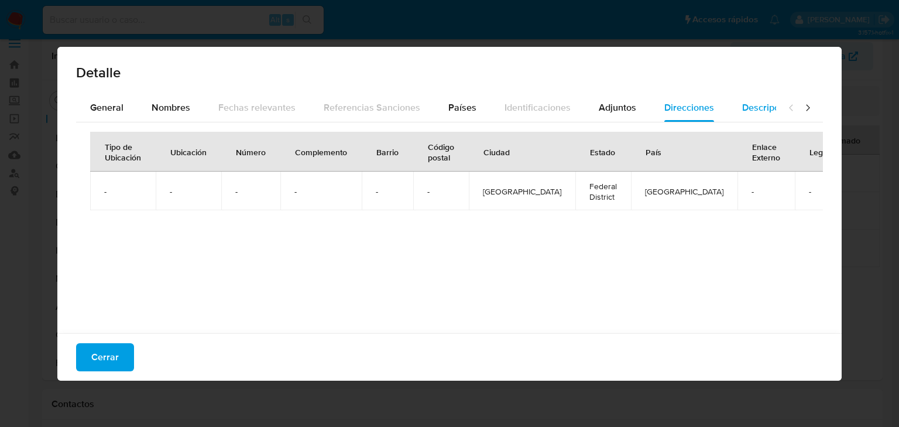
click at [760, 111] on span "Descripciones" at bounding box center [772, 107] width 60 height 13
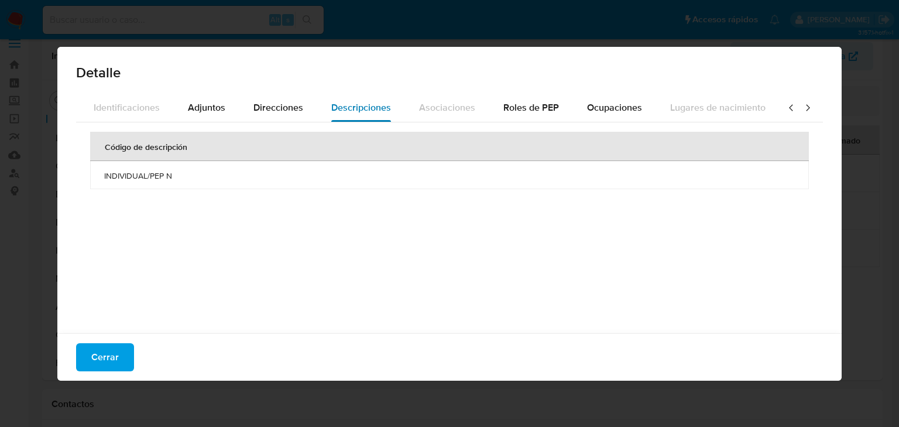
scroll to position [0, 412]
drag, startPoint x: 536, startPoint y: 109, endPoint x: 586, endPoint y: 111, distance: 50.4
click at [536, 109] on span "Roles de PEP" at bounding box center [530, 107] width 56 height 13
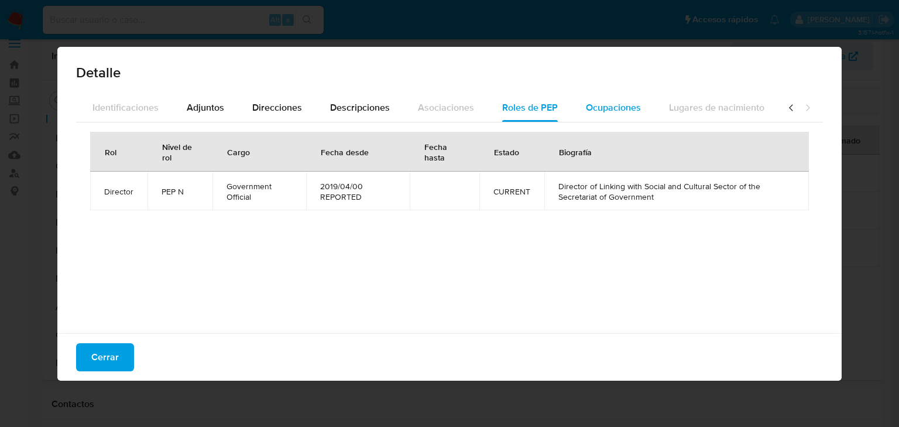
click at [597, 110] on span "Ocupaciones" at bounding box center [613, 107] width 55 height 13
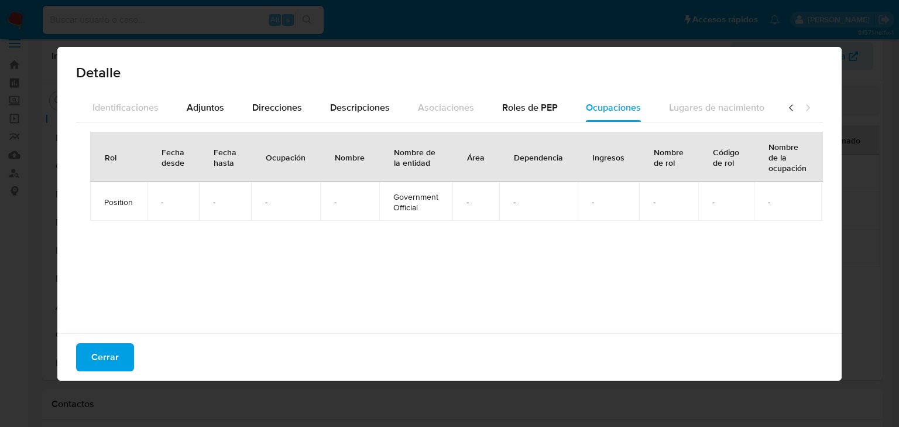
drag, startPoint x: 112, startPoint y: 346, endPoint x: 122, endPoint y: 341, distance: 11.3
click at [112, 346] on span "Cerrar" at bounding box center [105, 357] width 28 height 26
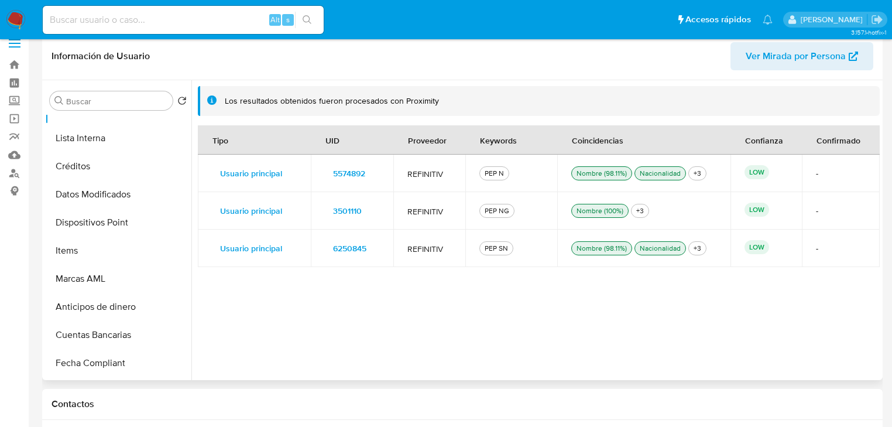
click at [347, 207] on span "3501110" at bounding box center [347, 210] width 29 height 16
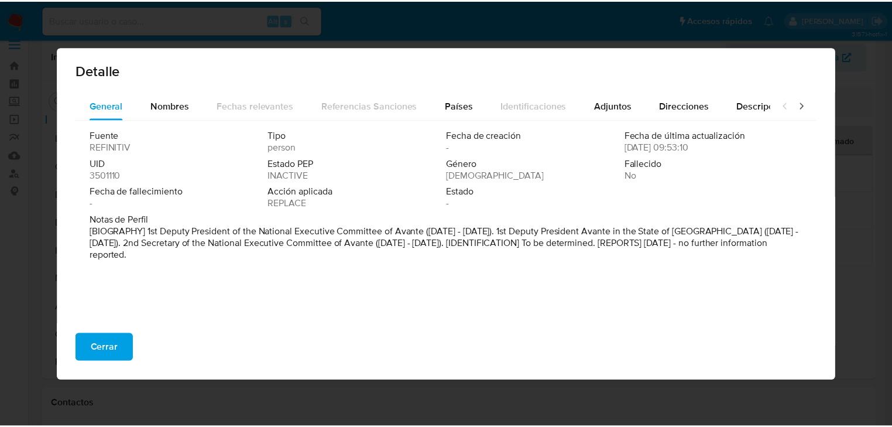
scroll to position [3, 0]
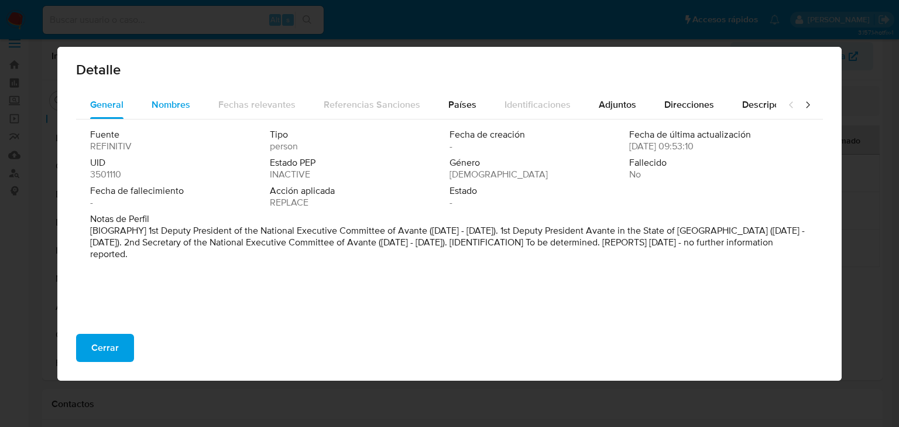
click at [155, 101] on span "Nombres" at bounding box center [171, 104] width 39 height 13
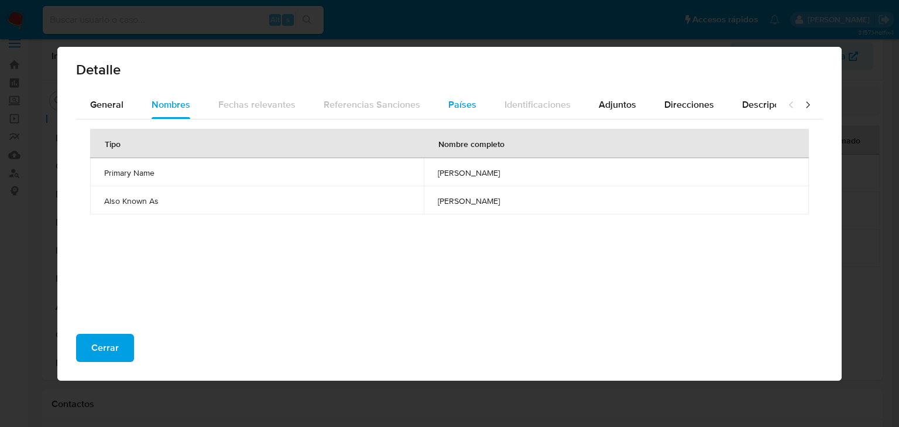
click at [469, 101] on span "Países" at bounding box center [462, 104] width 28 height 13
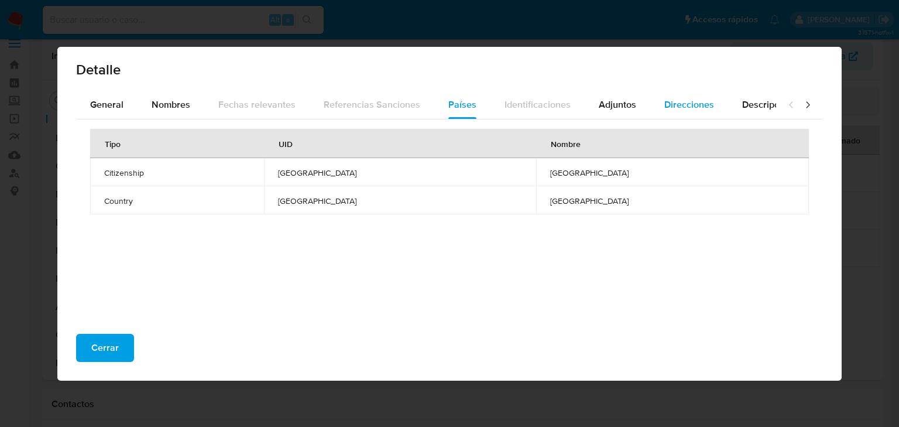
drag, startPoint x: 612, startPoint y: 98, endPoint x: 655, endPoint y: 101, distance: 43.4
click at [615, 99] on span "Adjuntos" at bounding box center [617, 104] width 37 height 13
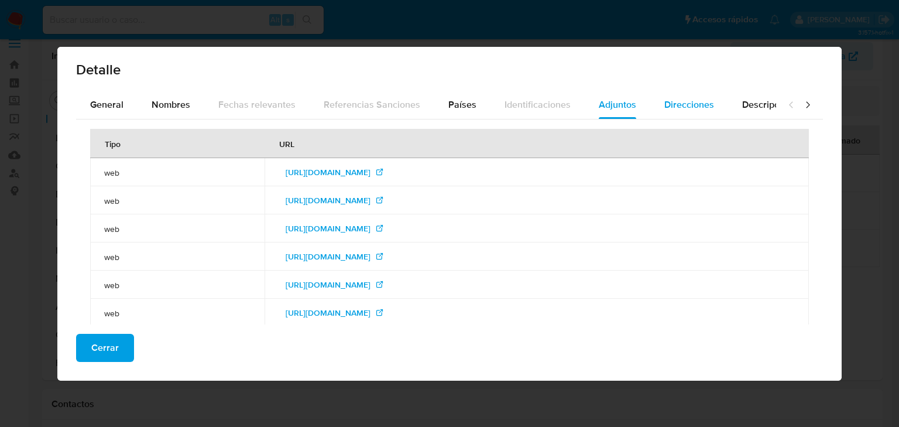
click at [690, 99] on span "Direcciones" at bounding box center [689, 104] width 50 height 13
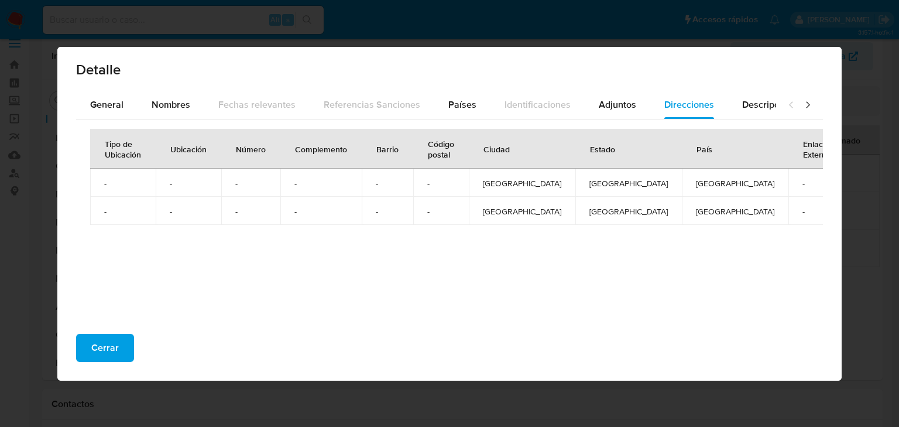
drag, startPoint x: 110, startPoint y: 347, endPoint x: 169, endPoint y: 337, distance: 59.5
click at [112, 348] on span "Cerrar" at bounding box center [105, 348] width 28 height 26
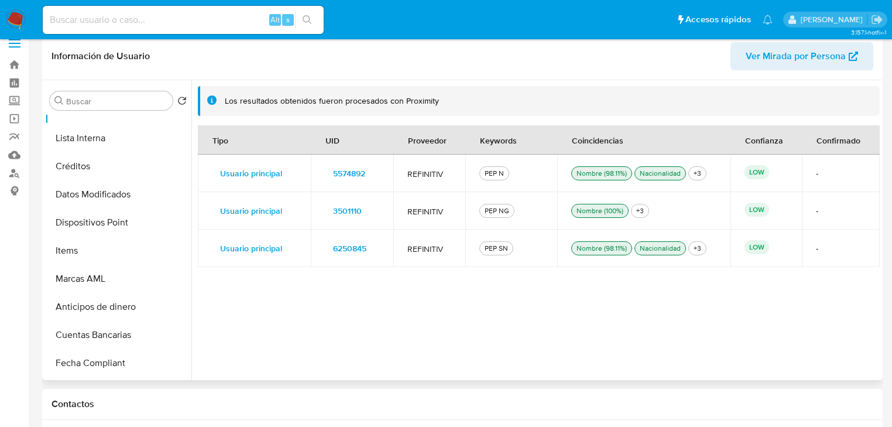
click at [348, 246] on span "6250845" at bounding box center [349, 248] width 33 height 16
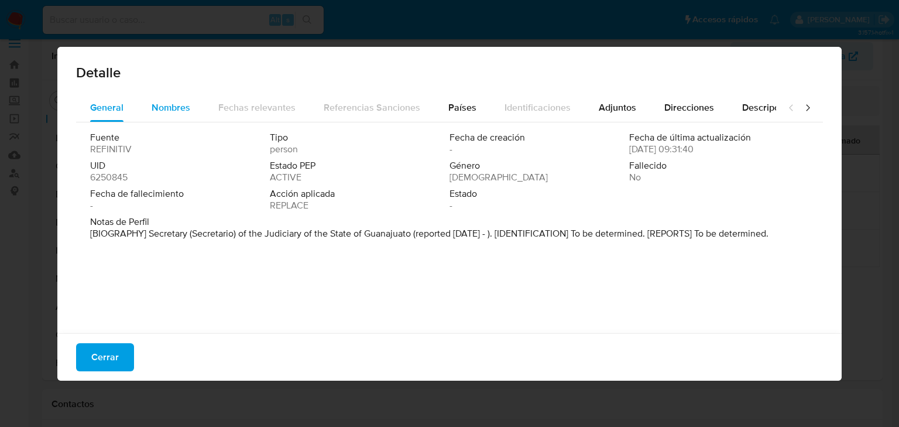
click at [183, 108] on span "Nombres" at bounding box center [171, 107] width 39 height 13
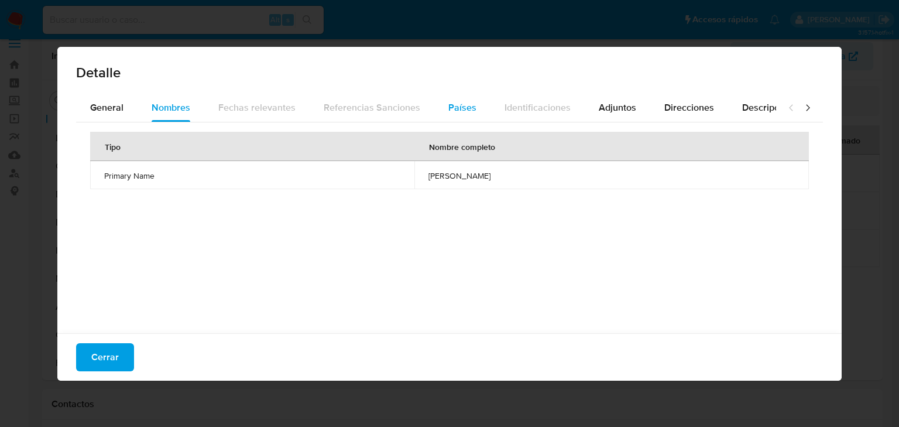
click at [471, 103] on span "Países" at bounding box center [462, 107] width 28 height 13
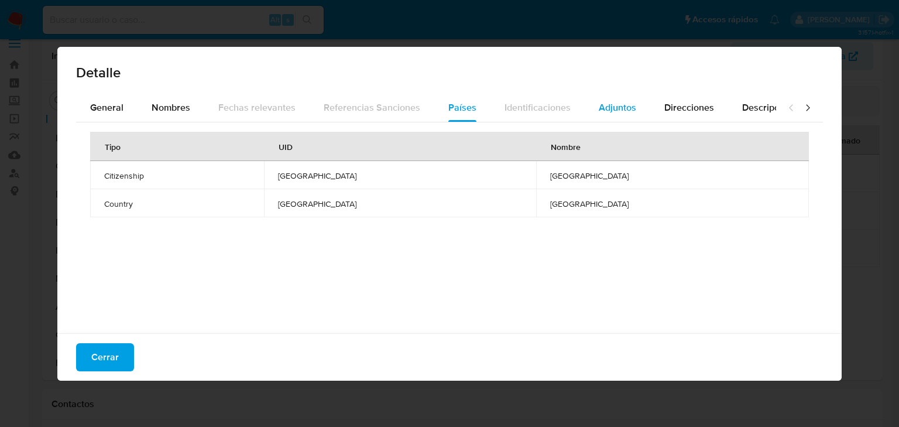
click at [630, 105] on button "Adjuntos" at bounding box center [618, 108] width 66 height 28
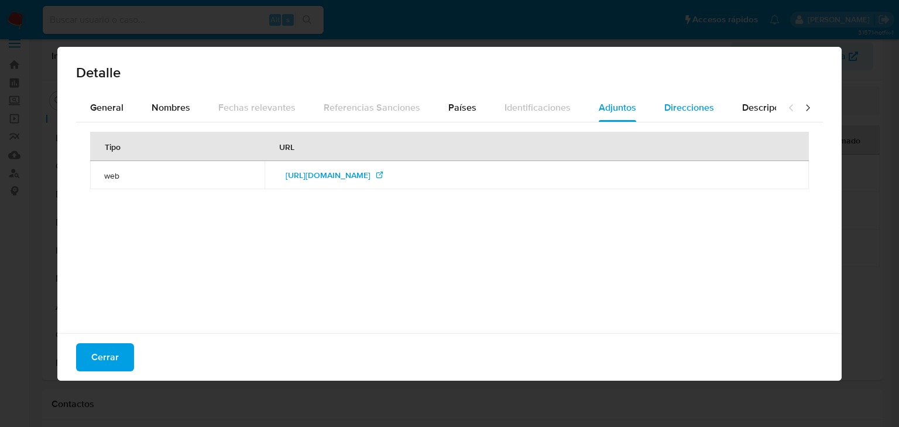
click at [681, 108] on span "Direcciones" at bounding box center [689, 107] width 50 height 13
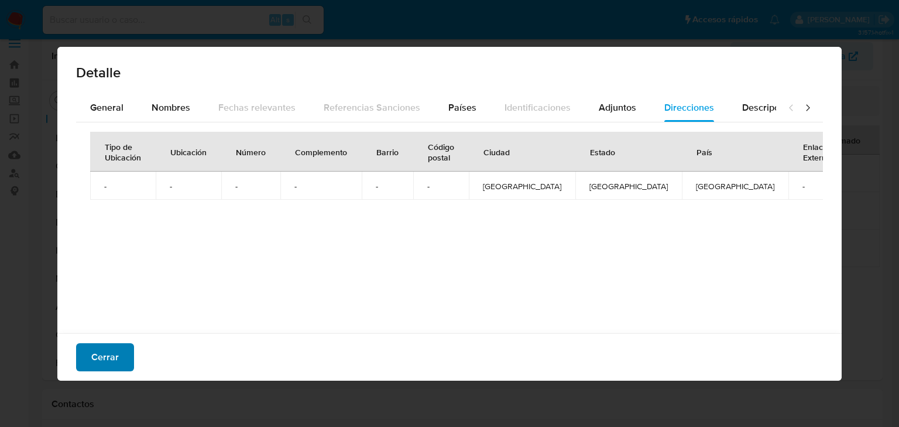
click at [116, 362] on span "Cerrar" at bounding box center [105, 357] width 28 height 26
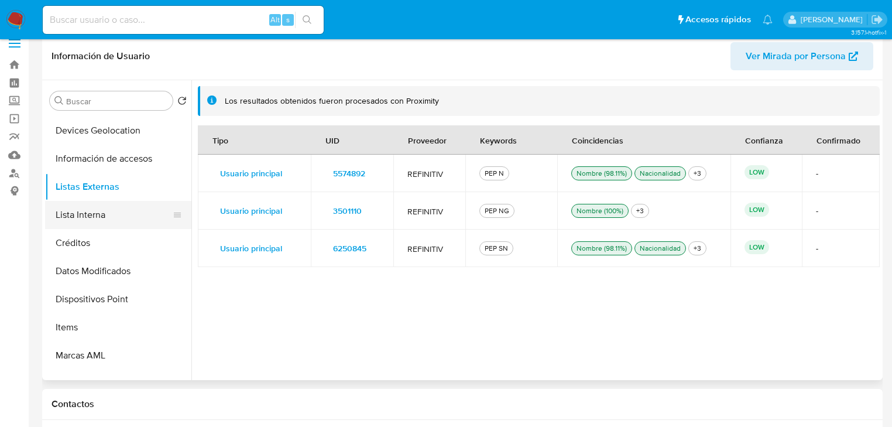
scroll to position [234, 0]
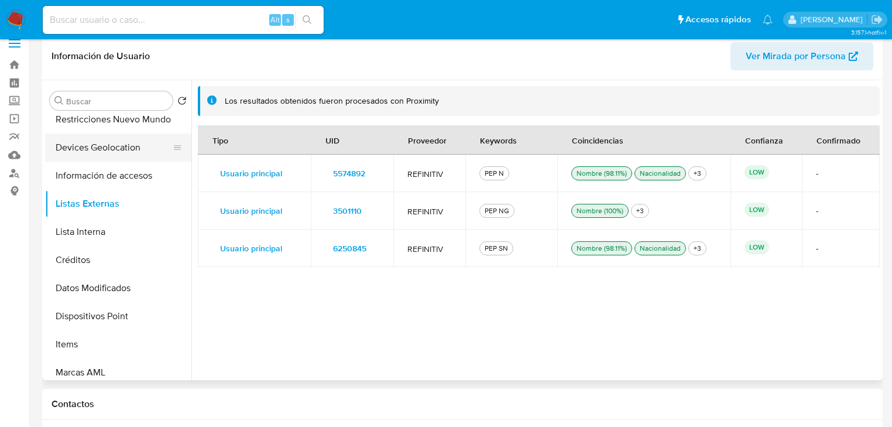
click at [124, 156] on button "Devices Geolocation" at bounding box center [113, 147] width 137 height 28
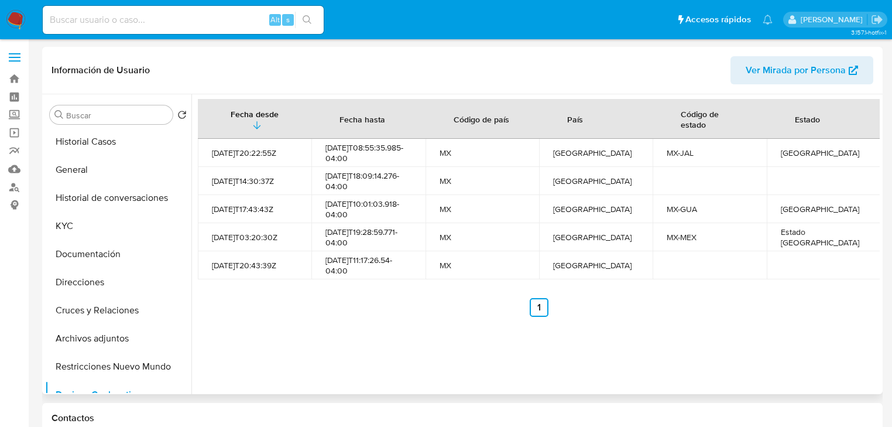
scroll to position [0, 0]
drag, startPoint x: 94, startPoint y: 226, endPoint x: 166, endPoint y: 248, distance: 75.7
click at [95, 229] on button "KYC" at bounding box center [118, 227] width 146 height 28
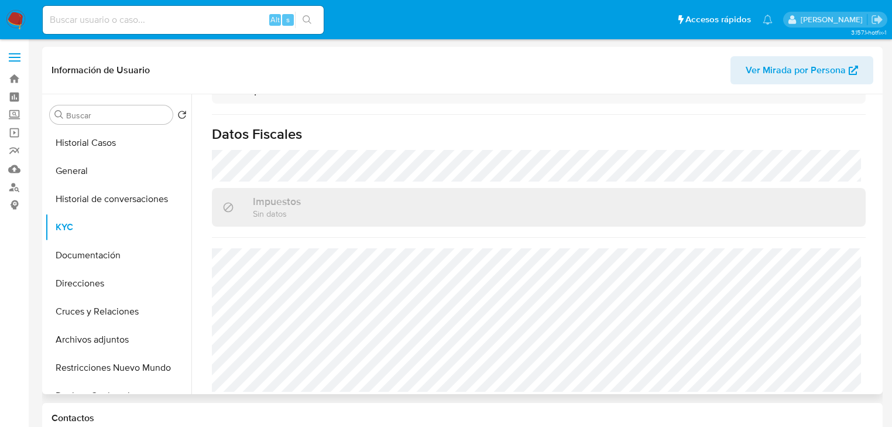
scroll to position [733, 0]
click at [74, 261] on button "Documentación" at bounding box center [113, 255] width 137 height 28
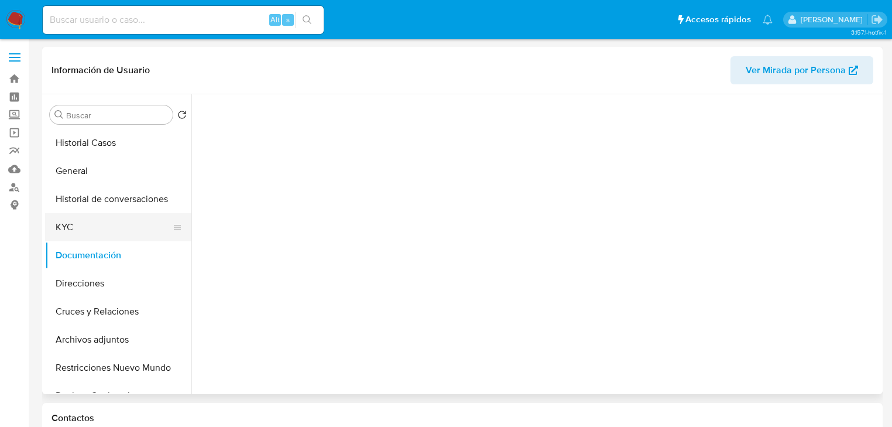
scroll to position [0, 0]
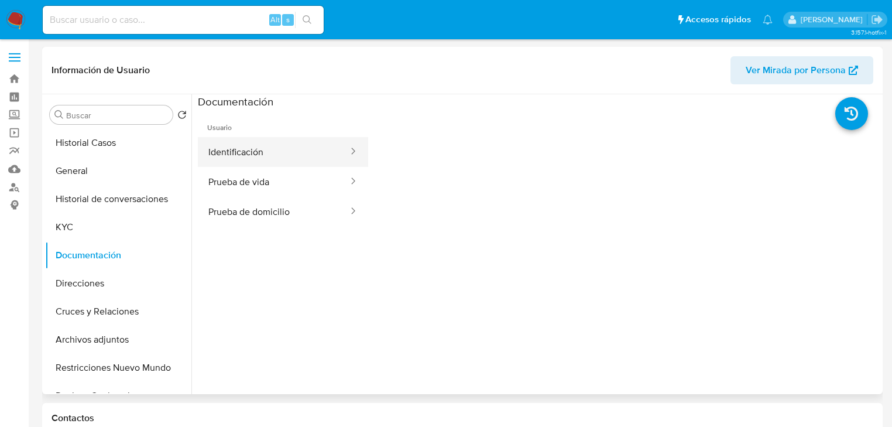
click at [269, 156] on button "Identificación" at bounding box center [274, 152] width 152 height 30
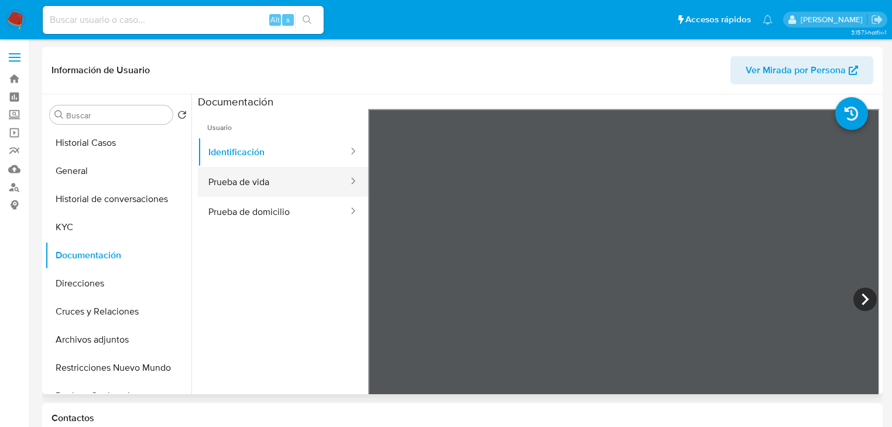
click at [234, 169] on button "Prueba de vida" at bounding box center [274, 182] width 152 height 30
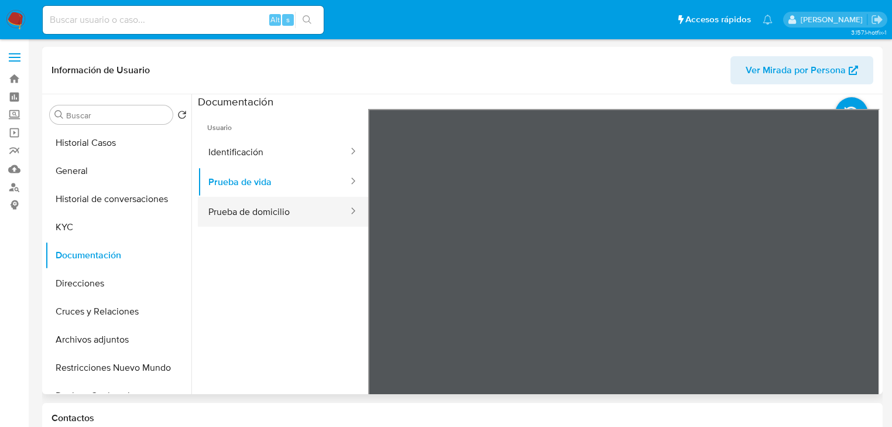
drag, startPoint x: 234, startPoint y: 213, endPoint x: 247, endPoint y: 222, distance: 15.6
click at [234, 214] on button "Prueba de domicilio" at bounding box center [274, 212] width 152 height 30
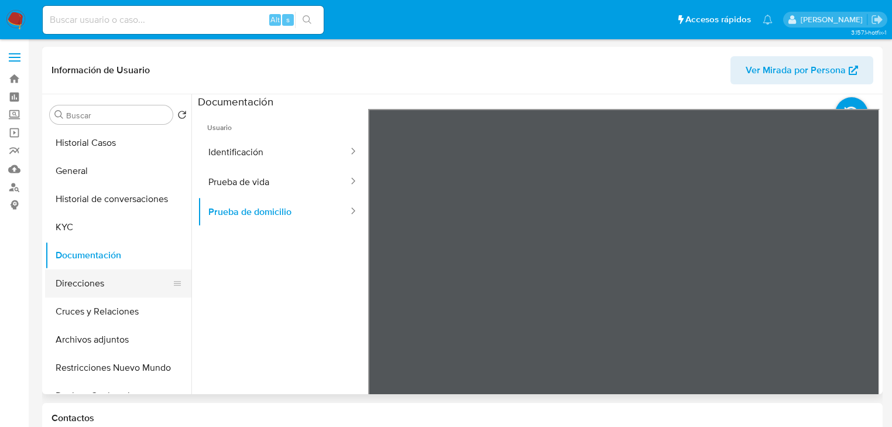
drag, startPoint x: 64, startPoint y: 283, endPoint x: 108, endPoint y: 279, distance: 44.1
click at [64, 283] on button "Direcciones" at bounding box center [113, 283] width 137 height 28
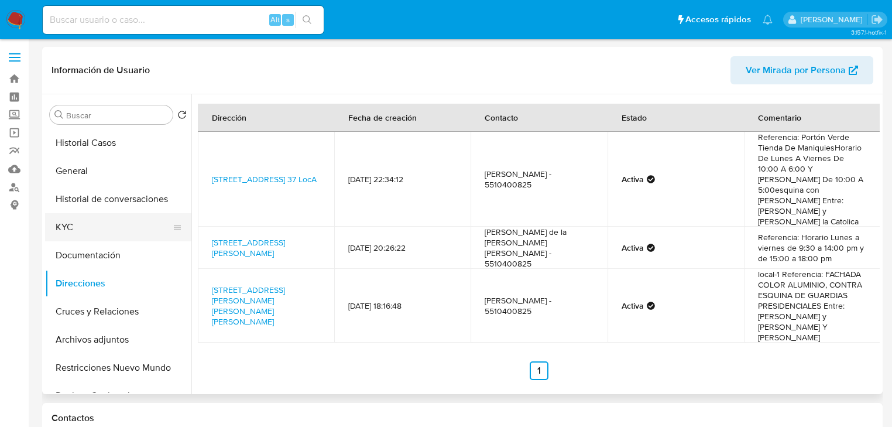
click at [68, 231] on button "KYC" at bounding box center [113, 227] width 137 height 28
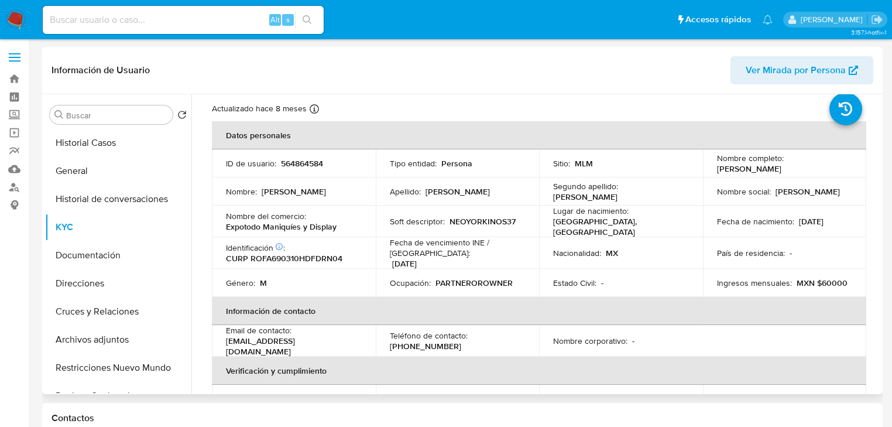
scroll to position [140, 0]
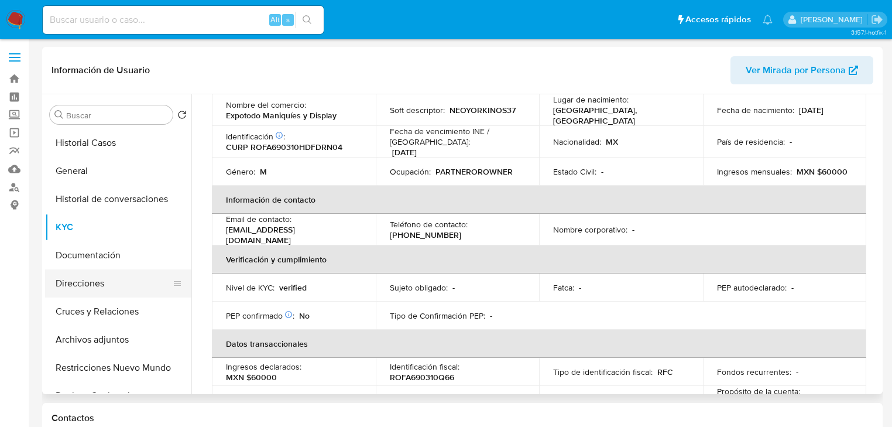
click at [124, 270] on button "Direcciones" at bounding box center [113, 283] width 137 height 28
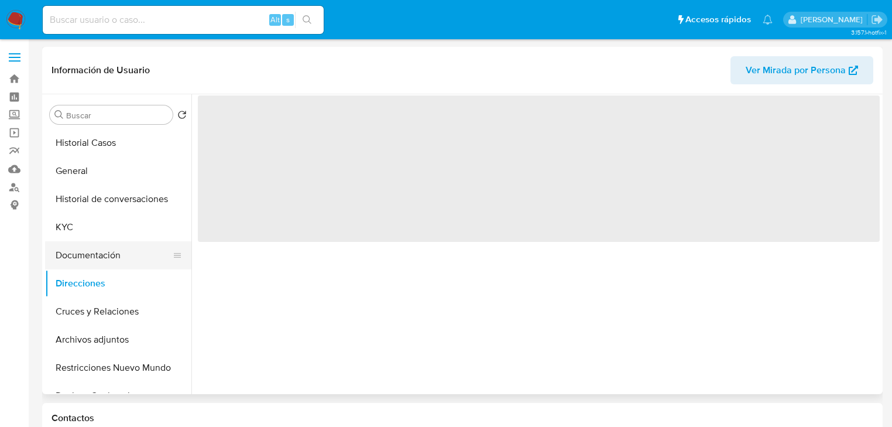
drag, startPoint x: 99, startPoint y: 260, endPoint x: 118, endPoint y: 253, distance: 20.0
click at [100, 260] on button "Documentación" at bounding box center [113, 255] width 137 height 28
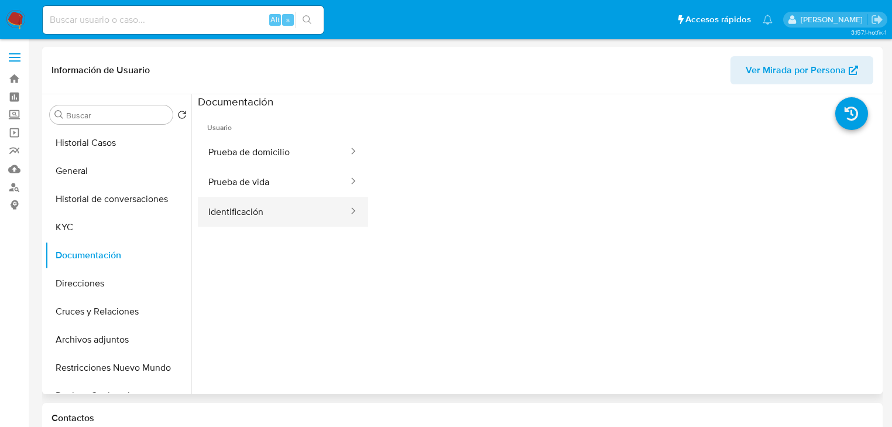
click at [262, 214] on button "Identificación" at bounding box center [274, 212] width 152 height 30
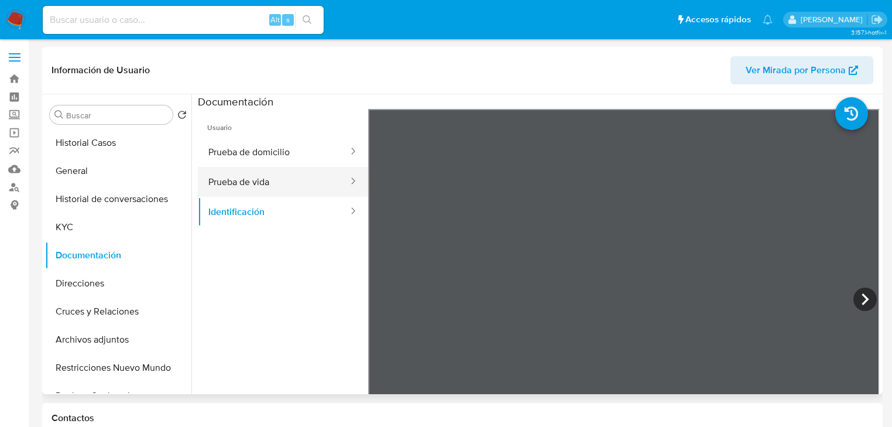
click at [231, 190] on button "Prueba de vida" at bounding box center [274, 182] width 152 height 30
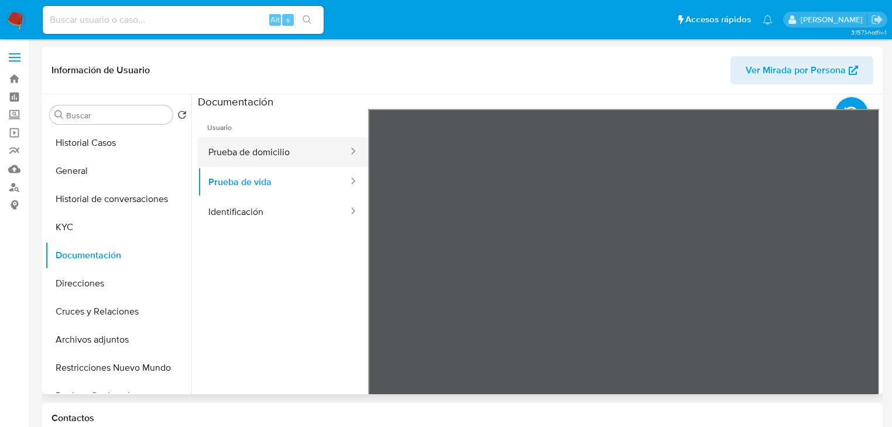
click at [298, 164] on button "Prueba de domicilio" at bounding box center [274, 152] width 152 height 30
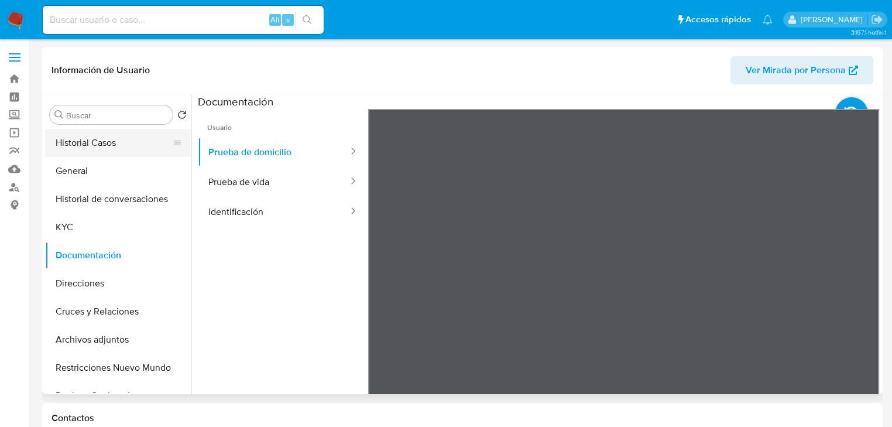
click at [100, 145] on button "Historial Casos" at bounding box center [113, 143] width 137 height 28
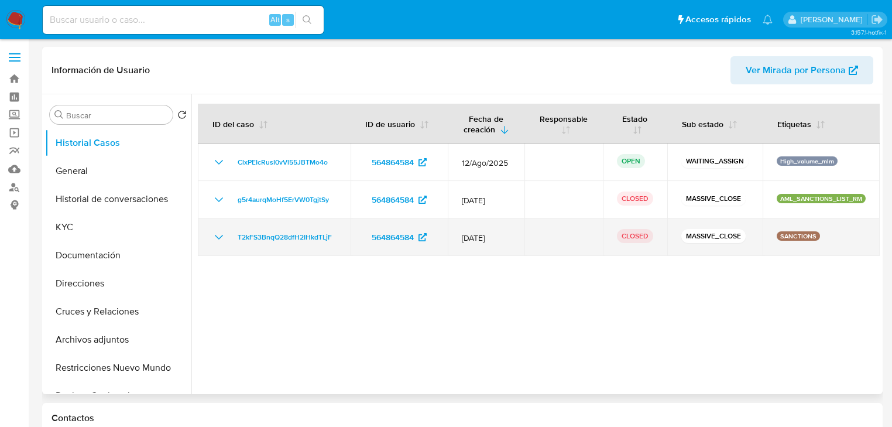
click at [219, 238] on icon "Mostrar/Ocultar" at bounding box center [219, 237] width 8 height 5
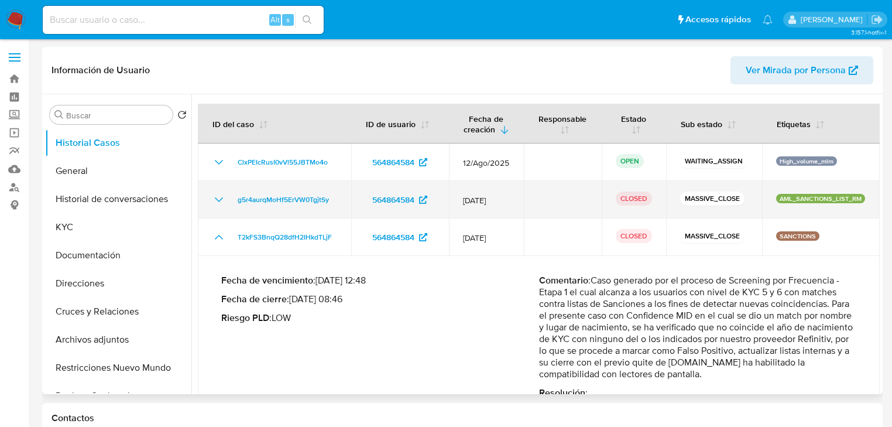
click at [225, 200] on icon "Mostrar/Ocultar" at bounding box center [219, 200] width 14 height 14
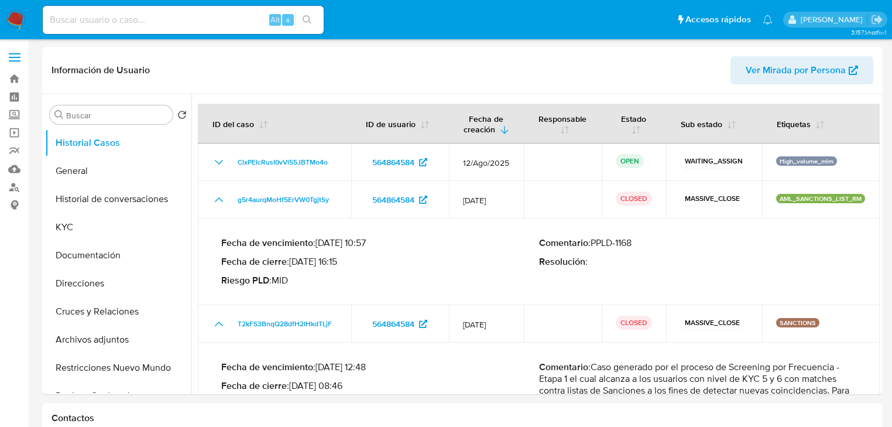
drag, startPoint x: 97, startPoint y: 12, endPoint x: 108, endPoint y: 18, distance: 11.8
click at [99, 14] on input at bounding box center [183, 19] width 281 height 15
paste input "543219071"
click at [52, 21] on input "543219071" at bounding box center [183, 19] width 281 height 15
type input "543219071"
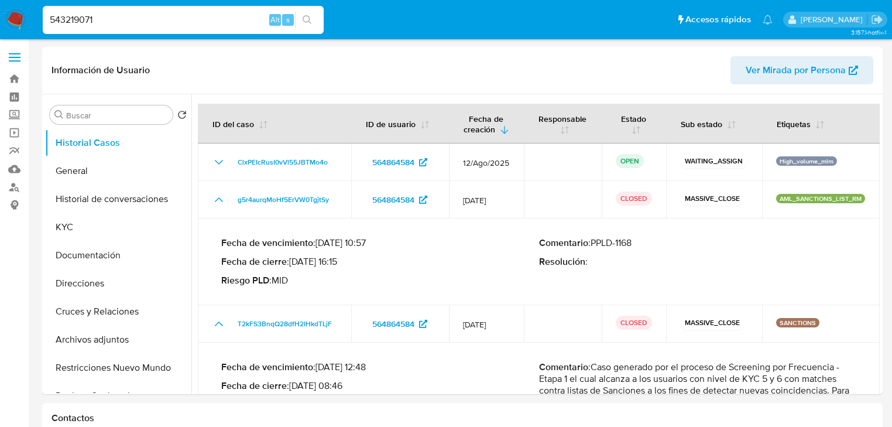
click at [298, 21] on button "search-icon" at bounding box center [307, 20] width 24 height 16
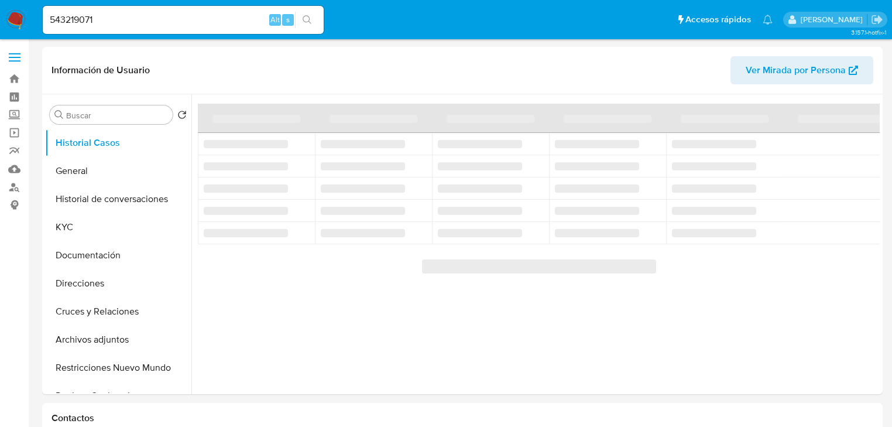
select select "10"
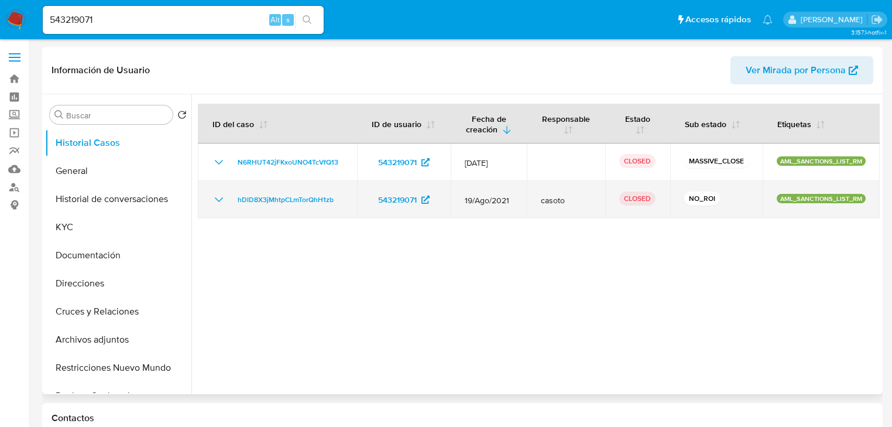
click at [220, 199] on icon "Mostrar/Ocultar" at bounding box center [219, 199] width 8 height 5
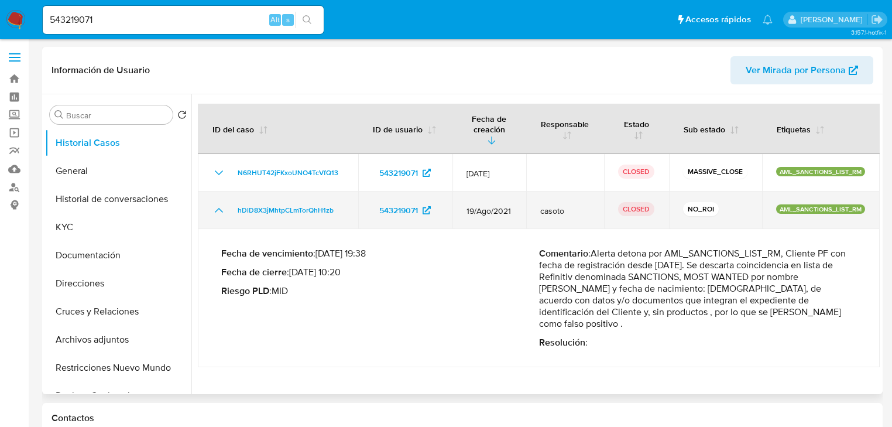
click at [220, 199] on td "hDlD8X3jMhtpCLmTorQhH1zb" at bounding box center [278, 209] width 160 height 37
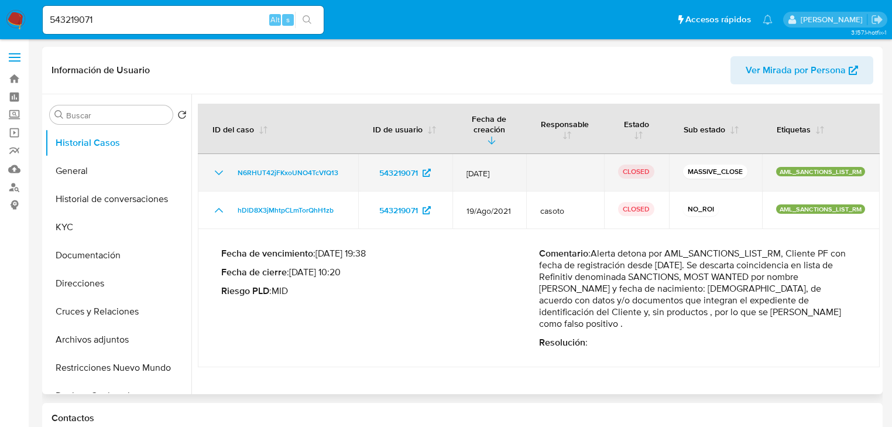
click at [218, 171] on icon "Mostrar/Ocultar" at bounding box center [219, 173] width 14 height 14
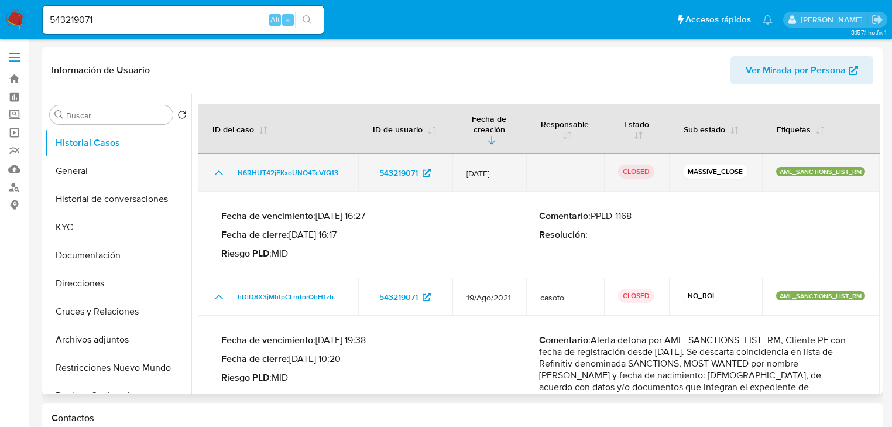
click at [215, 171] on icon "Mostrar/Ocultar" at bounding box center [219, 173] width 14 height 14
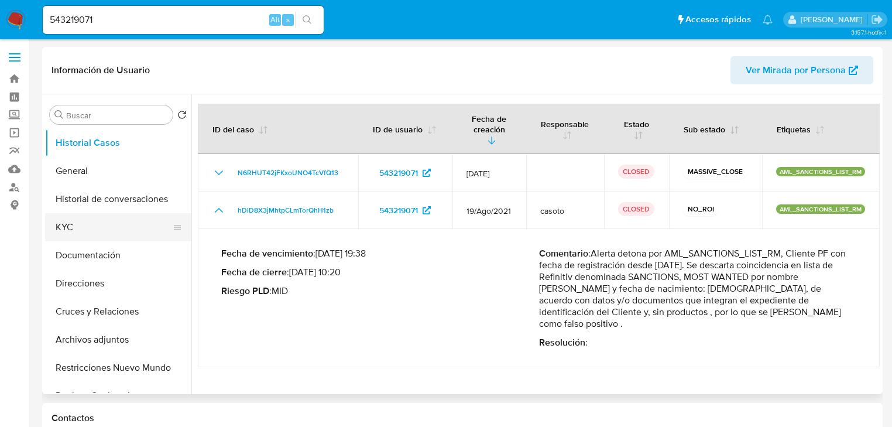
click at [71, 236] on button "KYC" at bounding box center [113, 227] width 137 height 28
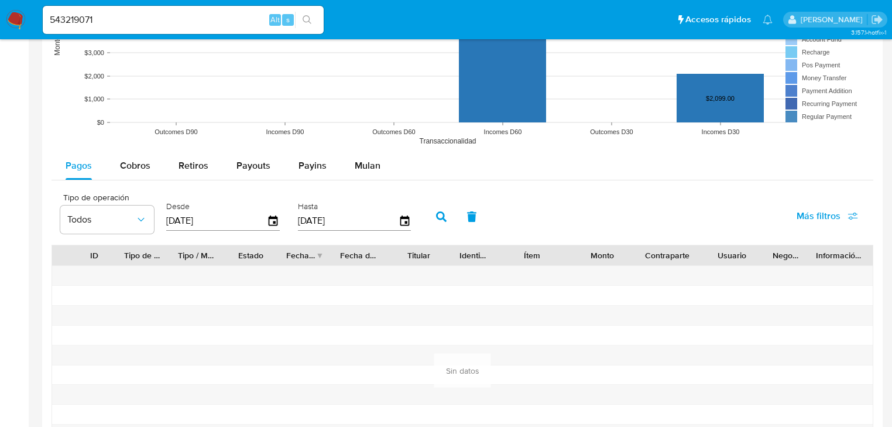
scroll to position [983, 0]
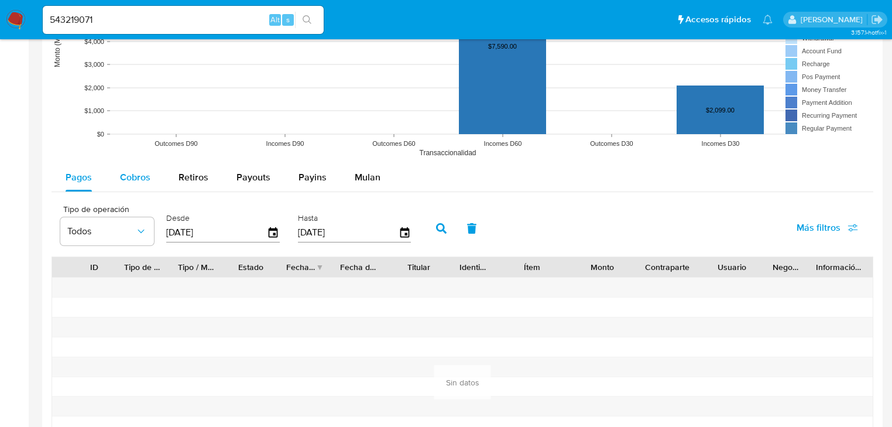
drag, startPoint x: 127, startPoint y: 162, endPoint x: 147, endPoint y: 178, distance: 25.9
click at [127, 164] on div "Tipo de operación All Tipo de pago All Estado All MXN USD Número de Transaccion…" at bounding box center [463, 195] width 822 height 623
click at [140, 181] on span "Cobros" at bounding box center [135, 176] width 30 height 13
select select "10"
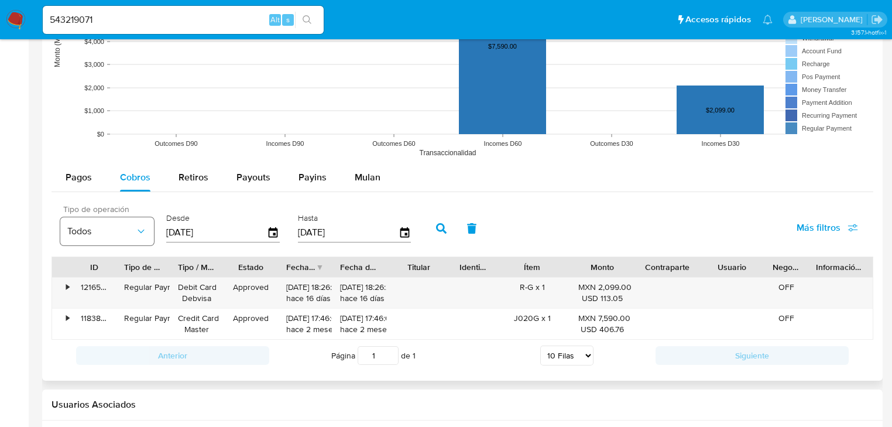
drag, startPoint x: 213, startPoint y: 226, endPoint x: 149, endPoint y: 223, distance: 63.9
click at [150, 223] on div "Tipo de operación Todos Desde 01/06/2025 Hasta 29/08/2025" at bounding box center [238, 227] width 368 height 47
drag, startPoint x: 115, startPoint y: 20, endPoint x: -2, endPoint y: 19, distance: 117.1
paste input "129416779"
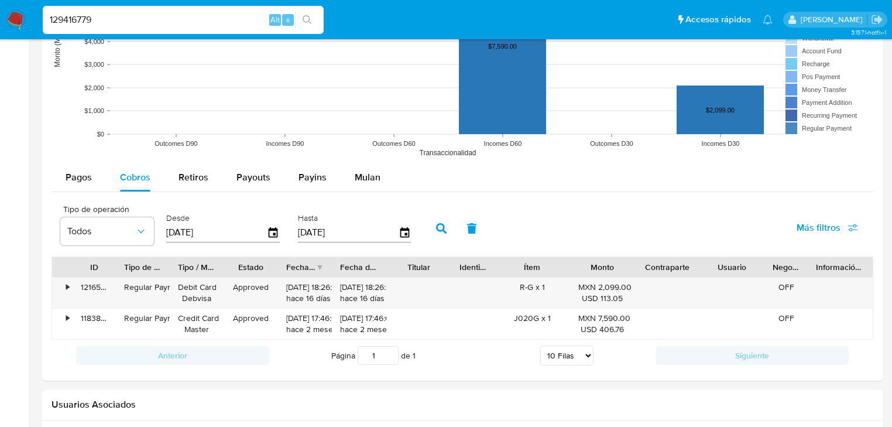
drag, startPoint x: 49, startPoint y: 20, endPoint x: 97, endPoint y: 22, distance: 48.0
click at [49, 20] on input "129416779" at bounding box center [183, 19] width 281 height 15
type input "129416779"
click at [306, 15] on icon "search-icon" at bounding box center [307, 19] width 9 height 9
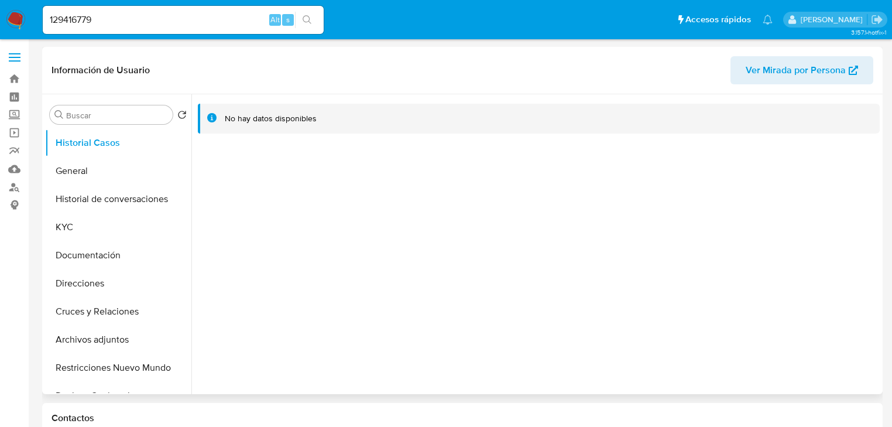
select select "10"
click at [105, 171] on button "General" at bounding box center [113, 171] width 137 height 28
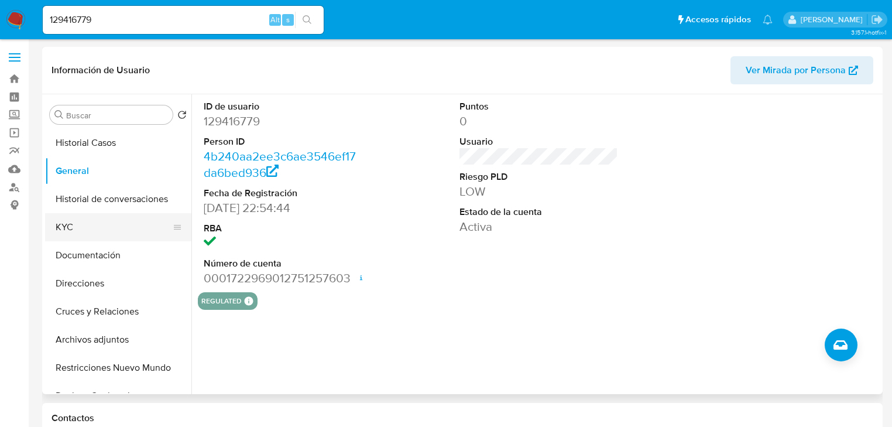
click at [91, 232] on button "KYC" at bounding box center [113, 227] width 137 height 28
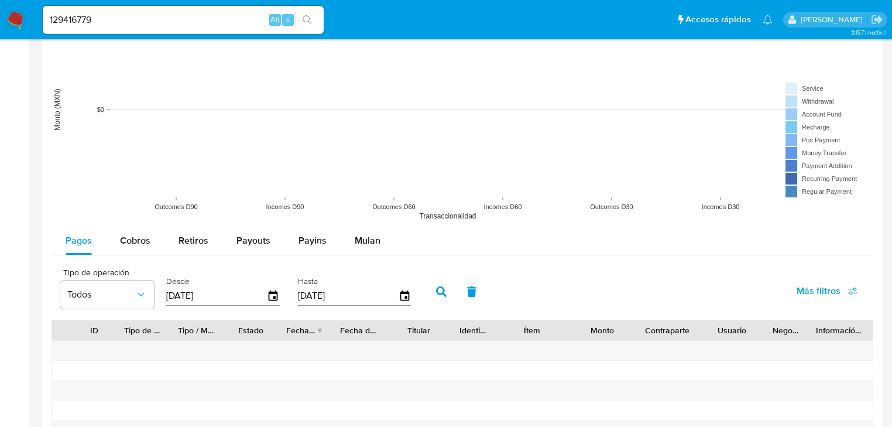
scroll to position [1077, 0]
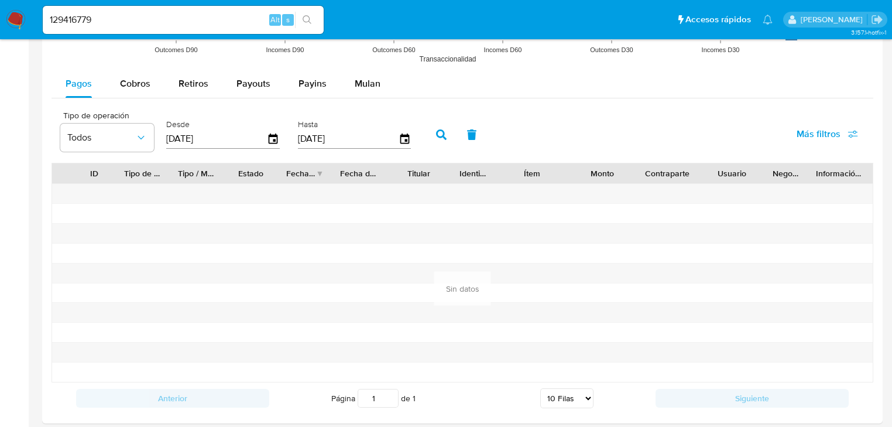
click at [15, 25] on img at bounding box center [16, 20] width 20 height 20
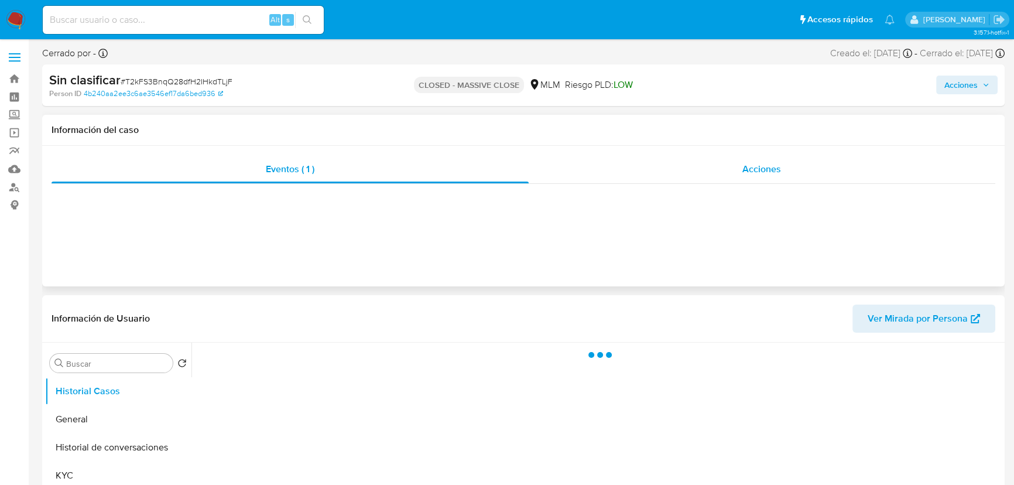
click at [761, 173] on span "Acciones" at bounding box center [761, 168] width 39 height 13
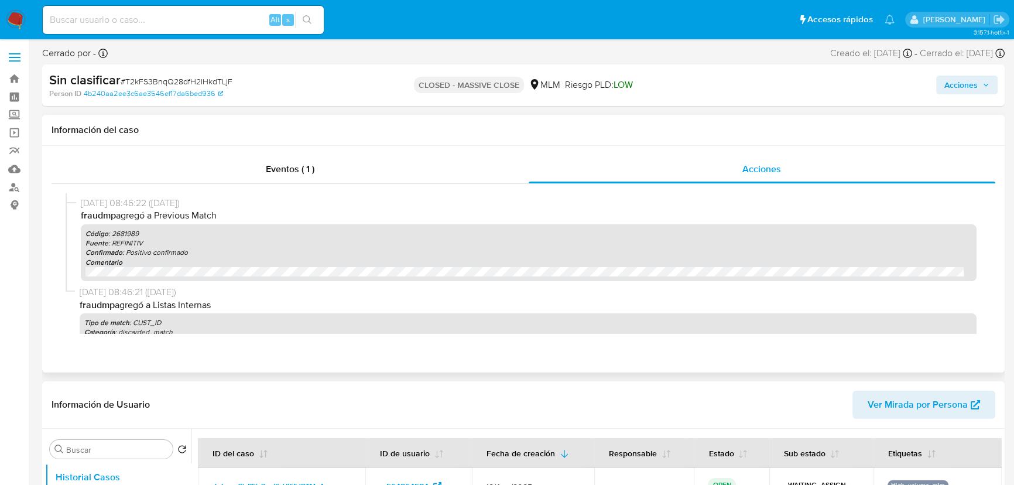
select select "10"
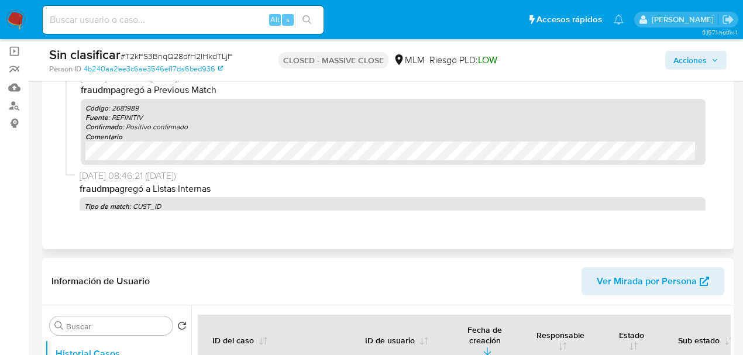
scroll to position [68, 0]
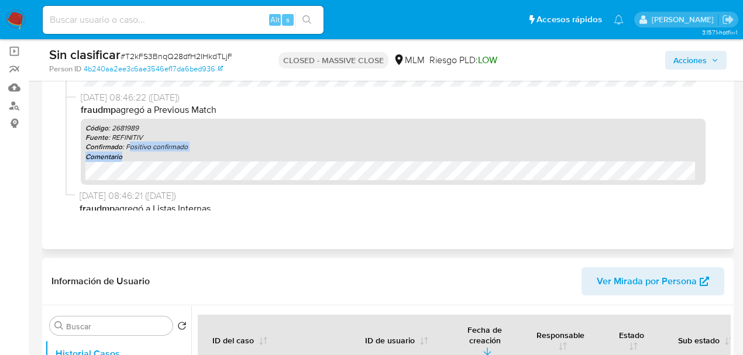
click at [219, 177] on div "Código : 2681989 Fuente : REFINITIV Confirmado : Positivo confirmado Comentario" at bounding box center [393, 152] width 625 height 66
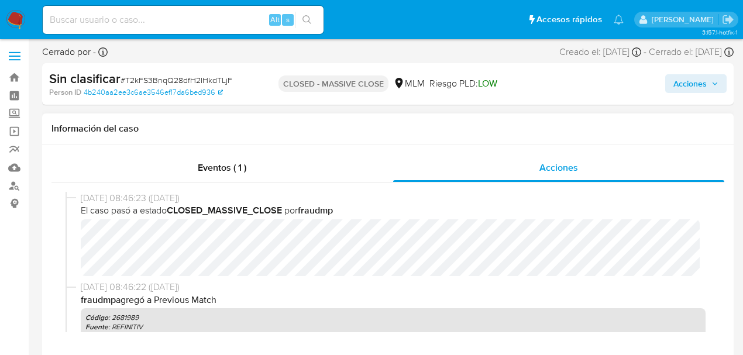
scroll to position [0, 0]
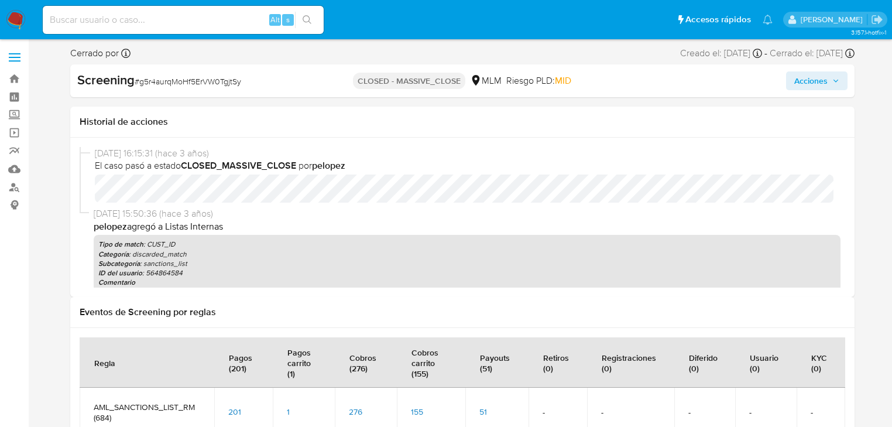
select select "10"
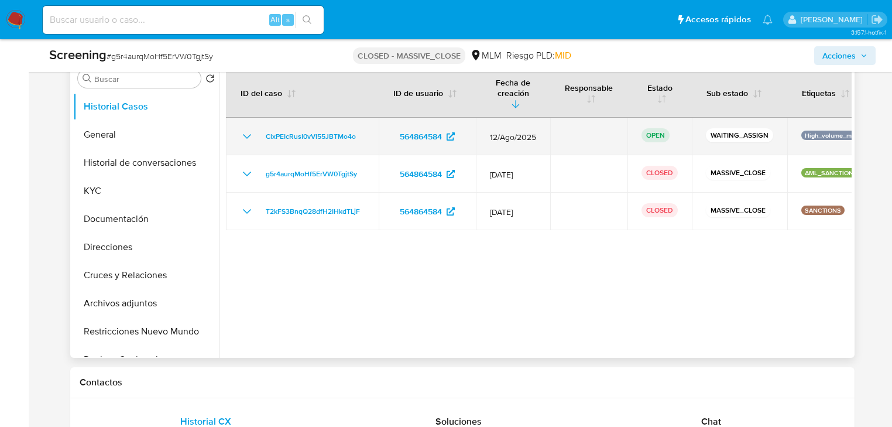
scroll to position [421, 0]
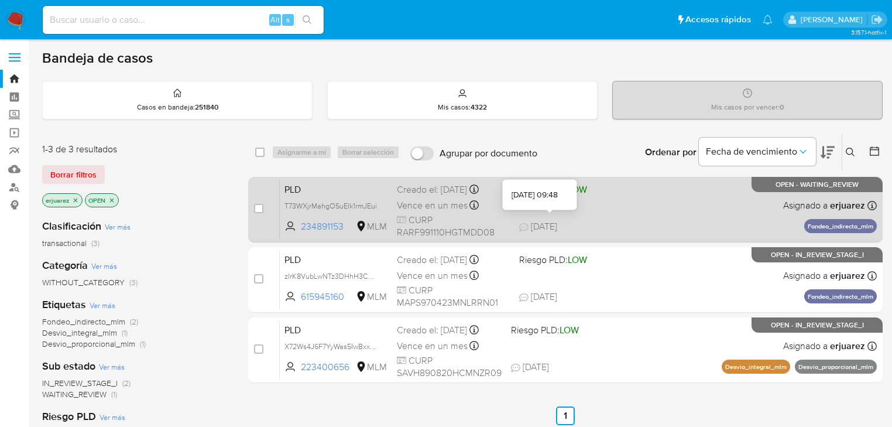
click at [557, 221] on span "[DATE]" at bounding box center [538, 226] width 38 height 13
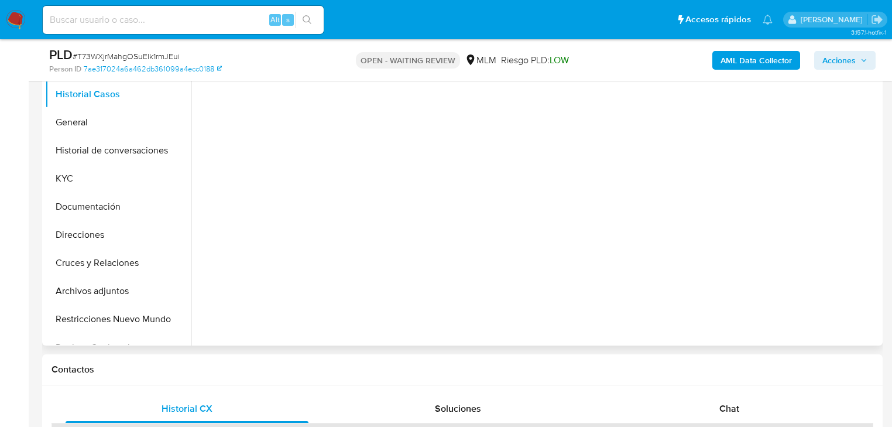
scroll to position [328, 0]
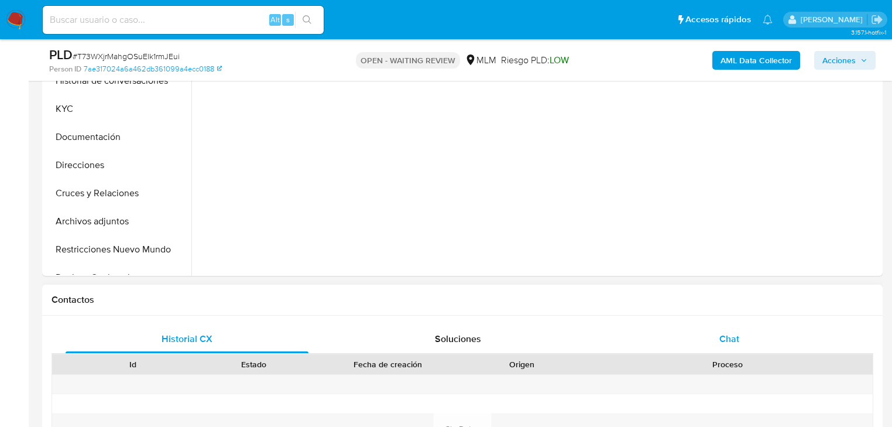
select select "10"
click at [715, 338] on div "Chat" at bounding box center [729, 339] width 243 height 28
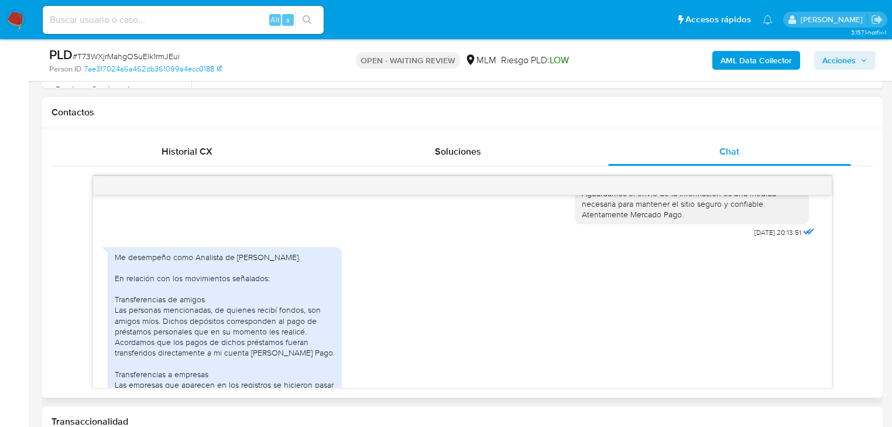
scroll to position [215, 0]
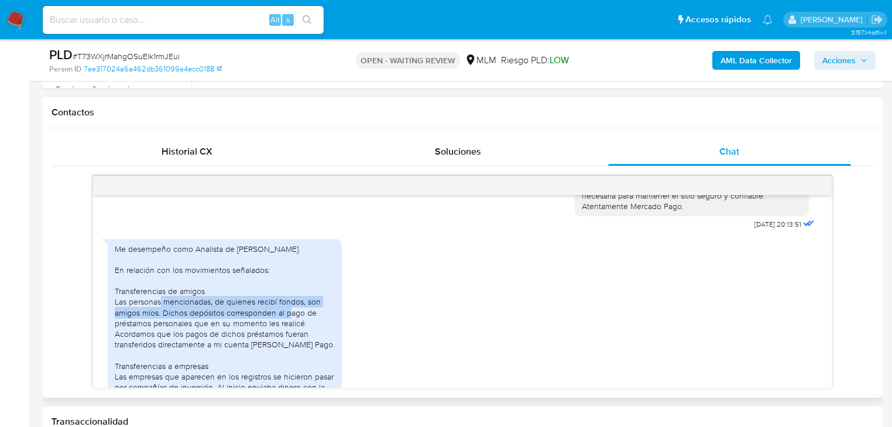
drag, startPoint x: 187, startPoint y: 302, endPoint x: 342, endPoint y: 314, distance: 155.5
click at [342, 314] on div "Me desempeño como Analista de [PERSON_NAME]. En relación con los movimientos se…" at bounding box center [462, 377] width 709 height 289
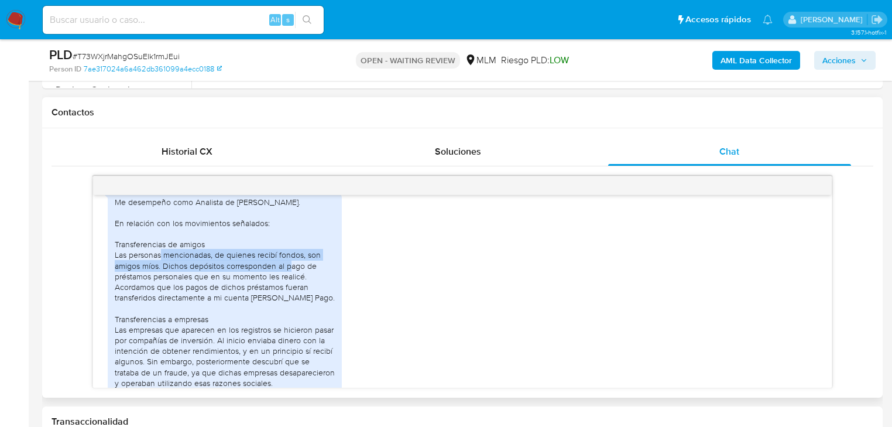
scroll to position [308, 0]
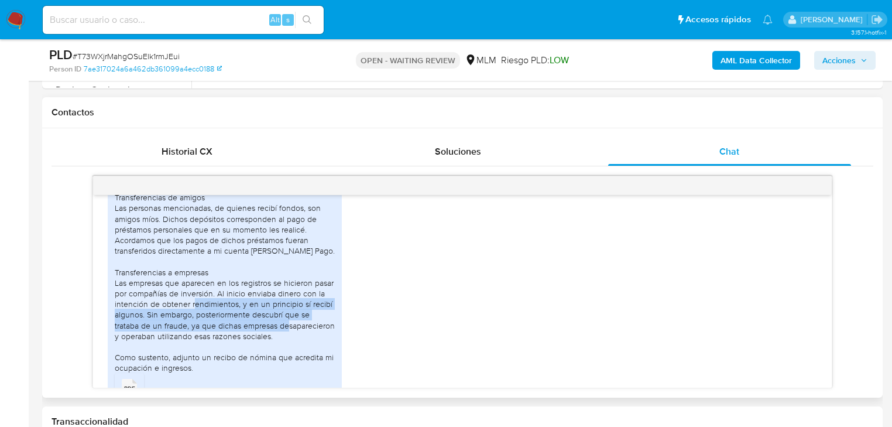
drag, startPoint x: 227, startPoint y: 304, endPoint x: 321, endPoint y: 323, distance: 95.5
click at [321, 323] on div "Me desempeño como Analista de [PERSON_NAME]. En relación con los movimientos se…" at bounding box center [225, 262] width 220 height 224
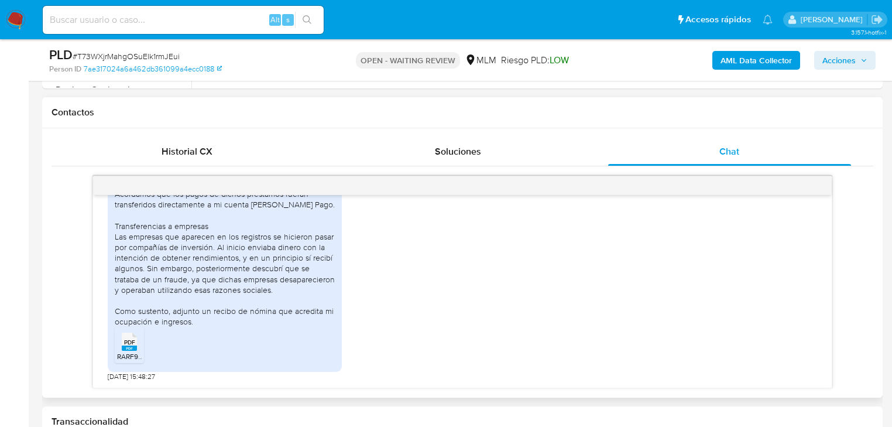
click at [129, 341] on span "PDF" at bounding box center [129, 342] width 11 height 8
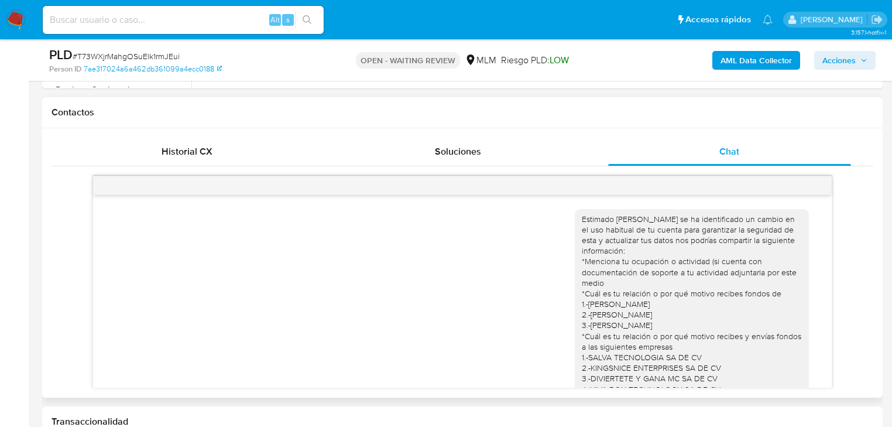
scroll to position [47, 0]
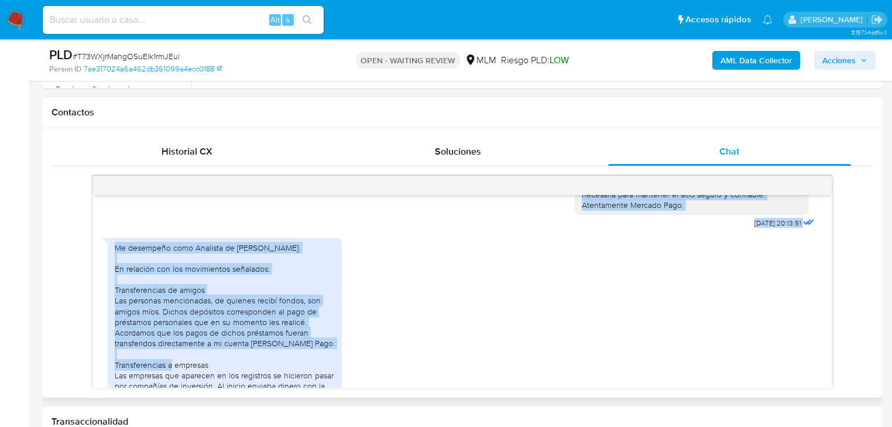
drag, startPoint x: 578, startPoint y: 252, endPoint x: 602, endPoint y: 288, distance: 43.2
click at [751, 350] on div "Estimado [PERSON_NAME] se ha identificado un cambio en el uso habitual de tu cu…" at bounding box center [462, 291] width 739 height 193
